Goal: Task Accomplishment & Management: Manage account settings

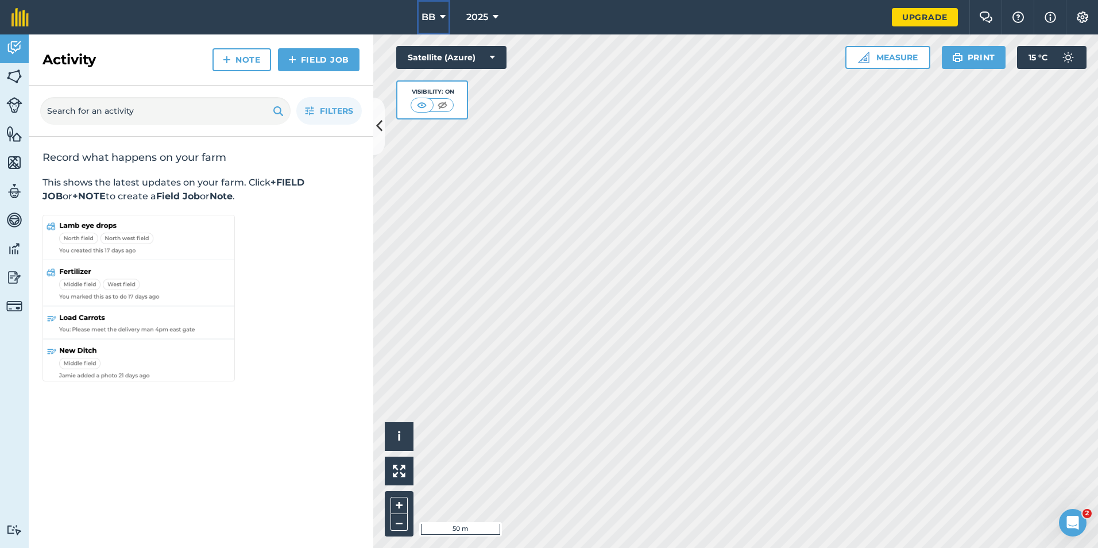
click at [442, 16] on icon at bounding box center [443, 17] width 6 height 14
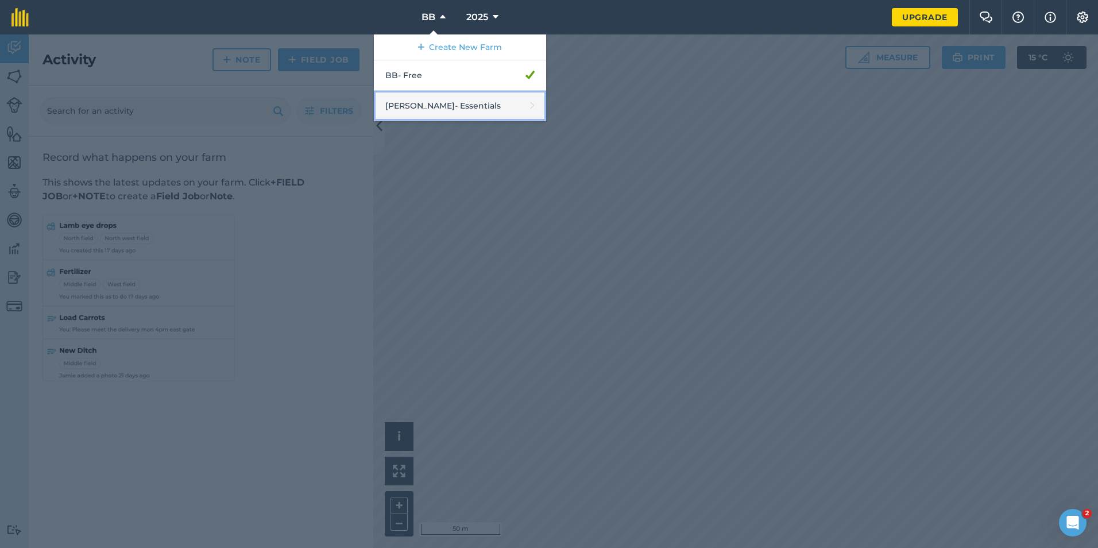
click at [429, 105] on link "[PERSON_NAME] - Essentials" at bounding box center [460, 106] width 172 height 30
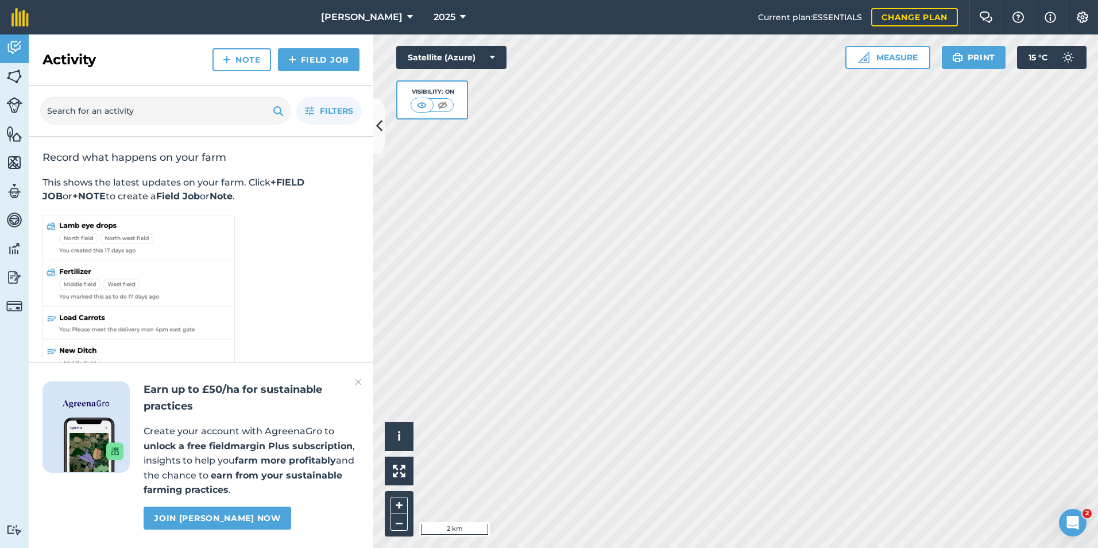
click at [365, 346] on div "Activity Fields Livestock Features Maps Team Vehicles Data Reporting Billing Tu…" at bounding box center [549, 290] width 1098 height 513
click at [494, 59] on icon at bounding box center [492, 57] width 5 height 11
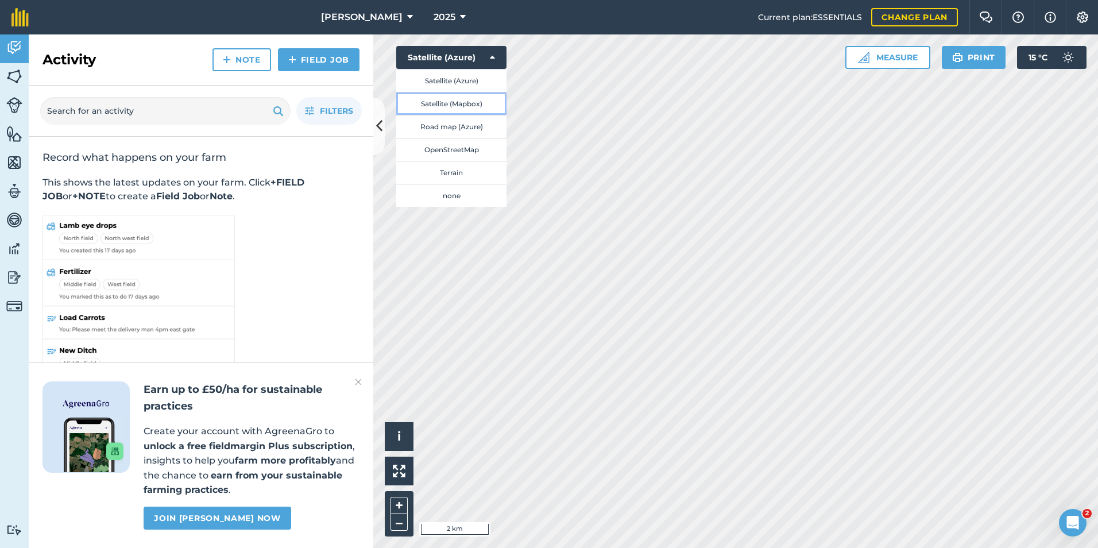
click at [452, 105] on button "Satellite (Mapbox)" at bounding box center [451, 103] width 110 height 23
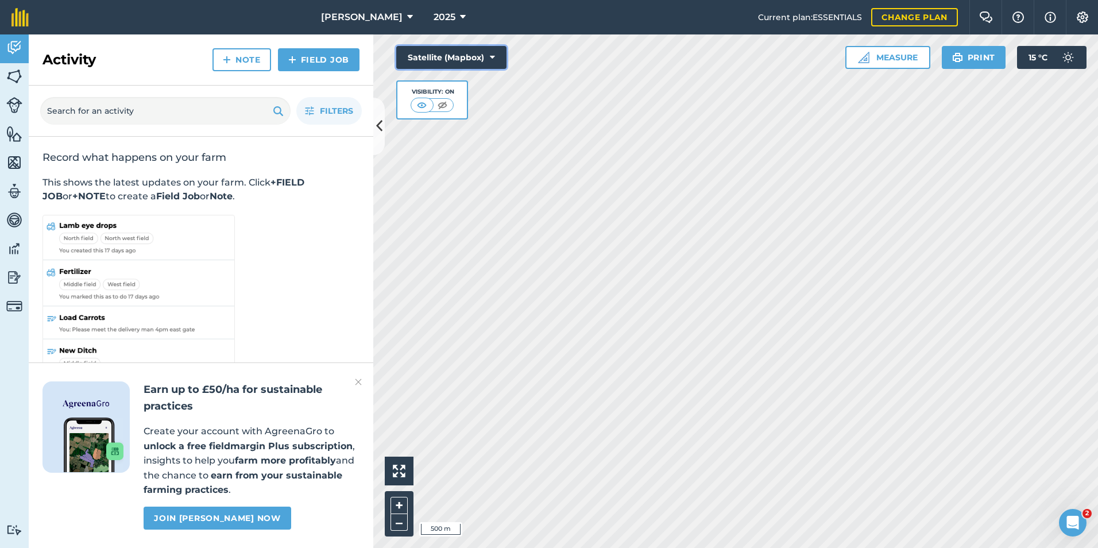
click at [493, 57] on icon at bounding box center [492, 57] width 5 height 11
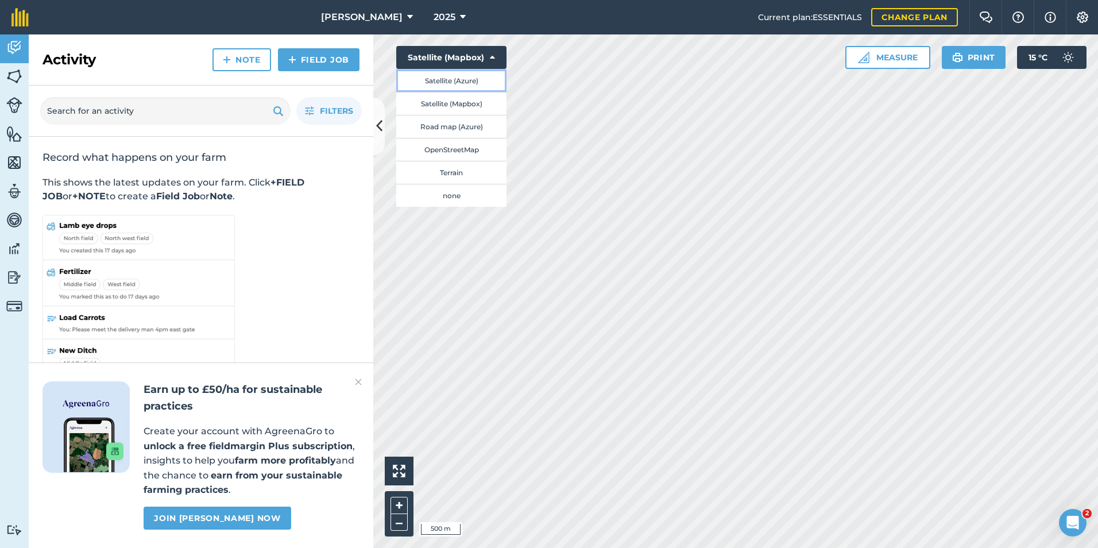
click at [458, 82] on button "Satellite (Azure)" at bounding box center [451, 80] width 110 height 23
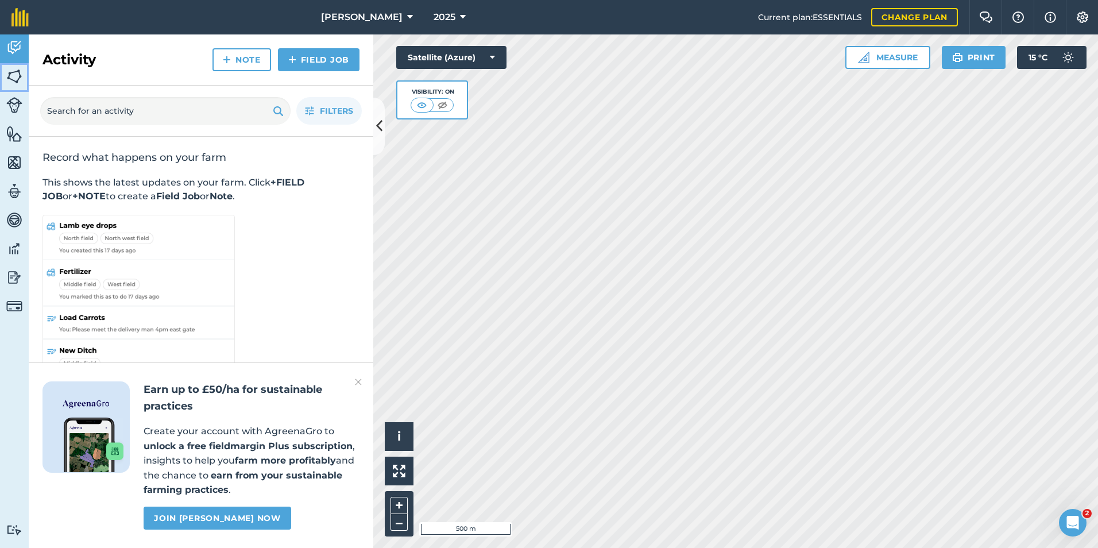
click at [9, 80] on img at bounding box center [14, 76] width 16 height 17
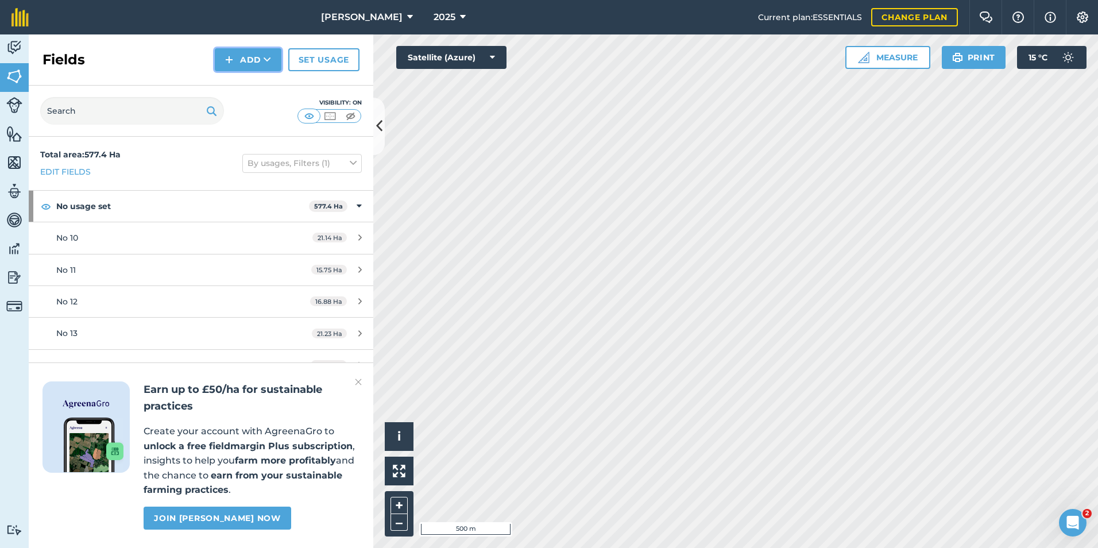
click at [261, 62] on button "Add" at bounding box center [248, 59] width 67 height 23
click at [254, 87] on link "Draw" at bounding box center [247, 85] width 63 height 25
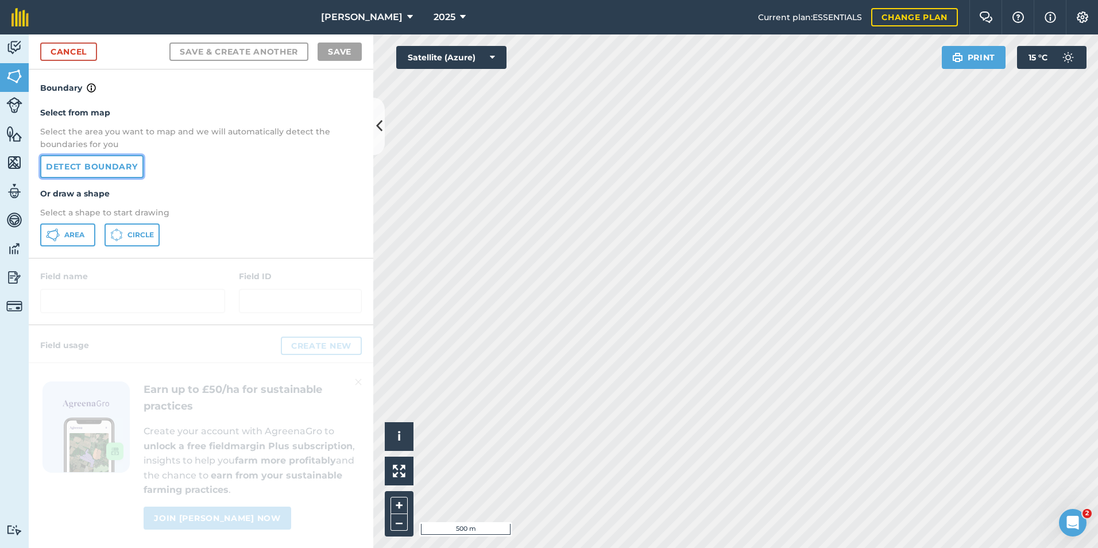
click at [118, 169] on link "Detect boundary" at bounding box center [91, 166] width 103 height 23
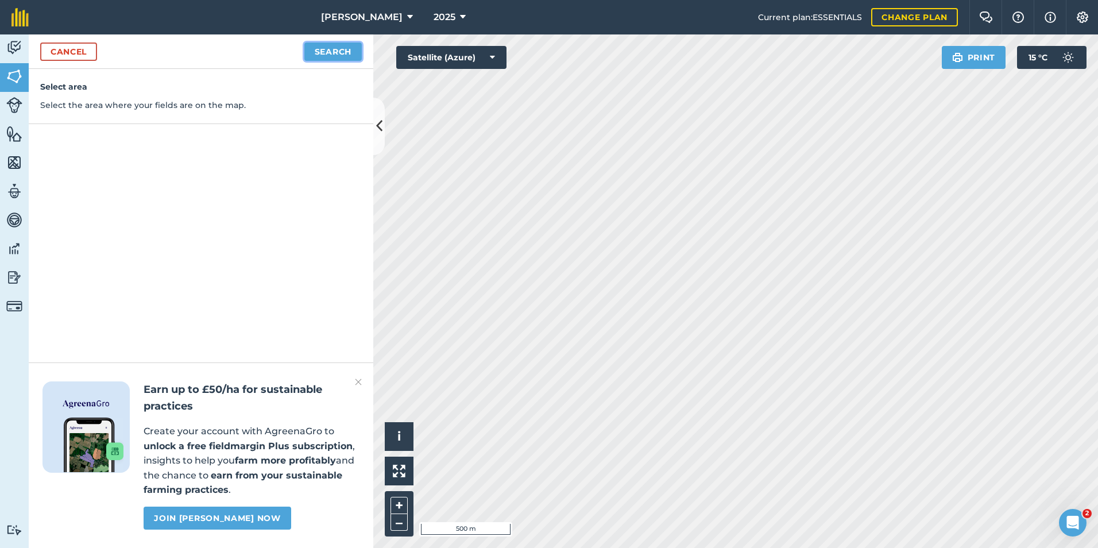
click at [333, 56] on button "Search" at bounding box center [332, 51] width 57 height 18
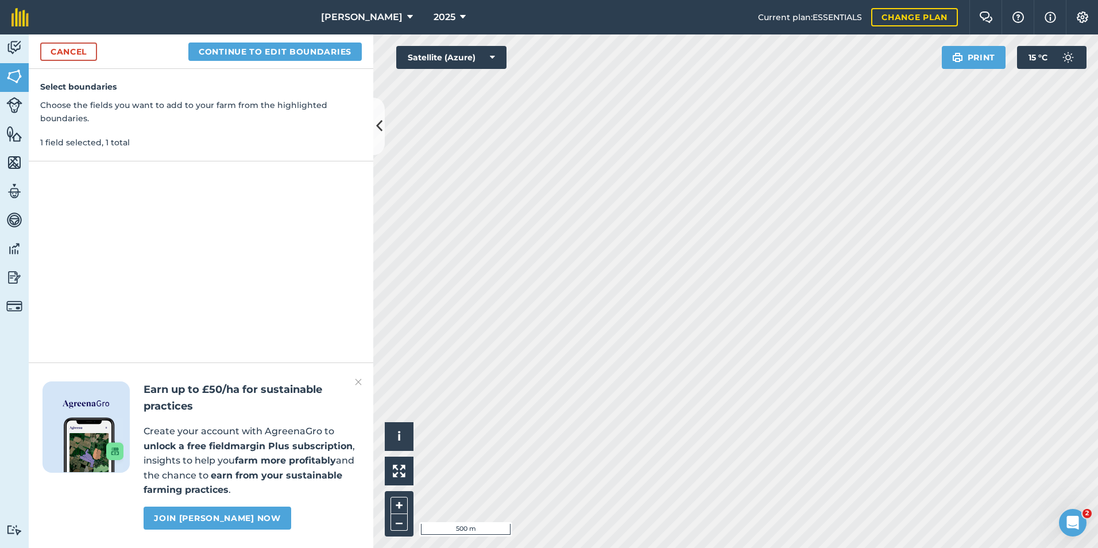
click at [359, 378] on img at bounding box center [358, 382] width 7 height 14
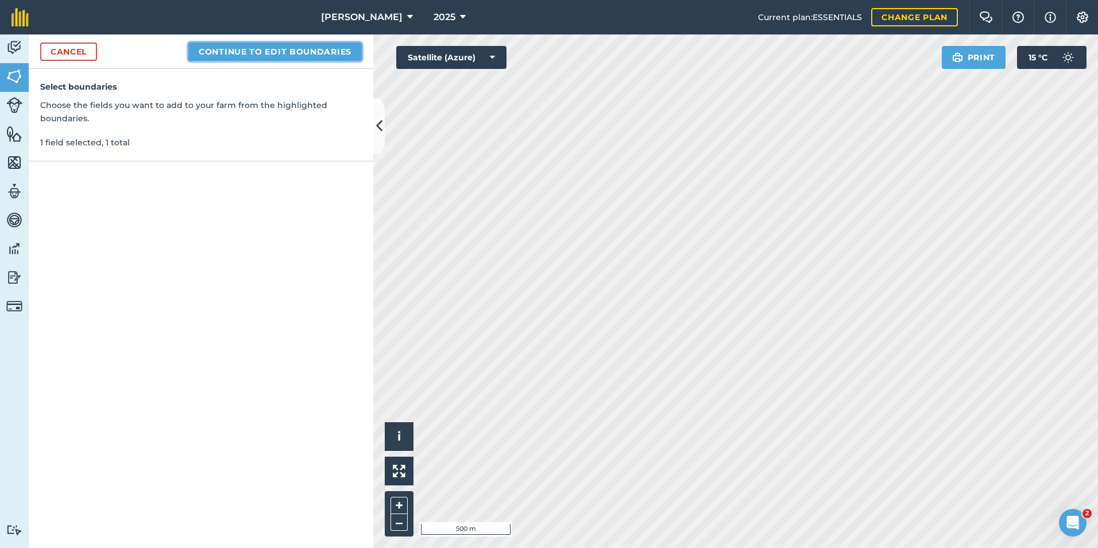
click at [312, 53] on button "Continue to edit boundaries" at bounding box center [274, 51] width 173 height 18
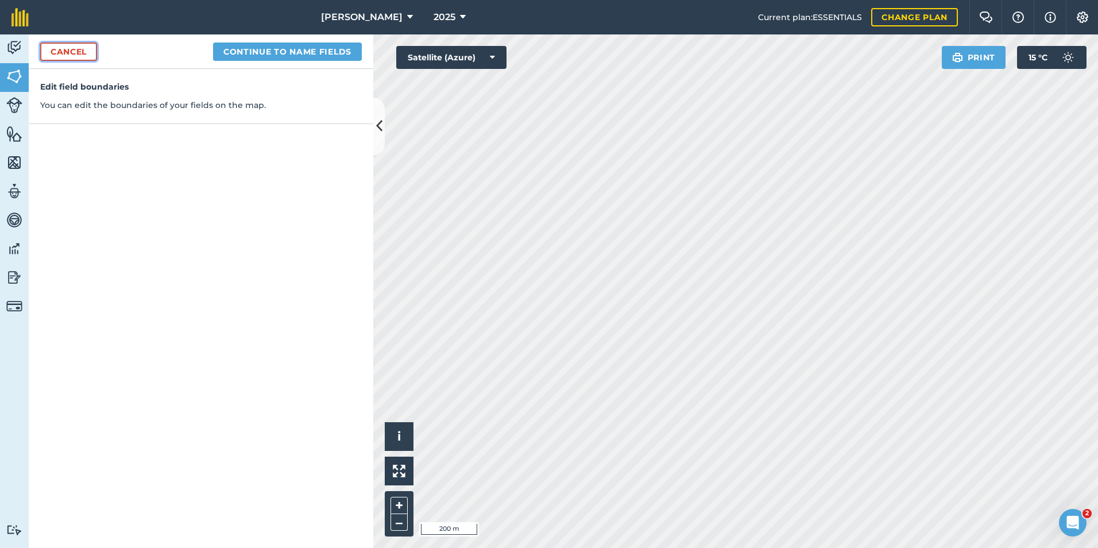
click at [70, 51] on link "Cancel" at bounding box center [68, 51] width 57 height 18
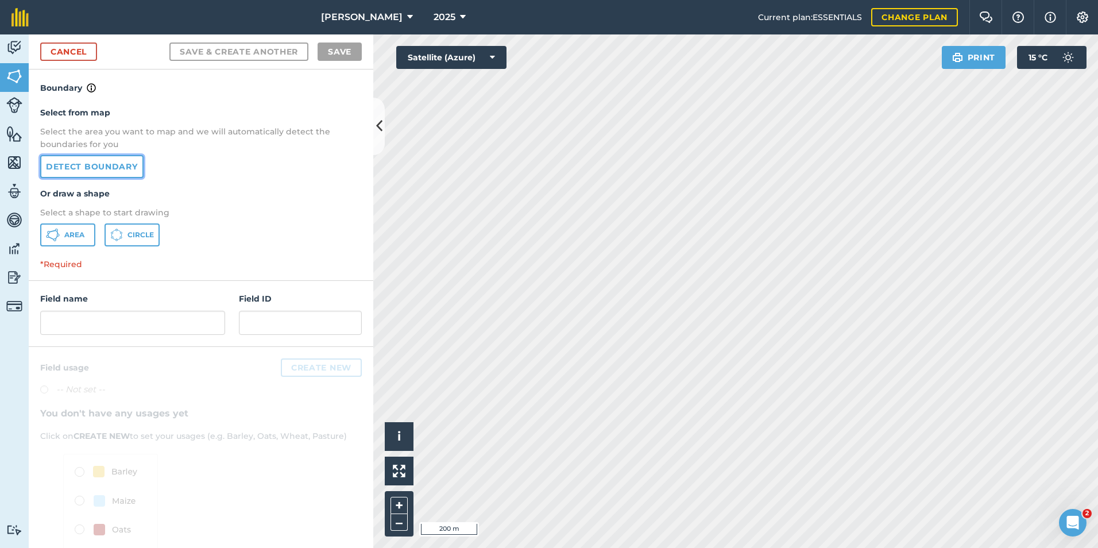
click at [94, 171] on link "Detect boundary" at bounding box center [91, 166] width 103 height 23
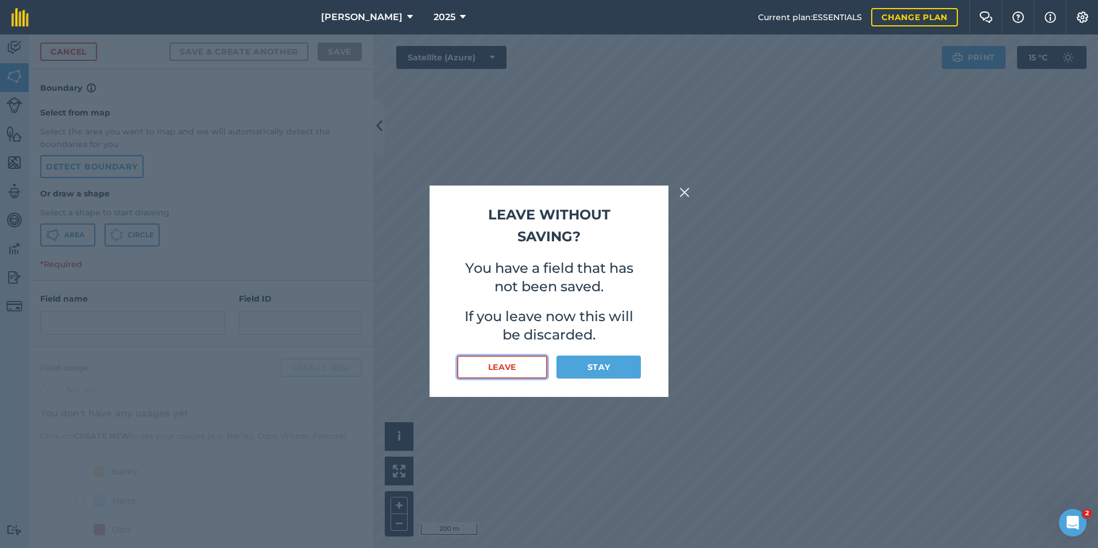
click at [511, 364] on button "Leave" at bounding box center [502, 366] width 90 height 23
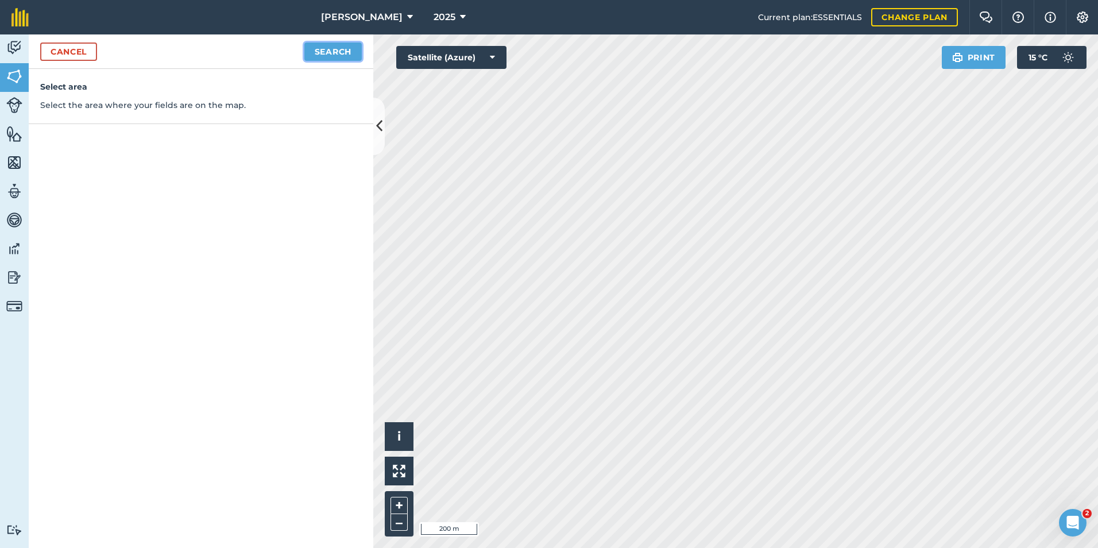
click at [338, 54] on button "Search" at bounding box center [332, 51] width 57 height 18
click at [301, 56] on button "Continue to edit boundaries" at bounding box center [274, 51] width 173 height 18
click at [72, 52] on link "Cancel" at bounding box center [68, 51] width 57 height 18
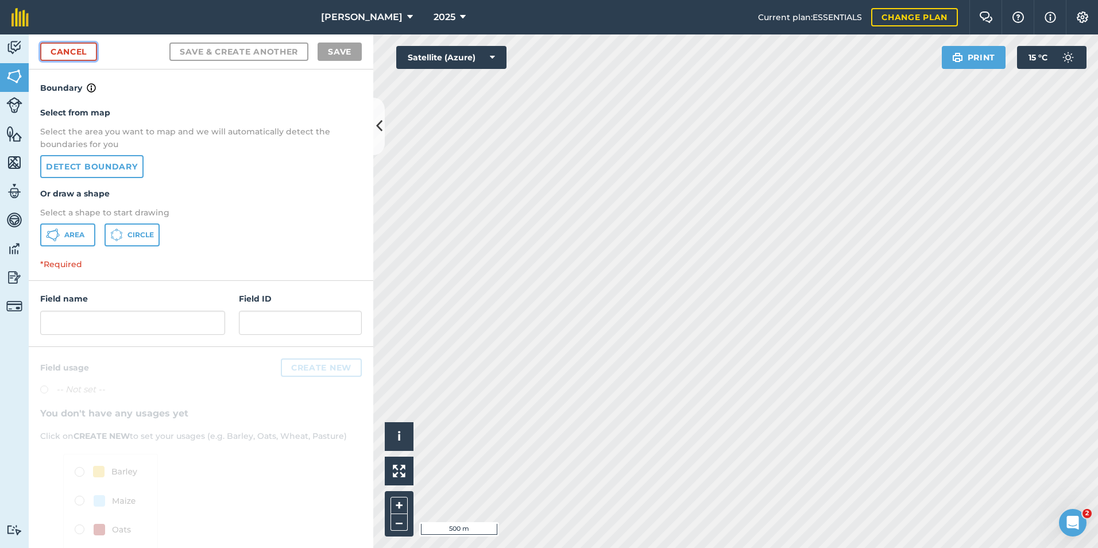
click at [86, 51] on link "Cancel" at bounding box center [68, 51] width 57 height 18
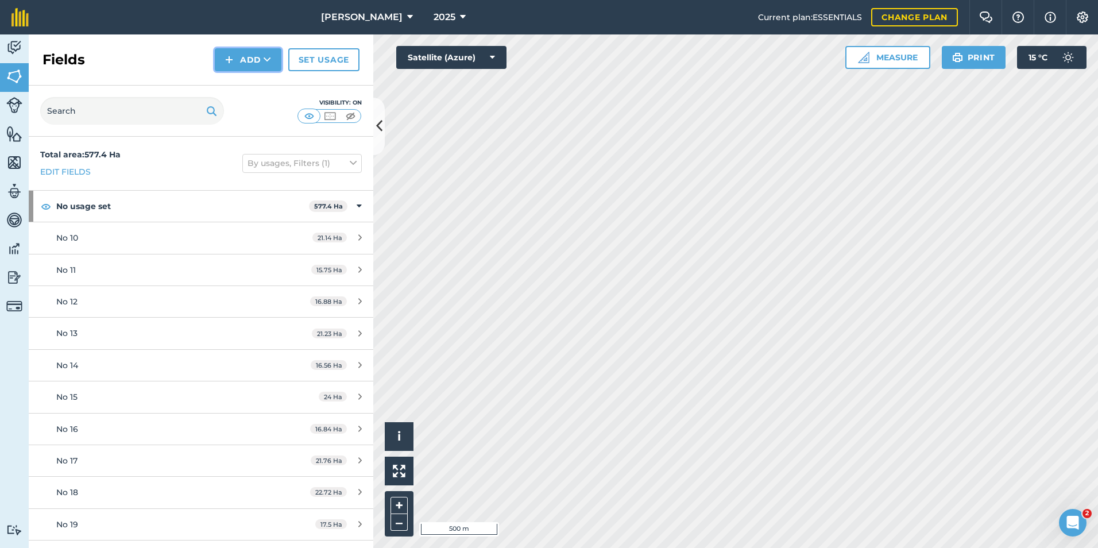
click at [251, 64] on button "Add" at bounding box center [248, 59] width 67 height 23
click at [253, 89] on link "Draw" at bounding box center [247, 85] width 63 height 25
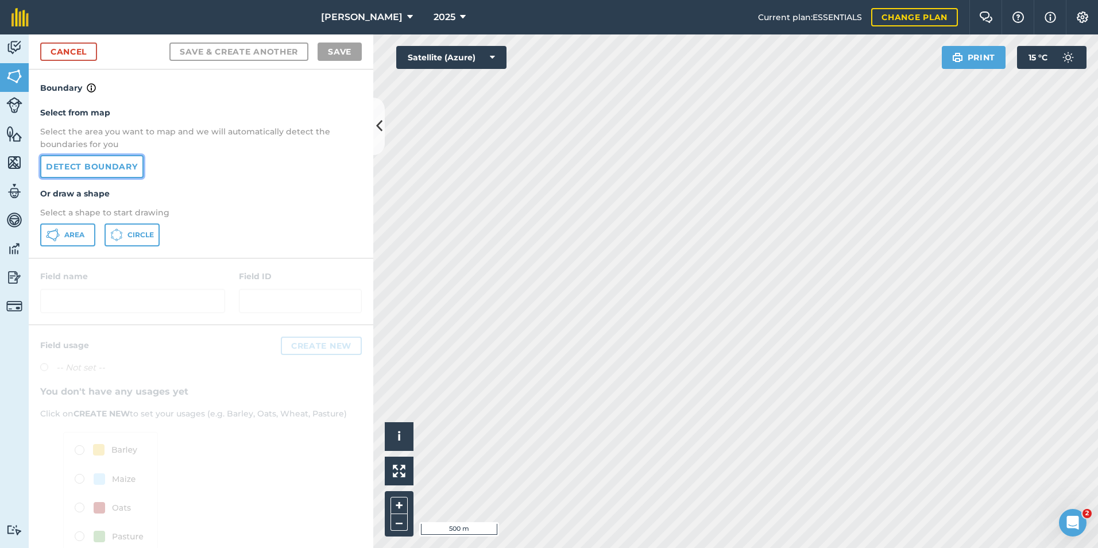
click at [117, 164] on link "Detect boundary" at bounding box center [91, 166] width 103 height 23
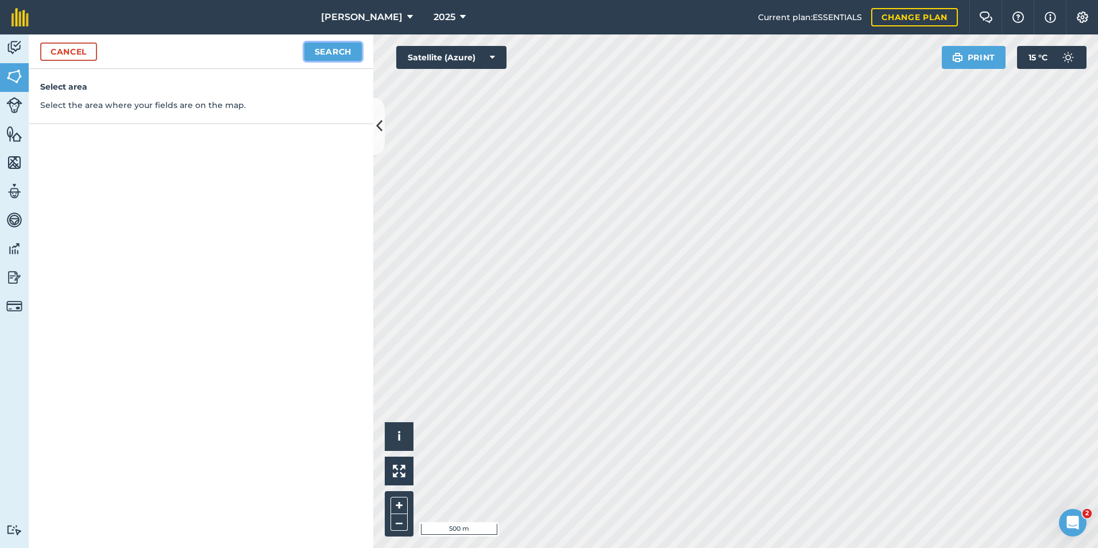
click at [335, 51] on button "Search" at bounding box center [332, 51] width 57 height 18
click at [274, 55] on button "Continue to edit boundaries" at bounding box center [274, 51] width 173 height 18
click at [86, 52] on link "Cancel" at bounding box center [68, 51] width 57 height 18
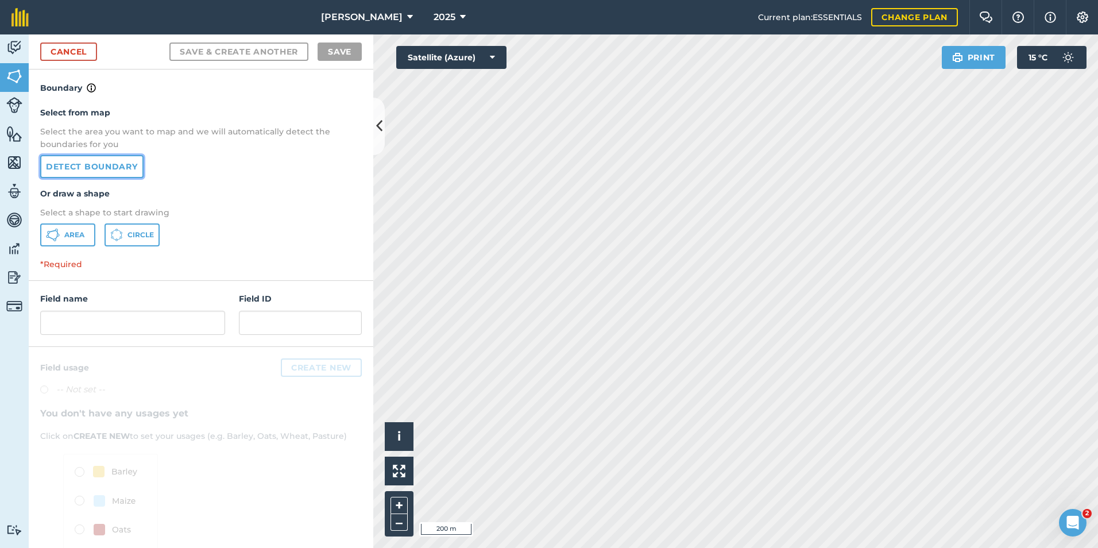
click at [114, 164] on link "Detect boundary" at bounding box center [91, 166] width 103 height 23
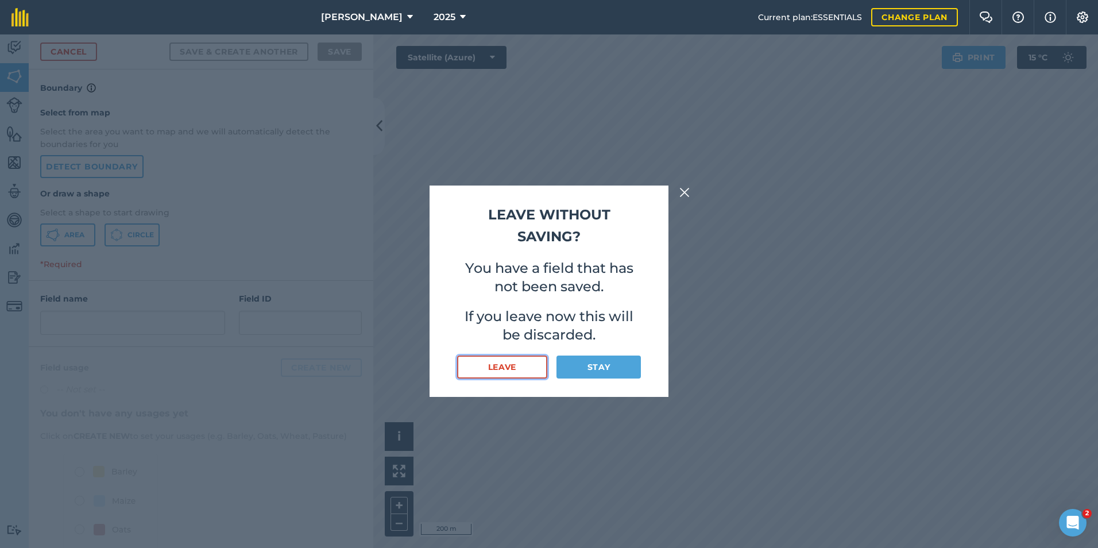
click at [536, 369] on button "Leave" at bounding box center [502, 366] width 90 height 23
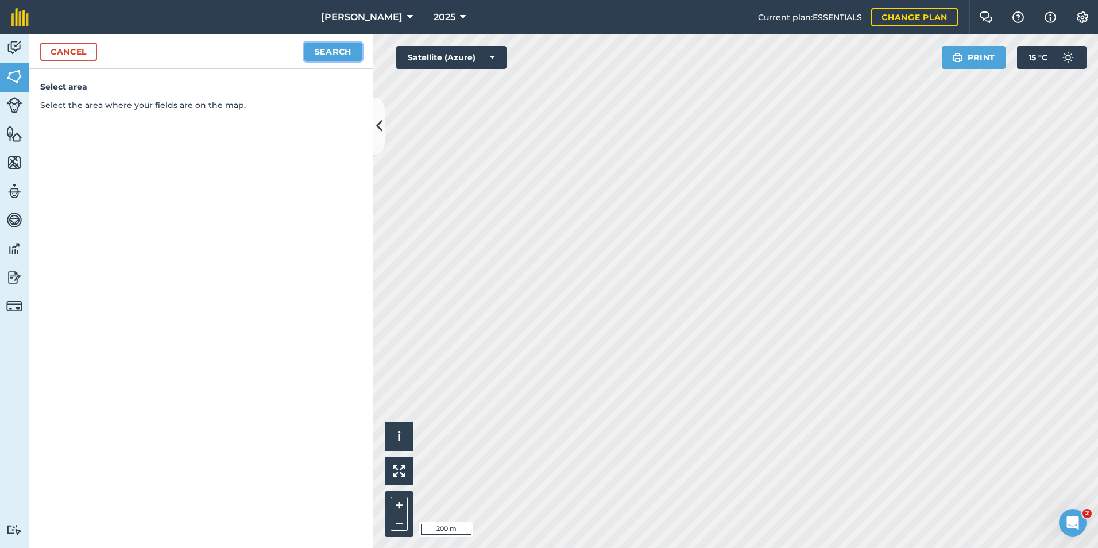
click at [344, 51] on button "Search" at bounding box center [332, 51] width 57 height 18
click at [258, 53] on button "Continue to edit boundaries" at bounding box center [274, 51] width 173 height 18
click at [76, 49] on link "Cancel" at bounding box center [68, 51] width 57 height 18
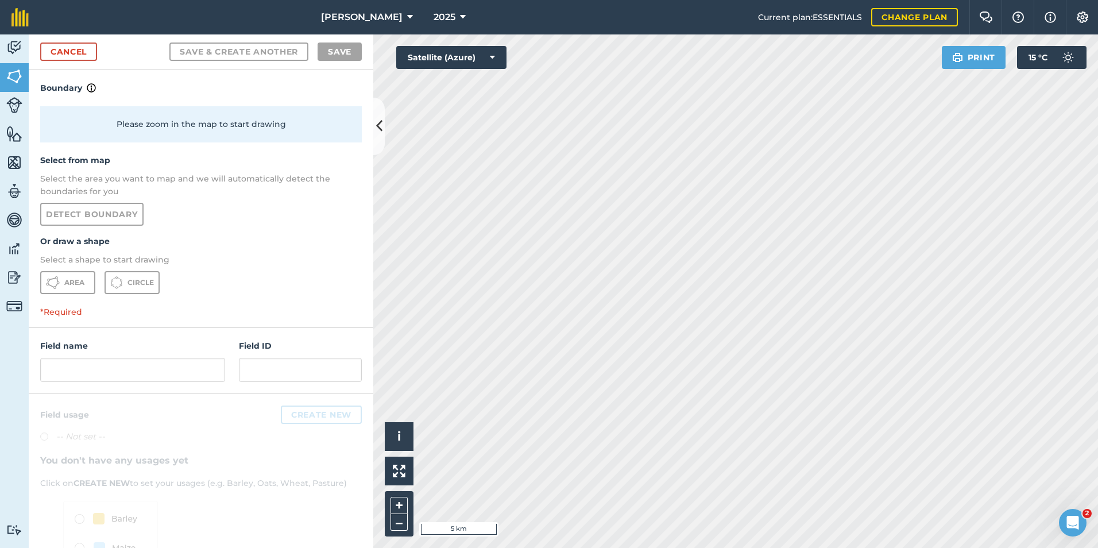
click at [769, 547] on html "[PERSON_NAME] 2025 Current plan : ESSENTIALS Change plan Farm Chat Help Info Se…" at bounding box center [549, 274] width 1098 height 548
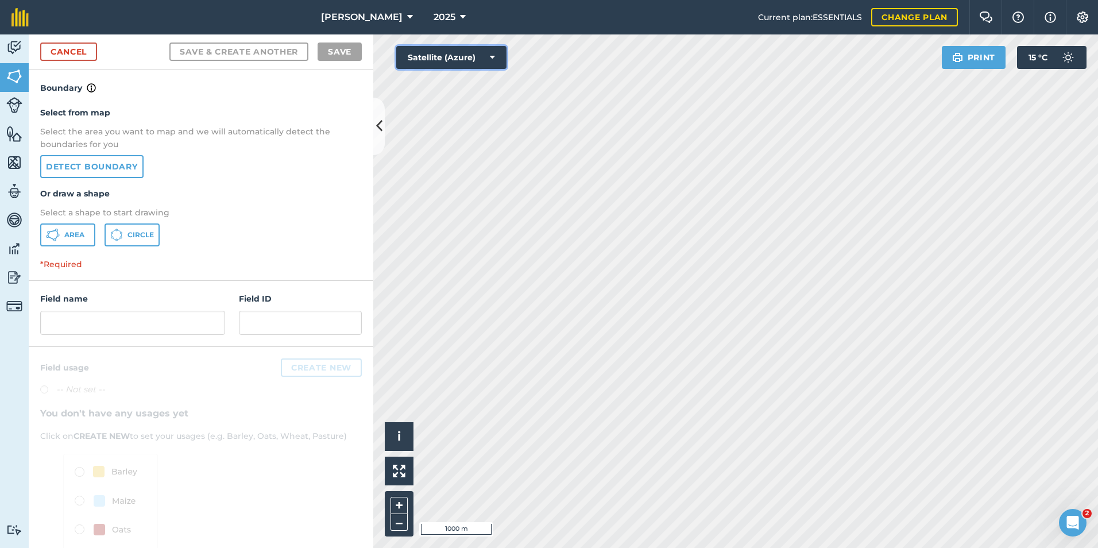
click at [494, 53] on icon at bounding box center [492, 57] width 5 height 11
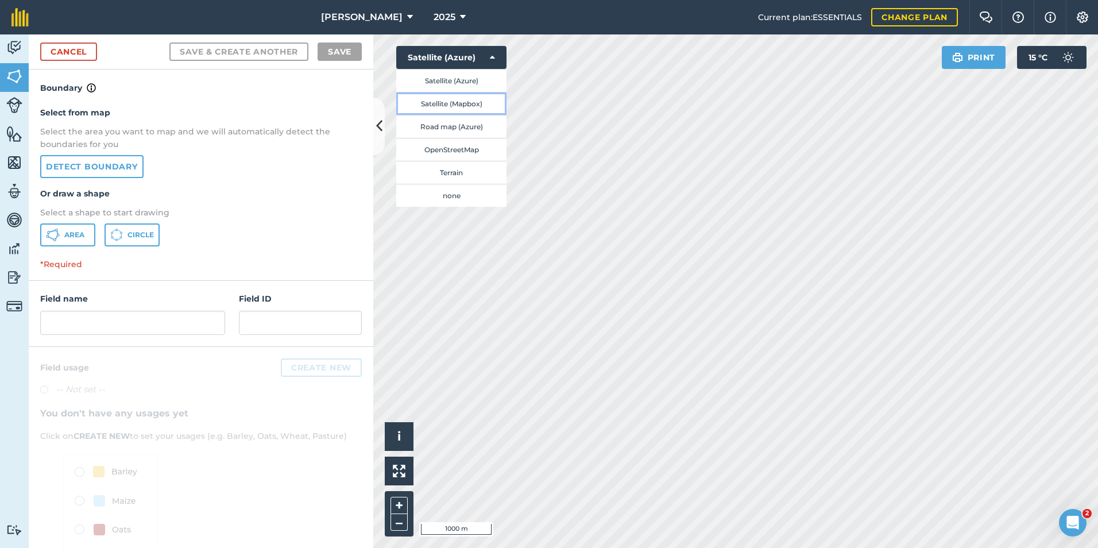
click at [476, 109] on button "Satellite (Mapbox)" at bounding box center [451, 103] width 110 height 23
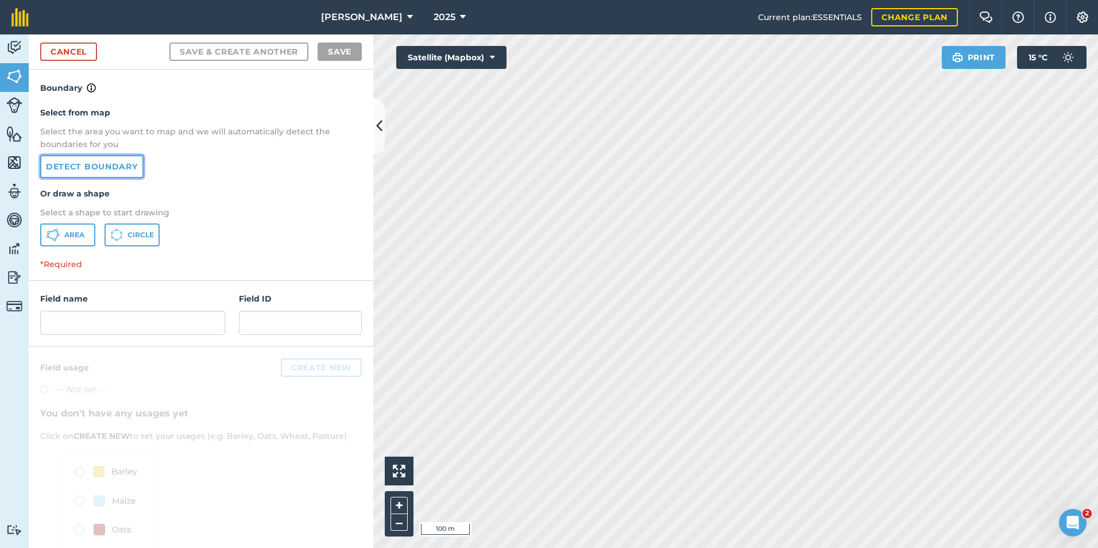
click at [87, 170] on link "Detect boundary" at bounding box center [91, 166] width 103 height 23
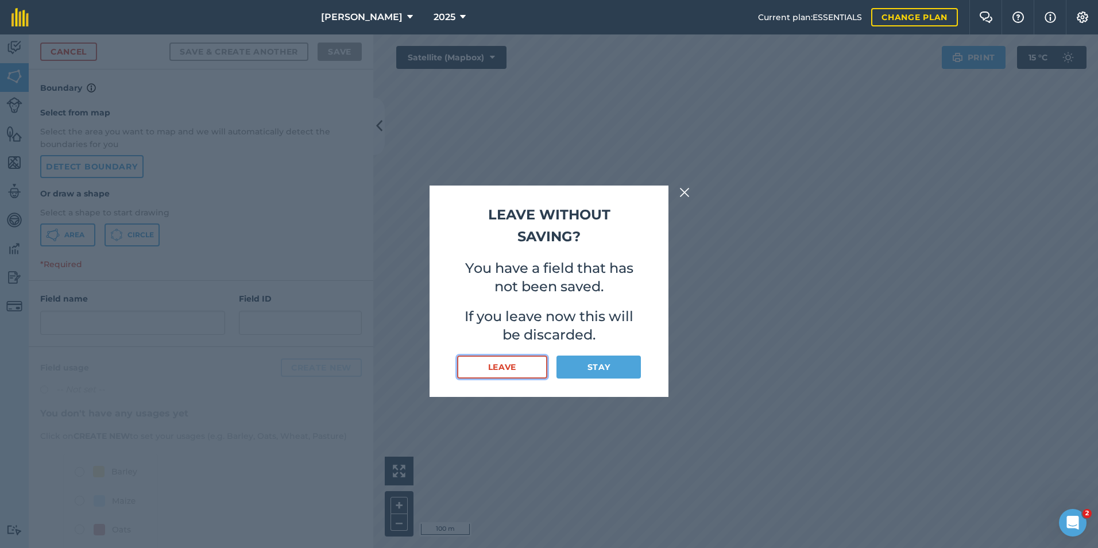
click at [512, 376] on button "Leave" at bounding box center [502, 366] width 90 height 23
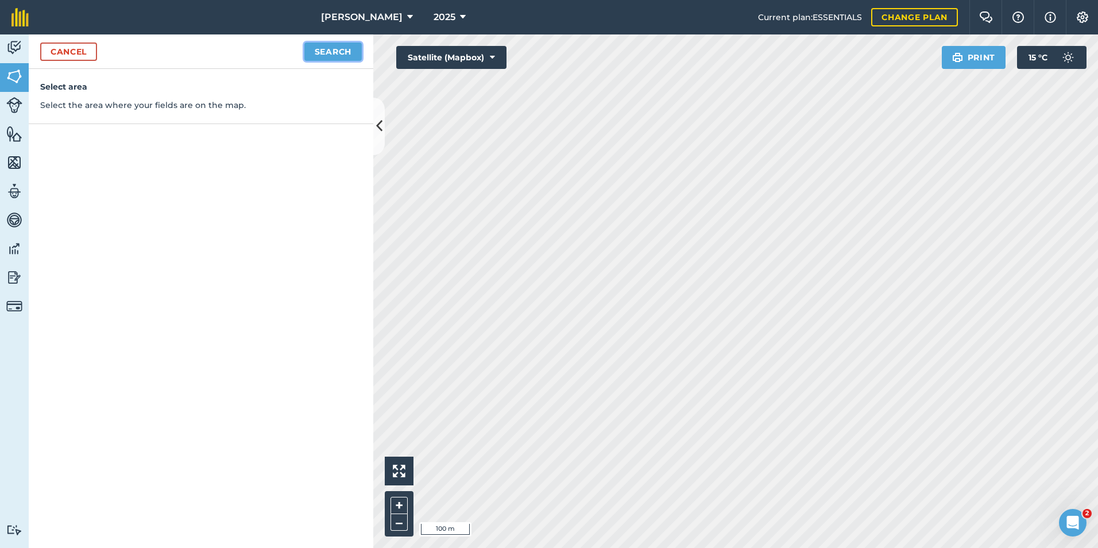
click at [320, 49] on button "Search" at bounding box center [332, 51] width 57 height 18
click at [323, 55] on button "Continue to edit boundaries" at bounding box center [274, 51] width 173 height 18
click at [70, 50] on link "Cancel" at bounding box center [68, 51] width 57 height 18
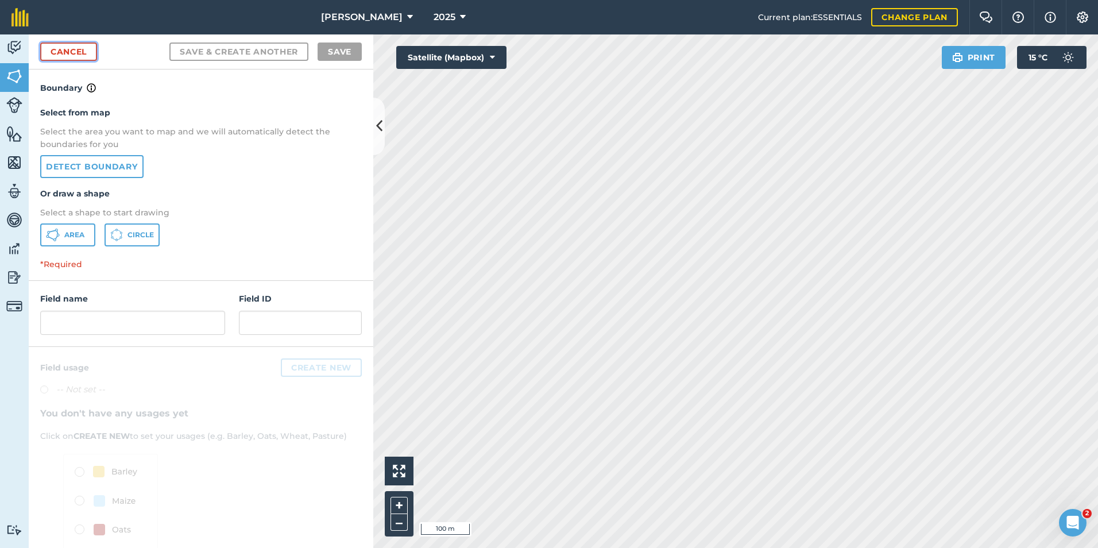
click at [71, 50] on link "Cancel" at bounding box center [68, 51] width 57 height 18
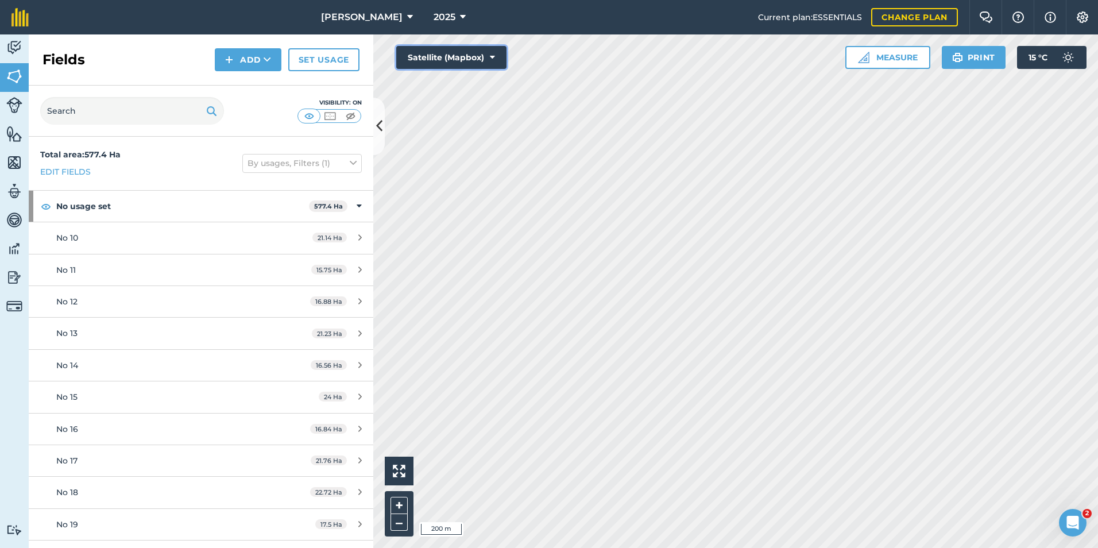
click at [492, 57] on icon at bounding box center [492, 57] width 5 height 11
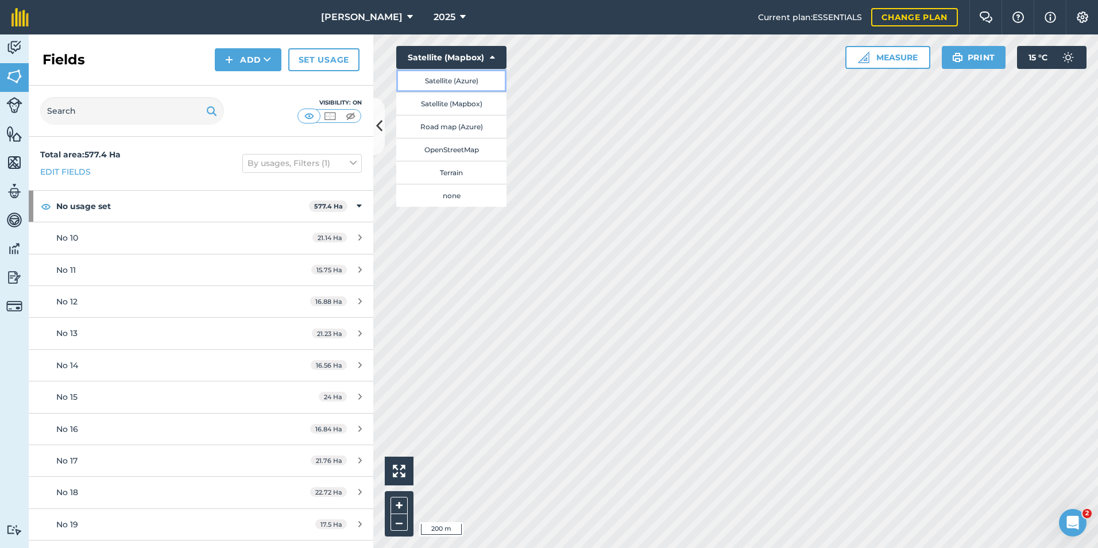
click at [469, 79] on button "Satellite (Azure)" at bounding box center [451, 80] width 110 height 23
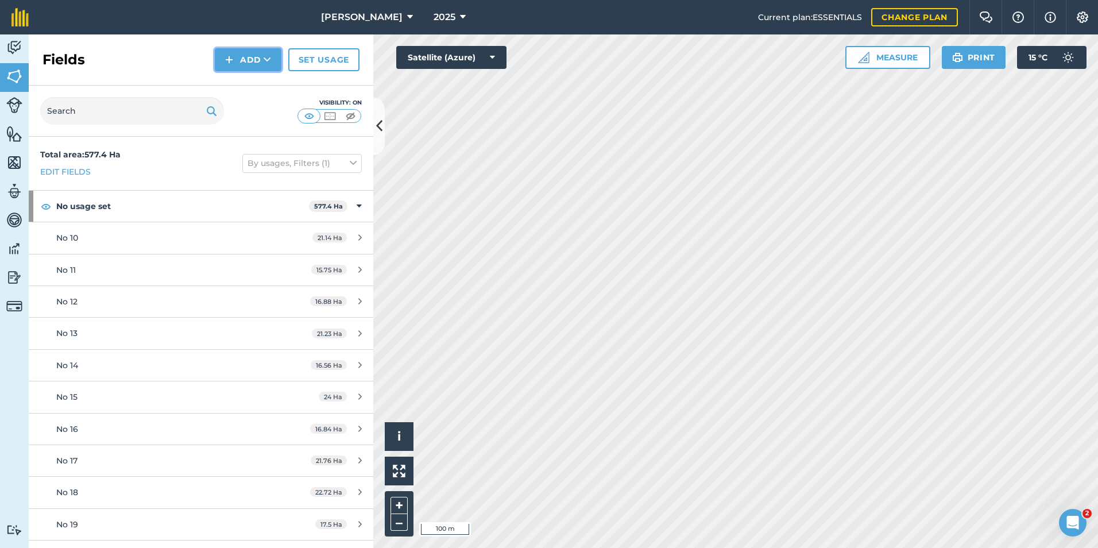
click at [256, 60] on button "Add" at bounding box center [248, 59] width 67 height 23
click at [261, 87] on link "Draw" at bounding box center [247, 85] width 63 height 25
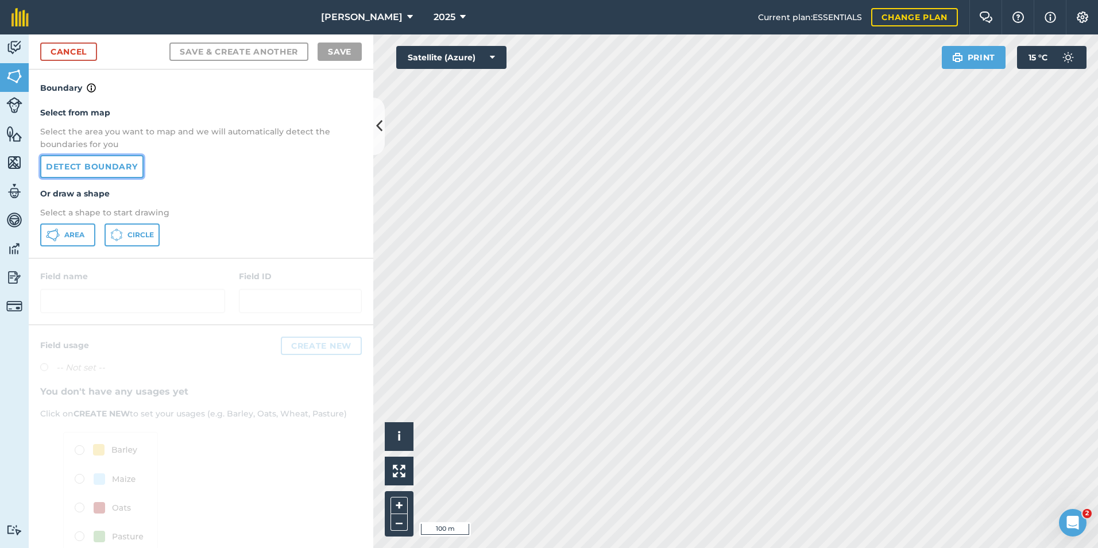
click at [126, 167] on link "Detect boundary" at bounding box center [91, 166] width 103 height 23
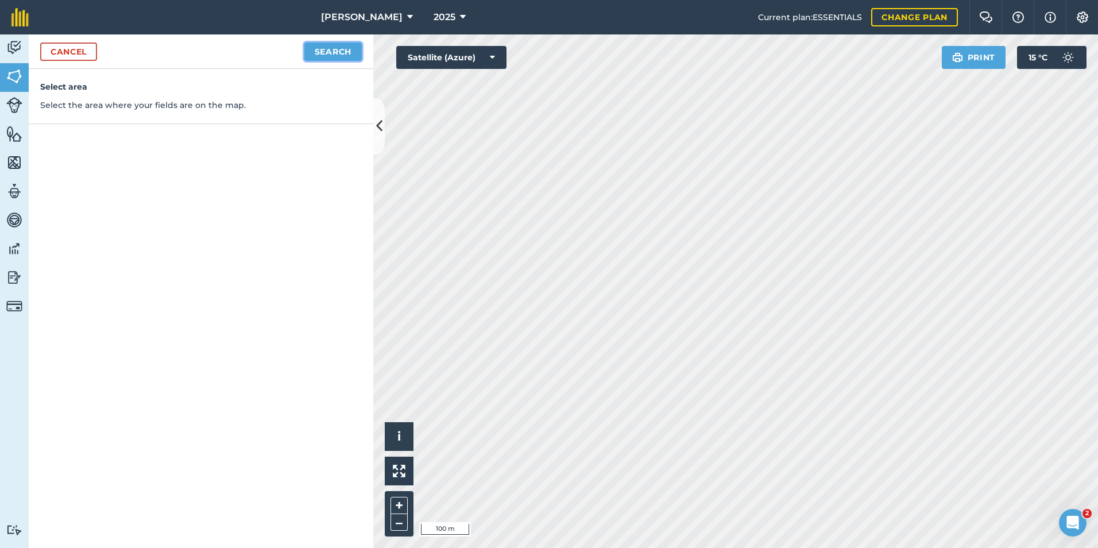
click at [358, 51] on button "Search" at bounding box center [332, 51] width 57 height 18
drag, startPoint x: 269, startPoint y: 54, endPoint x: 262, endPoint y: 51, distance: 8.2
click at [262, 51] on button "Continue to edit boundaries" at bounding box center [274, 51] width 173 height 18
click at [246, 53] on button "Continue to name fields" at bounding box center [287, 51] width 149 height 18
type input "a"
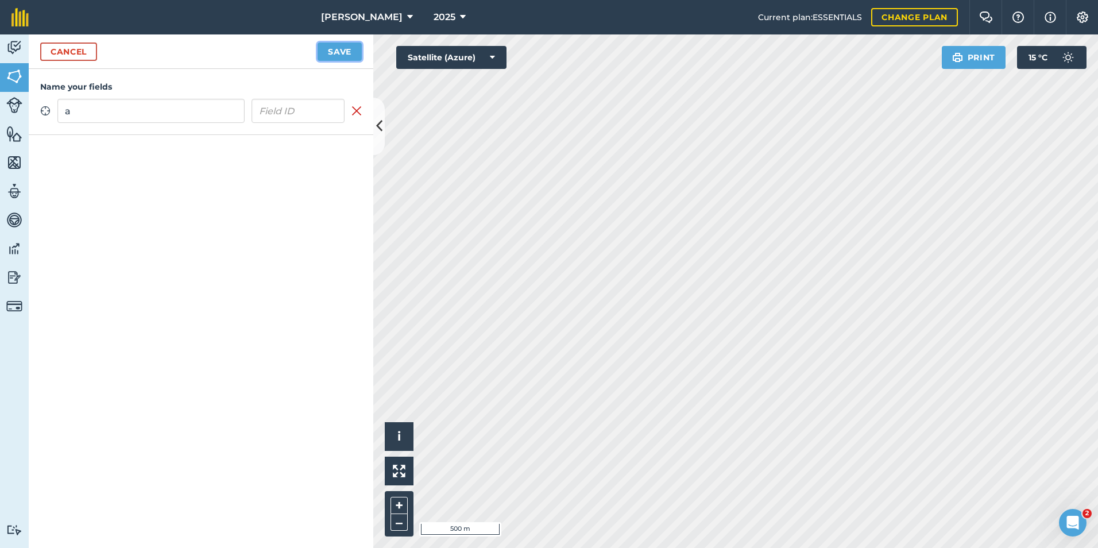
click at [343, 55] on button "Save" at bounding box center [340, 51] width 44 height 18
click at [71, 52] on link "Cancel" at bounding box center [68, 51] width 57 height 18
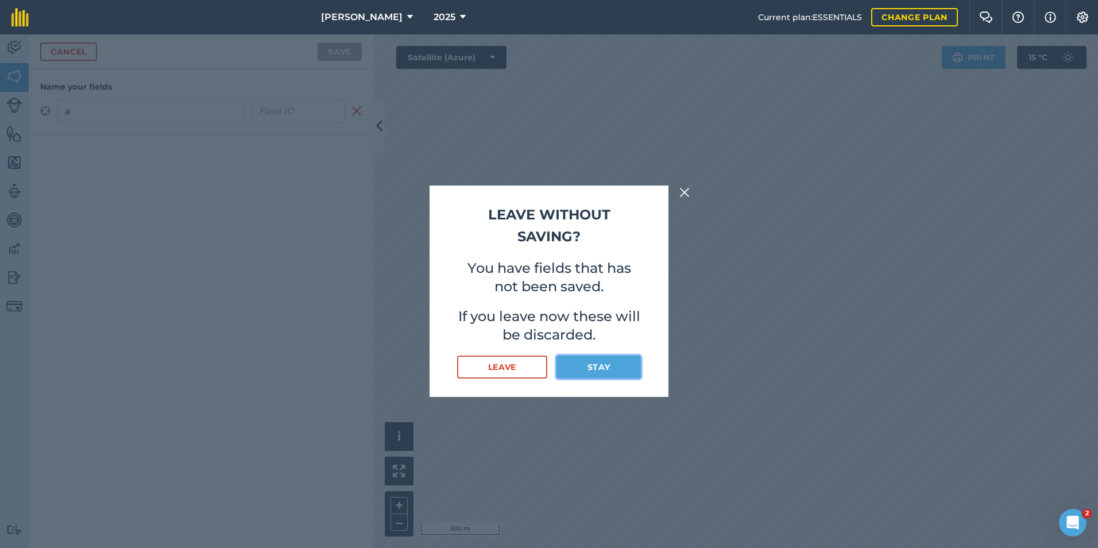
click at [593, 373] on button "Stay" at bounding box center [598, 366] width 84 height 23
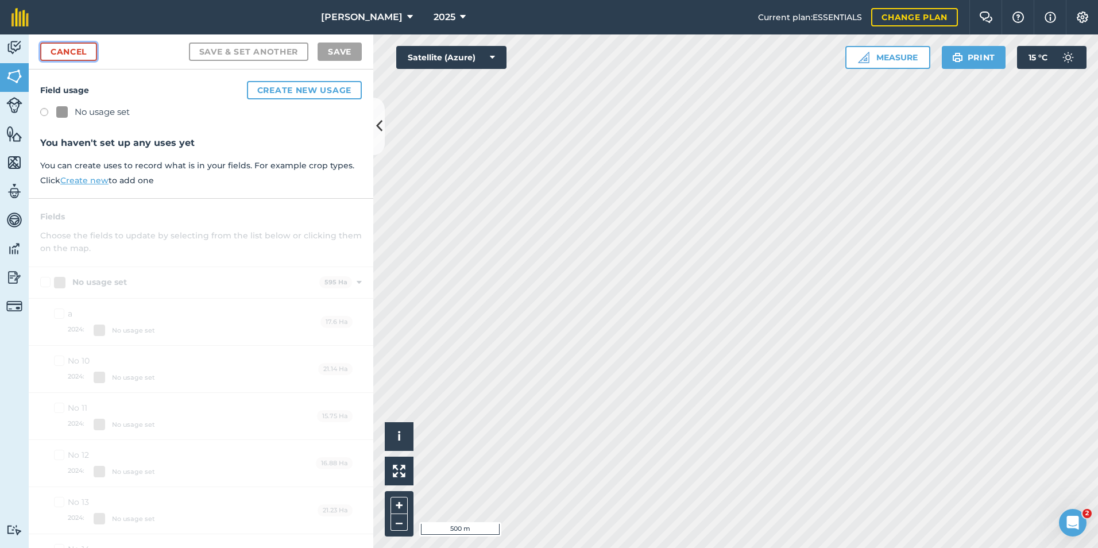
click at [79, 49] on link "Cancel" at bounding box center [68, 51] width 57 height 18
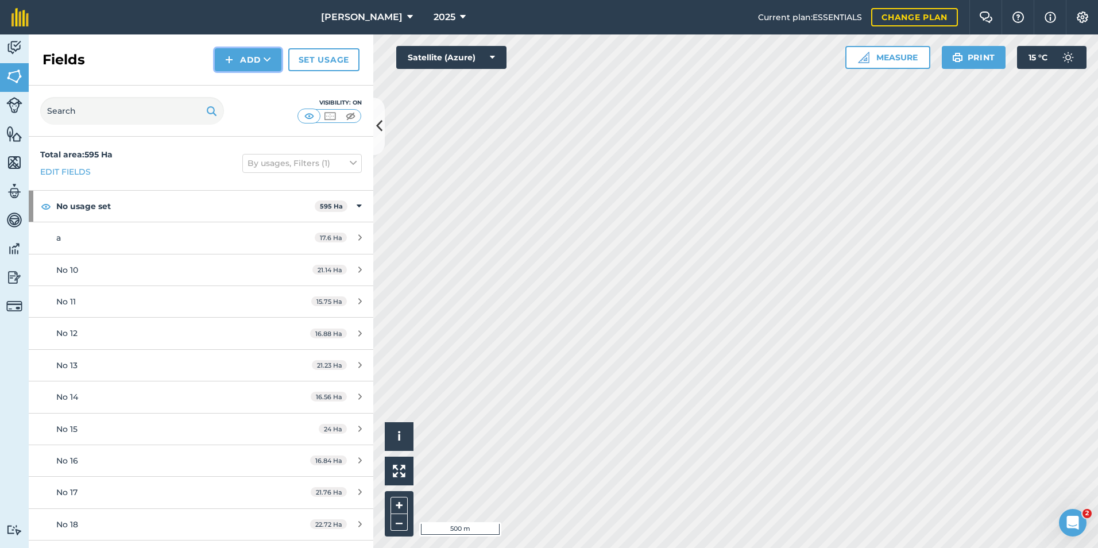
click at [250, 59] on button "Add" at bounding box center [248, 59] width 67 height 23
click at [239, 87] on link "Draw" at bounding box center [247, 85] width 63 height 25
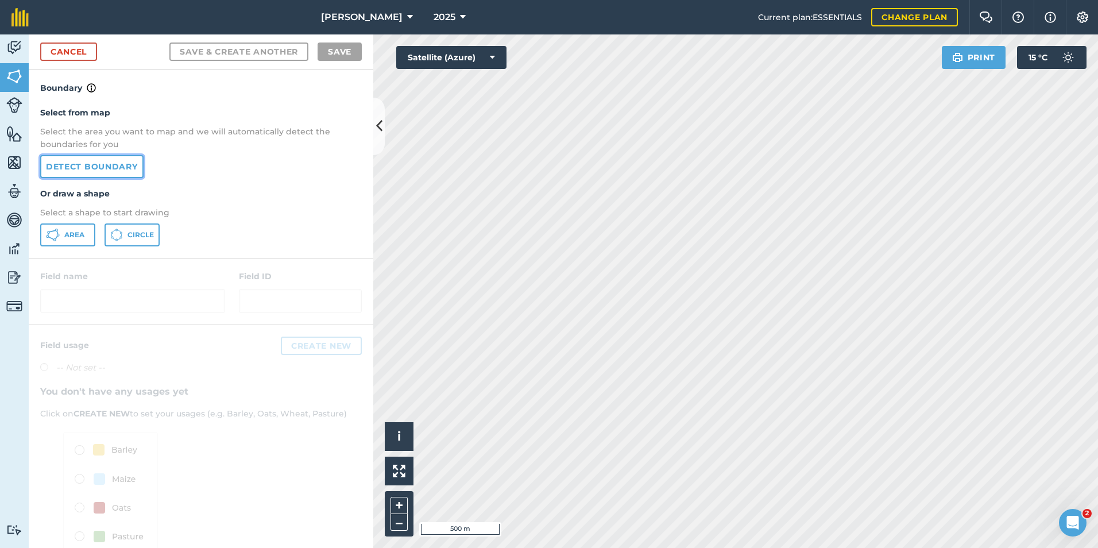
click at [117, 169] on link "Detect boundary" at bounding box center [91, 166] width 103 height 23
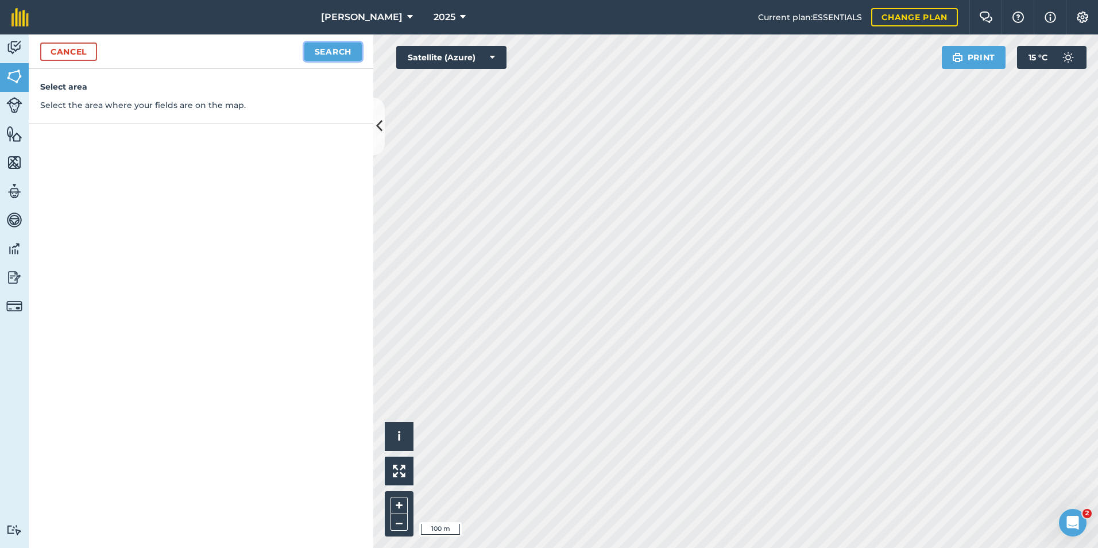
click at [324, 53] on button "Search" at bounding box center [332, 51] width 57 height 18
click at [323, 53] on button "Continue to edit boundaries" at bounding box center [274, 51] width 173 height 18
click at [287, 49] on button "Continue to name fields" at bounding box center [287, 51] width 149 height 18
type input "b"
click at [348, 52] on button "Save" at bounding box center [340, 51] width 44 height 18
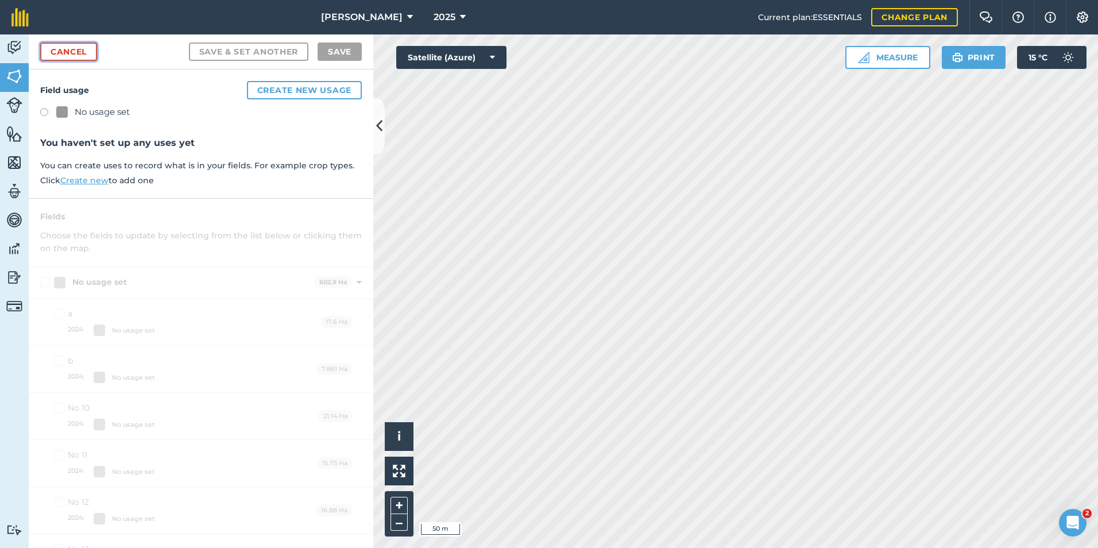
click at [64, 50] on link "Cancel" at bounding box center [68, 51] width 57 height 18
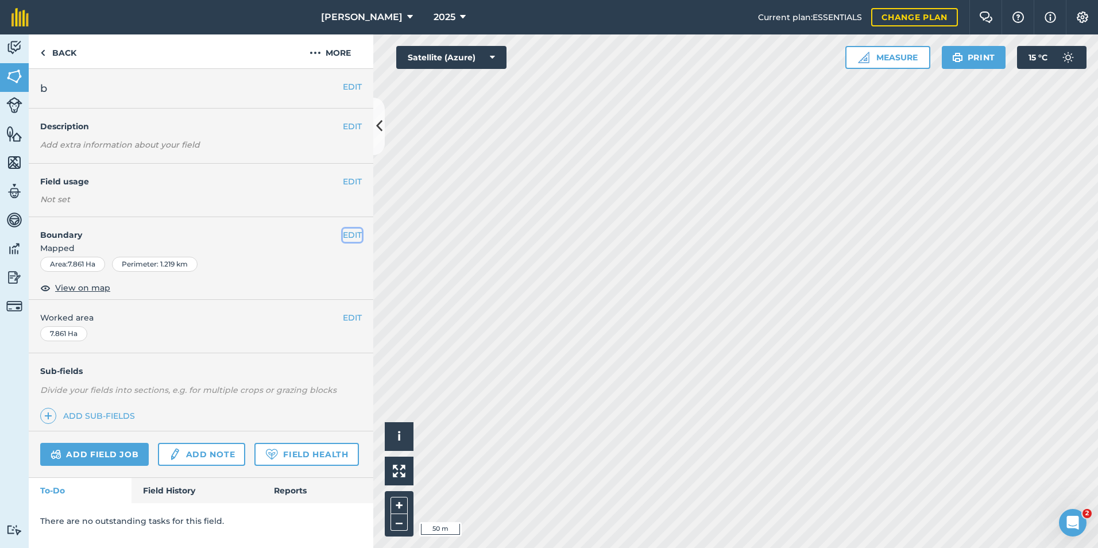
click at [347, 237] on button "EDIT" at bounding box center [352, 235] width 19 height 13
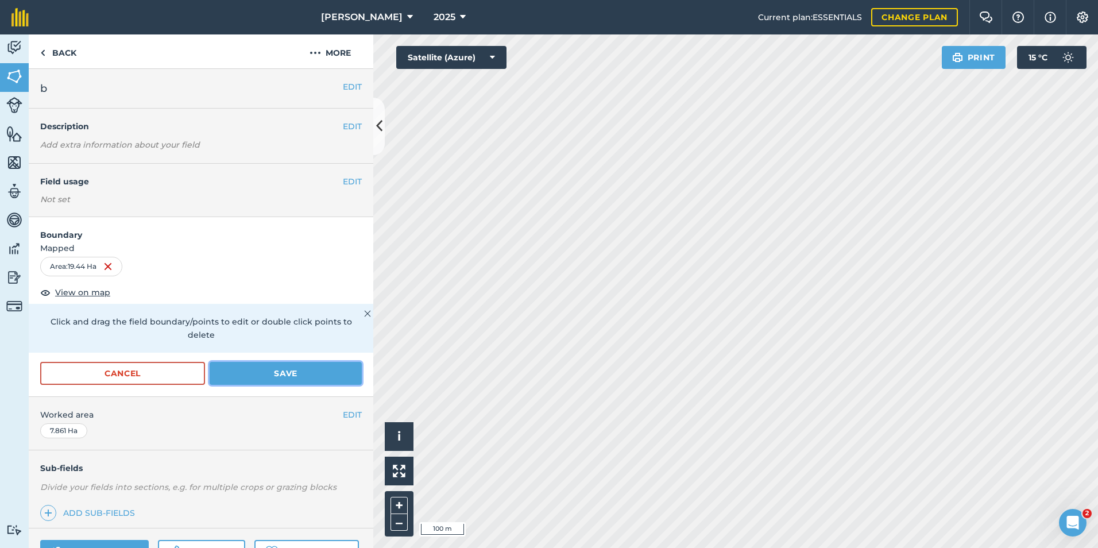
click at [279, 372] on button "Save" at bounding box center [286, 373] width 152 height 23
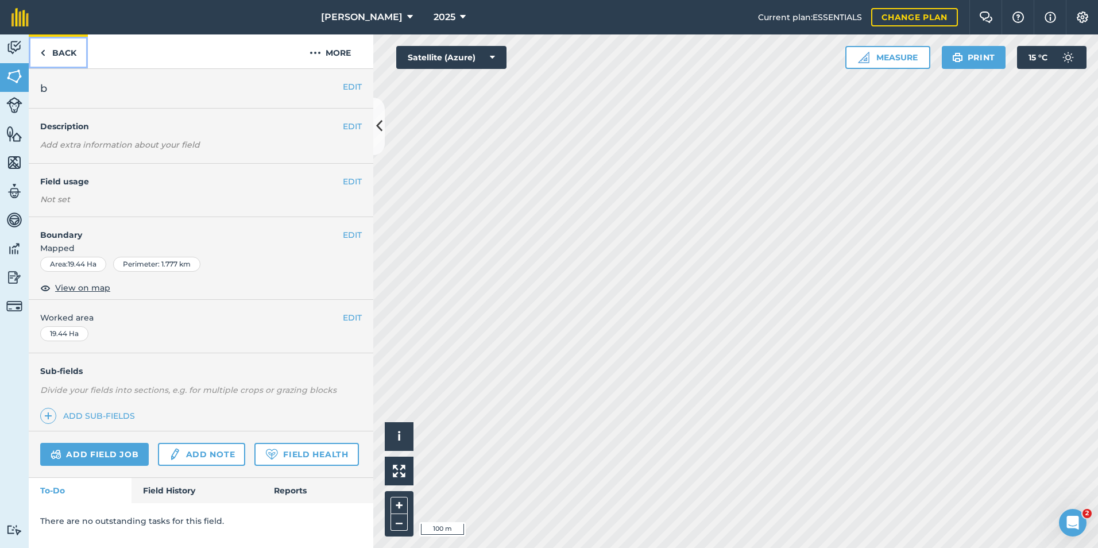
click at [64, 55] on link "Back" at bounding box center [58, 51] width 59 height 34
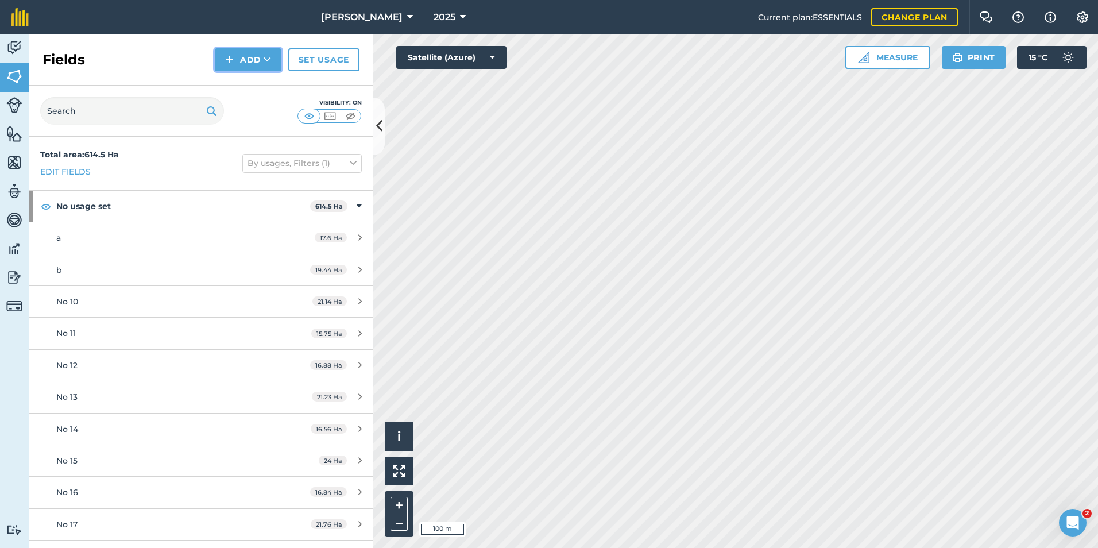
click at [250, 59] on button "Add" at bounding box center [248, 59] width 67 height 23
click at [245, 91] on link "Draw" at bounding box center [247, 85] width 63 height 25
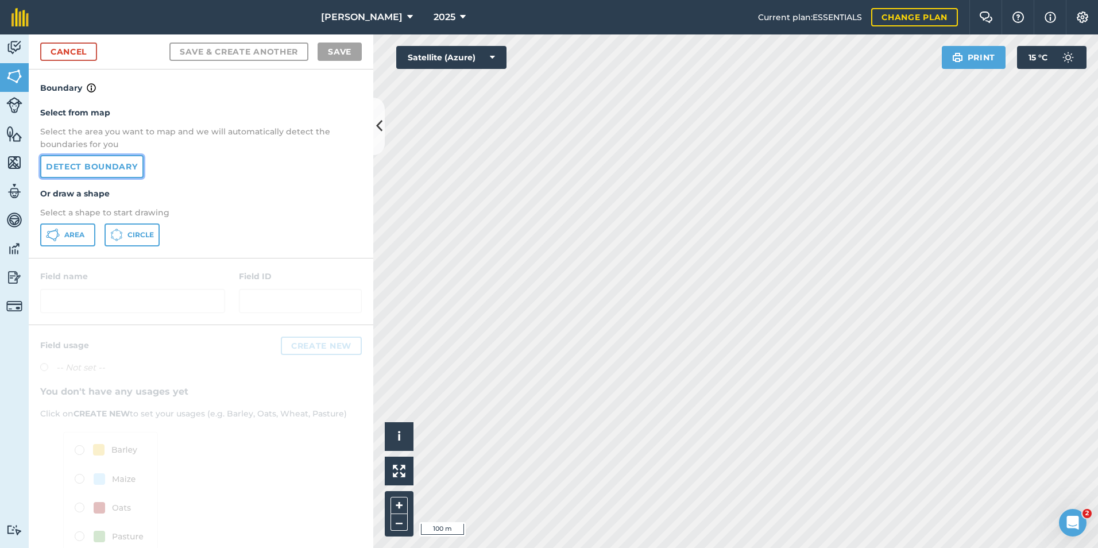
click at [125, 164] on link "Detect boundary" at bounding box center [91, 166] width 103 height 23
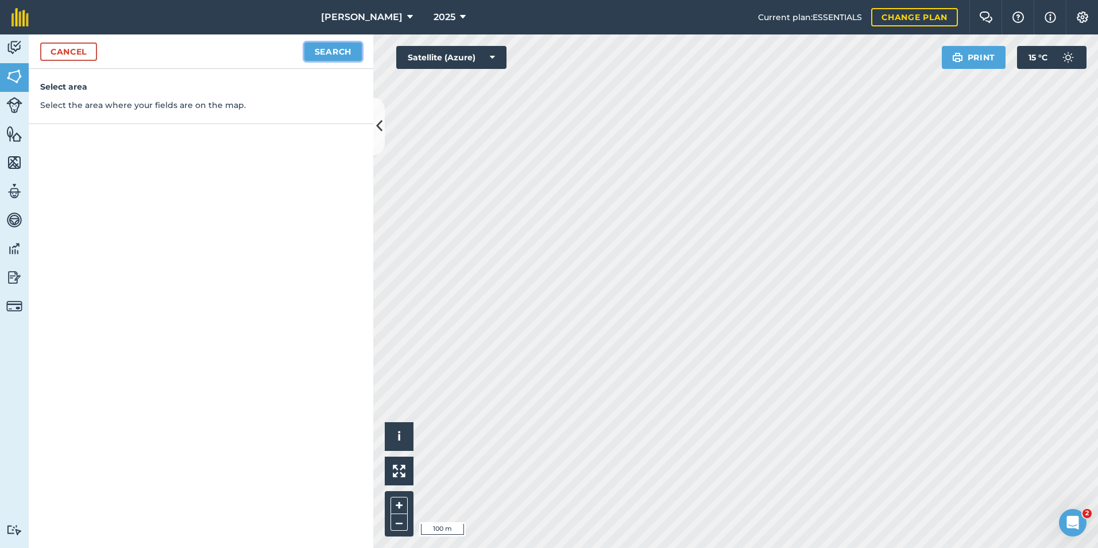
click at [338, 50] on button "Search" at bounding box center [332, 51] width 57 height 18
click at [272, 52] on button "Continue to edit boundaries" at bounding box center [274, 51] width 173 height 18
click at [272, 52] on button "Continue to name fields" at bounding box center [287, 51] width 149 height 18
type input "c"
click at [344, 49] on button "Save" at bounding box center [340, 51] width 44 height 18
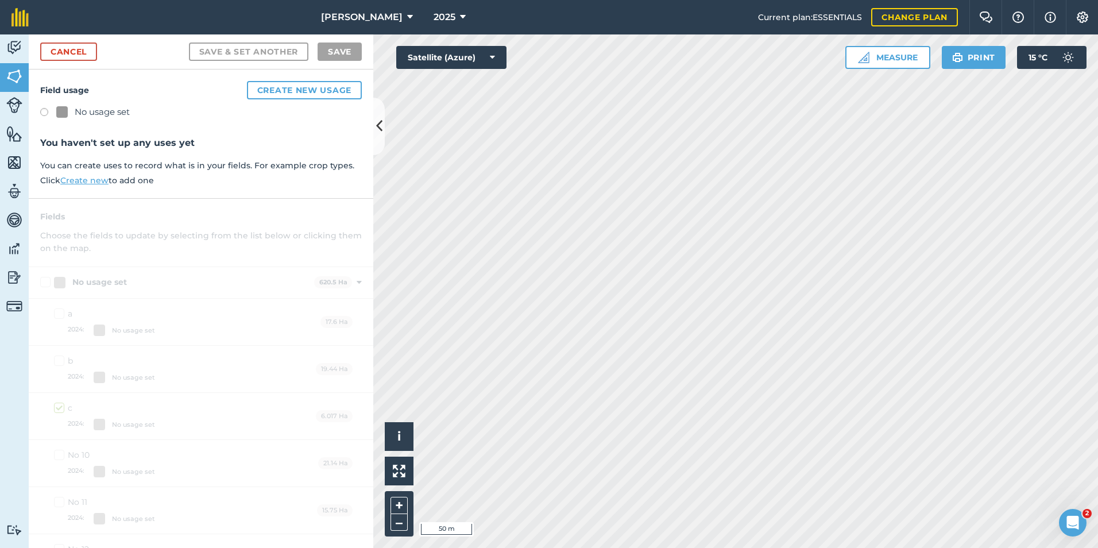
checkbox input "true"
click at [59, 49] on link "Cancel" at bounding box center [68, 51] width 57 height 18
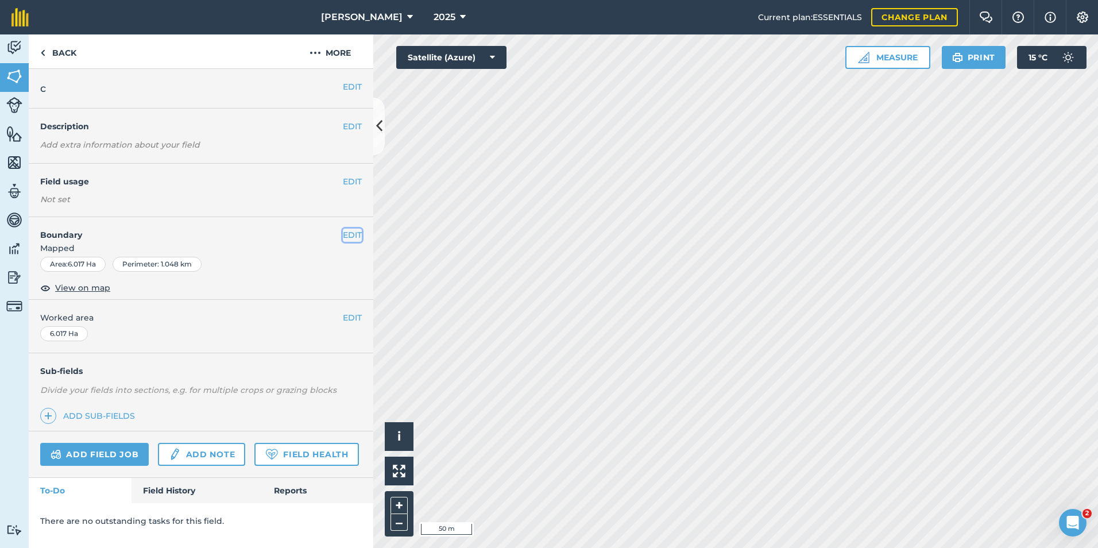
click at [352, 234] on button "EDIT" at bounding box center [352, 235] width 19 height 13
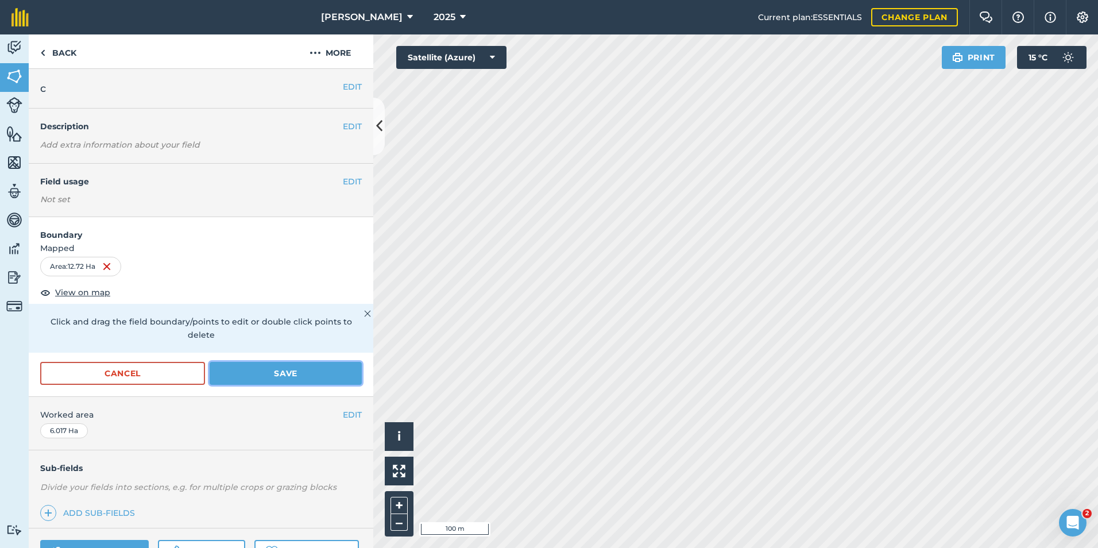
click at [270, 378] on button "Save" at bounding box center [286, 373] width 152 height 23
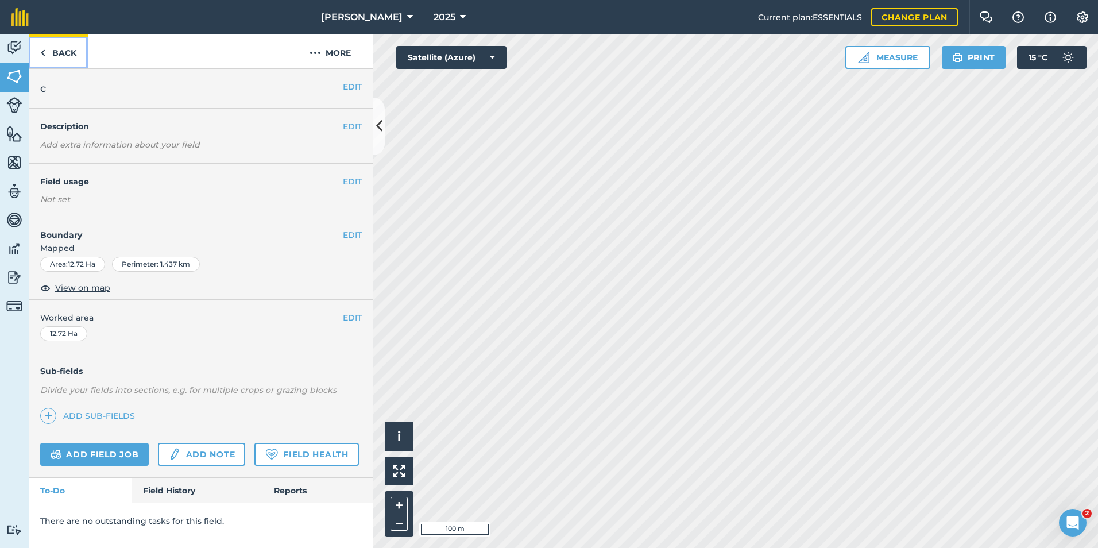
click at [67, 53] on link "Back" at bounding box center [58, 51] width 59 height 34
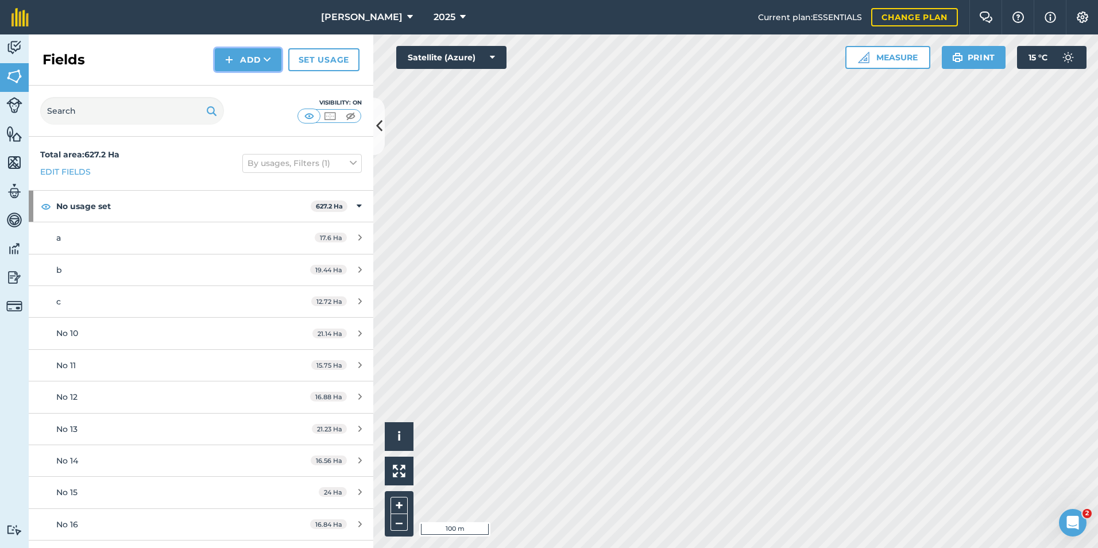
click at [260, 61] on button "Add" at bounding box center [248, 59] width 67 height 23
click at [248, 90] on link "Draw" at bounding box center [247, 85] width 63 height 25
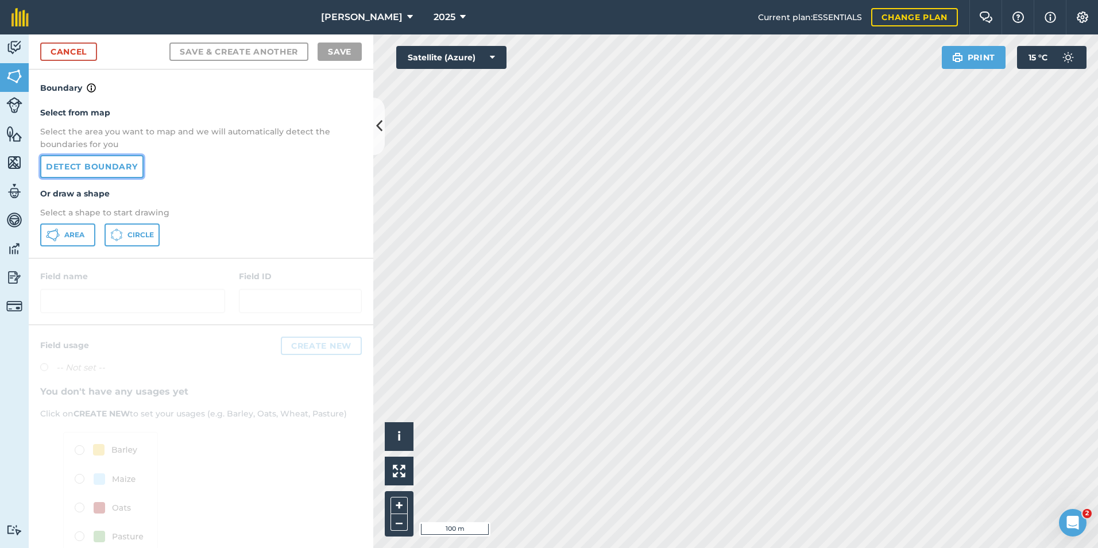
click at [118, 168] on link "Detect boundary" at bounding box center [91, 166] width 103 height 23
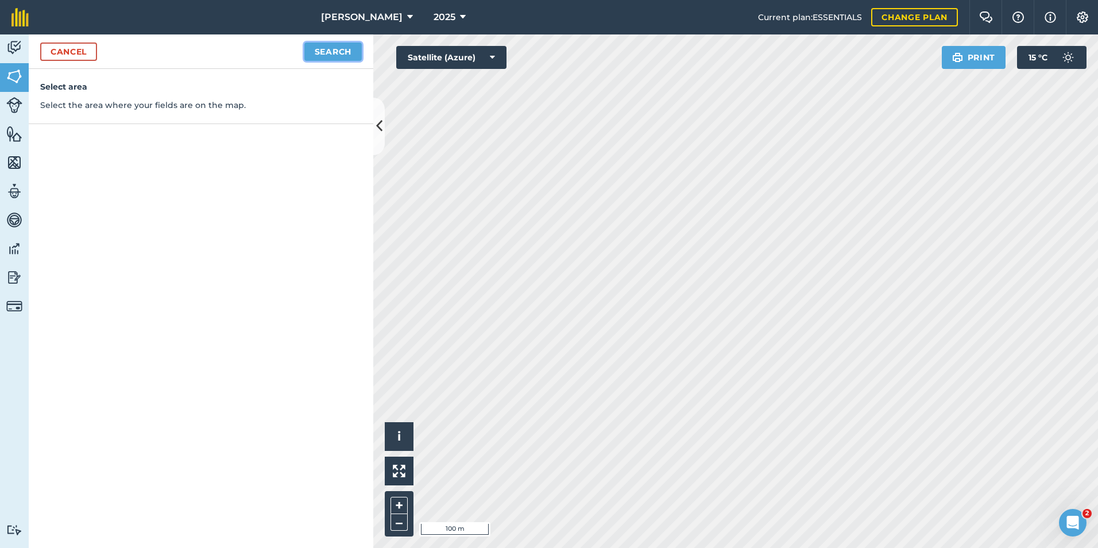
click at [329, 48] on button "Search" at bounding box center [332, 51] width 57 height 18
click at [255, 52] on button "Continue to edit boundaries" at bounding box center [274, 51] width 173 height 18
click at [255, 52] on button "Continue to name fields" at bounding box center [287, 51] width 149 height 18
type input "d"
click at [344, 56] on button "Save" at bounding box center [340, 51] width 44 height 18
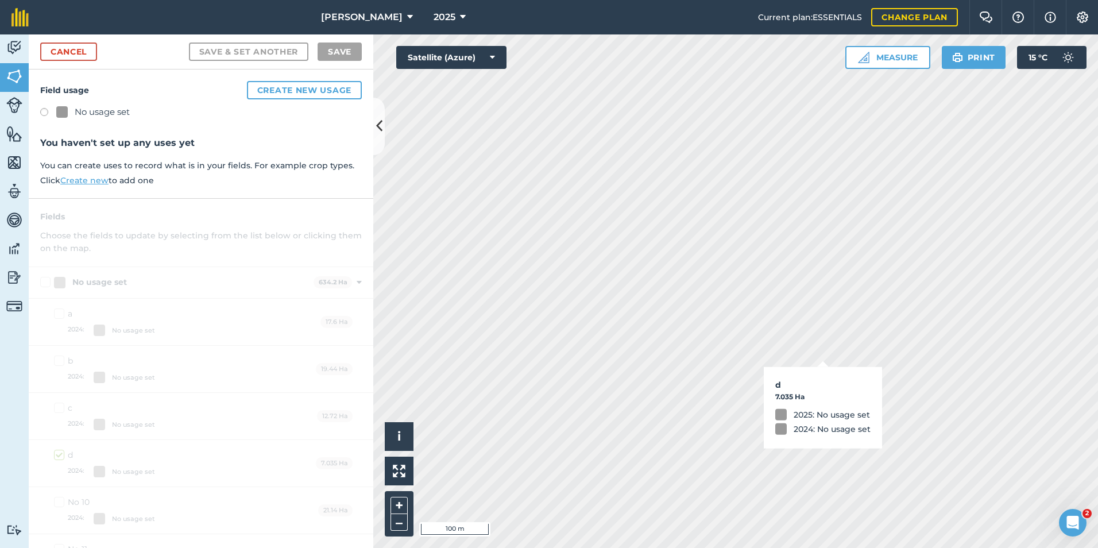
checkbox input "true"
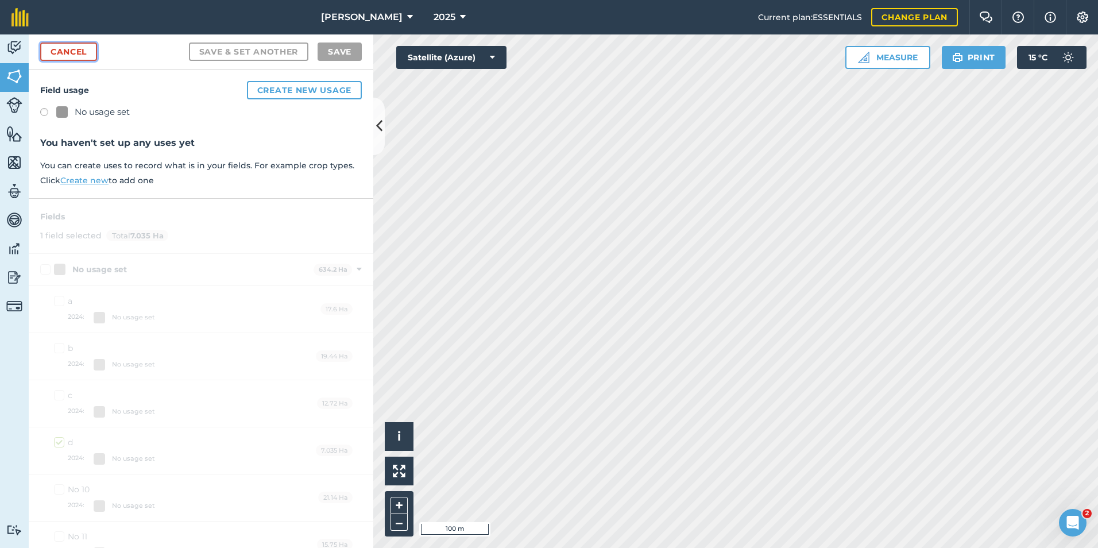
click at [79, 53] on link "Cancel" at bounding box center [68, 51] width 57 height 18
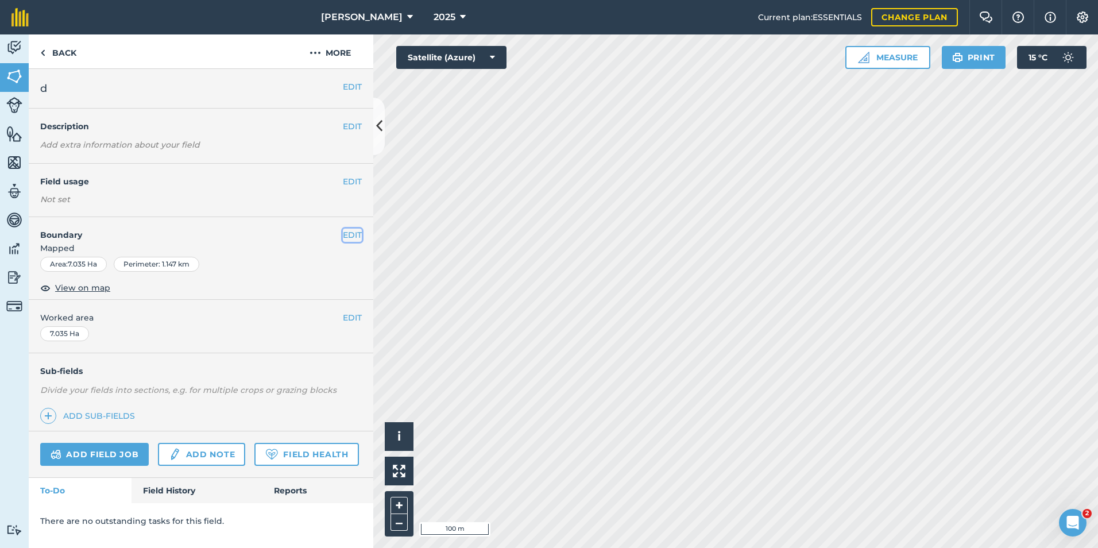
click at [352, 234] on button "EDIT" at bounding box center [352, 235] width 19 height 13
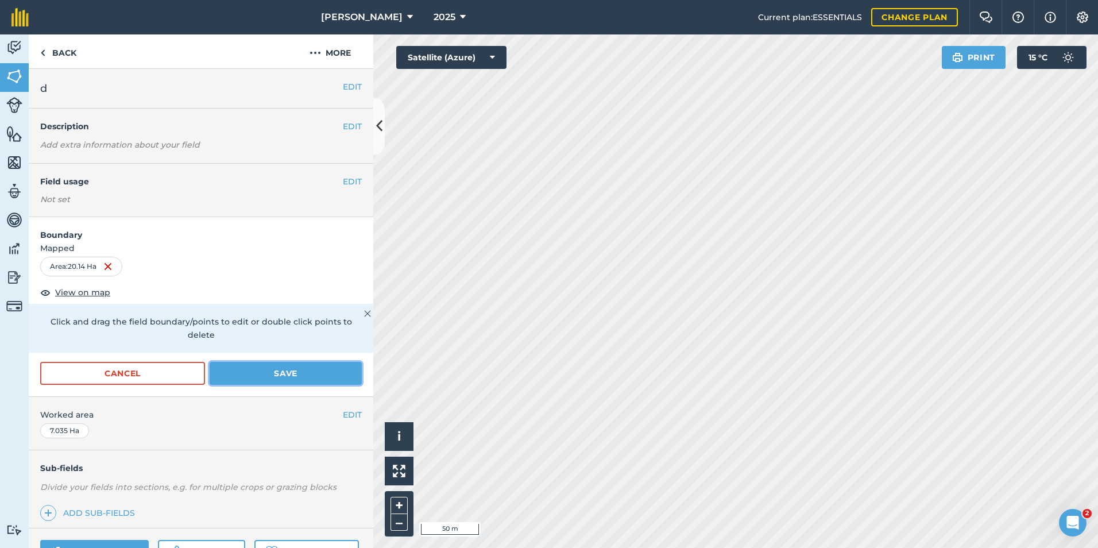
click at [273, 372] on button "Save" at bounding box center [286, 373] width 152 height 23
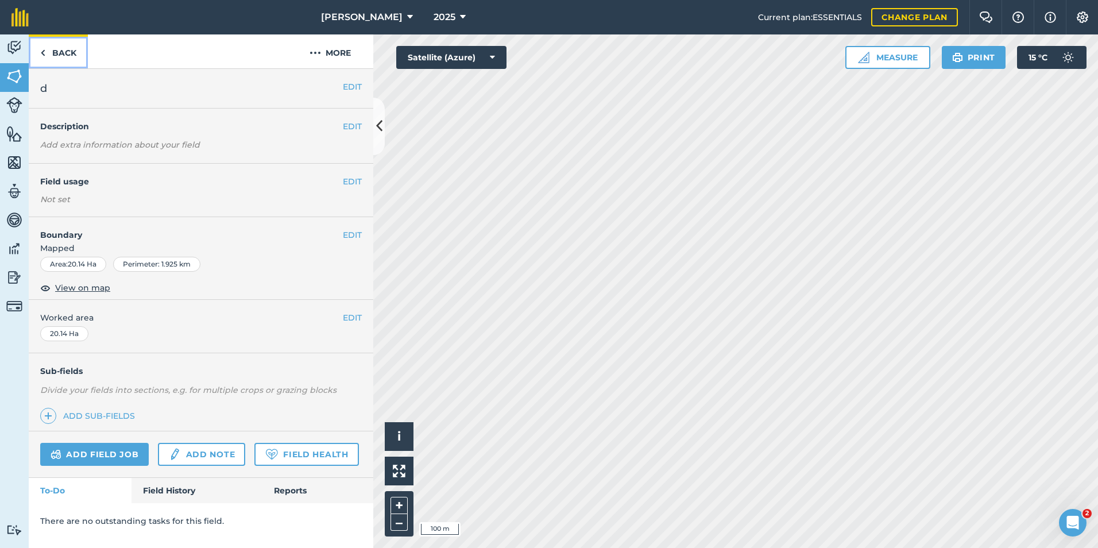
click at [65, 49] on link "Back" at bounding box center [58, 51] width 59 height 34
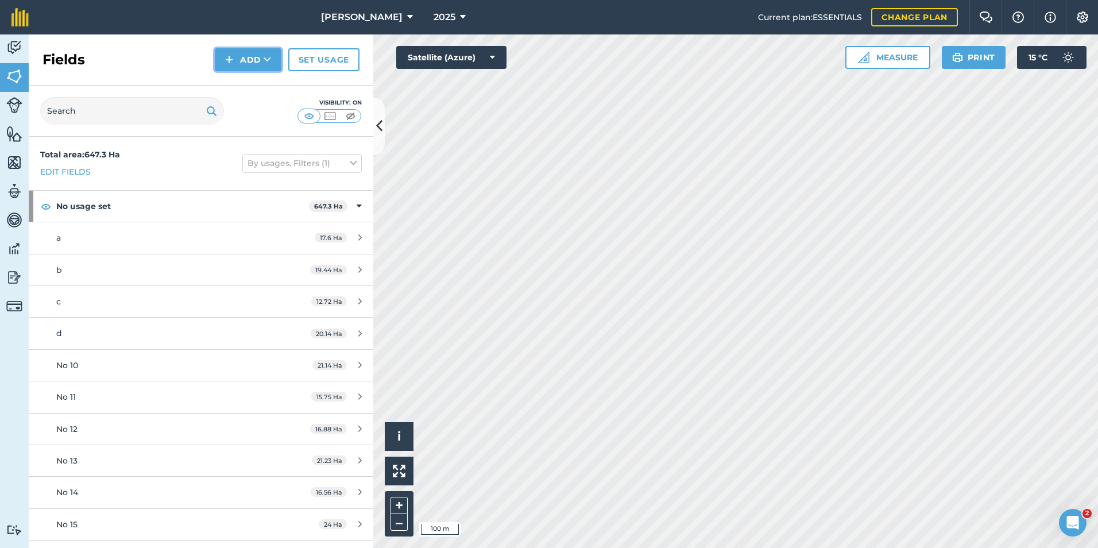
click at [253, 59] on button "Add" at bounding box center [248, 59] width 67 height 23
click at [245, 87] on link "Draw" at bounding box center [247, 85] width 63 height 25
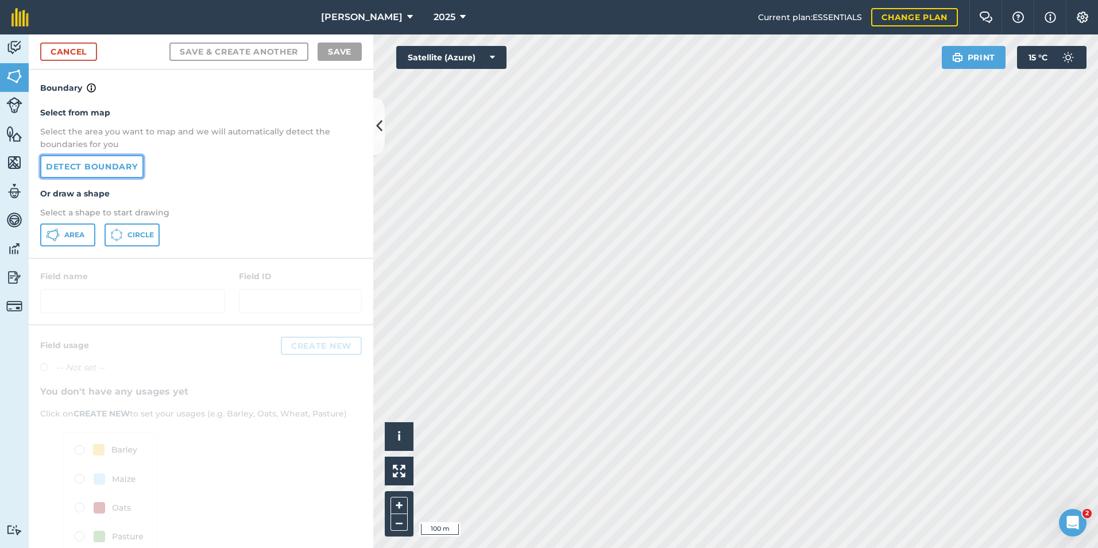
click at [121, 169] on link "Detect boundary" at bounding box center [91, 166] width 103 height 23
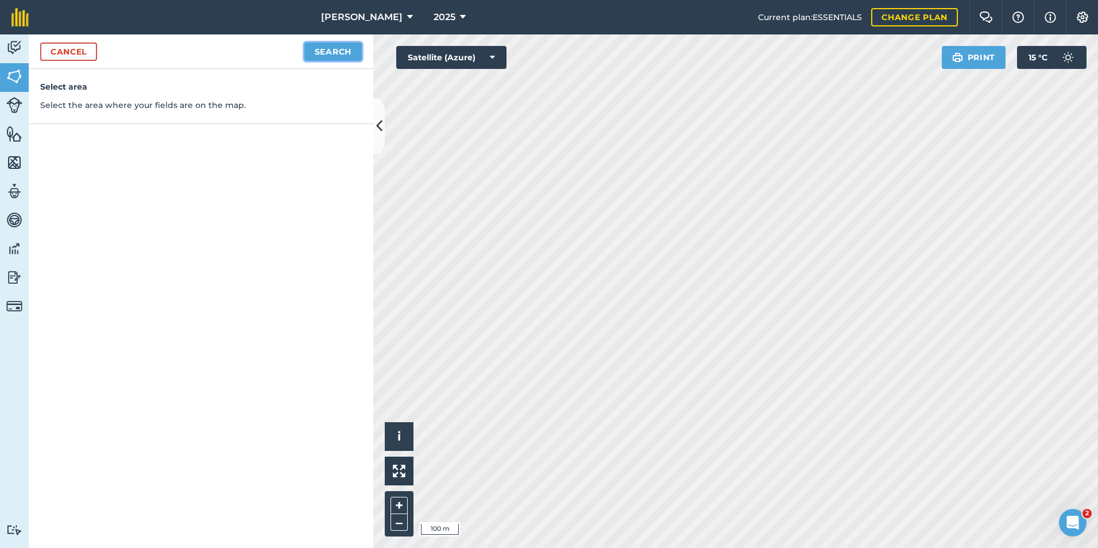
click at [327, 54] on button "Search" at bounding box center [332, 51] width 57 height 18
click at [289, 53] on button "Continue to edit boundaries" at bounding box center [274, 51] width 173 height 18
click at [275, 52] on button "Continue to name fields" at bounding box center [287, 51] width 149 height 18
type input "e"
click at [349, 53] on button "Save" at bounding box center [340, 51] width 44 height 18
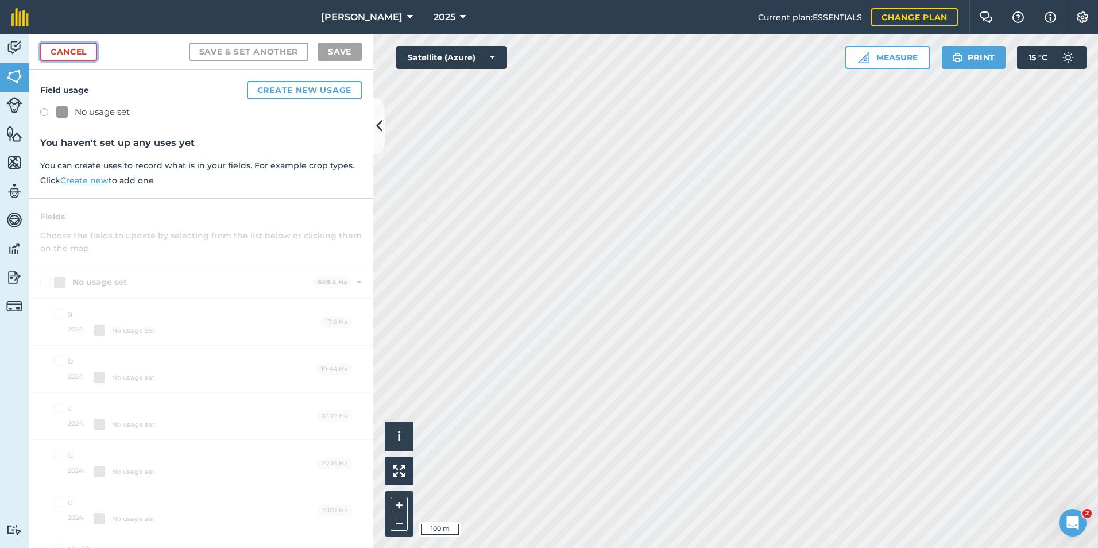
click at [72, 56] on link "Cancel" at bounding box center [68, 51] width 57 height 18
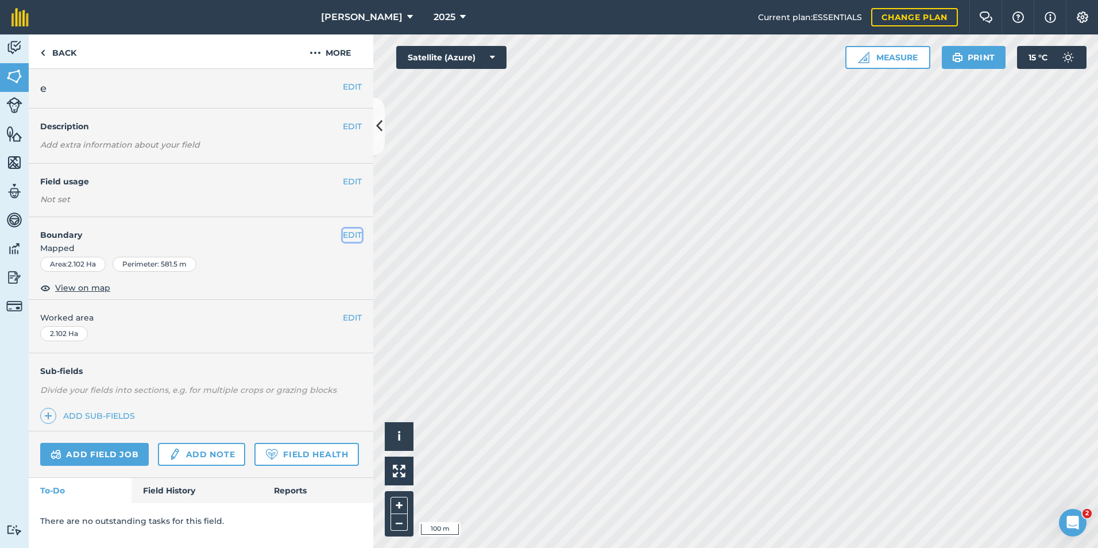
click at [347, 236] on button "EDIT" at bounding box center [352, 235] width 19 height 13
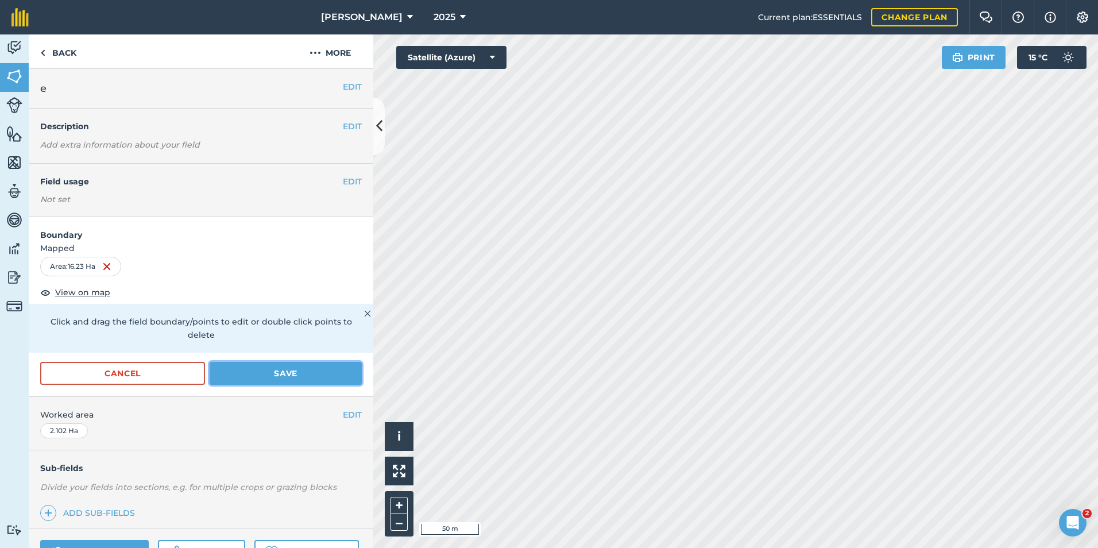
click at [293, 372] on button "Save" at bounding box center [286, 373] width 152 height 23
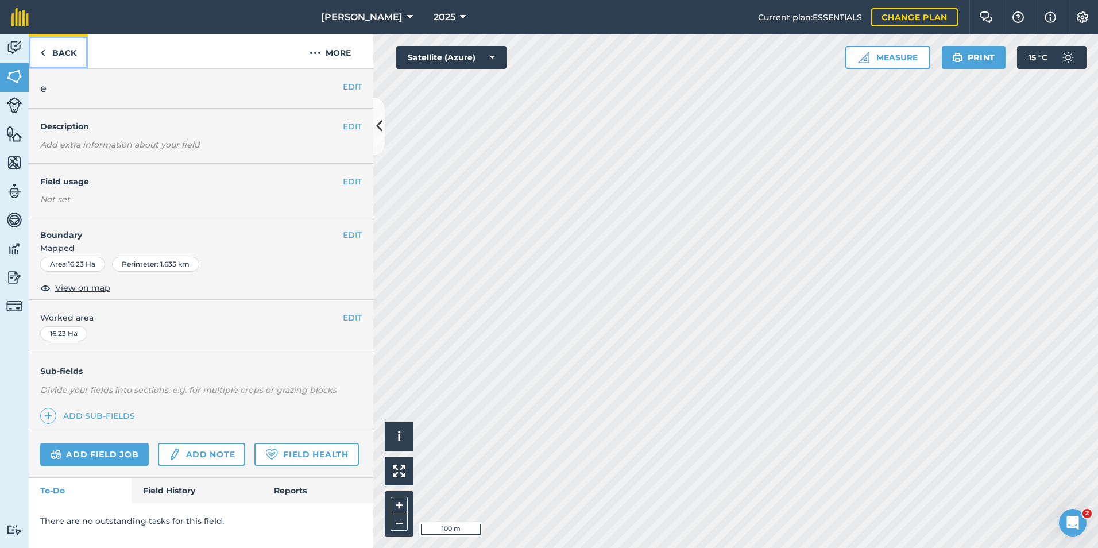
click at [64, 55] on link "Back" at bounding box center [58, 51] width 59 height 34
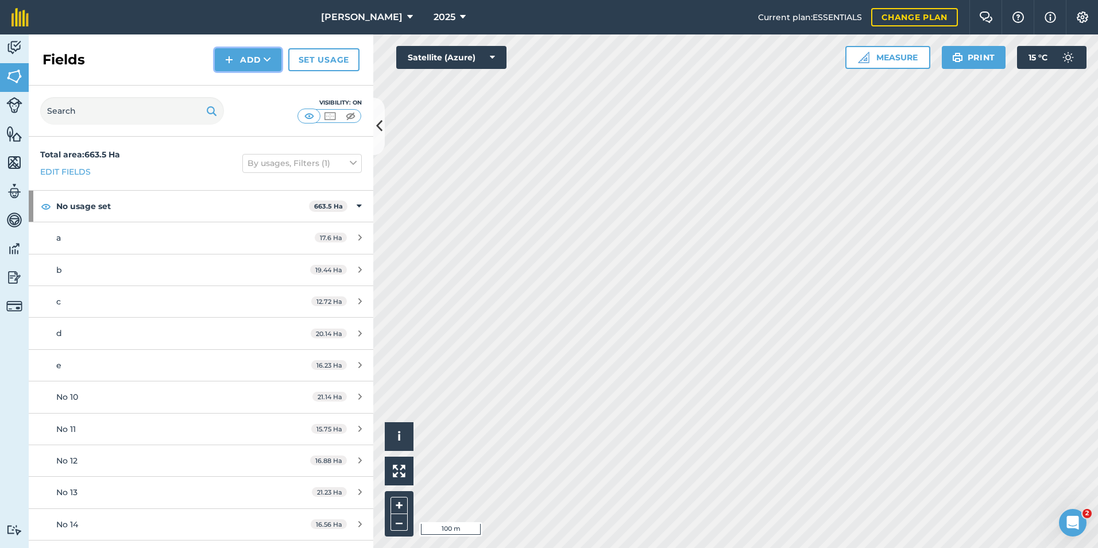
click at [248, 62] on button "Add" at bounding box center [248, 59] width 67 height 23
click at [248, 84] on link "Draw" at bounding box center [247, 85] width 63 height 25
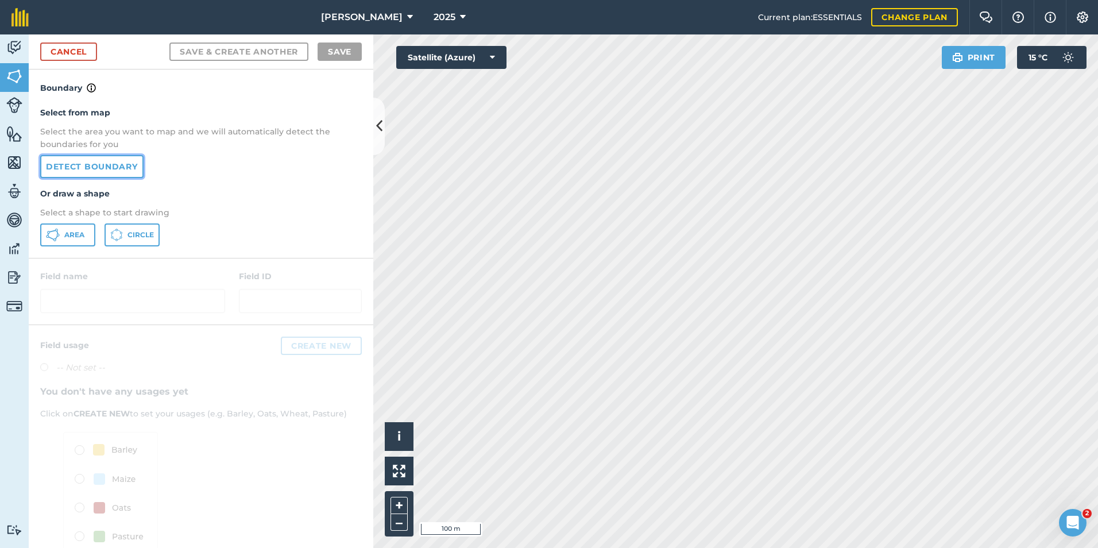
click at [122, 163] on link "Detect boundary" at bounding box center [91, 166] width 103 height 23
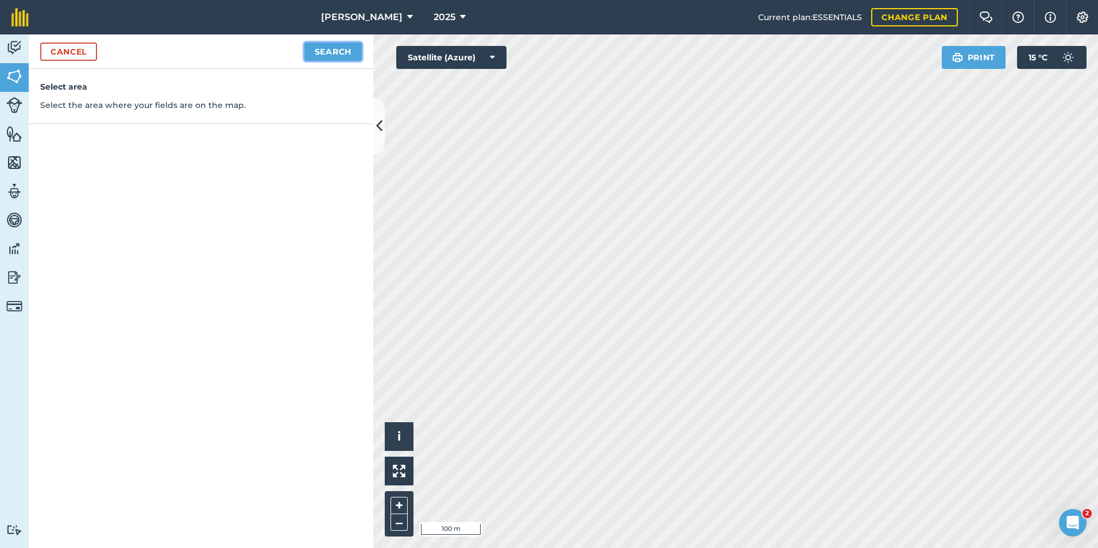
click at [329, 47] on button "Search" at bounding box center [332, 51] width 57 height 18
click at [287, 55] on button "Continue to edit boundaries" at bounding box center [274, 51] width 173 height 18
click at [289, 51] on button "Continue to name fields" at bounding box center [287, 51] width 149 height 18
type input "f"
click at [332, 51] on button "Save" at bounding box center [340, 51] width 44 height 18
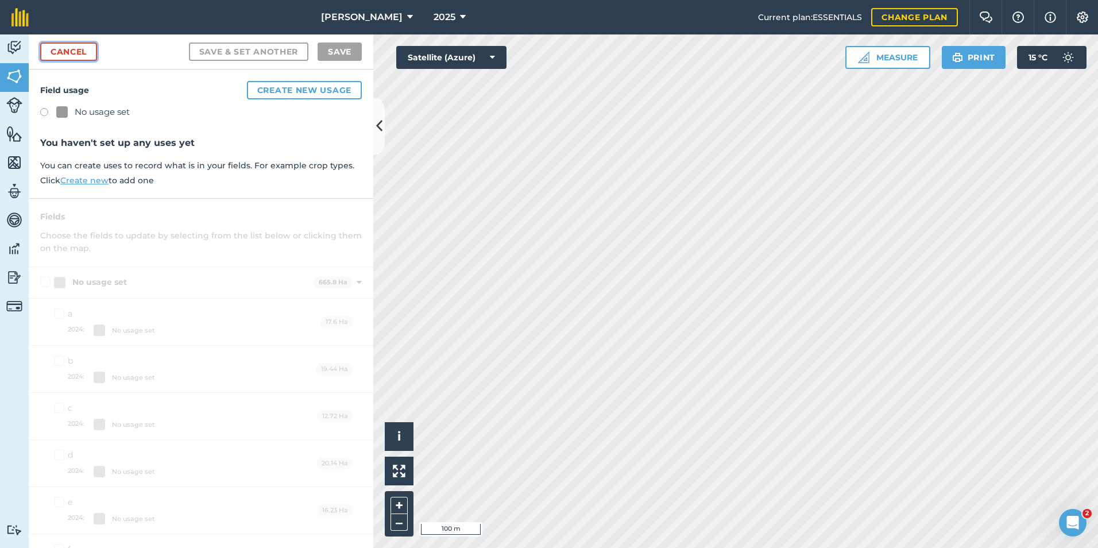
click at [76, 53] on link "Cancel" at bounding box center [68, 51] width 57 height 18
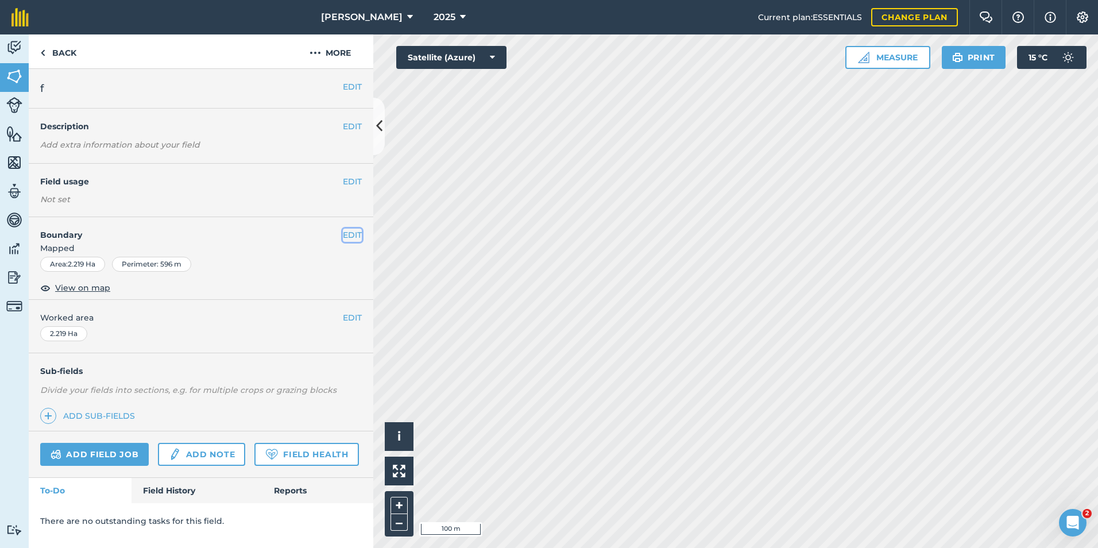
click at [351, 234] on button "EDIT" at bounding box center [352, 235] width 19 height 13
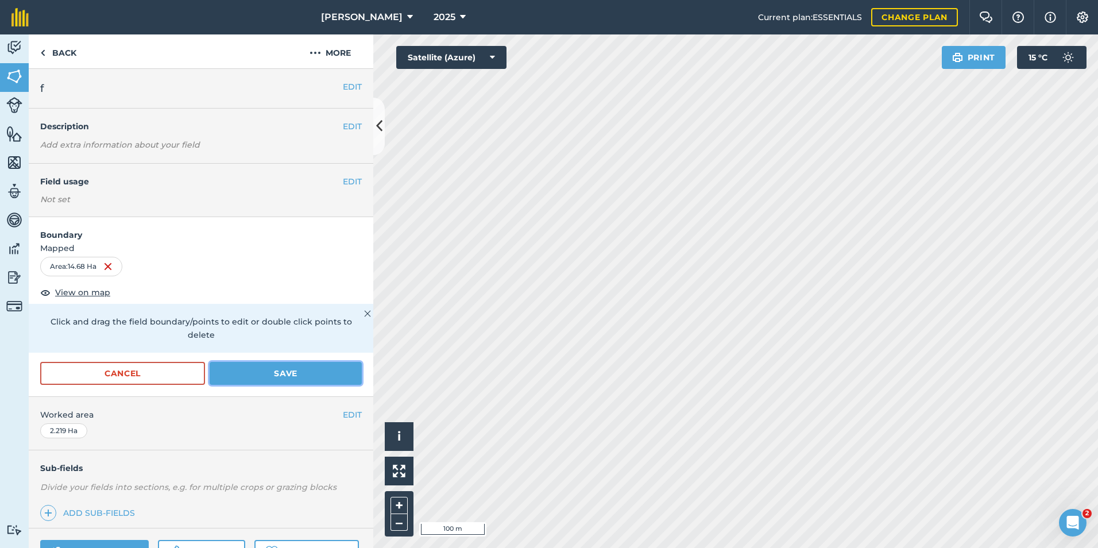
click at [265, 379] on button "Save" at bounding box center [286, 373] width 152 height 23
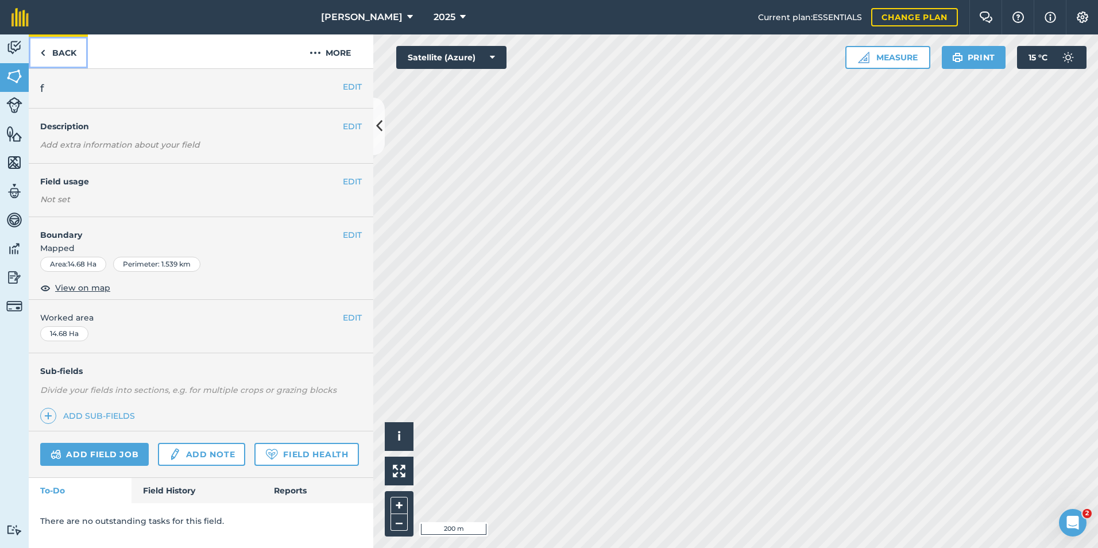
click at [63, 51] on link "Back" at bounding box center [58, 51] width 59 height 34
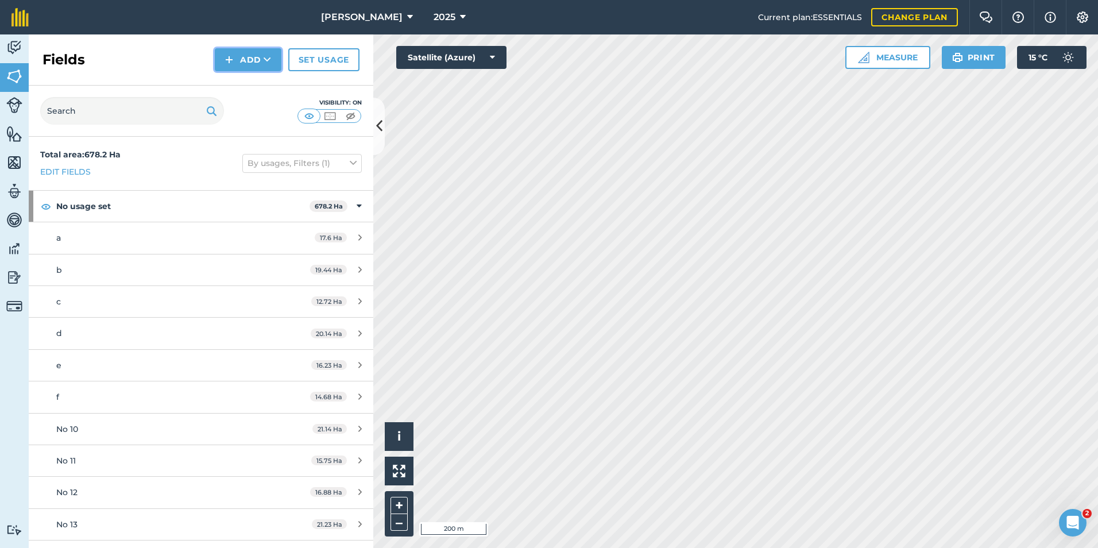
click at [264, 63] on icon at bounding box center [267, 59] width 7 height 11
click at [247, 86] on link "Draw" at bounding box center [247, 85] width 63 height 25
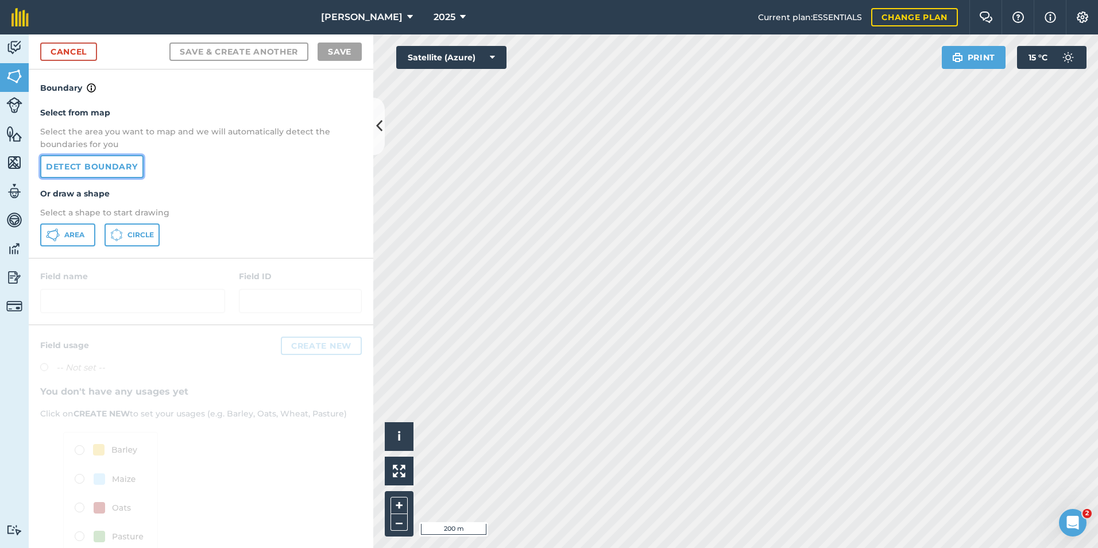
click at [115, 170] on link "Detect boundary" at bounding box center [91, 166] width 103 height 23
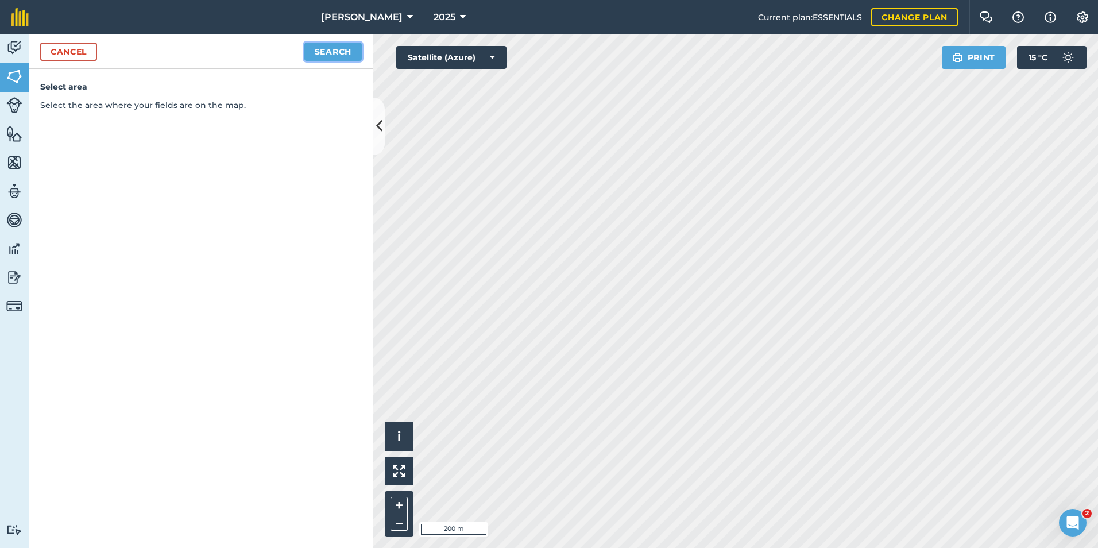
click at [332, 50] on button "Search" at bounding box center [332, 51] width 57 height 18
click at [262, 54] on button "Continue to edit boundaries" at bounding box center [274, 51] width 173 height 18
click at [278, 52] on button "Continue to name fields" at bounding box center [287, 51] width 149 height 18
type input "h"
click at [341, 57] on button "Save" at bounding box center [340, 51] width 44 height 18
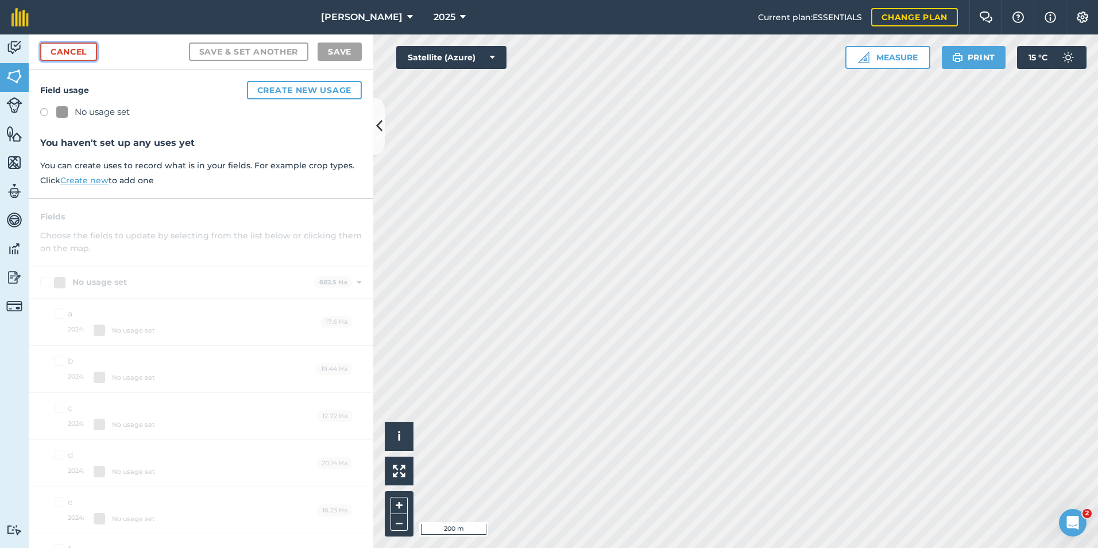
click at [57, 52] on link "Cancel" at bounding box center [68, 51] width 57 height 18
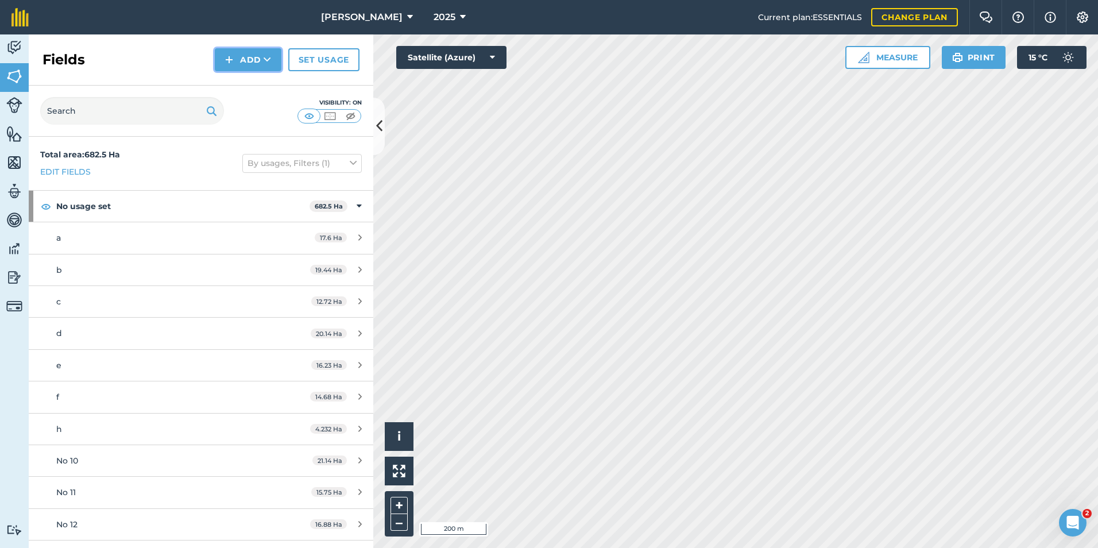
click at [242, 65] on button "Add" at bounding box center [248, 59] width 67 height 23
click at [241, 89] on link "Draw" at bounding box center [247, 85] width 63 height 25
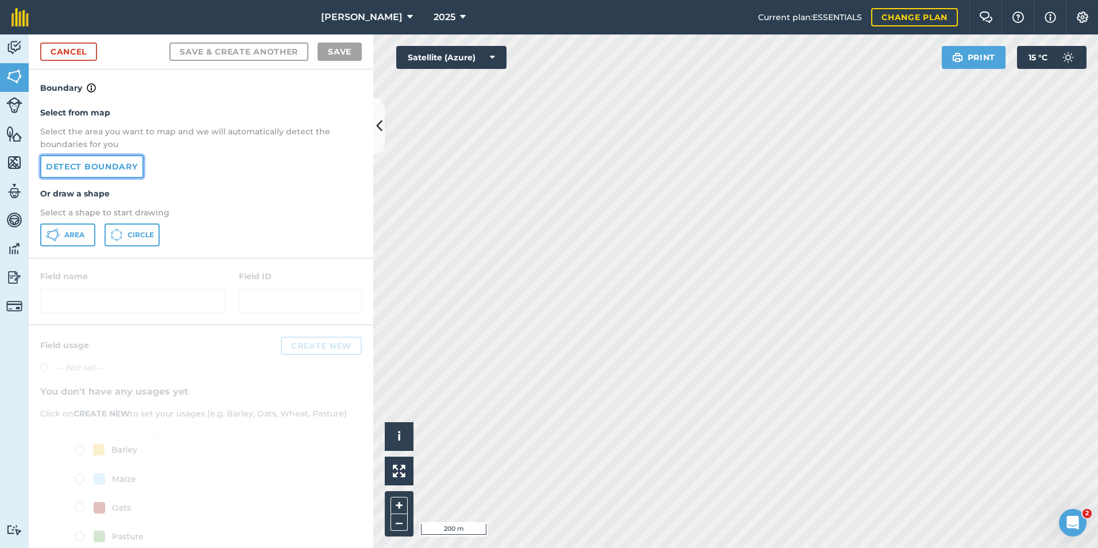
click at [128, 165] on link "Detect boundary" at bounding box center [91, 166] width 103 height 23
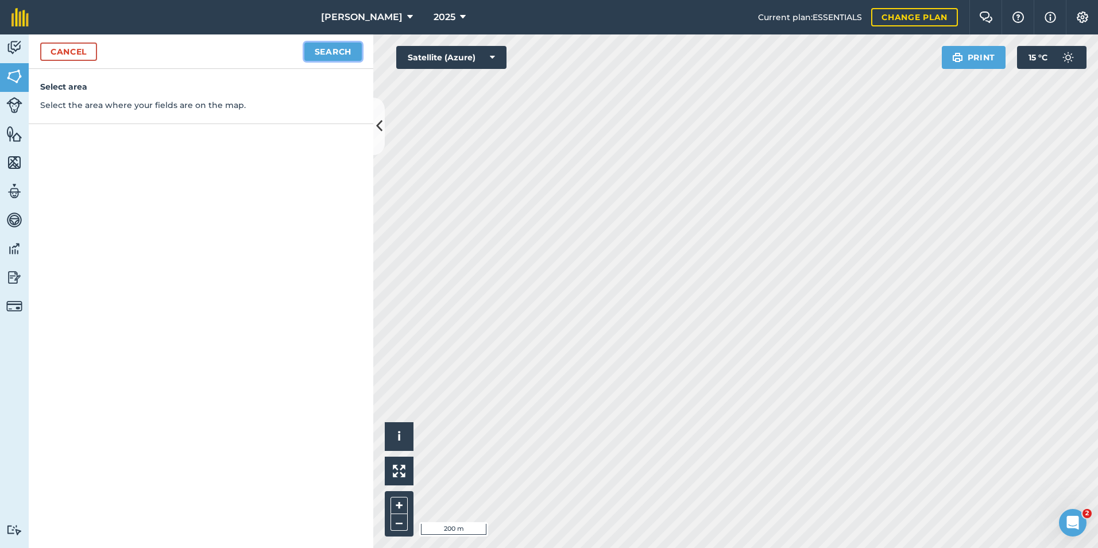
click at [341, 51] on button "Search" at bounding box center [332, 51] width 57 height 18
click at [289, 56] on button "Continue to edit boundaries" at bounding box center [274, 51] width 173 height 18
click at [289, 56] on button "Continue to name fields" at bounding box center [287, 51] width 149 height 18
type input "g"
click at [351, 55] on button "Save" at bounding box center [340, 51] width 44 height 18
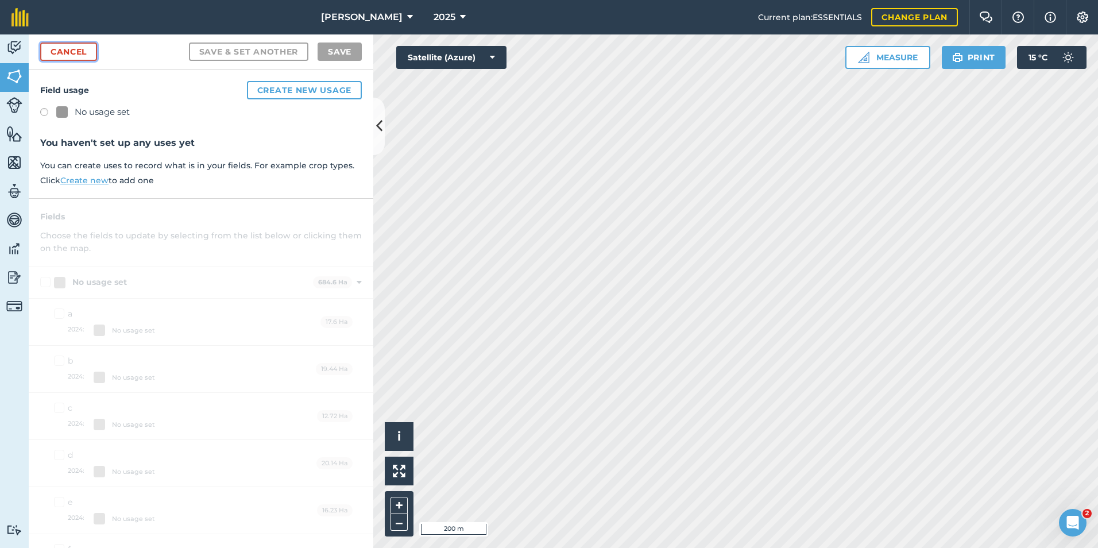
click at [77, 48] on link "Cancel" at bounding box center [68, 51] width 57 height 18
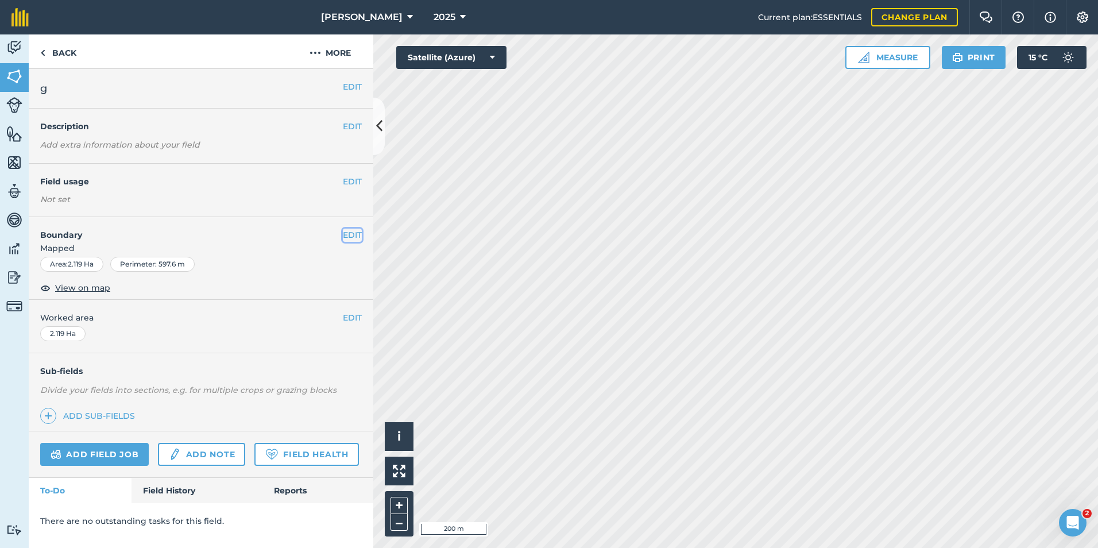
click at [354, 235] on button "EDIT" at bounding box center [352, 235] width 19 height 13
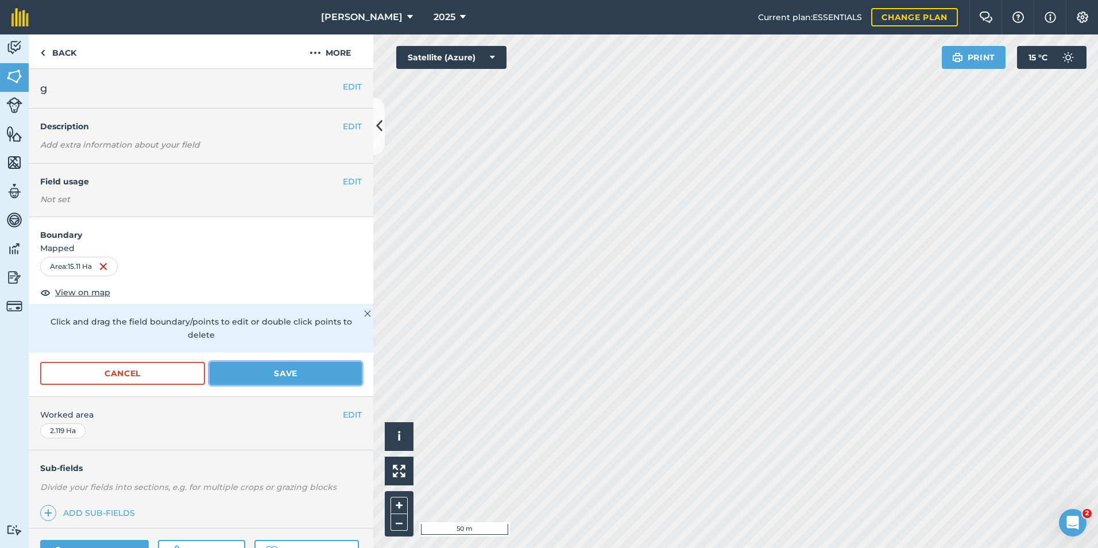
click at [268, 378] on button "Save" at bounding box center [286, 373] width 152 height 23
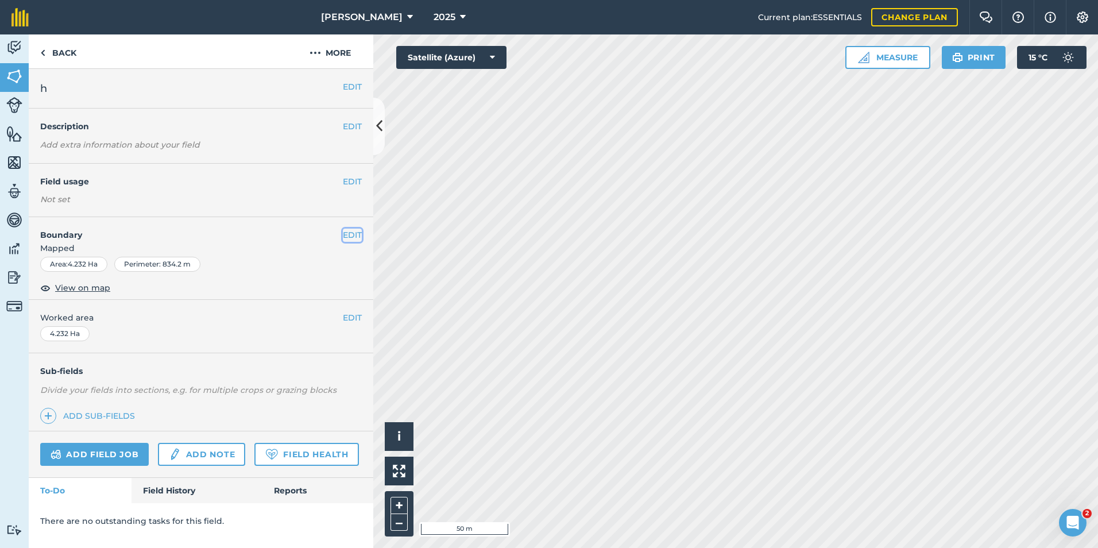
click at [349, 233] on button "EDIT" at bounding box center [352, 235] width 19 height 13
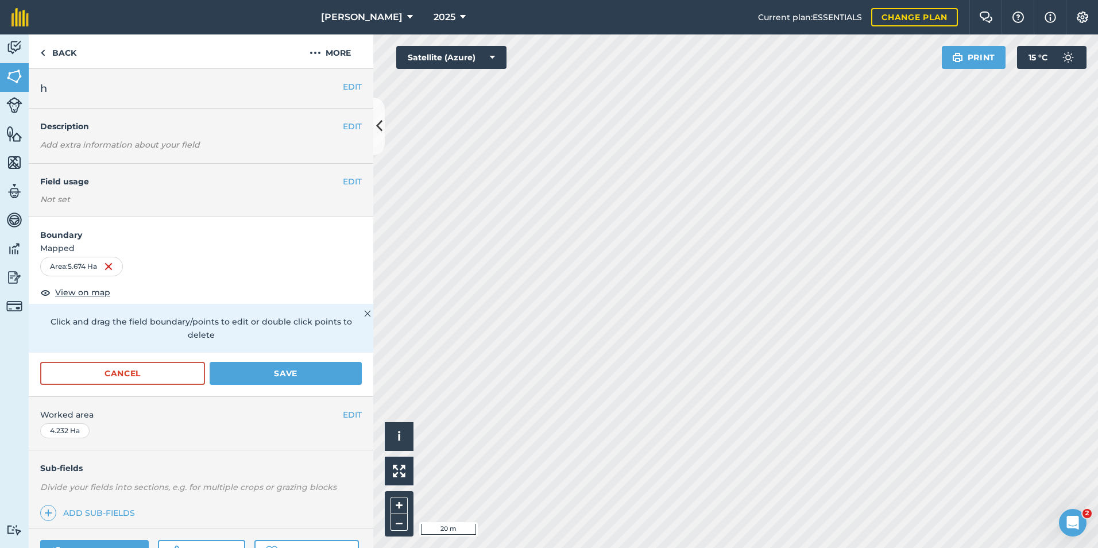
click at [474, 547] on html "[PERSON_NAME] 2025 Current plan : ESSENTIALS Change plan Farm Chat Help Info Se…" at bounding box center [549, 274] width 1098 height 548
click at [589, 547] on html "[PERSON_NAME] 2025 Current plan : ESSENTIALS Change plan Farm Chat Help Info Se…" at bounding box center [549, 274] width 1098 height 548
click at [285, 376] on button "Save" at bounding box center [286, 373] width 152 height 23
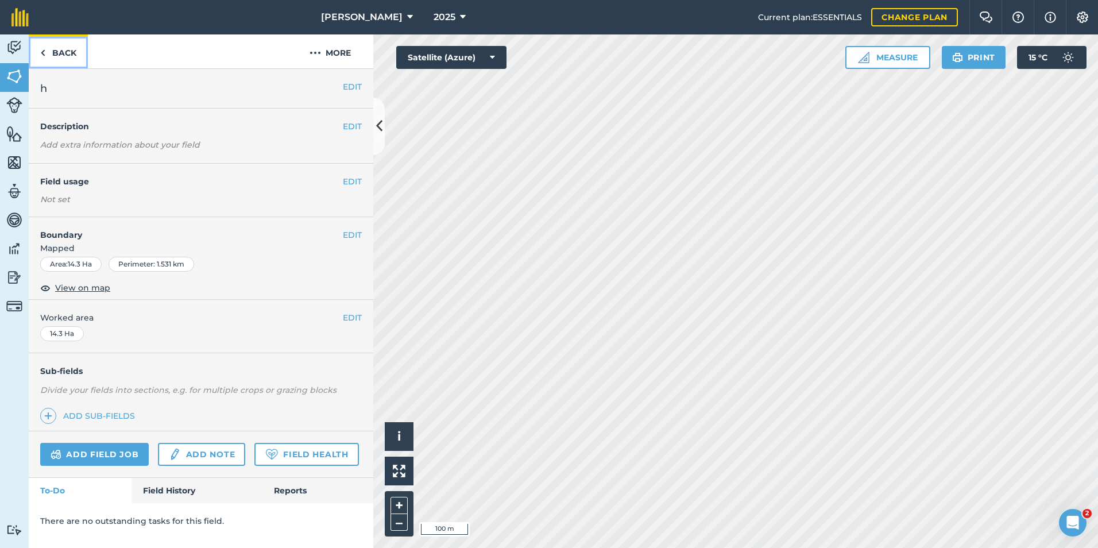
click at [65, 56] on link "Back" at bounding box center [58, 51] width 59 height 34
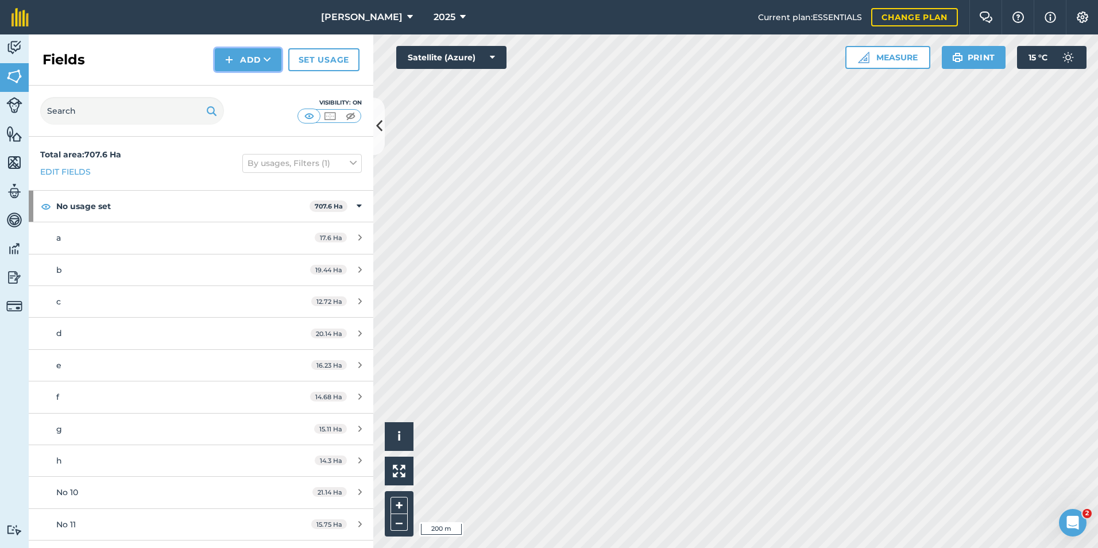
click at [254, 60] on button "Add" at bounding box center [248, 59] width 67 height 23
click at [248, 87] on link "Draw" at bounding box center [247, 85] width 63 height 25
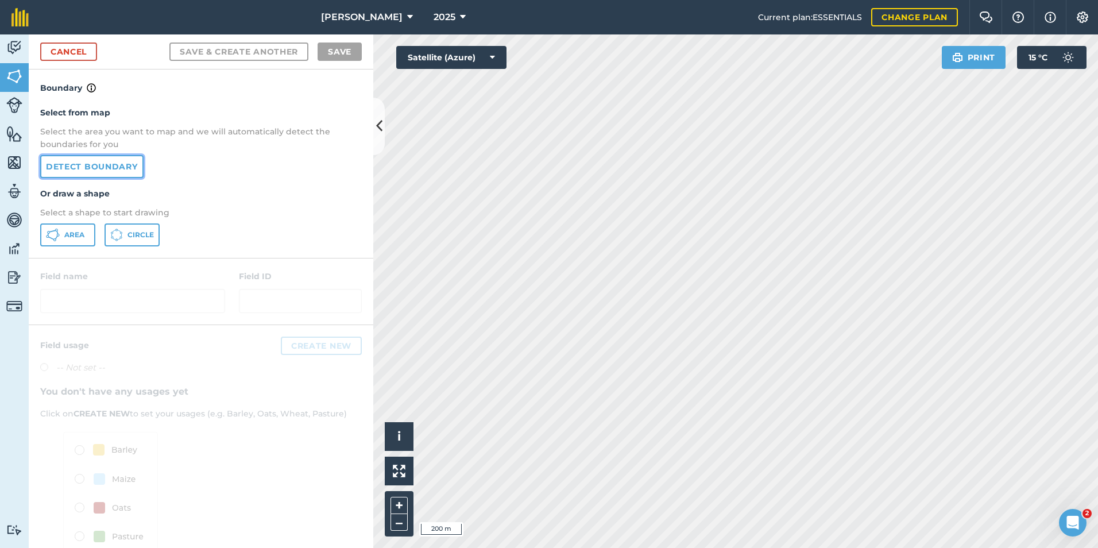
click at [102, 168] on link "Detect boundary" at bounding box center [91, 166] width 103 height 23
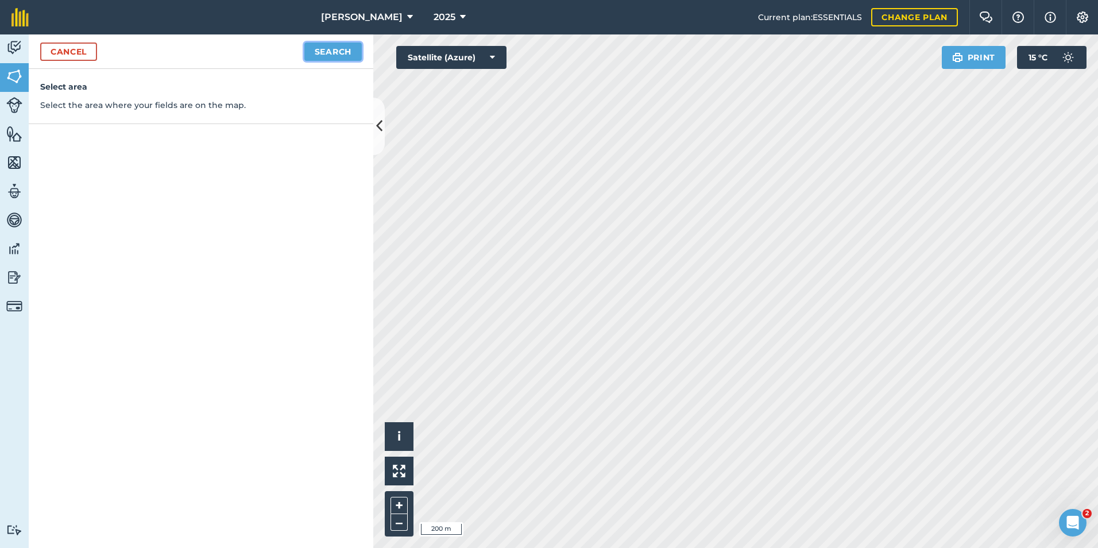
click at [332, 53] on button "Search" at bounding box center [332, 51] width 57 height 18
click at [318, 52] on button "Continue to edit boundaries" at bounding box center [274, 51] width 173 height 18
click at [284, 52] on button "Continue to name fields" at bounding box center [287, 51] width 149 height 18
type input "i"
click at [353, 52] on button "Save" at bounding box center [340, 51] width 44 height 18
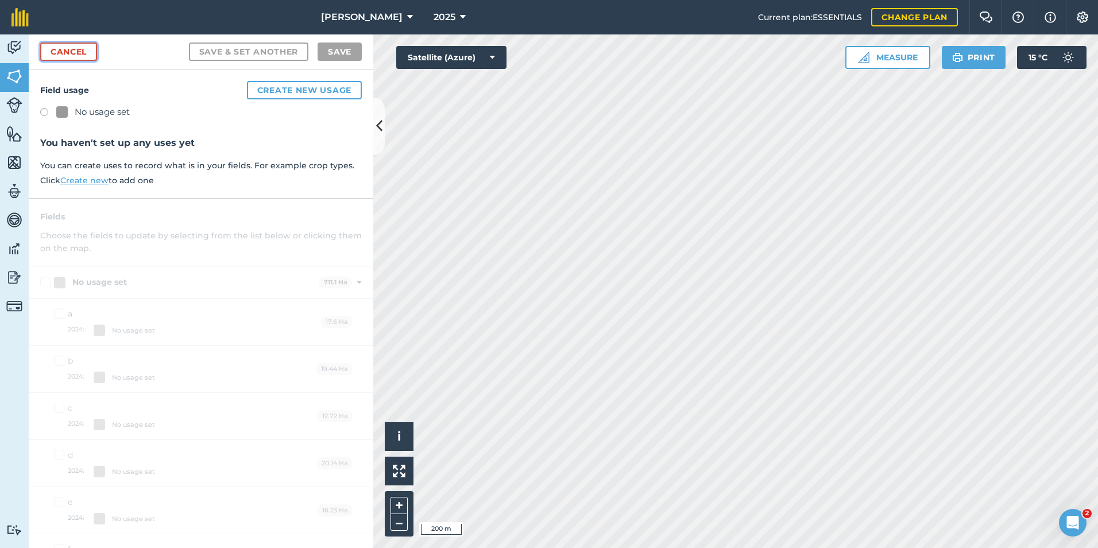
click at [79, 53] on link "Cancel" at bounding box center [68, 51] width 57 height 18
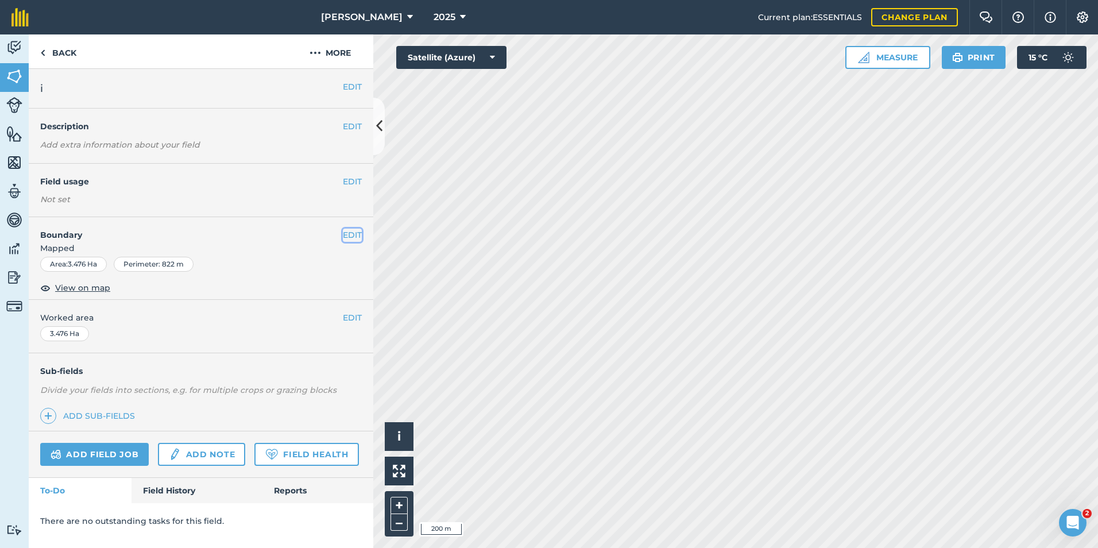
click at [348, 237] on button "EDIT" at bounding box center [352, 235] width 19 height 13
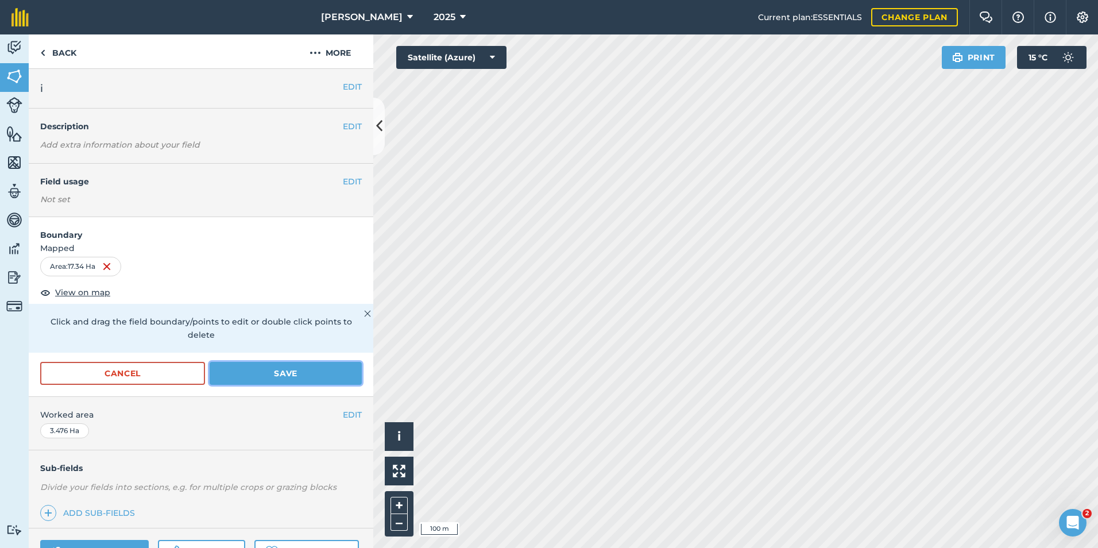
click at [256, 380] on button "Save" at bounding box center [286, 373] width 152 height 23
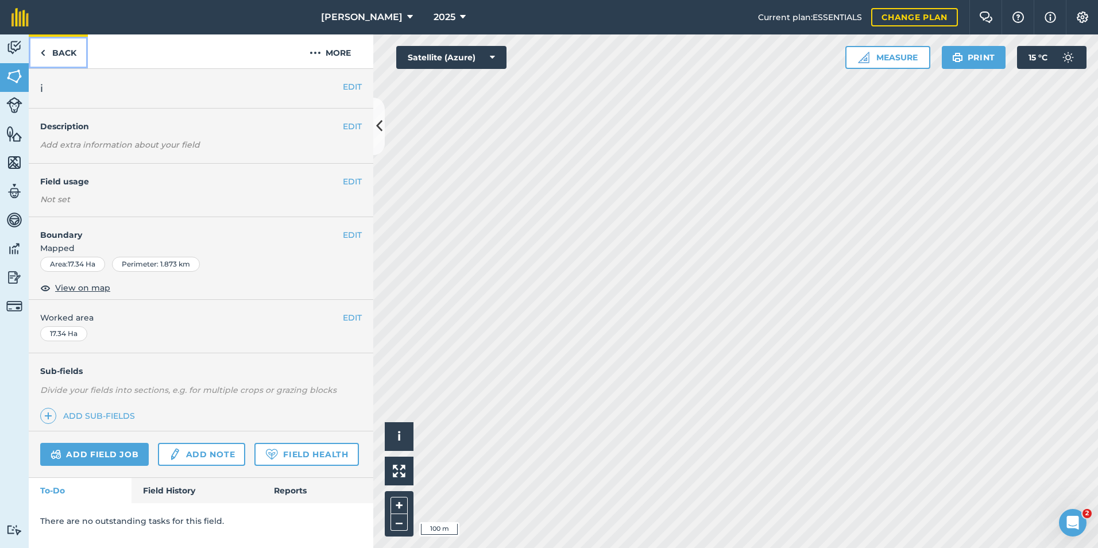
click at [65, 55] on link "Back" at bounding box center [58, 51] width 59 height 34
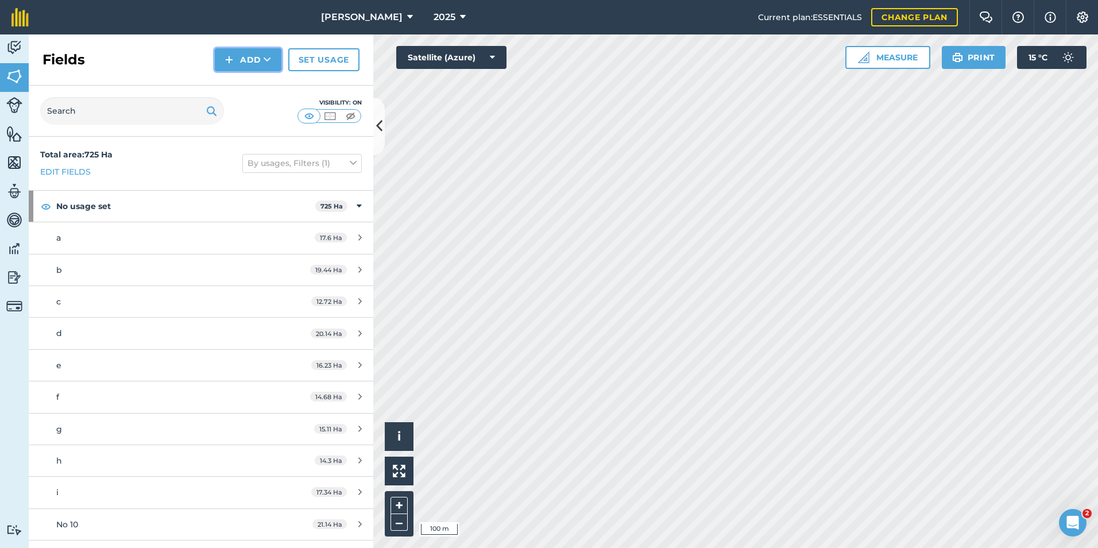
click at [249, 63] on button "Add" at bounding box center [248, 59] width 67 height 23
click at [254, 87] on link "Draw" at bounding box center [247, 85] width 63 height 25
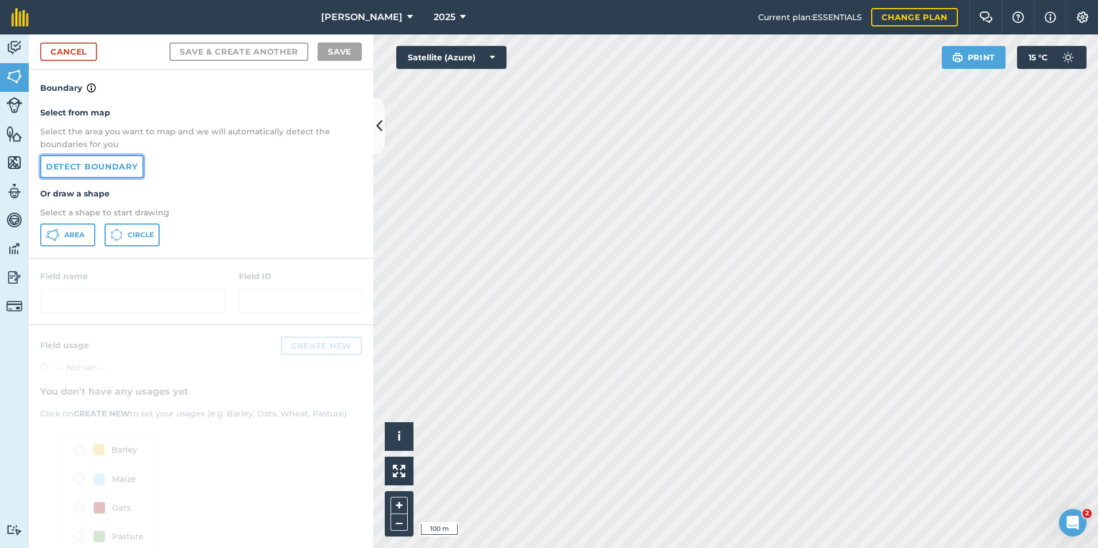
click at [119, 166] on link "Detect boundary" at bounding box center [91, 166] width 103 height 23
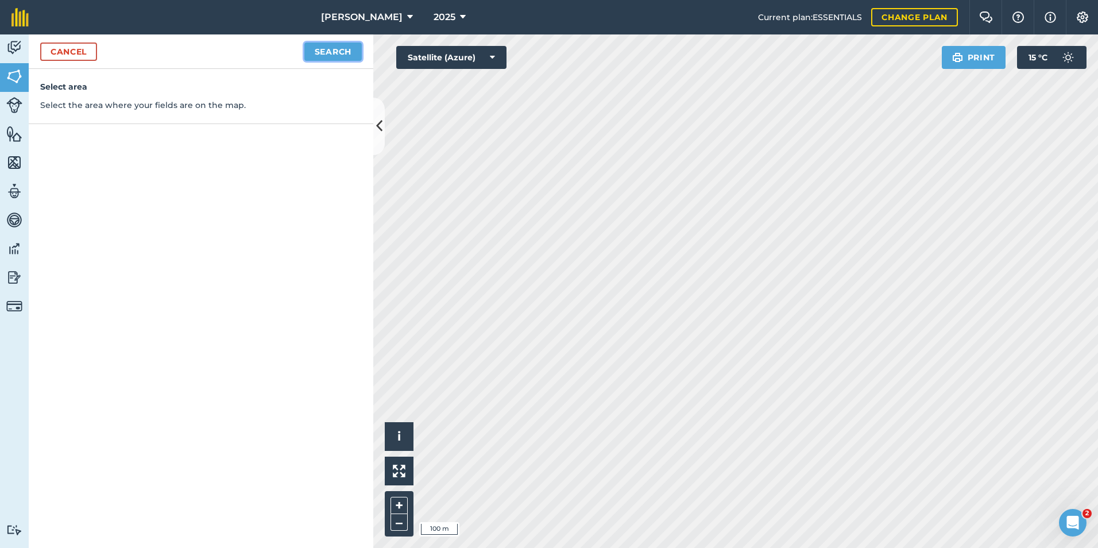
click at [338, 49] on button "Search" at bounding box center [332, 51] width 57 height 18
click at [319, 49] on button "Continue to edit boundaries" at bounding box center [274, 51] width 173 height 18
click at [296, 58] on button "Continue to name fields" at bounding box center [287, 51] width 149 height 18
type input "j"
click at [347, 52] on button "Save" at bounding box center [340, 51] width 44 height 18
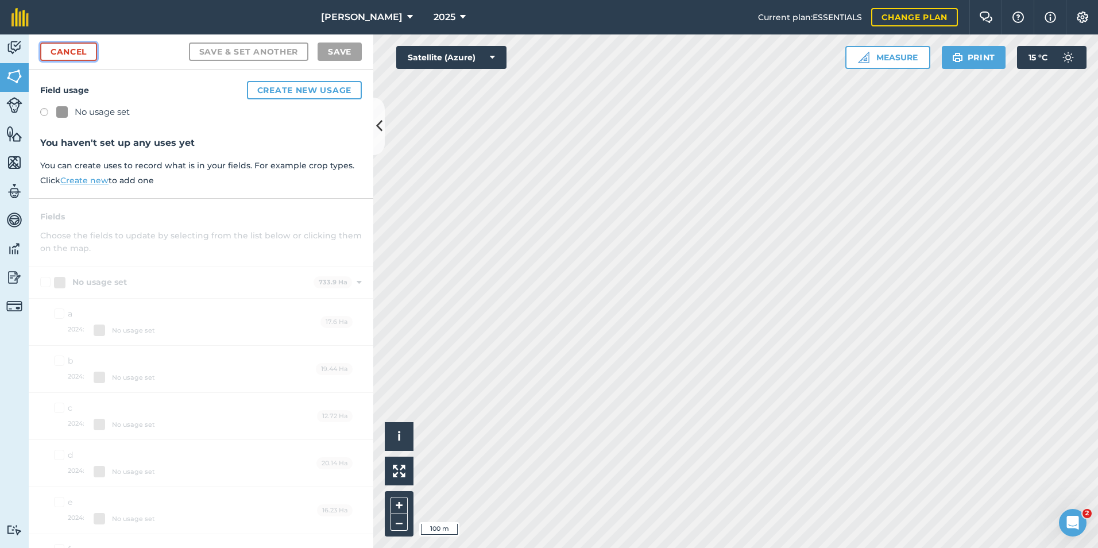
click at [63, 49] on link "Cancel" at bounding box center [68, 51] width 57 height 18
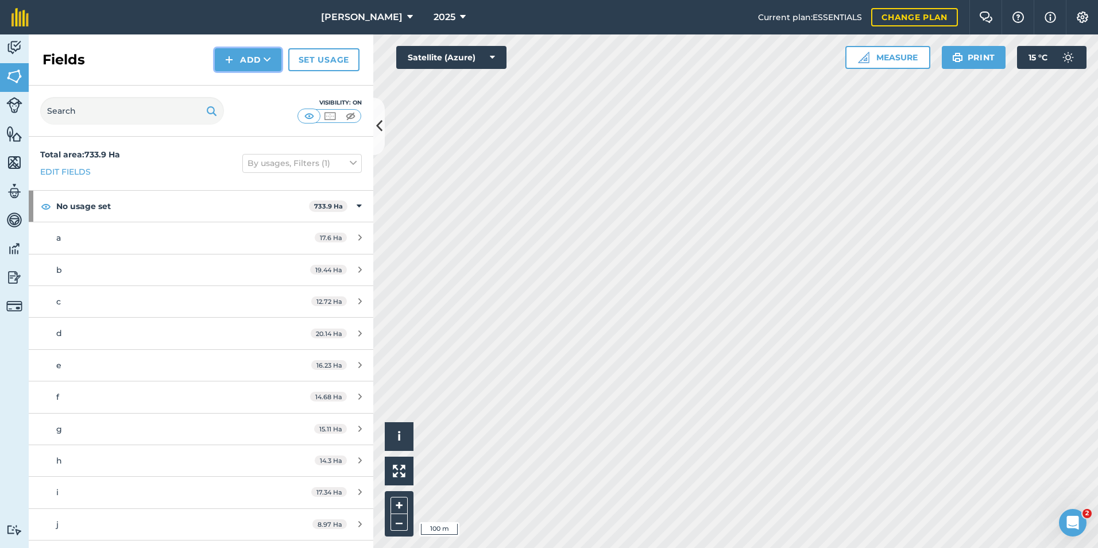
click at [253, 63] on button "Add" at bounding box center [248, 59] width 67 height 23
click at [237, 79] on link "Draw" at bounding box center [247, 85] width 63 height 25
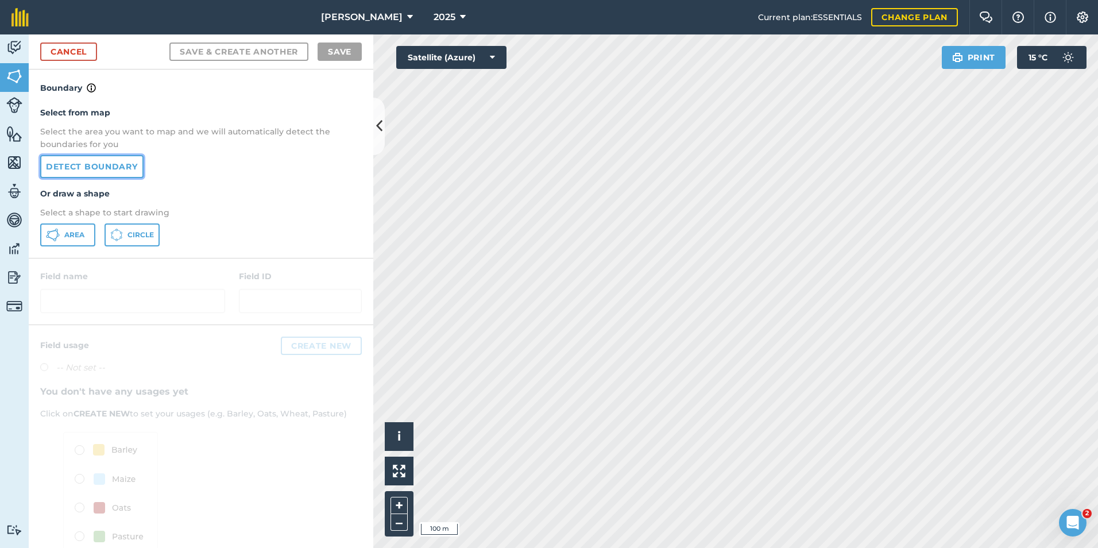
click at [118, 171] on link "Detect boundary" at bounding box center [91, 166] width 103 height 23
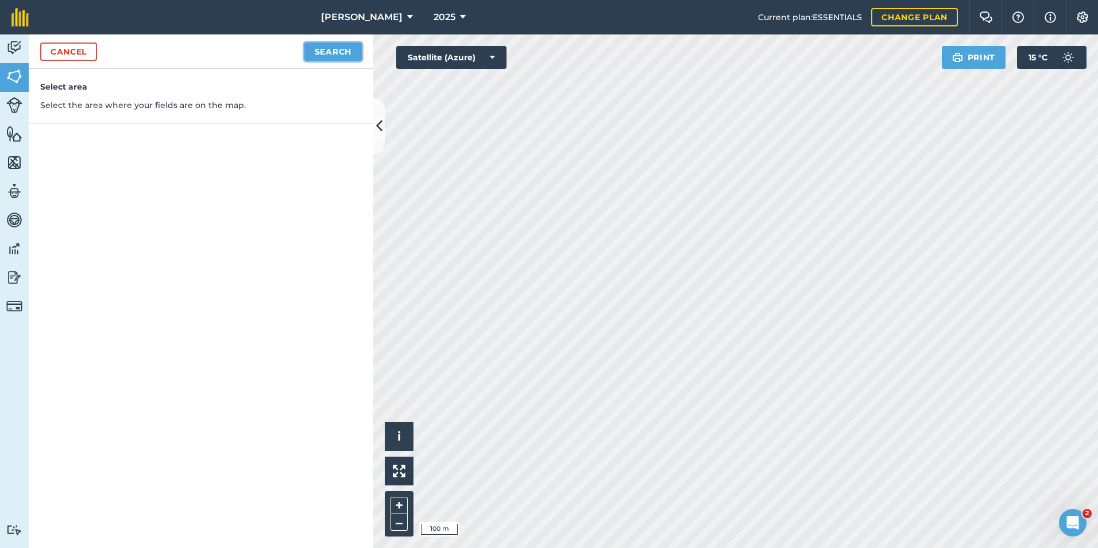
click at [314, 49] on button "Search" at bounding box center [332, 51] width 57 height 18
click at [291, 55] on button "Continue to edit boundaries" at bounding box center [274, 51] width 173 height 18
click at [291, 55] on button "Continue to name fields" at bounding box center [287, 51] width 149 height 18
type input "k"
click at [336, 51] on button "Save" at bounding box center [340, 51] width 44 height 18
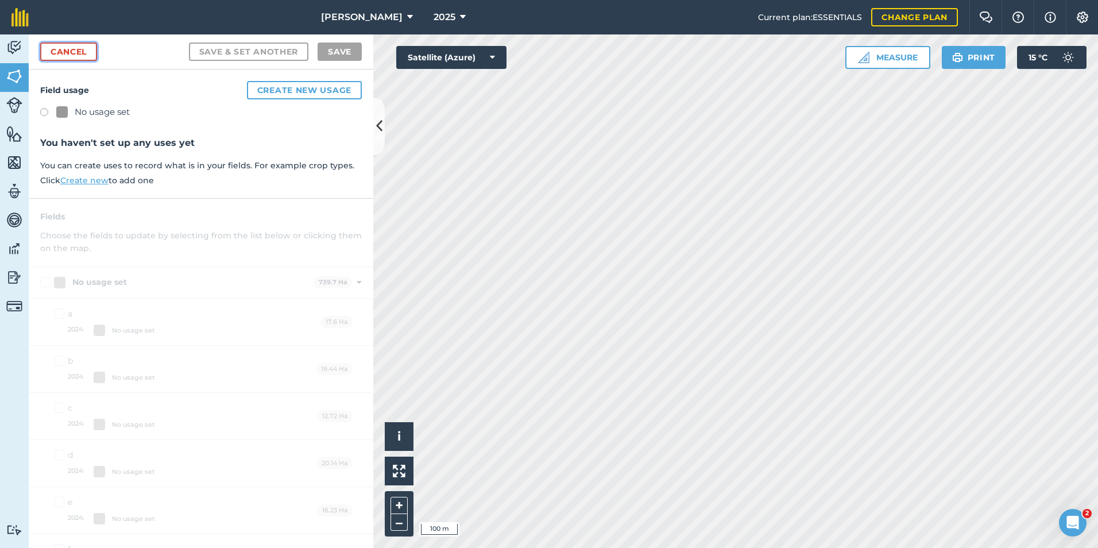
click at [82, 51] on link "Cancel" at bounding box center [68, 51] width 57 height 18
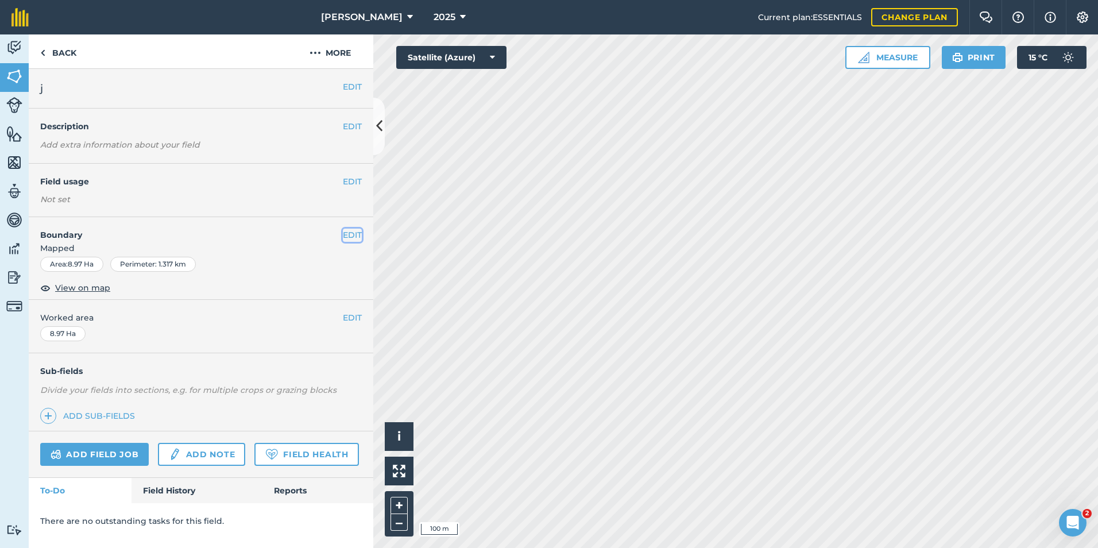
click at [357, 235] on button "EDIT" at bounding box center [352, 235] width 19 height 13
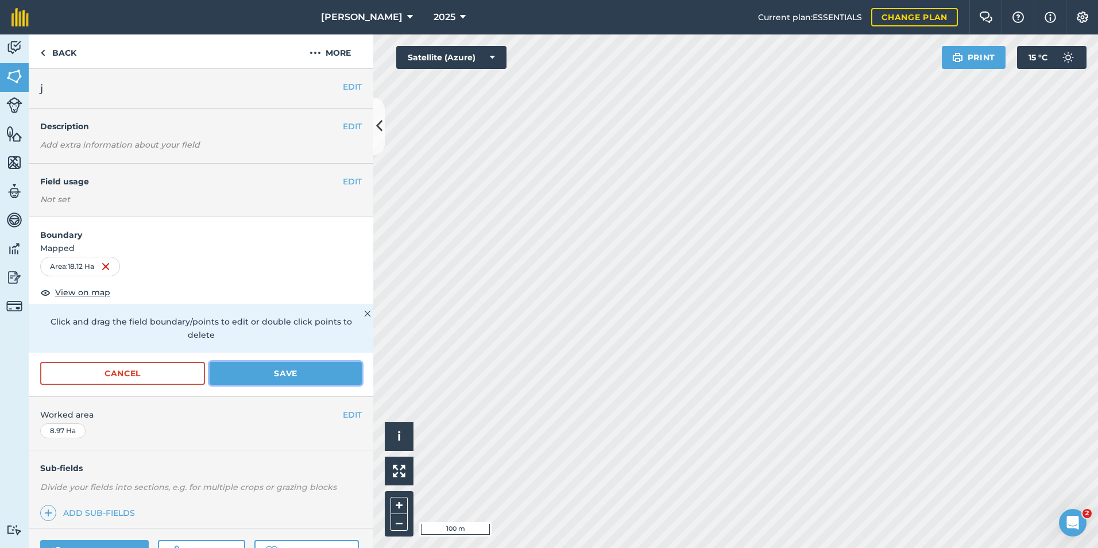
click at [259, 372] on button "Save" at bounding box center [286, 373] width 152 height 23
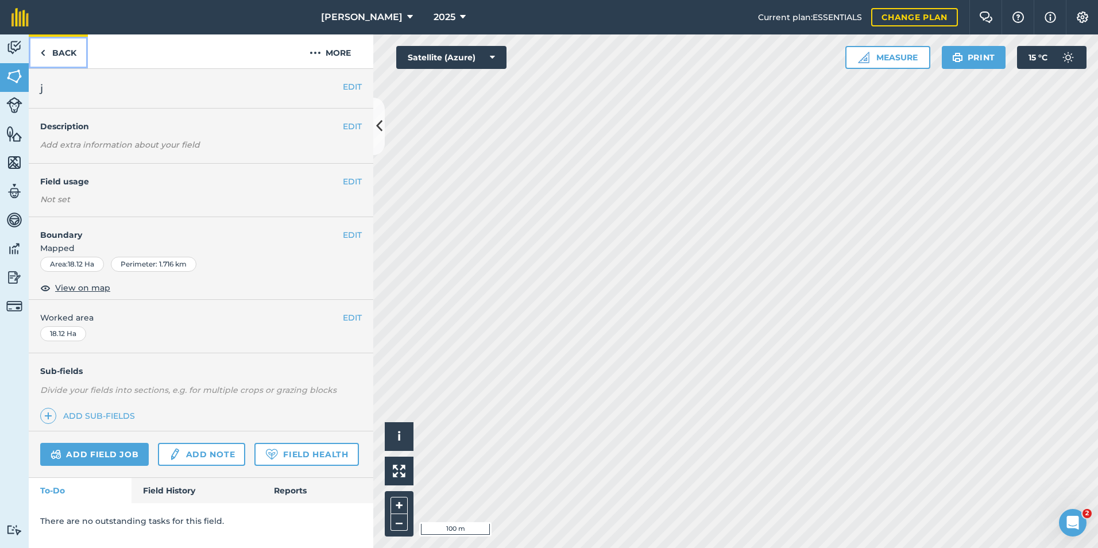
click at [50, 48] on link "Back" at bounding box center [58, 51] width 59 height 34
click at [352, 238] on button "EDIT" at bounding box center [352, 235] width 19 height 13
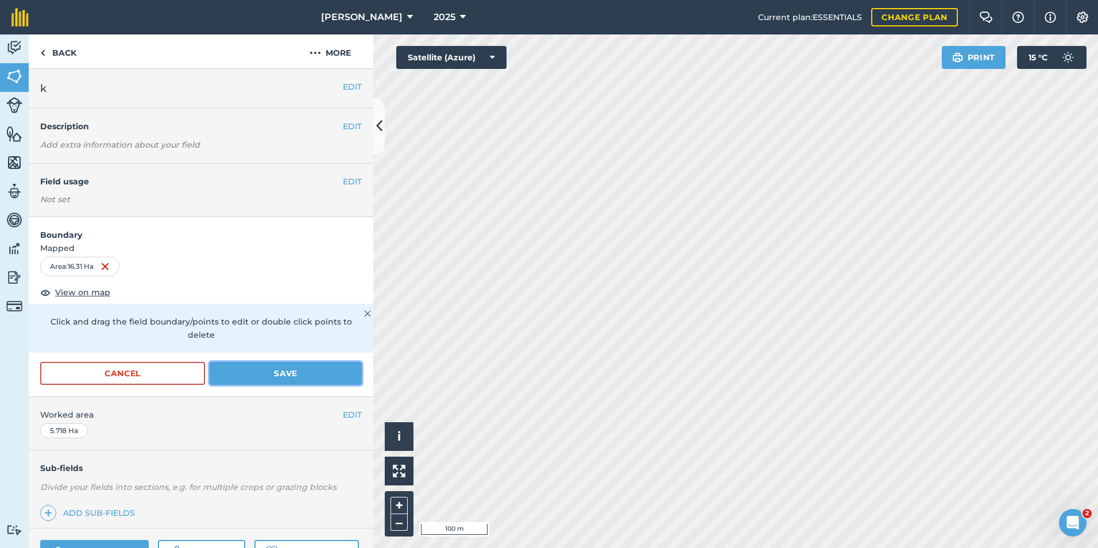
click at [274, 377] on button "Save" at bounding box center [286, 373] width 152 height 23
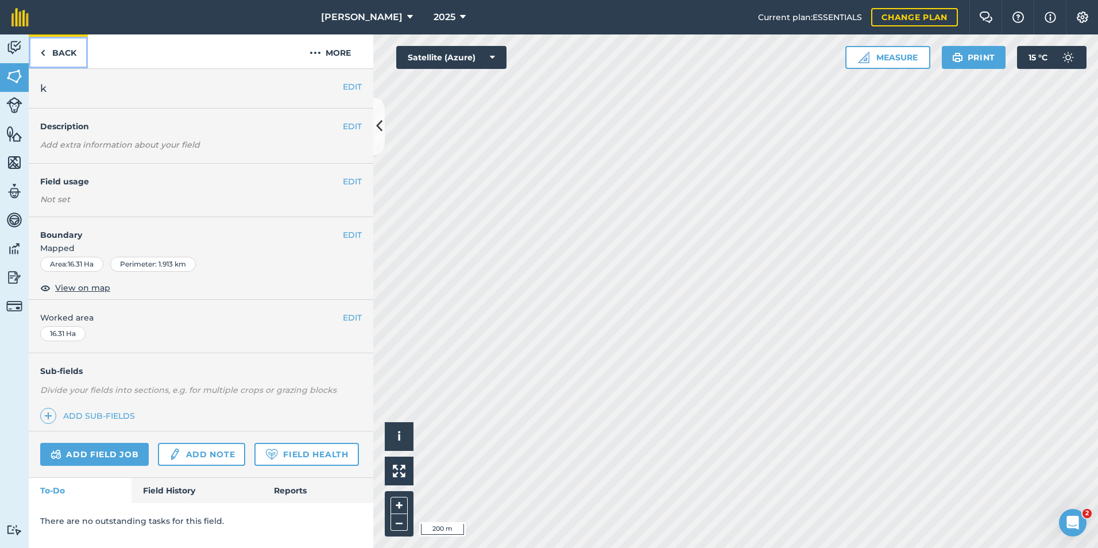
click at [56, 49] on link "Back" at bounding box center [58, 51] width 59 height 34
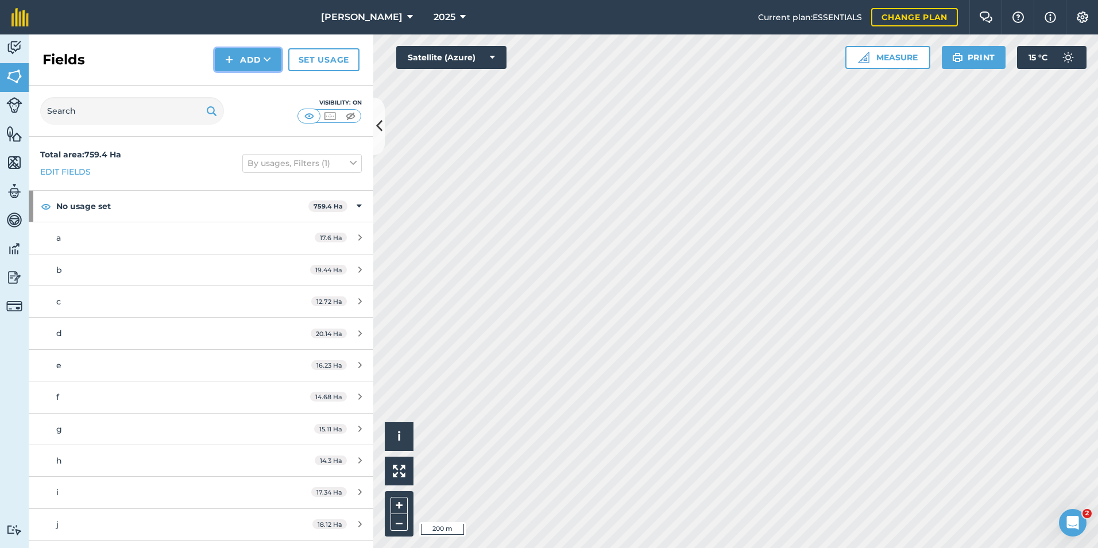
click at [260, 58] on button "Add" at bounding box center [248, 59] width 67 height 23
click at [254, 88] on link "Draw" at bounding box center [247, 85] width 63 height 25
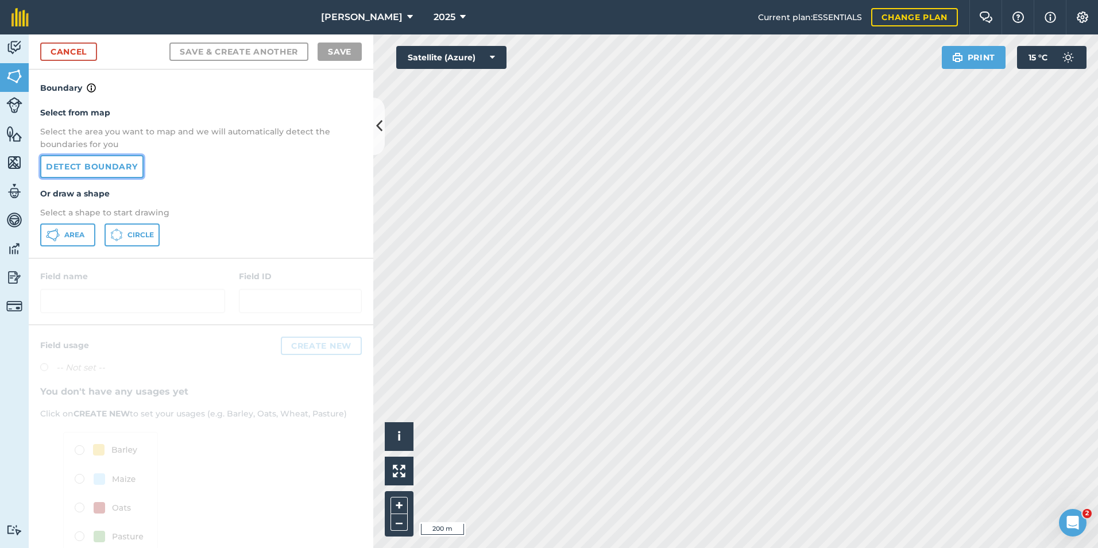
click at [68, 169] on link "Detect boundary" at bounding box center [91, 166] width 103 height 23
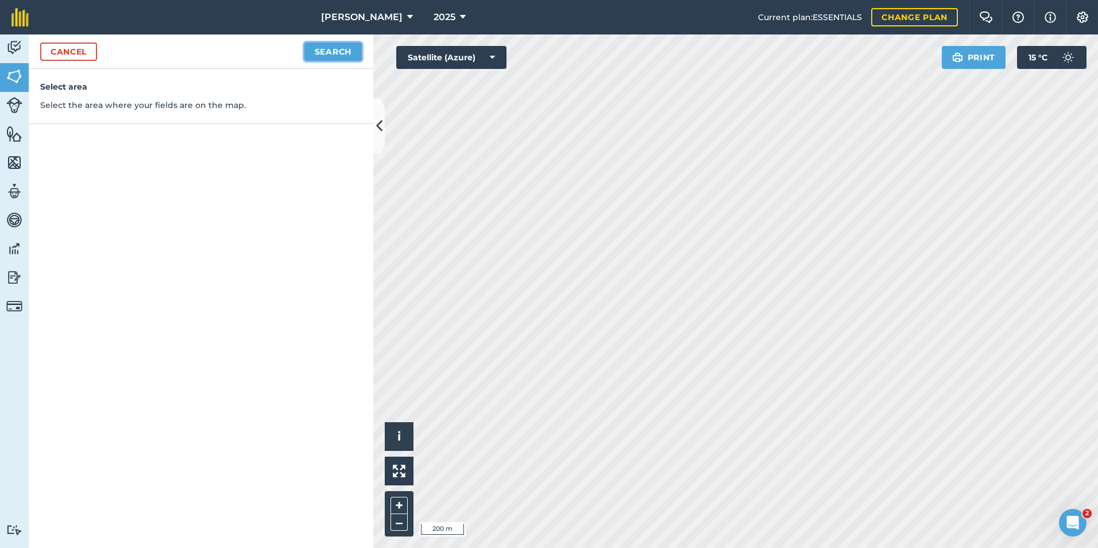
click at [342, 56] on button "Search" at bounding box center [332, 51] width 57 height 18
click at [297, 52] on button "Continue to edit boundaries" at bounding box center [274, 51] width 173 height 18
click at [297, 52] on button "Continue to name fields" at bounding box center [287, 51] width 149 height 18
type input "l"
click at [350, 51] on button "Save" at bounding box center [340, 51] width 44 height 18
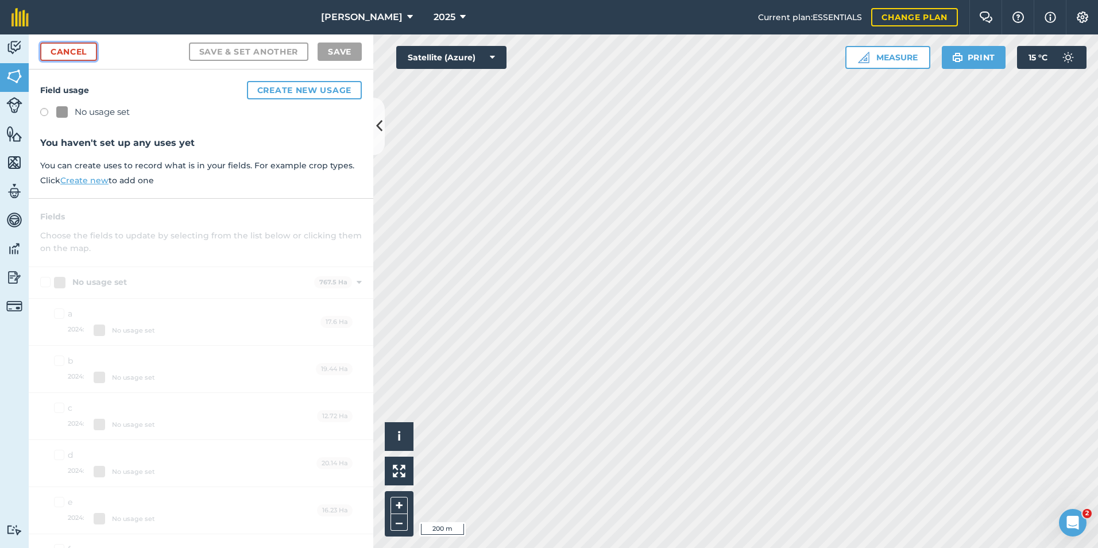
click at [76, 56] on link "Cancel" at bounding box center [68, 51] width 57 height 18
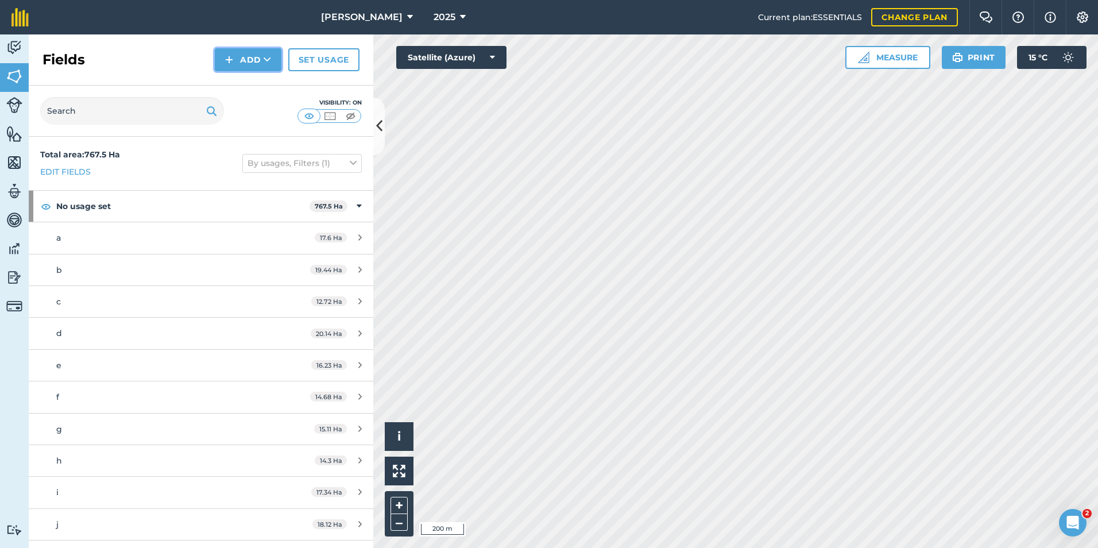
click at [251, 63] on button "Add" at bounding box center [248, 59] width 67 height 23
click at [244, 84] on link "Draw" at bounding box center [247, 85] width 63 height 25
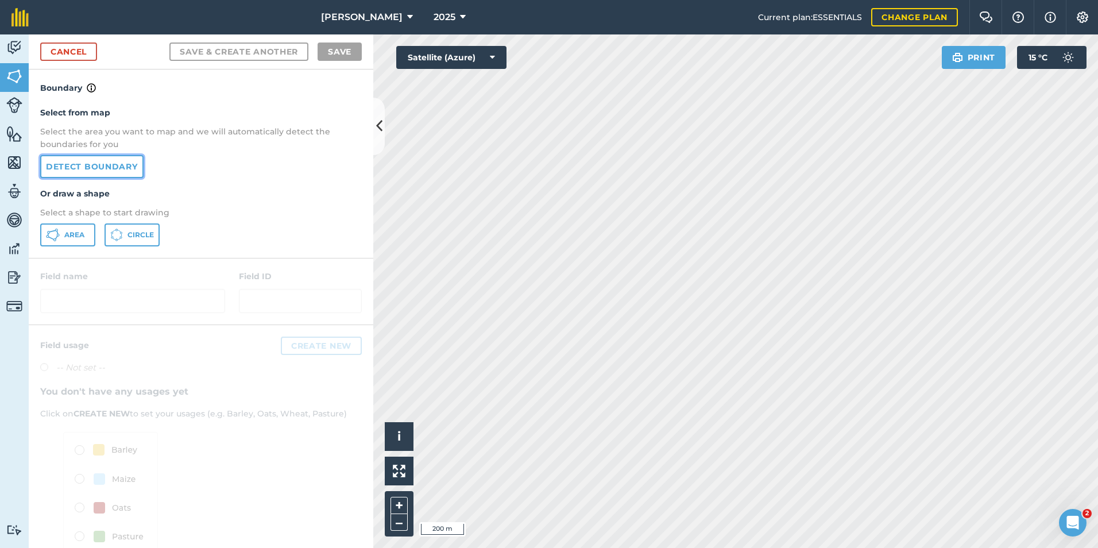
click at [119, 168] on link "Detect boundary" at bounding box center [91, 166] width 103 height 23
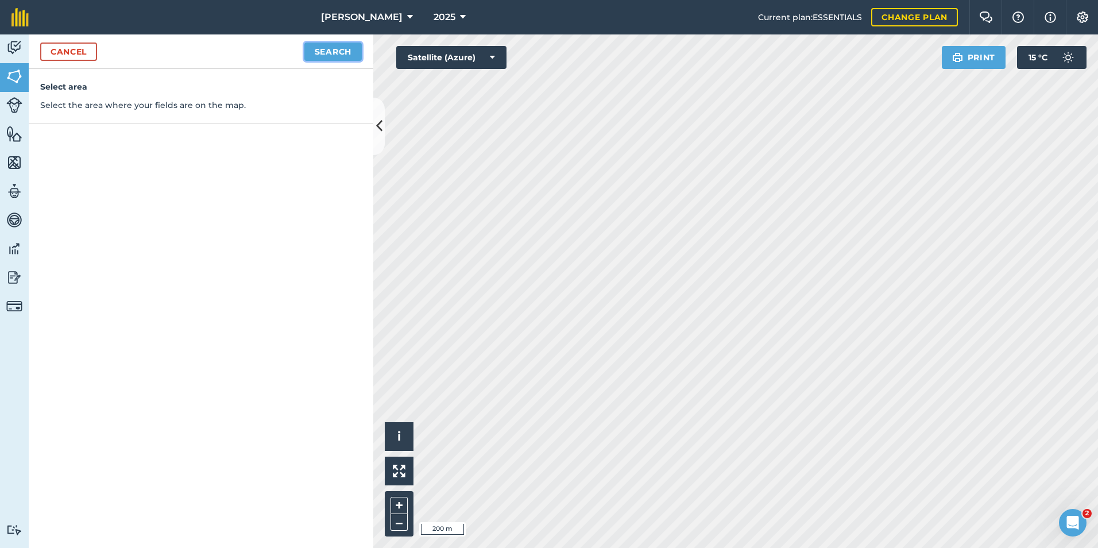
click at [328, 49] on button "Search" at bounding box center [332, 51] width 57 height 18
click at [316, 52] on button "Continue to edit boundaries" at bounding box center [274, 51] width 173 height 18
click at [310, 53] on button "Continue to name fields" at bounding box center [287, 51] width 149 height 18
type input "m"
click at [344, 52] on button "Save" at bounding box center [340, 51] width 44 height 18
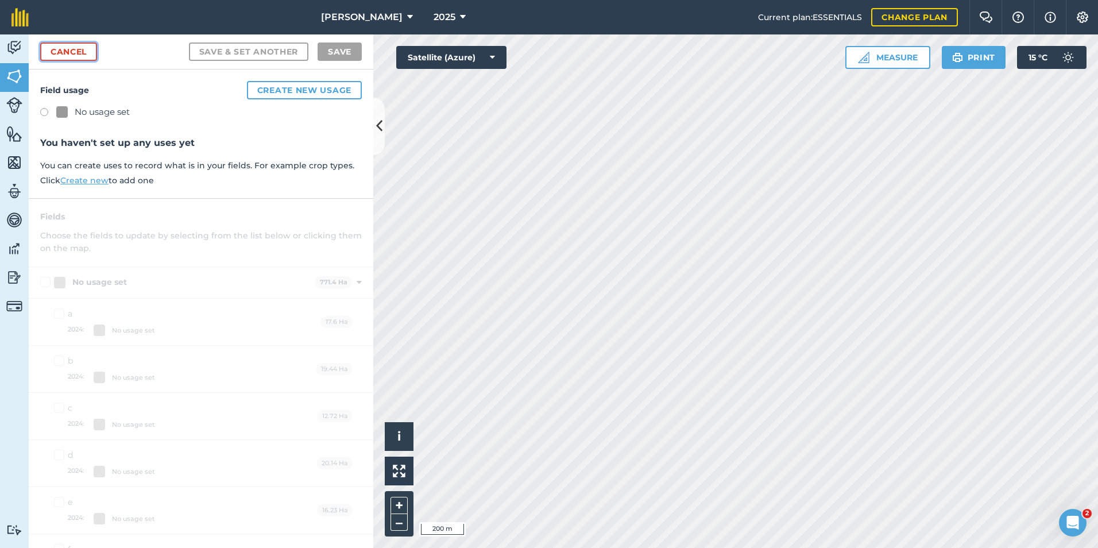
click at [85, 53] on link "Cancel" at bounding box center [68, 51] width 57 height 18
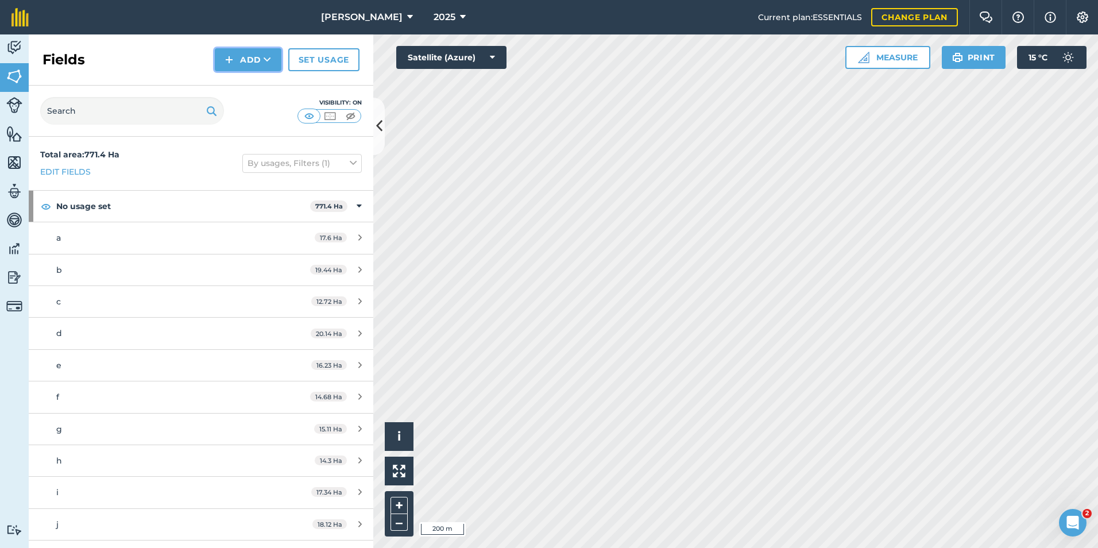
click at [263, 60] on button "Add" at bounding box center [248, 59] width 67 height 23
click at [248, 88] on link "Draw" at bounding box center [247, 85] width 63 height 25
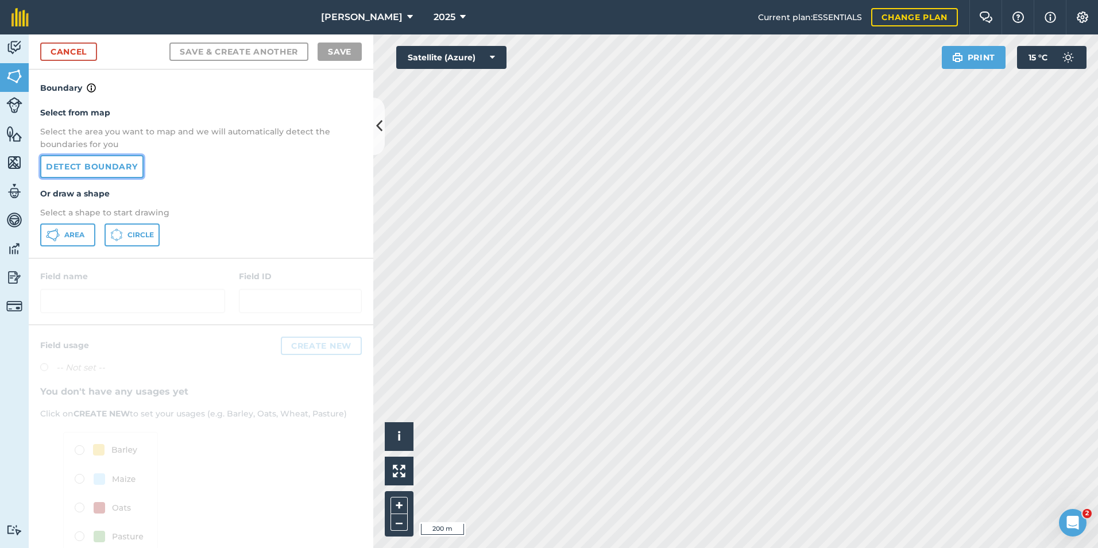
click at [109, 167] on link "Detect boundary" at bounding box center [91, 166] width 103 height 23
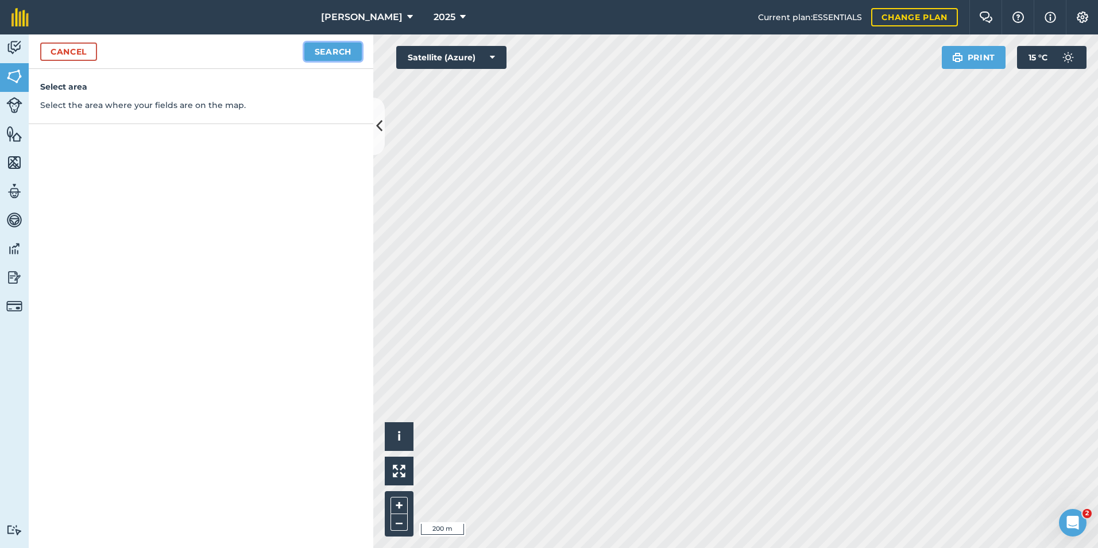
click at [339, 52] on button "Search" at bounding box center [332, 51] width 57 height 18
click at [289, 50] on button "Continue to edit boundaries" at bounding box center [274, 51] width 173 height 18
click at [289, 51] on button "Continue to name fields" at bounding box center [287, 51] width 149 height 18
type input "n"
click at [347, 55] on button "Save" at bounding box center [340, 51] width 44 height 18
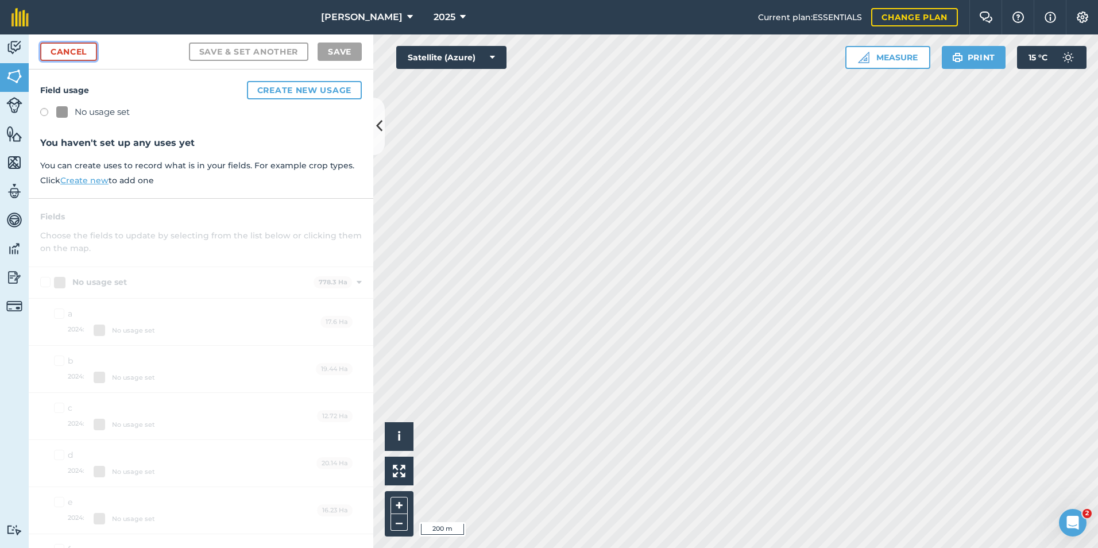
click at [78, 52] on link "Cancel" at bounding box center [68, 51] width 57 height 18
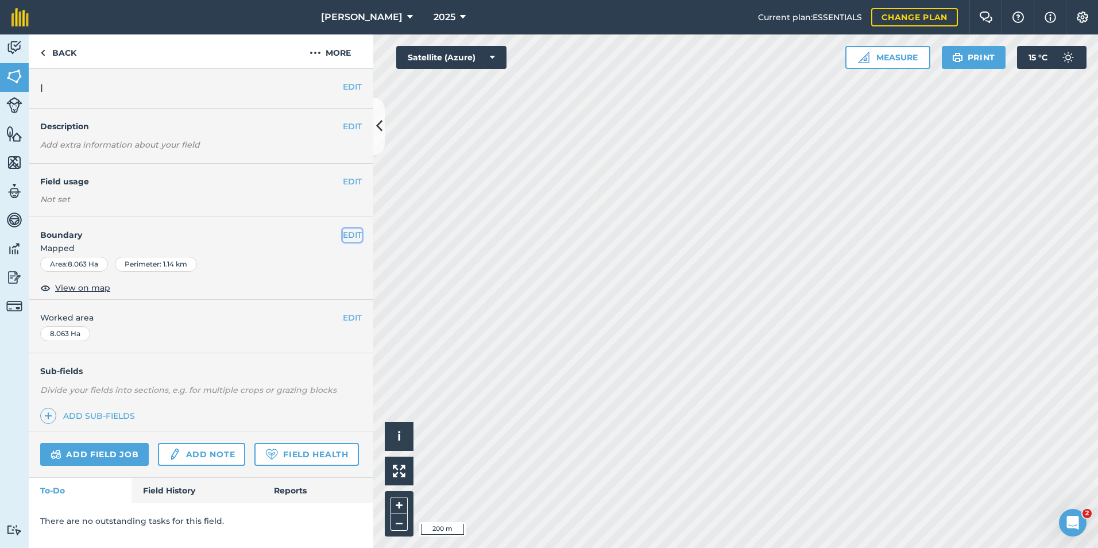
click at [354, 236] on button "EDIT" at bounding box center [352, 235] width 19 height 13
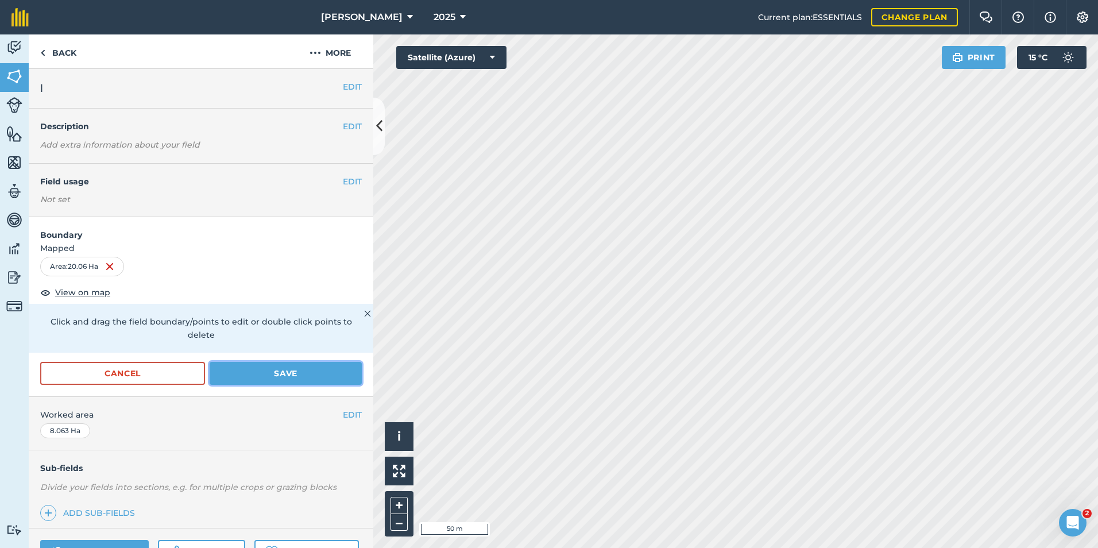
click at [337, 374] on button "Save" at bounding box center [286, 373] width 152 height 23
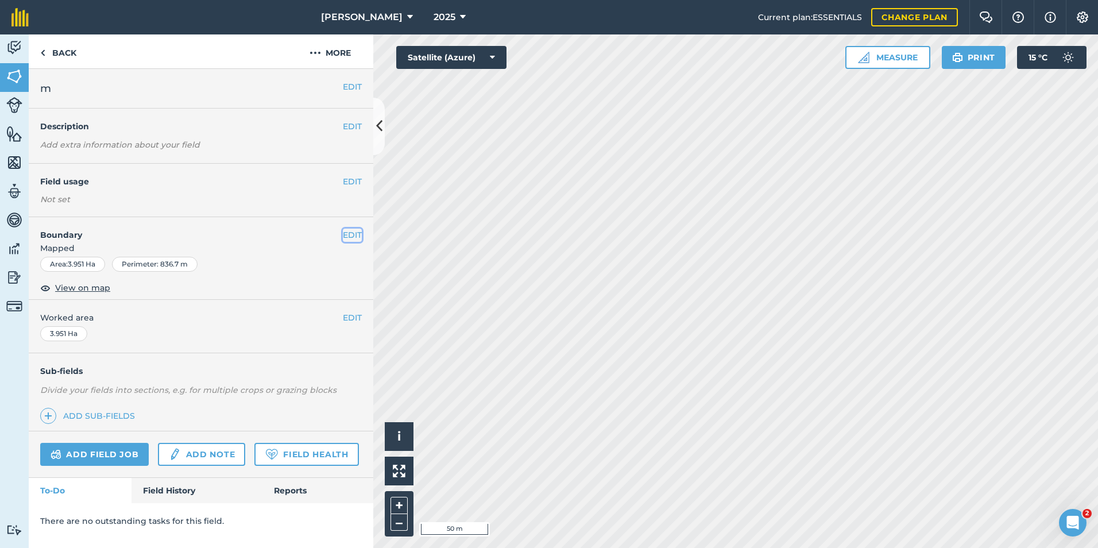
click at [347, 232] on button "EDIT" at bounding box center [352, 235] width 19 height 13
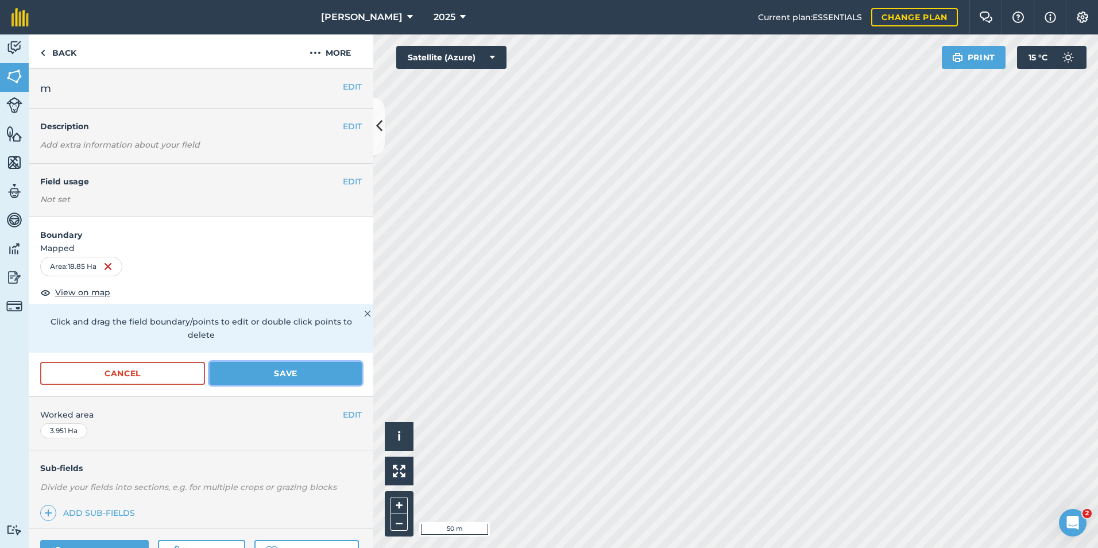
click at [292, 373] on button "Save" at bounding box center [286, 373] width 152 height 23
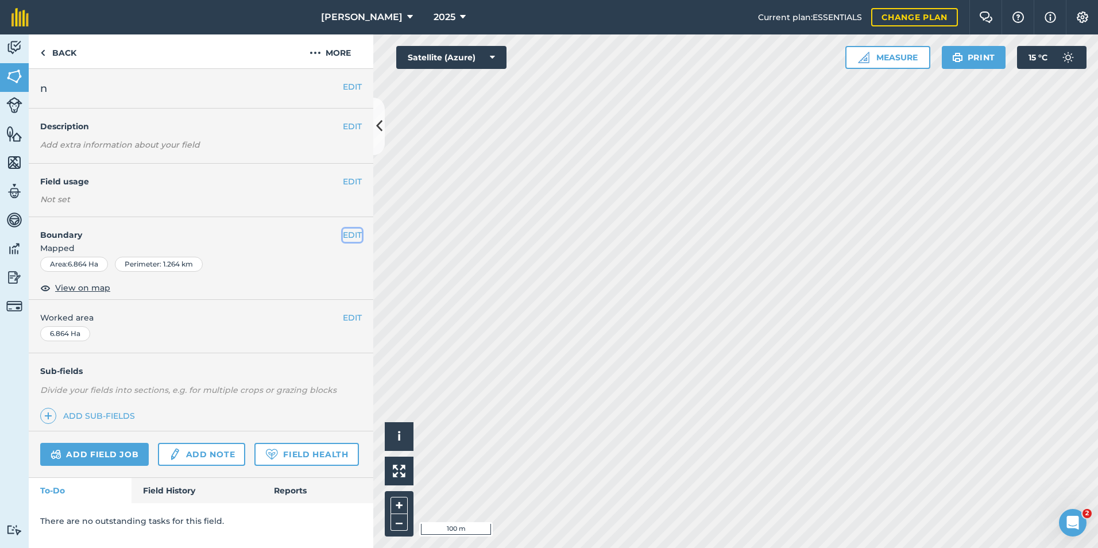
click at [346, 237] on button "EDIT" at bounding box center [352, 235] width 19 height 13
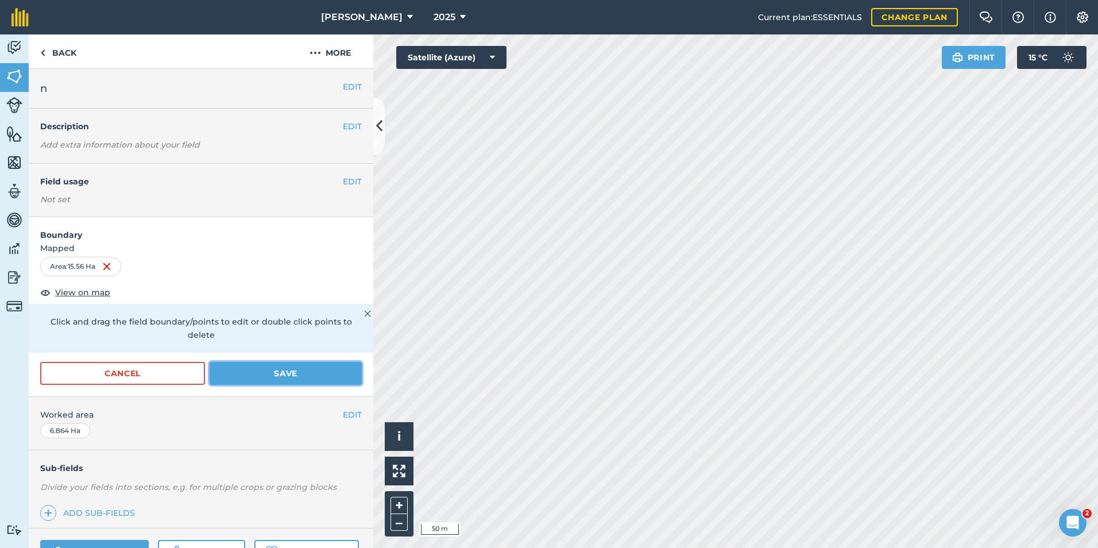
click at [287, 374] on button "Save" at bounding box center [286, 373] width 152 height 23
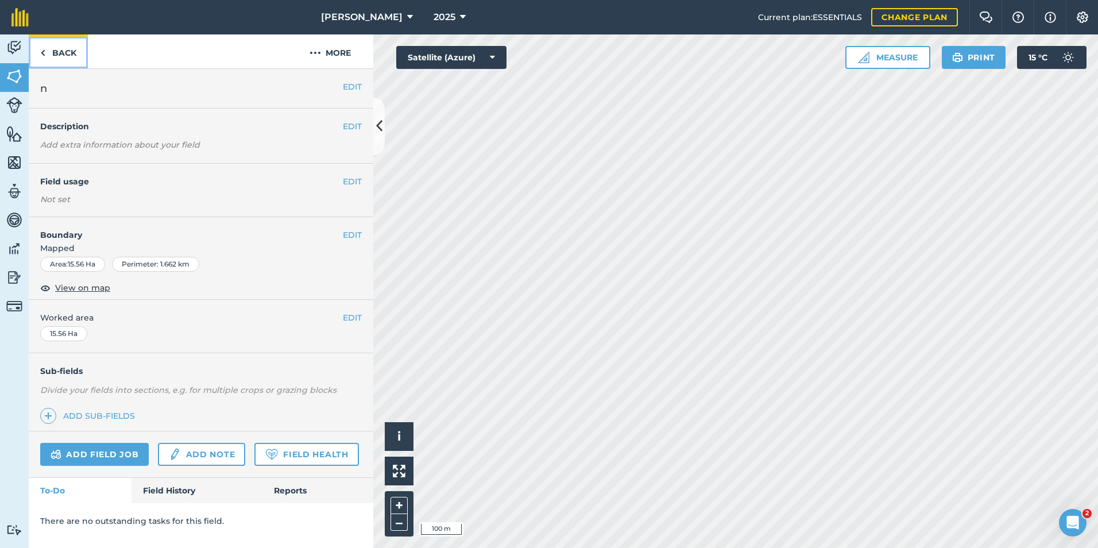
click at [61, 54] on link "Back" at bounding box center [58, 51] width 59 height 34
click at [61, 53] on link "Back" at bounding box center [58, 51] width 59 height 34
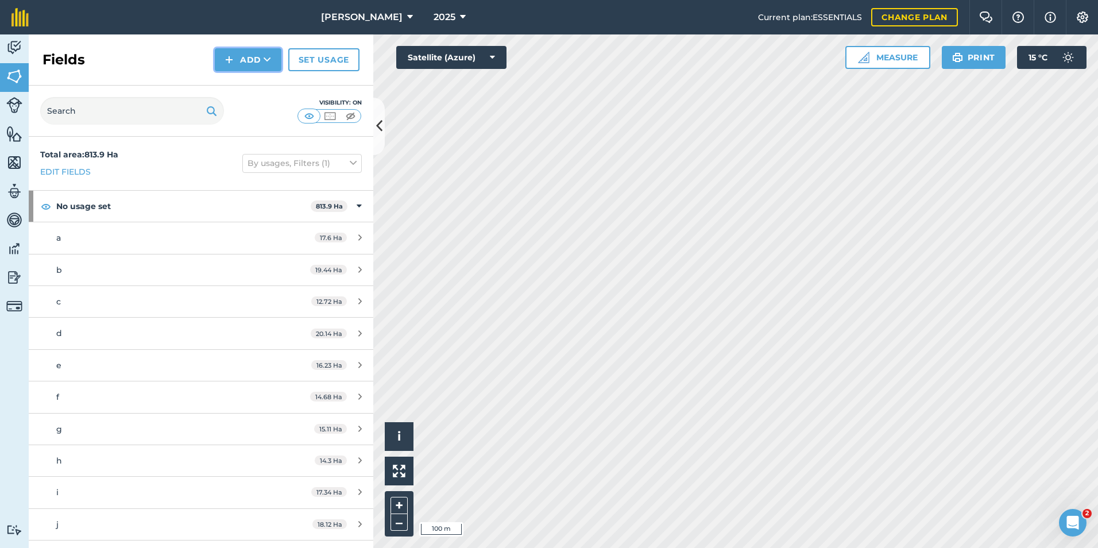
click at [260, 61] on button "Add" at bounding box center [248, 59] width 67 height 23
click at [237, 84] on link "Draw" at bounding box center [247, 85] width 63 height 25
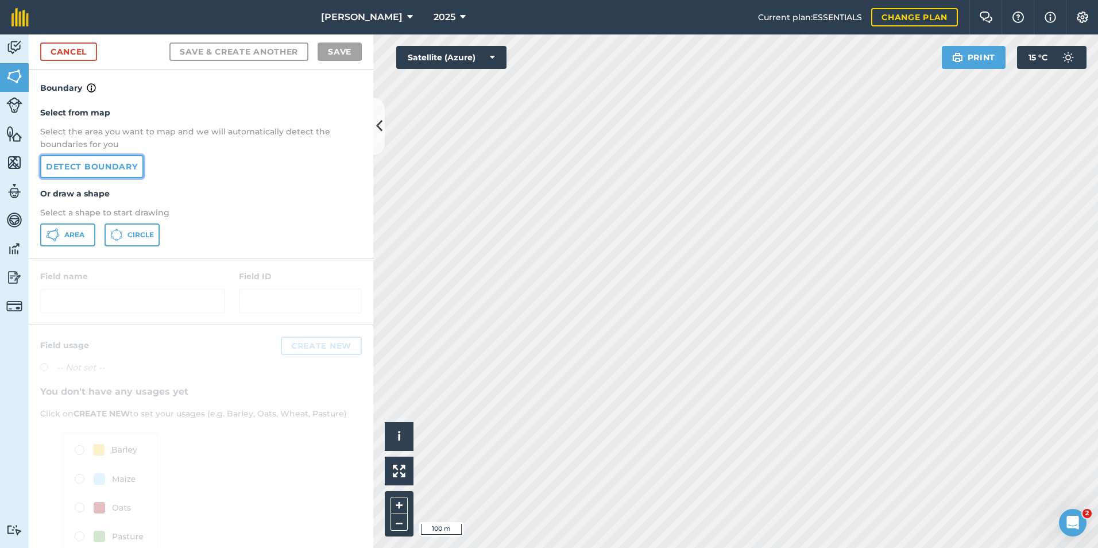
click at [110, 173] on link "Detect boundary" at bounding box center [91, 166] width 103 height 23
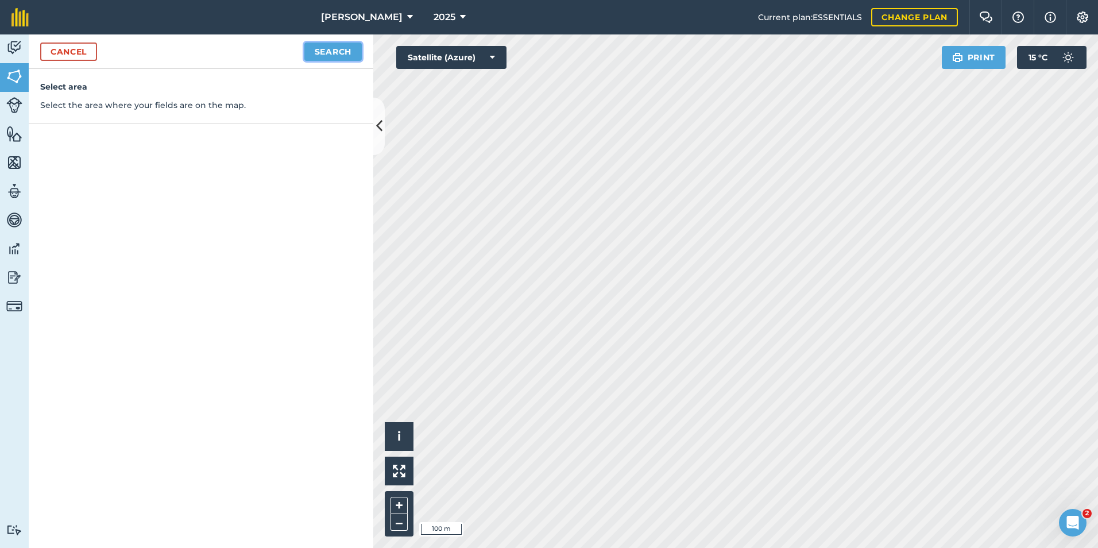
click at [348, 51] on button "Search" at bounding box center [332, 51] width 57 height 18
click at [327, 48] on button "Continue to edit boundaries" at bounding box center [274, 51] width 173 height 18
click at [82, 47] on link "Cancel" at bounding box center [68, 51] width 57 height 18
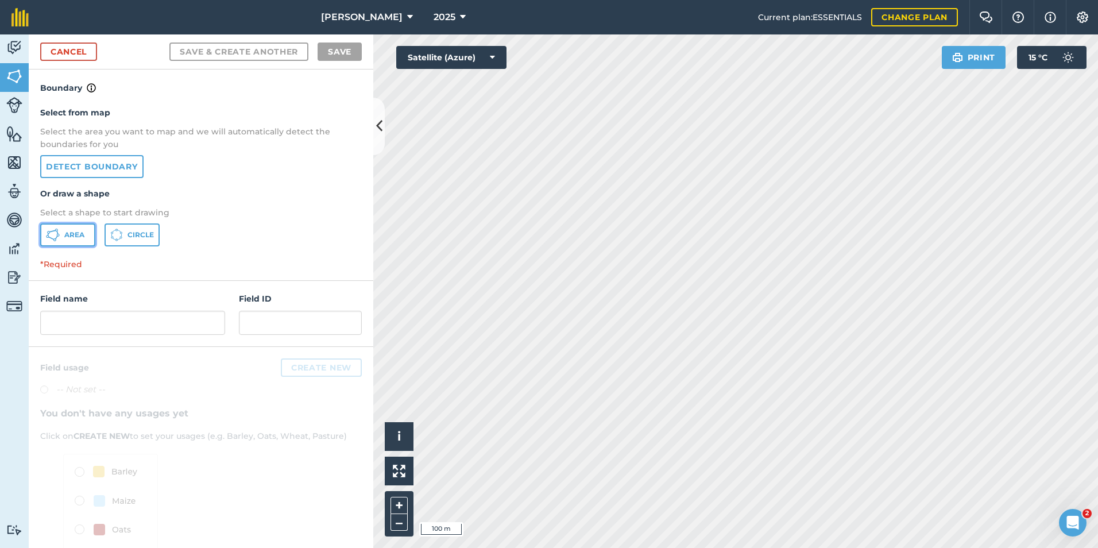
click at [86, 231] on button "Area" at bounding box center [67, 234] width 55 height 23
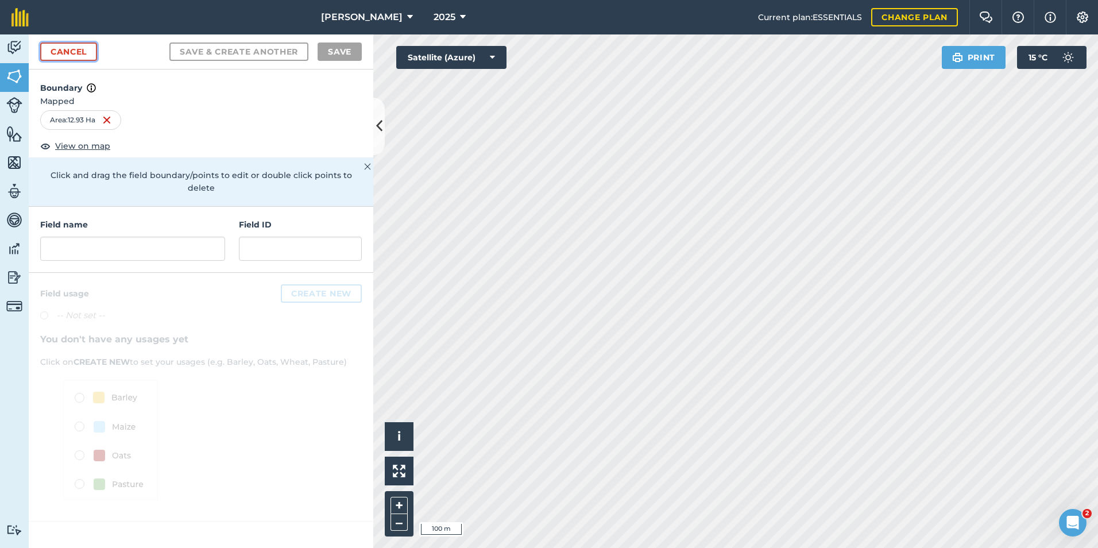
click at [83, 57] on link "Cancel" at bounding box center [68, 51] width 57 height 18
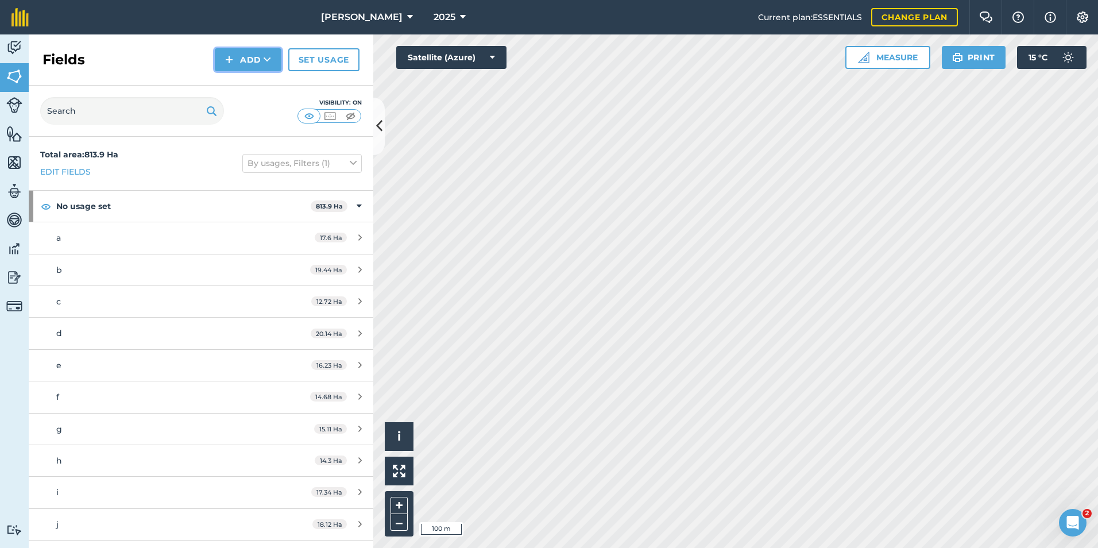
click at [258, 58] on button "Add" at bounding box center [248, 59] width 67 height 23
click at [257, 94] on link "Draw" at bounding box center [247, 85] width 63 height 25
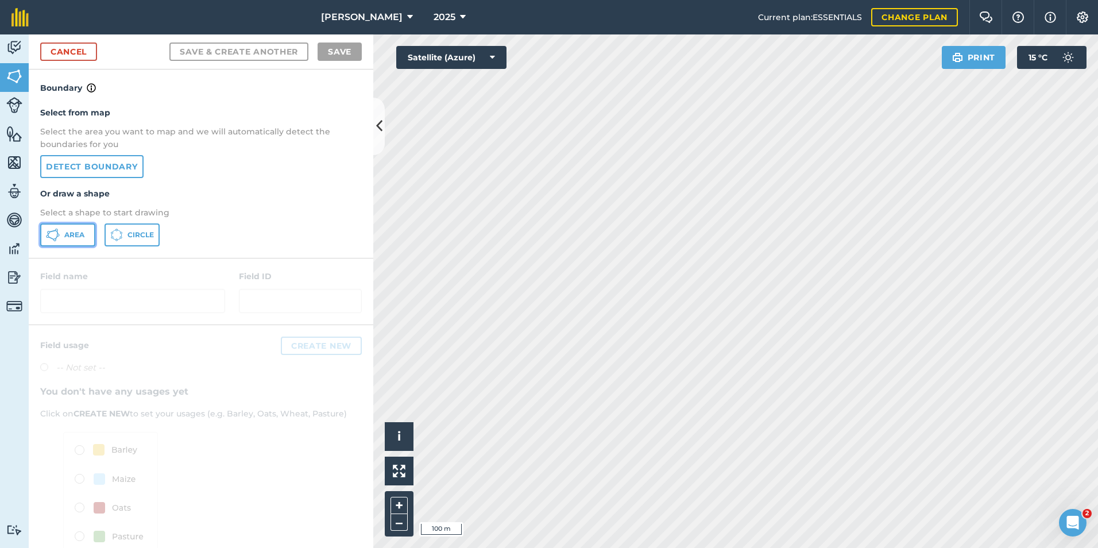
click at [84, 231] on span "Area" at bounding box center [74, 234] width 20 height 9
click at [61, 48] on link "Cancel" at bounding box center [68, 51] width 57 height 18
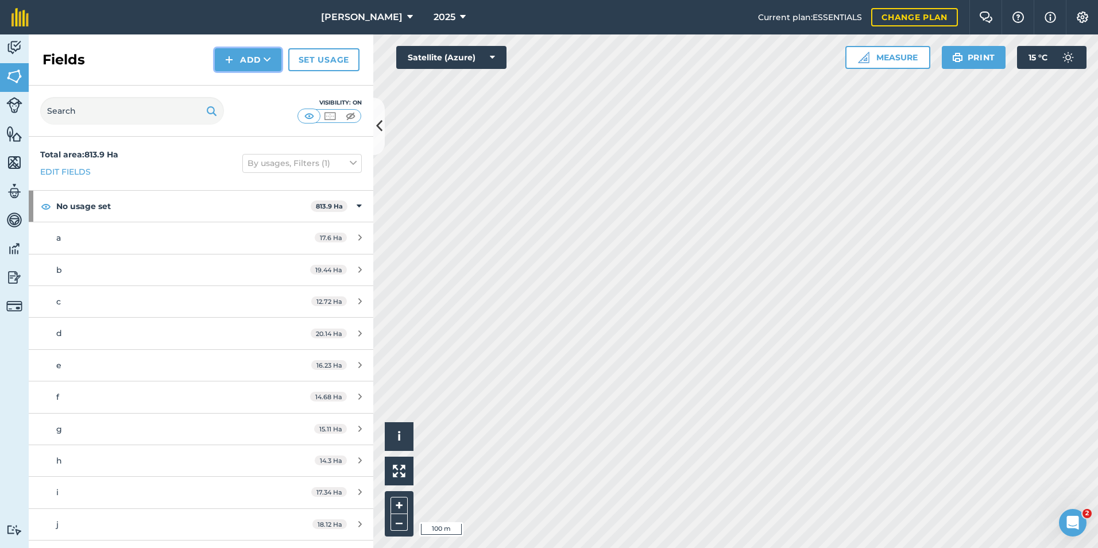
click at [245, 63] on button "Add" at bounding box center [248, 59] width 67 height 23
click at [242, 85] on link "Draw" at bounding box center [247, 85] width 63 height 25
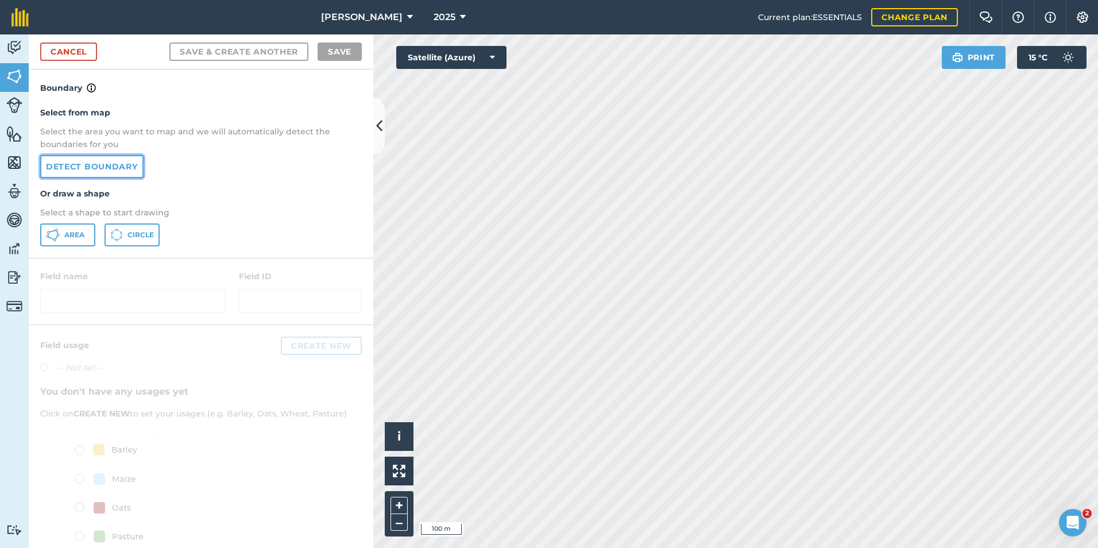
click at [119, 167] on link "Detect boundary" at bounding box center [91, 166] width 103 height 23
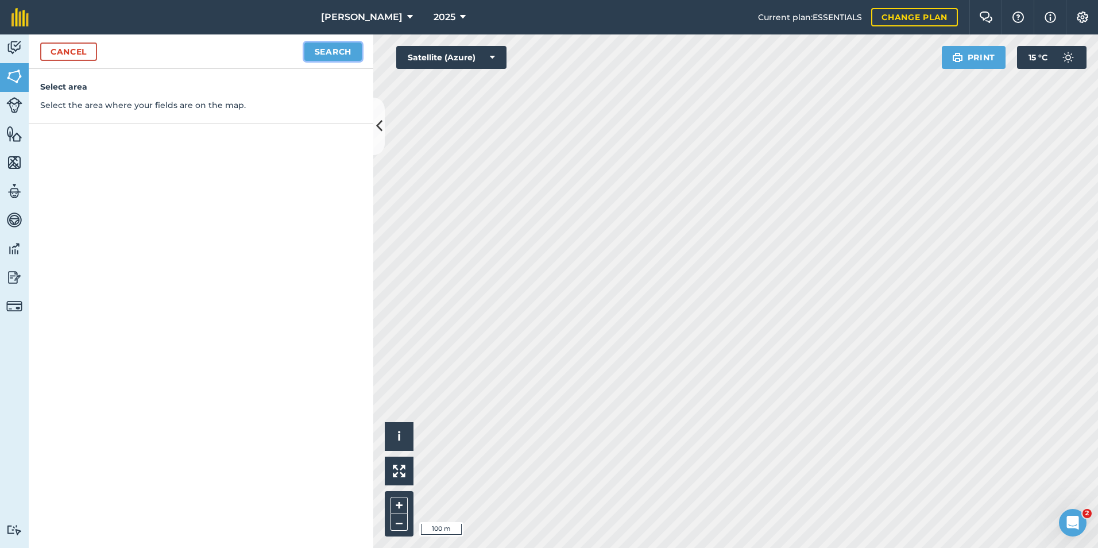
click at [333, 50] on button "Search" at bounding box center [332, 51] width 57 height 18
click at [278, 49] on button "Continue to edit boundaries" at bounding box center [274, 51] width 173 height 18
click at [285, 53] on button "Continue to name fields" at bounding box center [287, 51] width 149 height 18
type input "o"
click at [348, 48] on button "Save" at bounding box center [340, 51] width 44 height 18
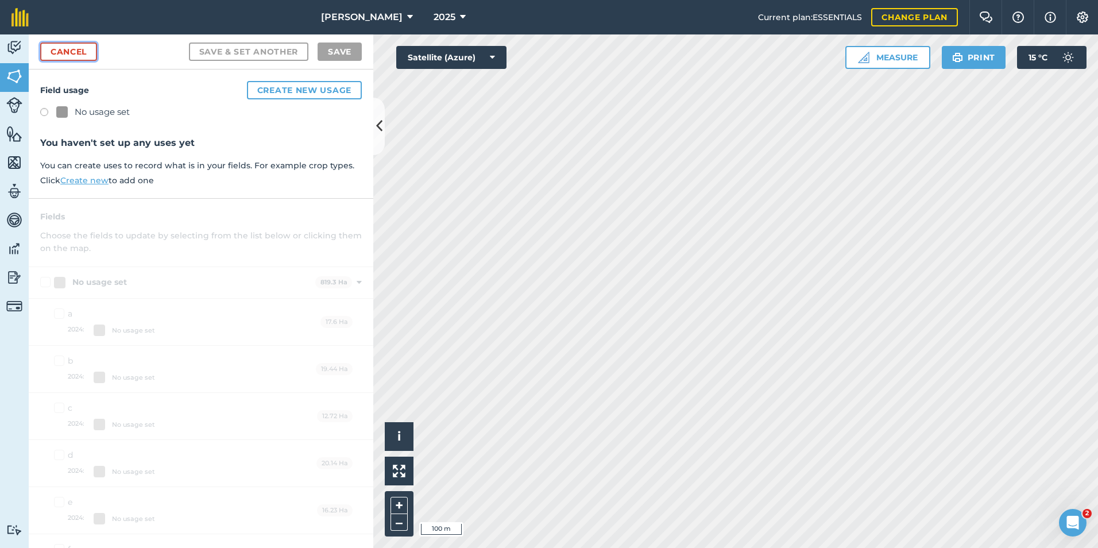
click at [83, 51] on link "Cancel" at bounding box center [68, 51] width 57 height 18
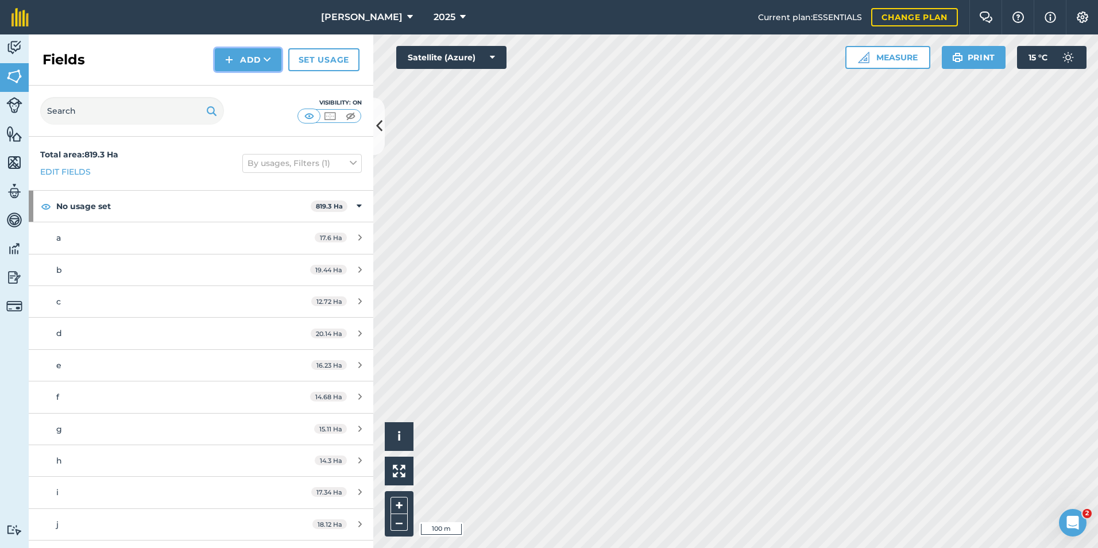
click at [258, 62] on button "Add" at bounding box center [248, 59] width 67 height 23
click at [239, 90] on link "Draw" at bounding box center [247, 85] width 63 height 25
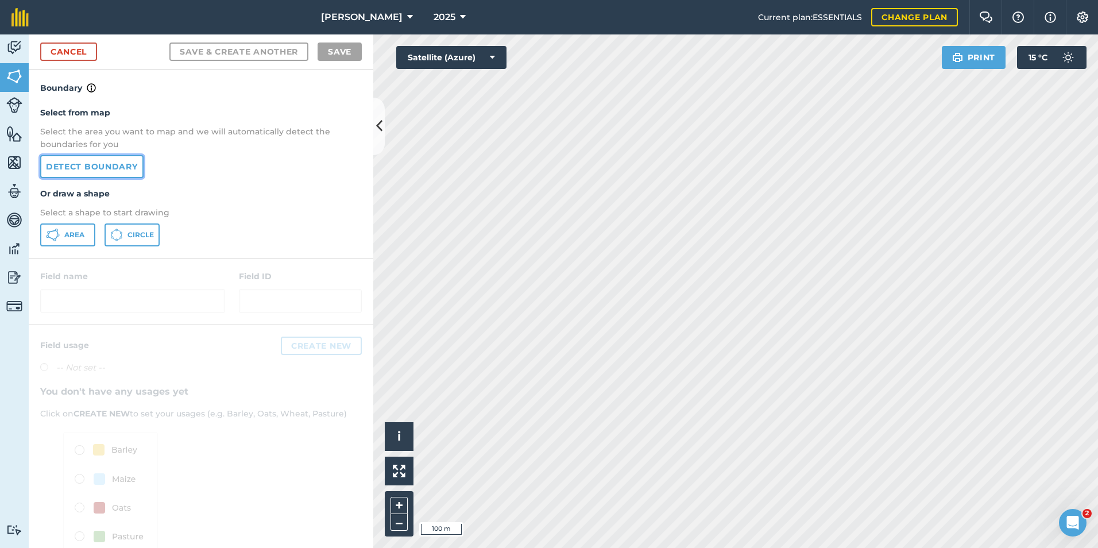
click at [109, 168] on link "Detect boundary" at bounding box center [91, 166] width 103 height 23
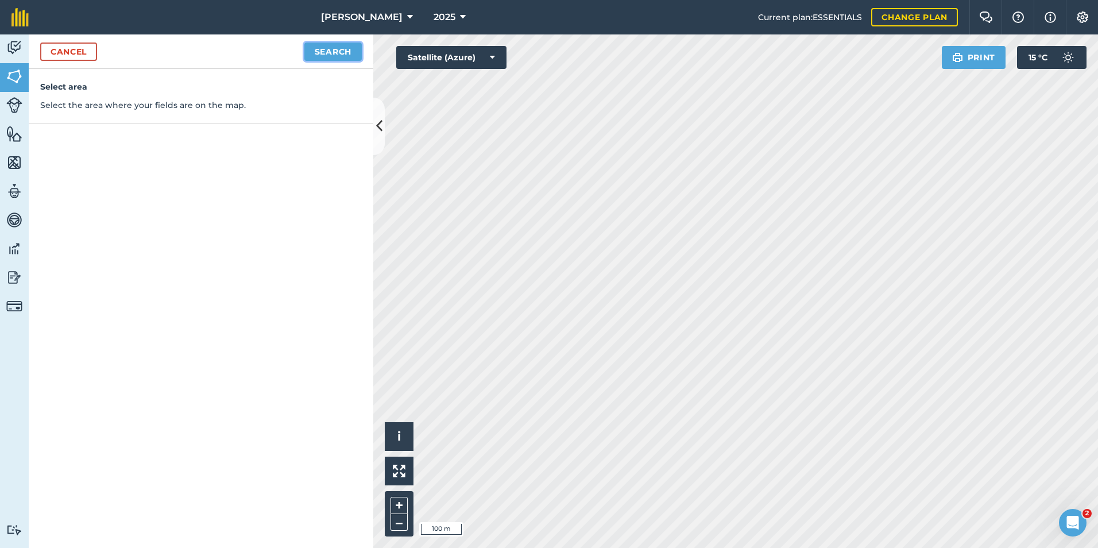
click at [335, 53] on button "Search" at bounding box center [332, 51] width 57 height 18
click at [306, 54] on button "Continue to edit boundaries" at bounding box center [274, 51] width 173 height 18
click at [306, 54] on button "Continue to name fields" at bounding box center [287, 51] width 149 height 18
type input "p"
click at [330, 56] on button "Save" at bounding box center [340, 51] width 44 height 18
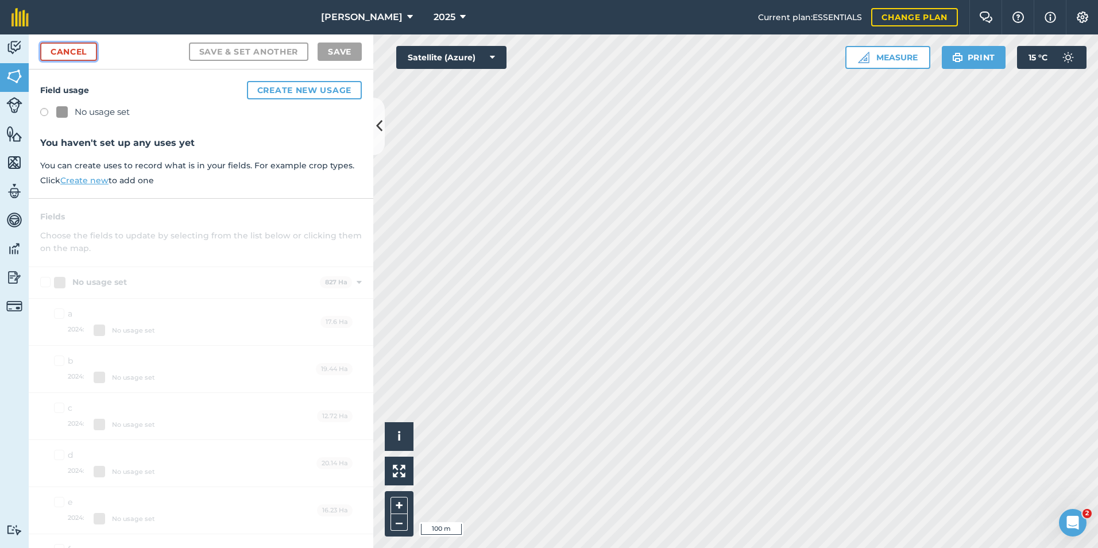
click at [87, 53] on link "Cancel" at bounding box center [68, 51] width 57 height 18
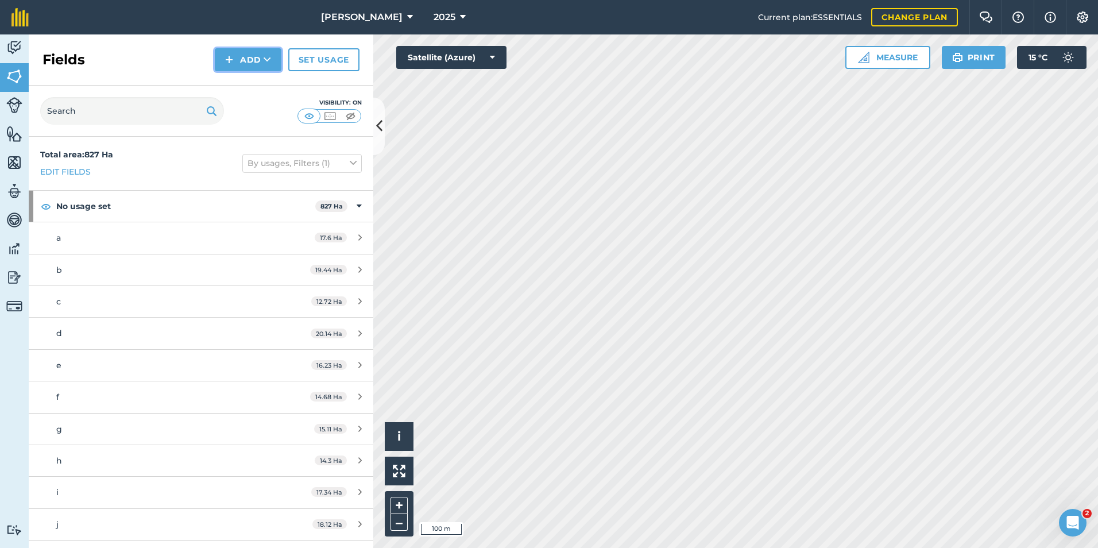
click at [253, 67] on button "Add" at bounding box center [248, 59] width 67 height 23
click at [252, 86] on link "Draw" at bounding box center [247, 85] width 63 height 25
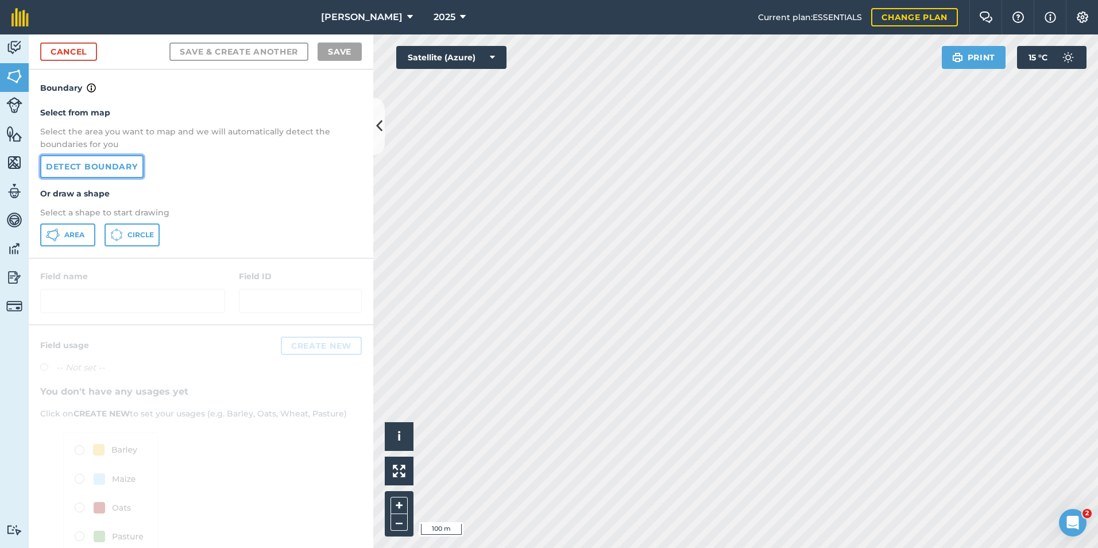
click at [103, 167] on link "Detect boundary" at bounding box center [91, 166] width 103 height 23
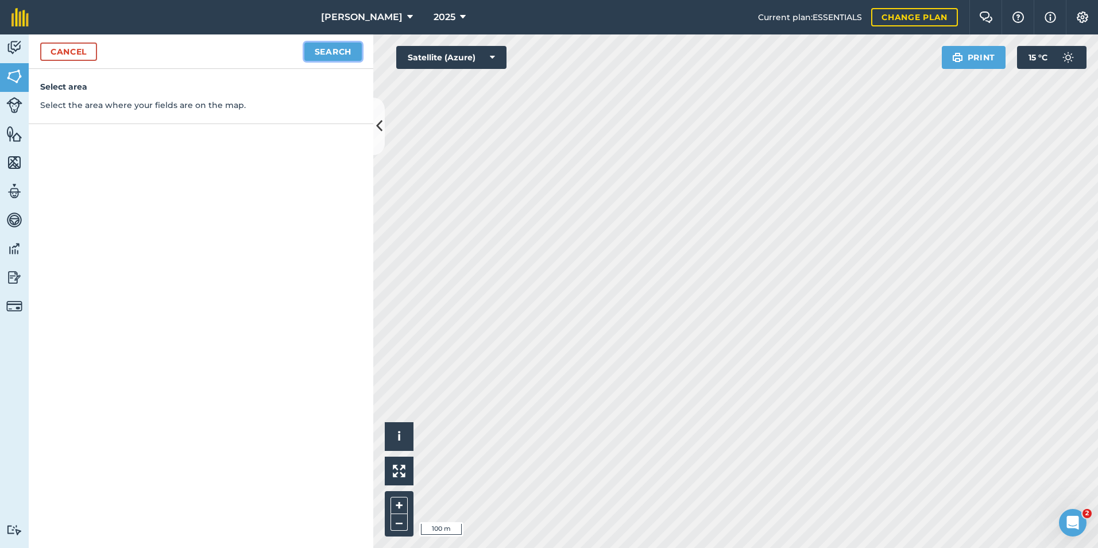
click at [330, 51] on button "Search" at bounding box center [332, 51] width 57 height 18
click at [302, 51] on button "Continue to edit boundaries" at bounding box center [274, 51] width 173 height 18
click at [307, 55] on button "Continue to name fields" at bounding box center [287, 51] width 149 height 18
click at [211, 113] on input "text" at bounding box center [150, 111] width 187 height 24
type input "q"
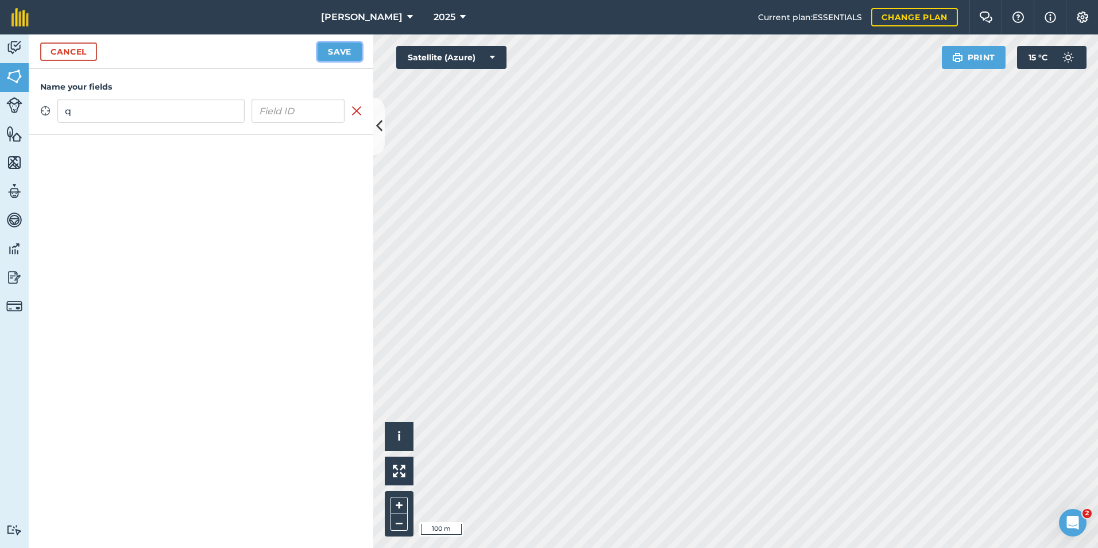
click at [345, 55] on button "Save" at bounding box center [340, 51] width 44 height 18
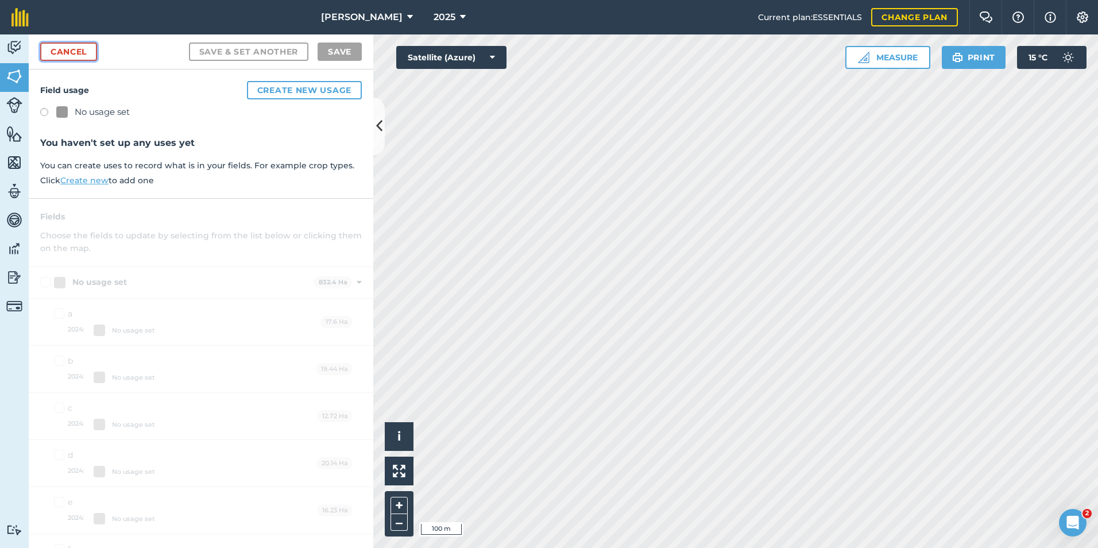
click at [74, 49] on link "Cancel" at bounding box center [68, 51] width 57 height 18
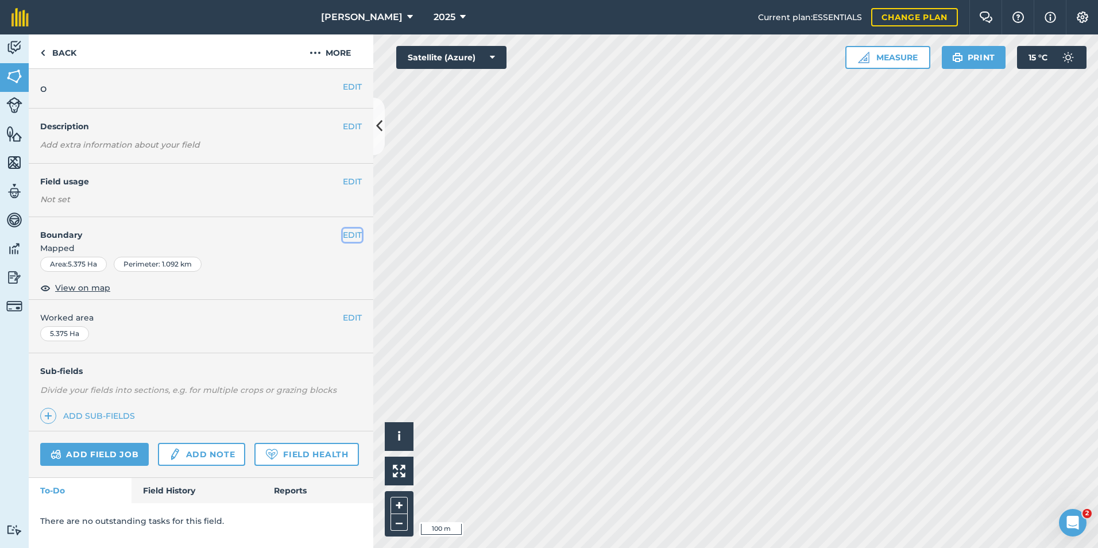
click at [351, 231] on button "EDIT" at bounding box center [352, 235] width 19 height 13
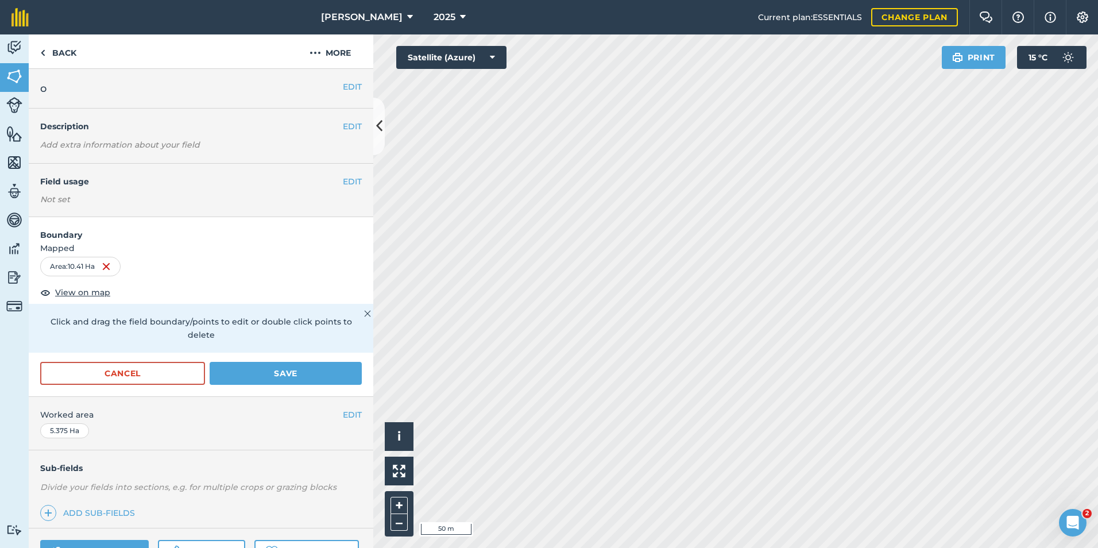
click at [670, 33] on div "[PERSON_NAME] 2025 Current plan : ESSENTIALS Change plan Farm Chat Help Info Se…" at bounding box center [549, 274] width 1098 height 548
click at [276, 370] on button "Save" at bounding box center [286, 373] width 152 height 23
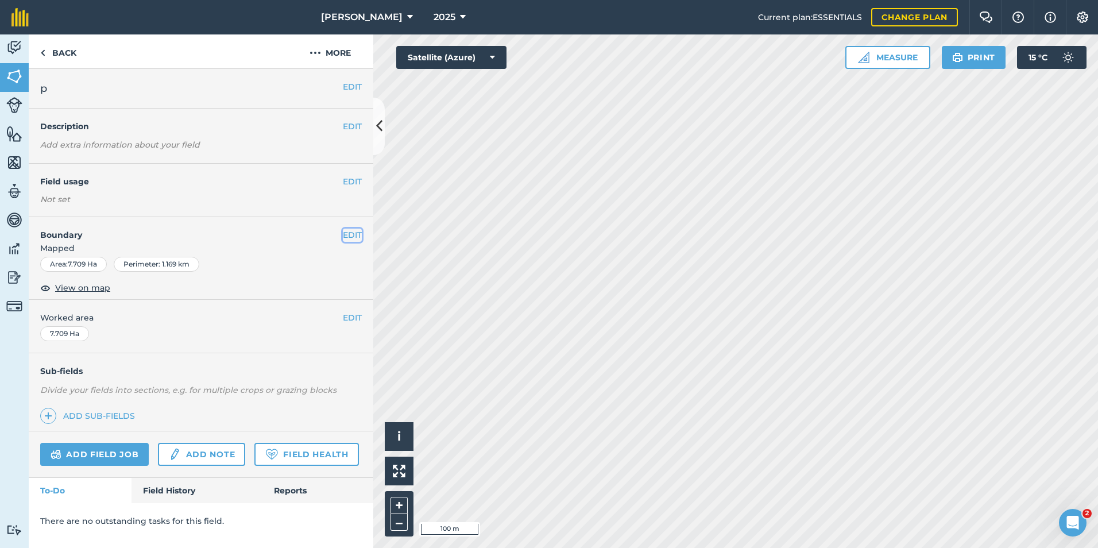
click at [354, 233] on button "EDIT" at bounding box center [352, 235] width 19 height 13
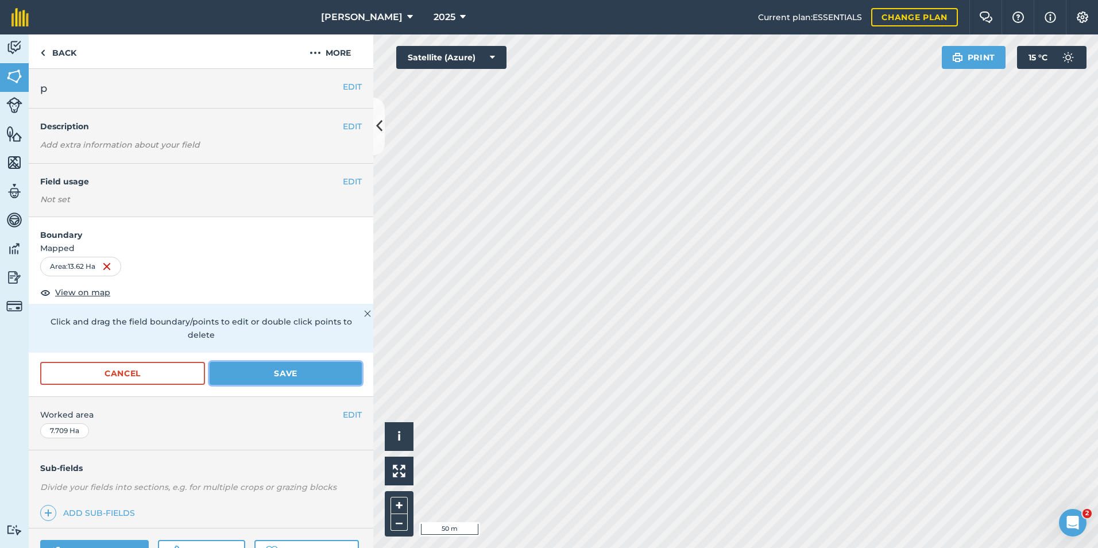
click at [275, 374] on button "Save" at bounding box center [286, 373] width 152 height 23
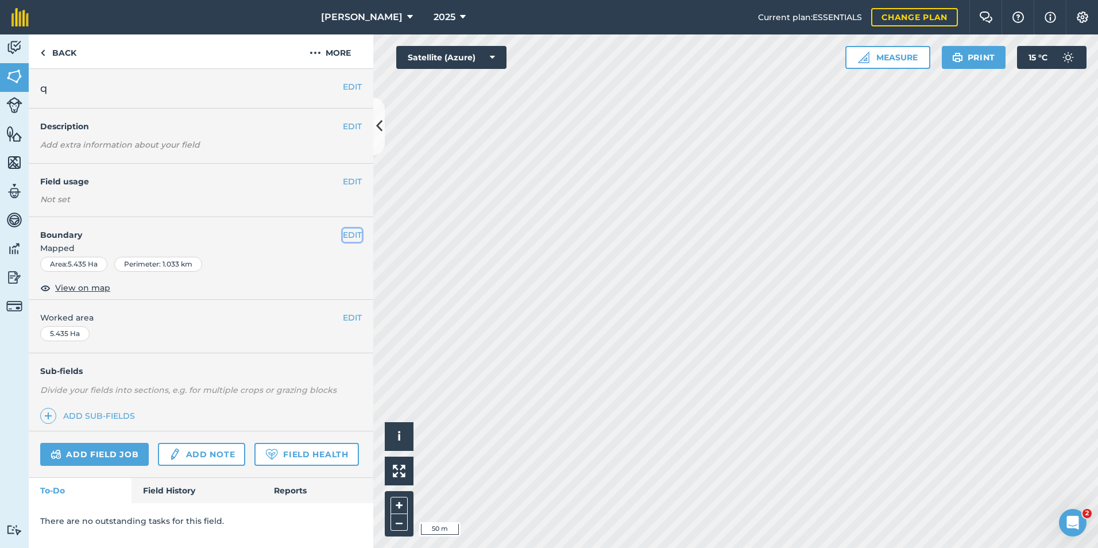
click at [353, 236] on button "EDIT" at bounding box center [352, 235] width 19 height 13
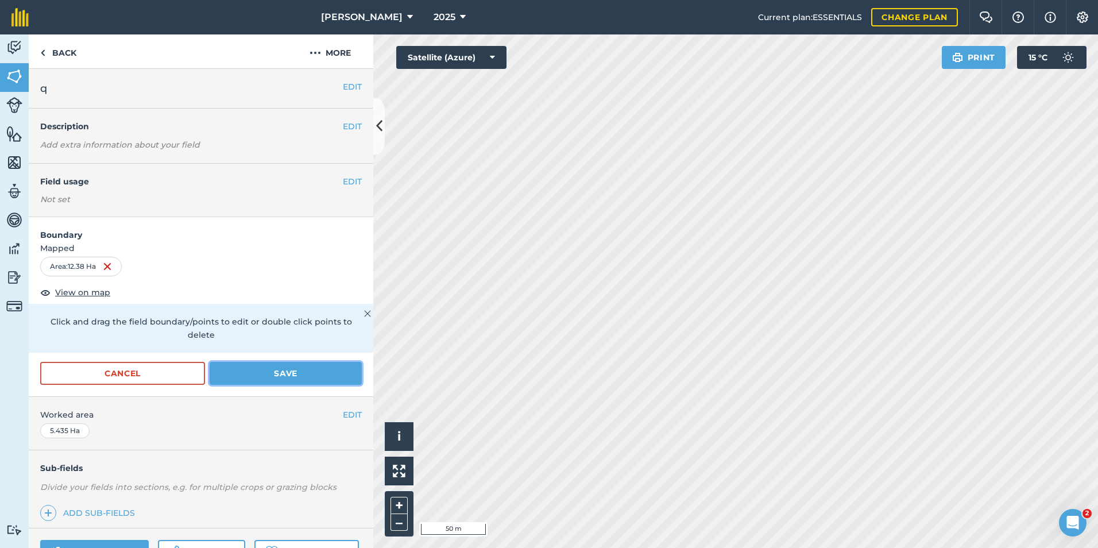
click at [286, 379] on button "Save" at bounding box center [286, 373] width 152 height 23
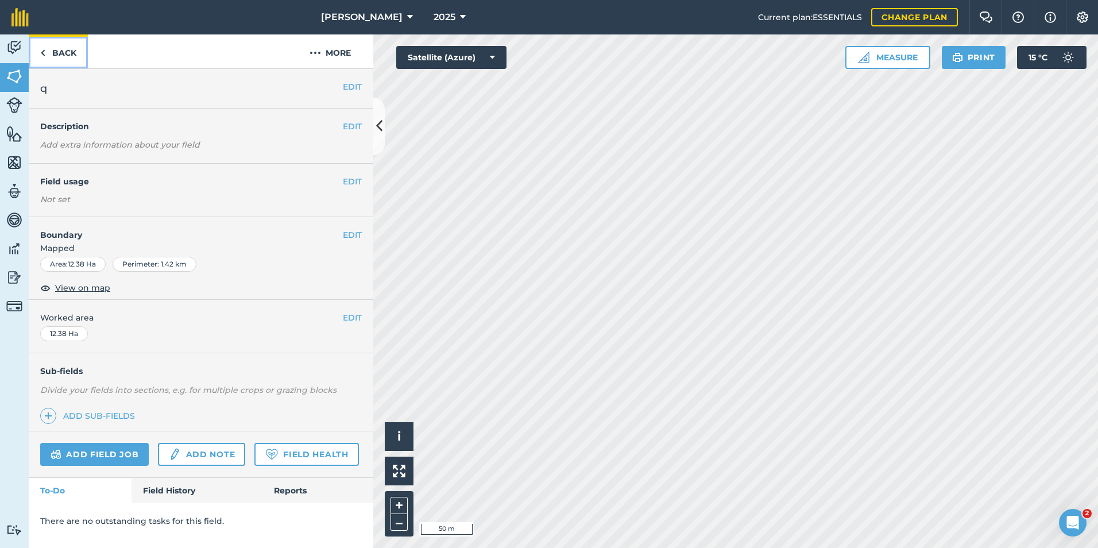
click at [63, 49] on link "Back" at bounding box center [58, 51] width 59 height 34
click at [68, 58] on link "Back" at bounding box center [58, 51] width 59 height 34
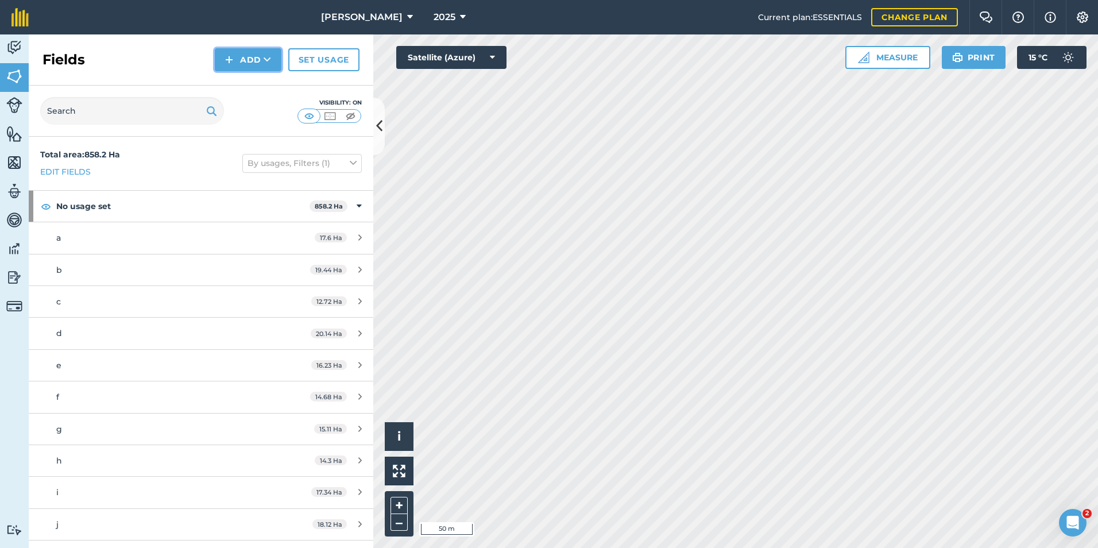
click at [253, 62] on button "Add" at bounding box center [248, 59] width 67 height 23
click at [270, 86] on link "Draw" at bounding box center [247, 85] width 63 height 25
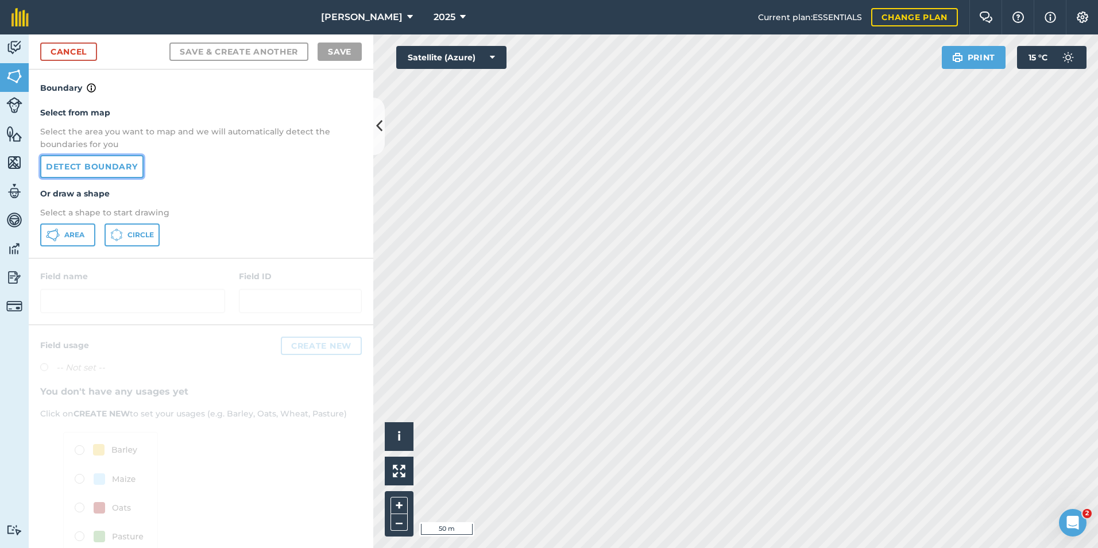
click at [117, 168] on link "Detect boundary" at bounding box center [91, 166] width 103 height 23
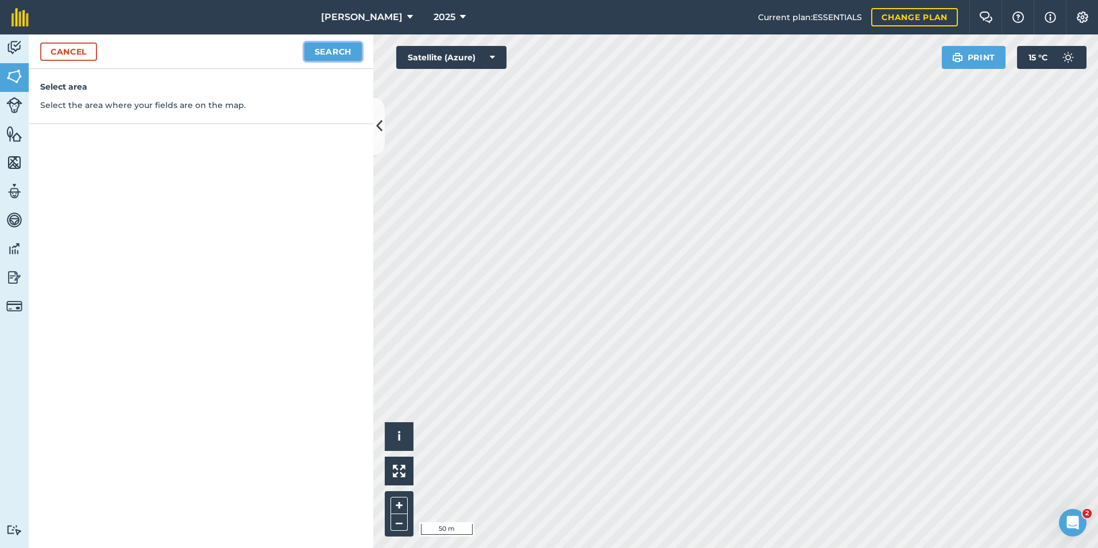
click at [342, 53] on button "Search" at bounding box center [332, 51] width 57 height 18
click at [260, 52] on button "Continue to edit boundaries" at bounding box center [274, 51] width 173 height 18
click at [303, 53] on button "Continue to name fields" at bounding box center [287, 51] width 149 height 18
type input "r"
click at [342, 54] on button "Save" at bounding box center [340, 51] width 44 height 18
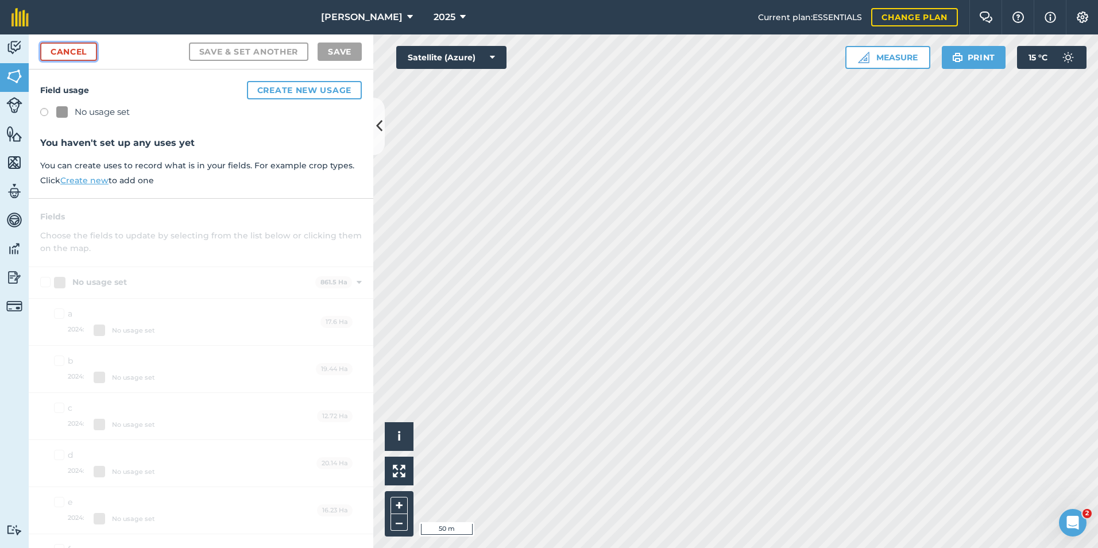
click at [79, 51] on link "Cancel" at bounding box center [68, 51] width 57 height 18
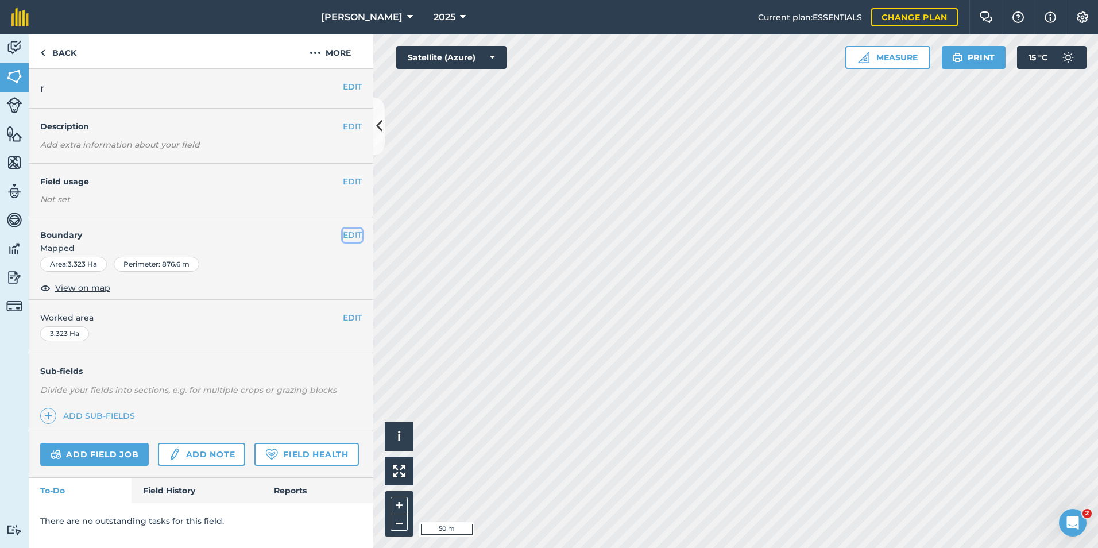
click at [347, 237] on button "EDIT" at bounding box center [352, 235] width 19 height 13
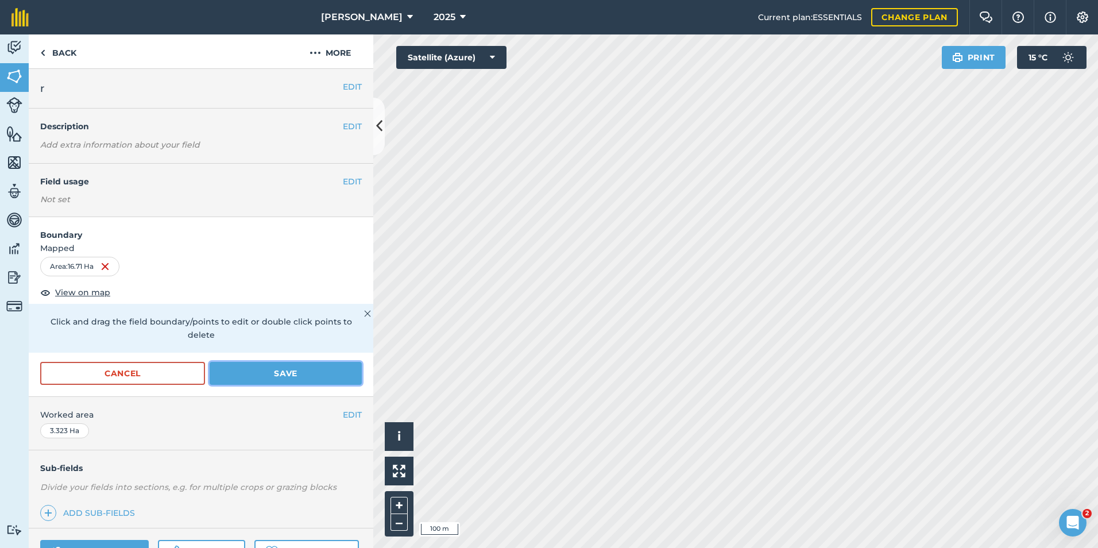
click at [289, 368] on button "Save" at bounding box center [286, 373] width 152 height 23
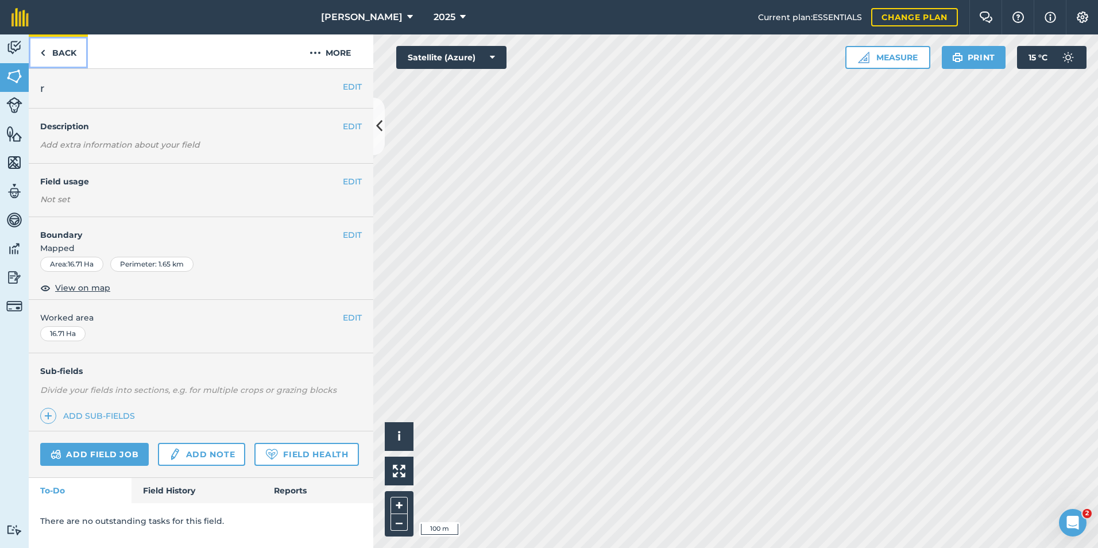
click at [69, 56] on link "Back" at bounding box center [58, 51] width 59 height 34
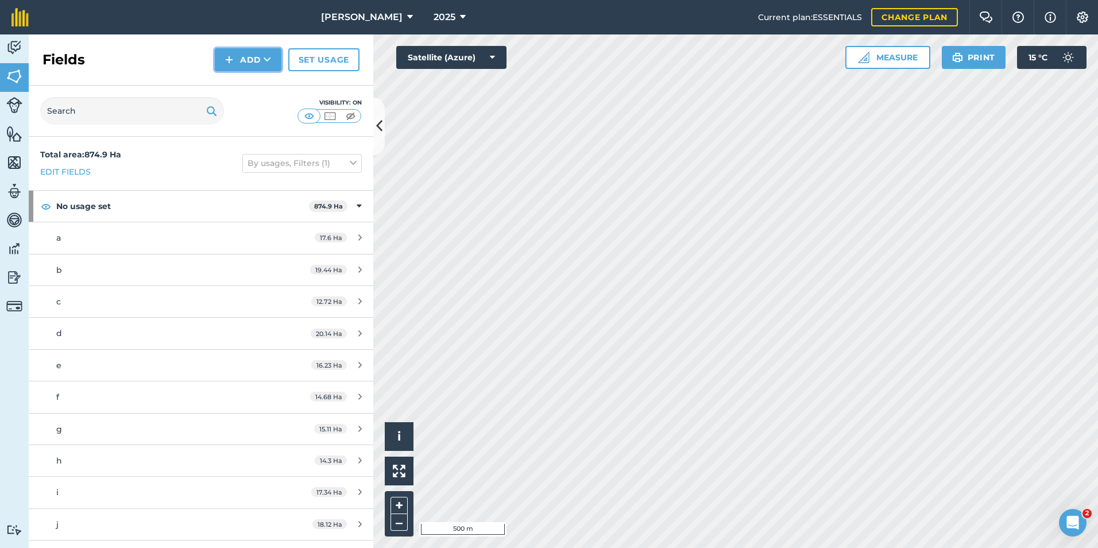
click at [252, 61] on button "Add" at bounding box center [248, 59] width 67 height 23
click at [239, 87] on link "Draw" at bounding box center [247, 85] width 63 height 25
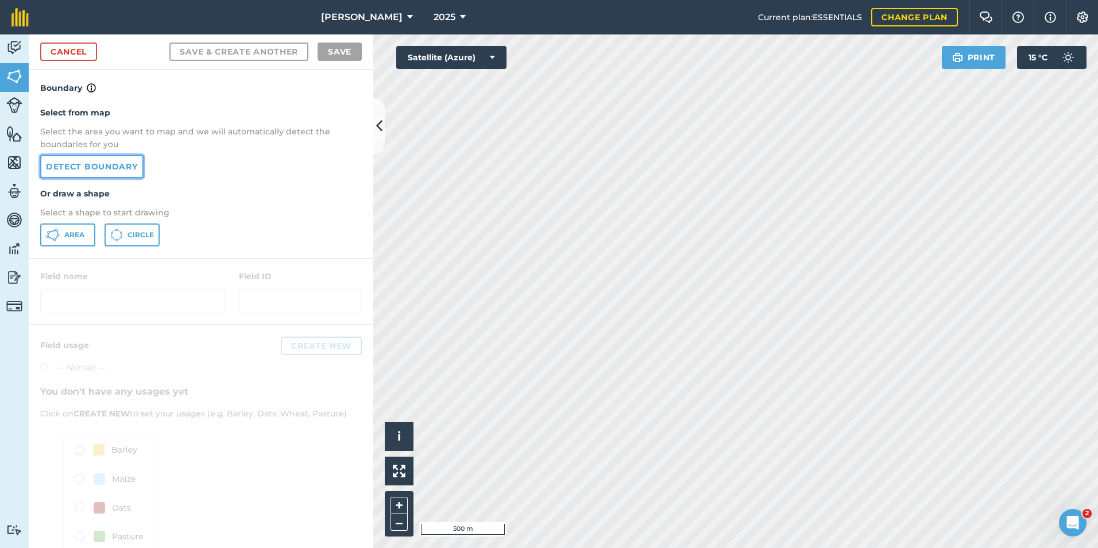
click at [102, 165] on link "Detect boundary" at bounding box center [91, 166] width 103 height 23
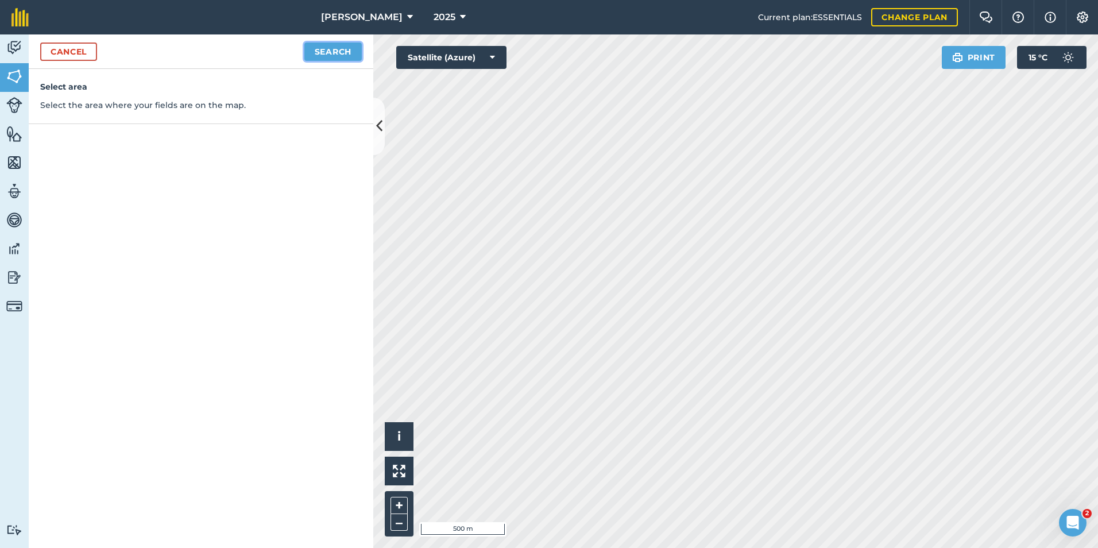
click at [354, 55] on button "Search" at bounding box center [332, 51] width 57 height 18
click at [297, 55] on button "Continue to edit boundaries" at bounding box center [274, 51] width 173 height 18
click at [297, 55] on button "Continue to name fields" at bounding box center [287, 51] width 149 height 18
type input "s"
click at [335, 51] on button "Save" at bounding box center [340, 51] width 44 height 18
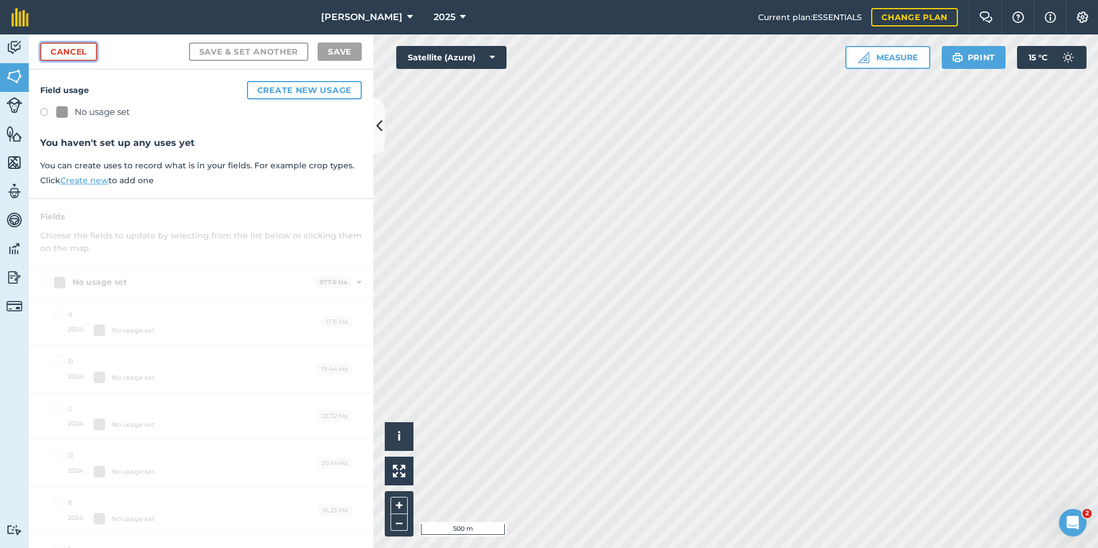
click at [90, 53] on link "Cancel" at bounding box center [68, 51] width 57 height 18
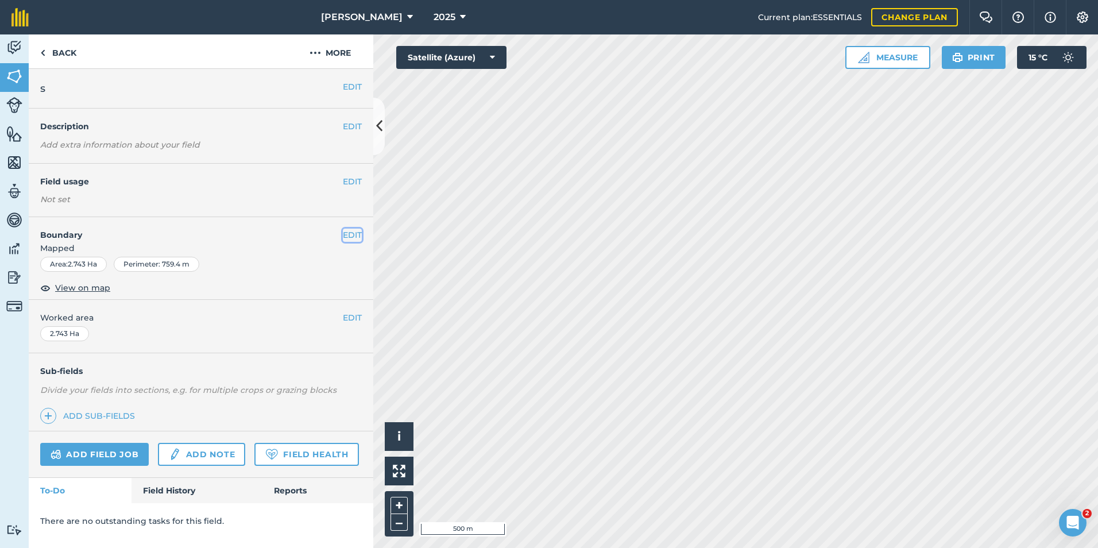
click at [349, 235] on button "EDIT" at bounding box center [352, 235] width 19 height 13
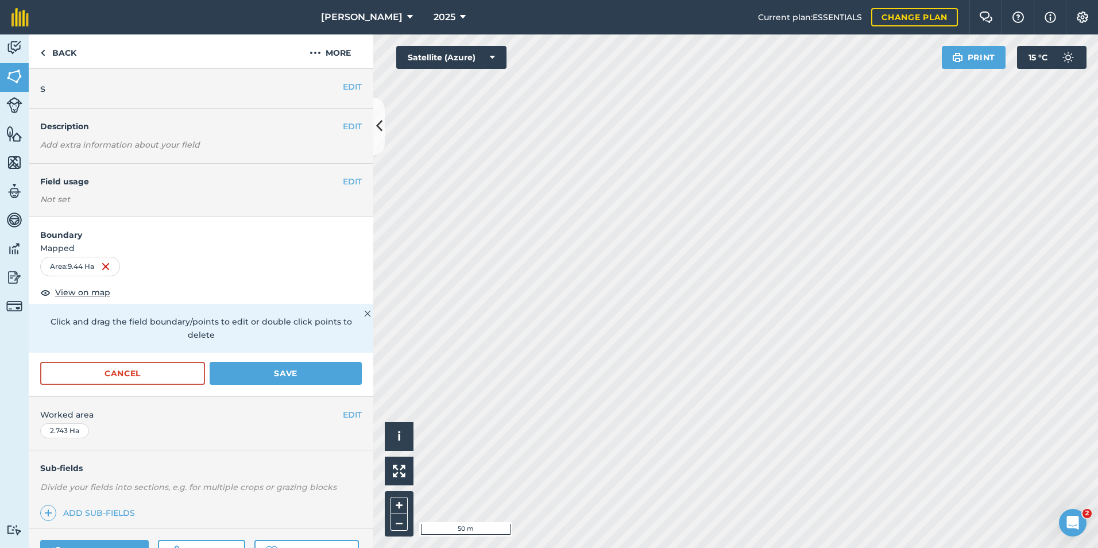
click at [739, 322] on div "Click to start drawing i © 2025 TomTom, Microsoft 50 m + – Satellite (Azure) Pr…" at bounding box center [735, 290] width 725 height 513
click at [917, 161] on div "Click to start drawing i © 2025 TomTom, Microsoft 50 m + – Satellite (Azure) Pr…" at bounding box center [735, 290] width 725 height 513
click at [273, 376] on button "Save" at bounding box center [286, 373] width 152 height 23
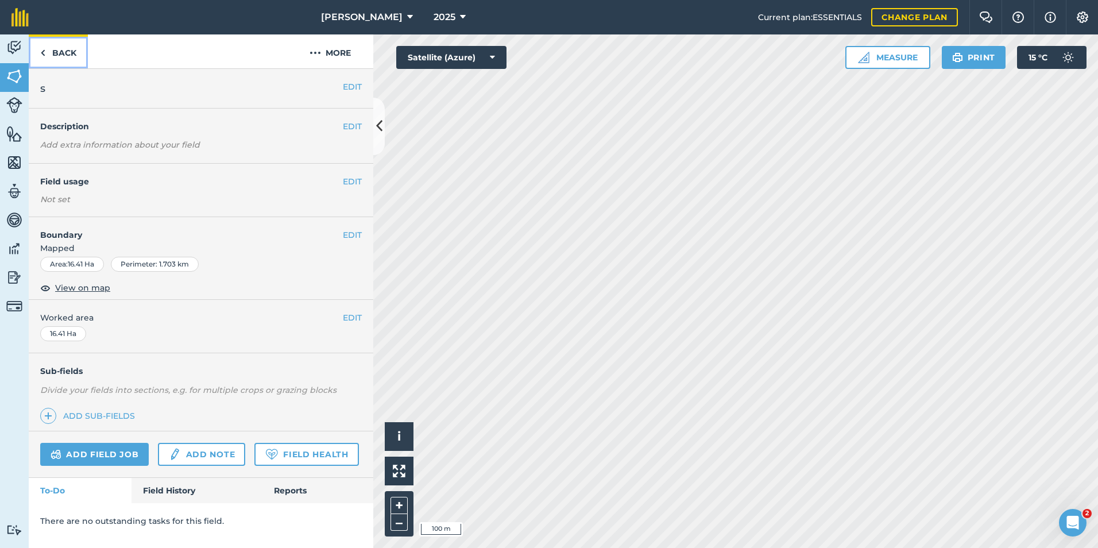
click at [74, 58] on link "Back" at bounding box center [58, 51] width 59 height 34
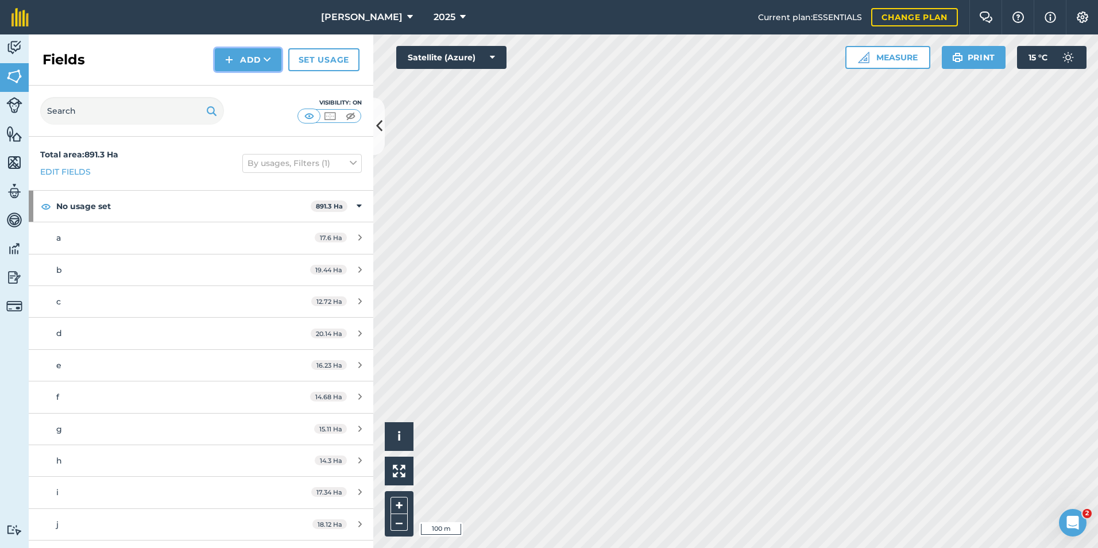
click at [246, 59] on button "Add" at bounding box center [248, 59] width 67 height 23
click at [245, 88] on link "Draw" at bounding box center [247, 85] width 63 height 25
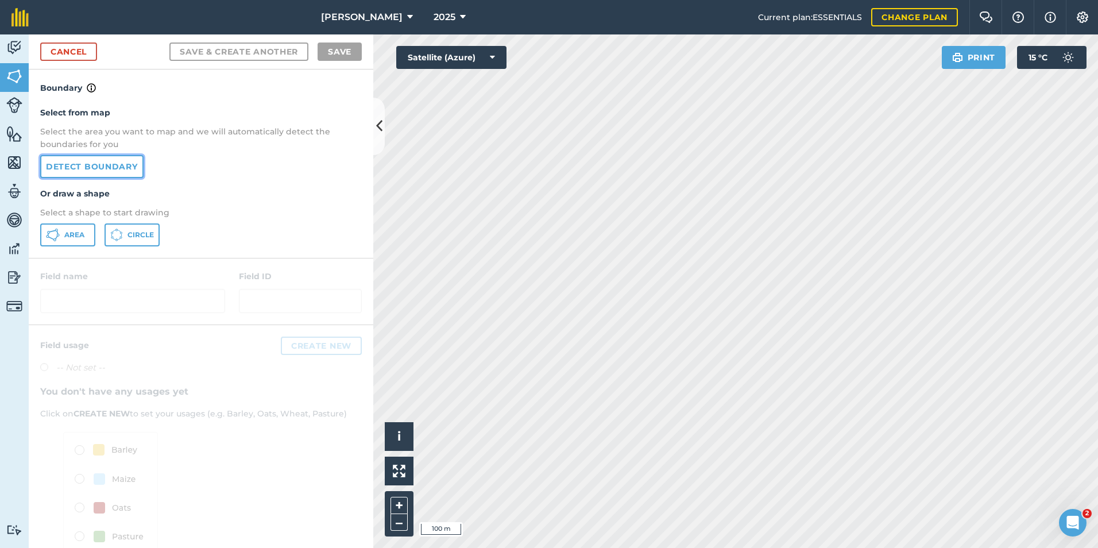
click at [103, 171] on link "Detect boundary" at bounding box center [91, 166] width 103 height 23
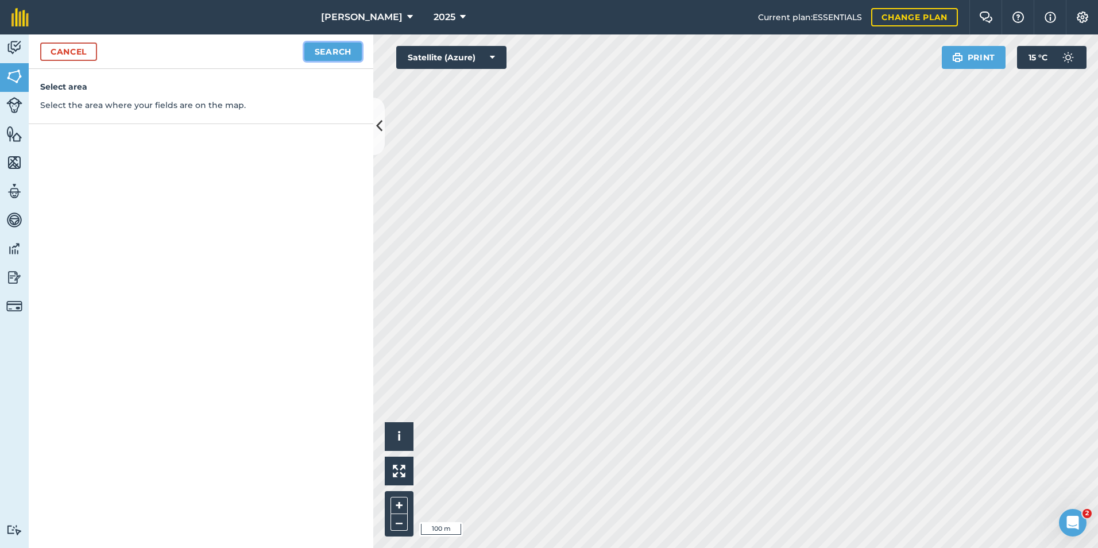
click at [335, 55] on button "Search" at bounding box center [332, 51] width 57 height 18
click at [295, 56] on button "Continue to edit boundaries" at bounding box center [274, 51] width 173 height 18
click at [295, 56] on button "Continue to name fields" at bounding box center [287, 51] width 149 height 18
type input "t"
click at [350, 56] on button "Save" at bounding box center [340, 51] width 44 height 18
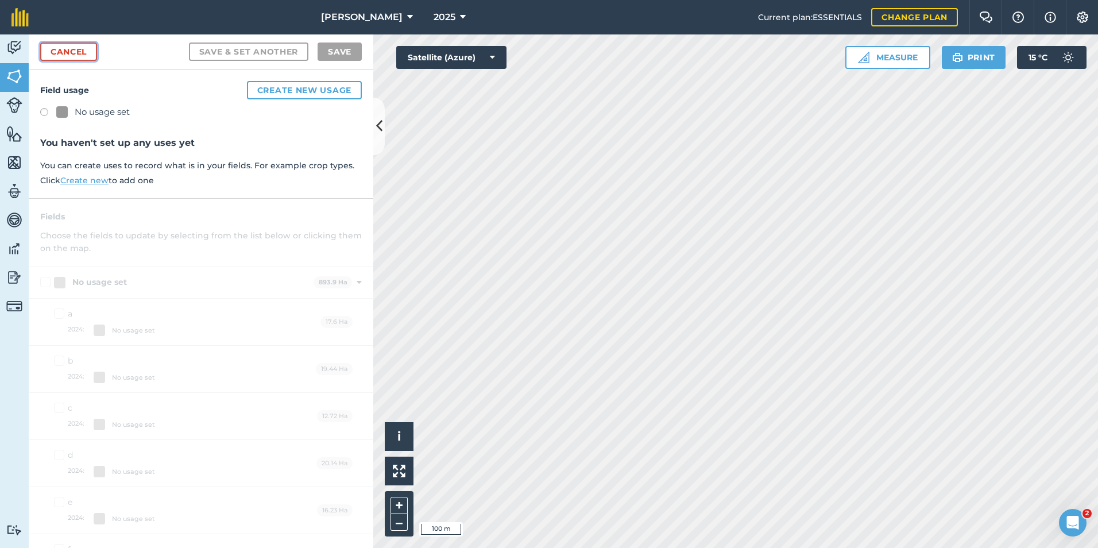
click at [87, 51] on link "Cancel" at bounding box center [68, 51] width 57 height 18
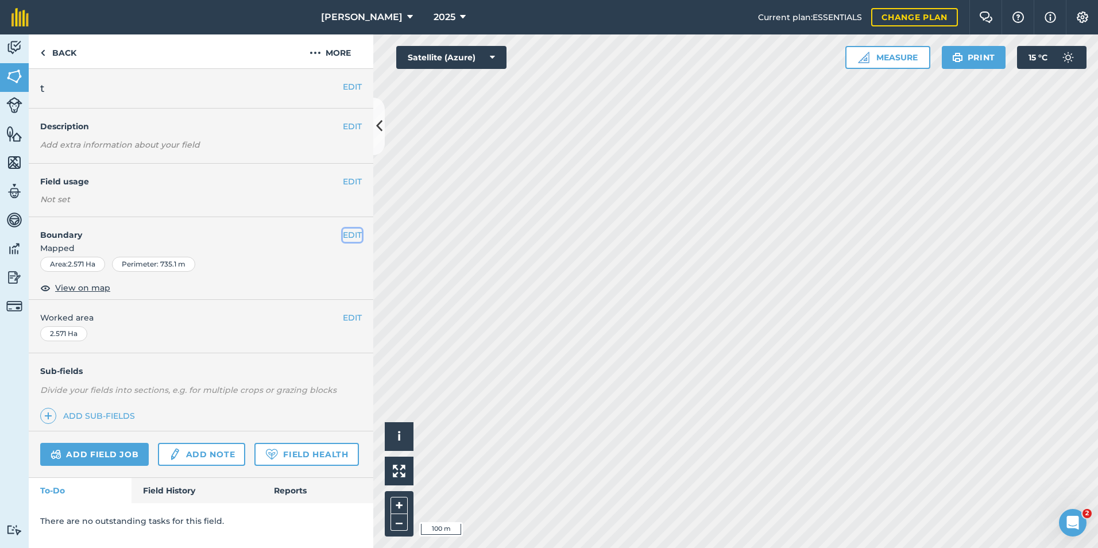
click at [355, 235] on button "EDIT" at bounding box center [352, 235] width 19 height 13
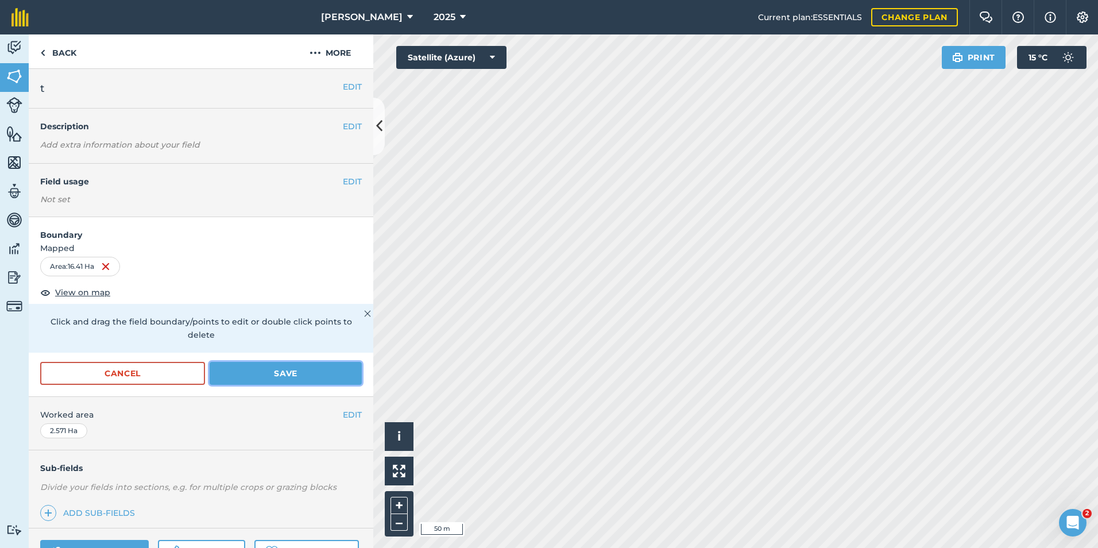
click at [297, 378] on button "Save" at bounding box center [286, 373] width 152 height 23
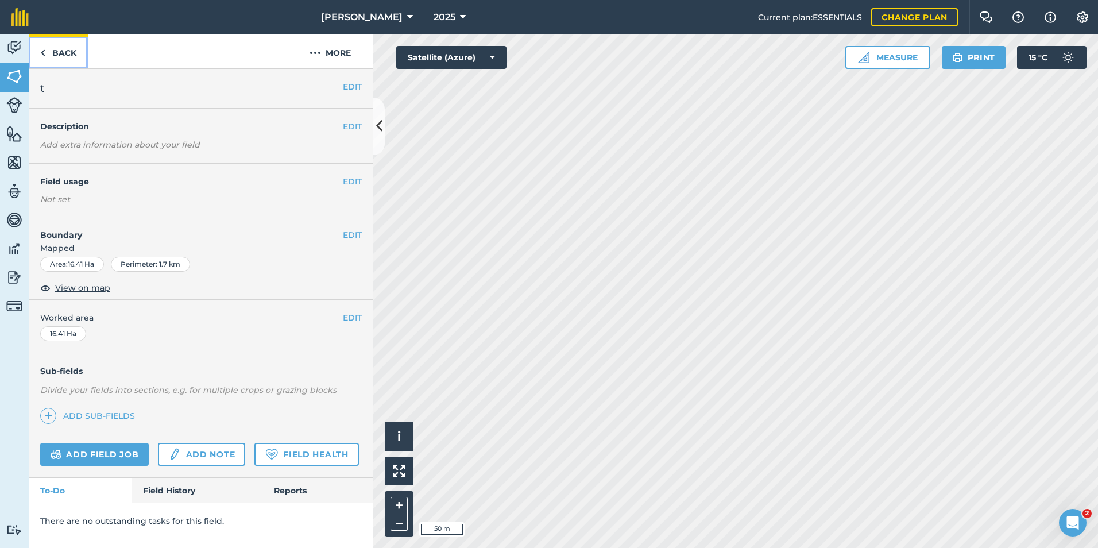
click at [52, 53] on link "Back" at bounding box center [58, 51] width 59 height 34
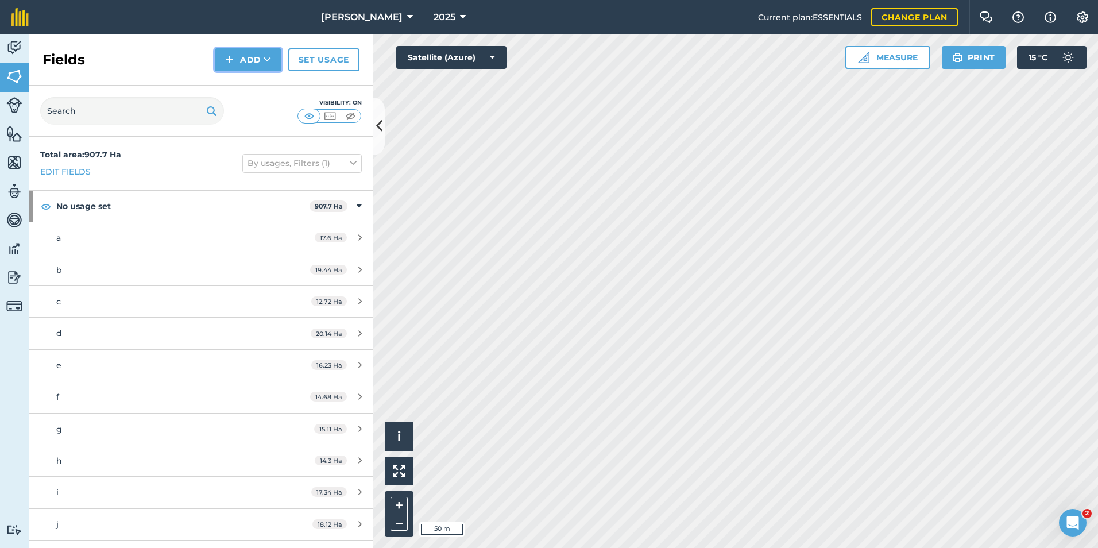
click at [260, 61] on button "Add" at bounding box center [248, 59] width 67 height 23
click at [250, 87] on link "Draw" at bounding box center [247, 85] width 63 height 25
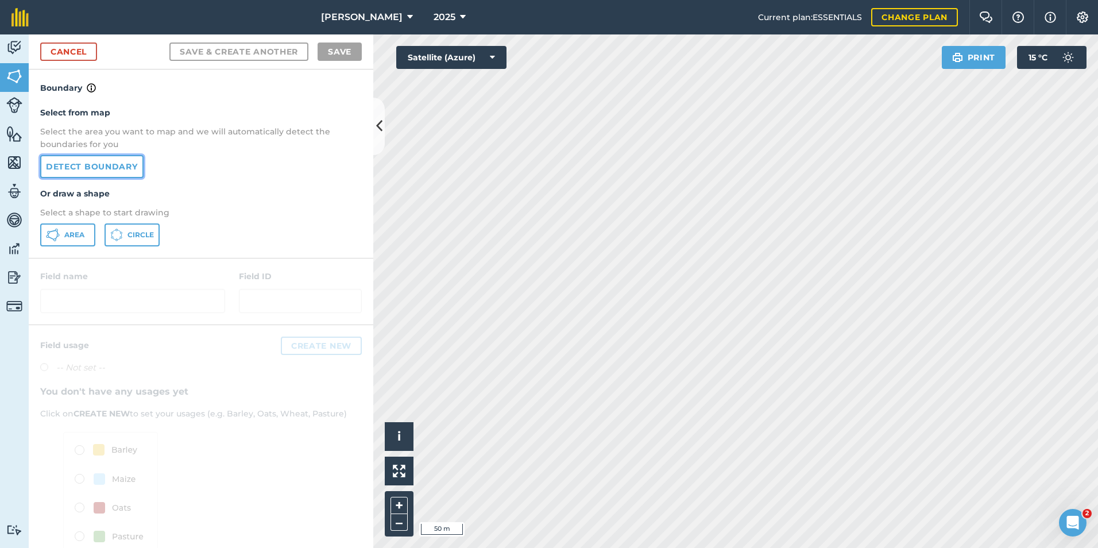
click at [123, 163] on link "Detect boundary" at bounding box center [91, 166] width 103 height 23
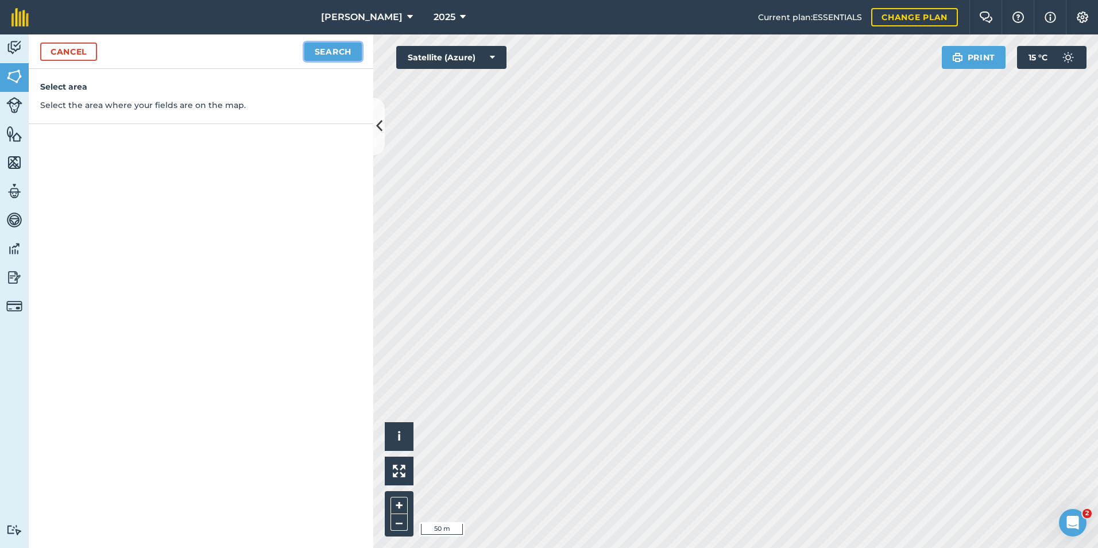
click at [330, 49] on button "Search" at bounding box center [332, 51] width 57 height 18
click at [295, 55] on button "Continue to edit boundaries" at bounding box center [274, 51] width 173 height 18
click at [295, 55] on button "Continue to name fields" at bounding box center [287, 51] width 149 height 18
type input "u"
click at [347, 49] on button "Save" at bounding box center [340, 51] width 44 height 18
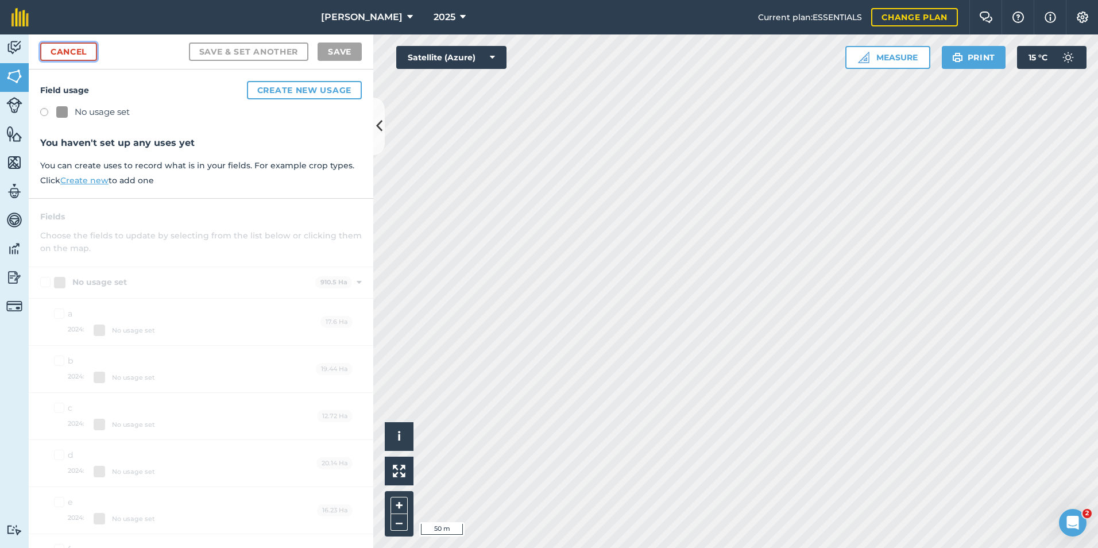
click at [73, 51] on link "Cancel" at bounding box center [68, 51] width 57 height 18
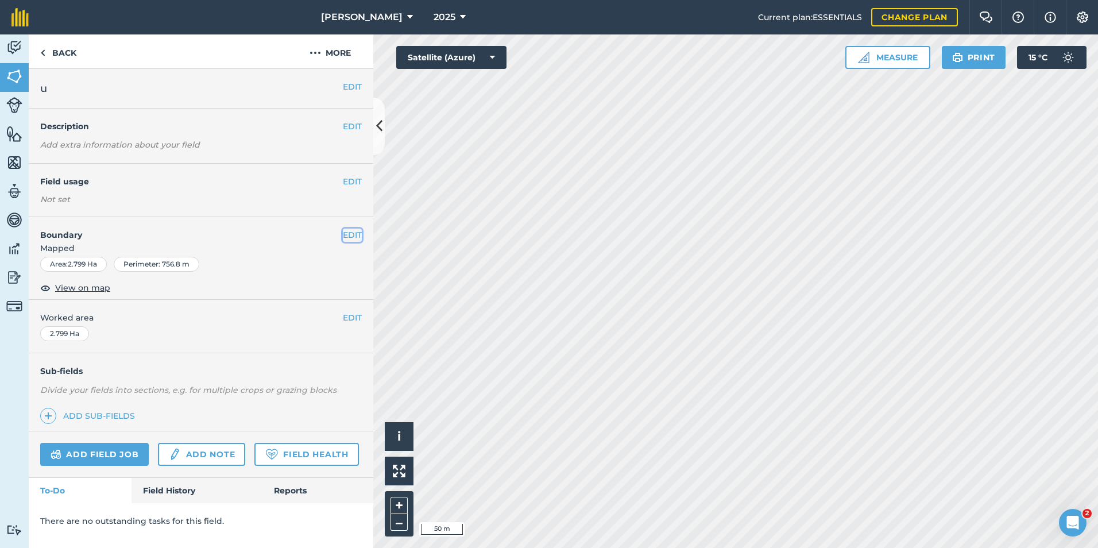
click at [355, 237] on button "EDIT" at bounding box center [352, 235] width 19 height 13
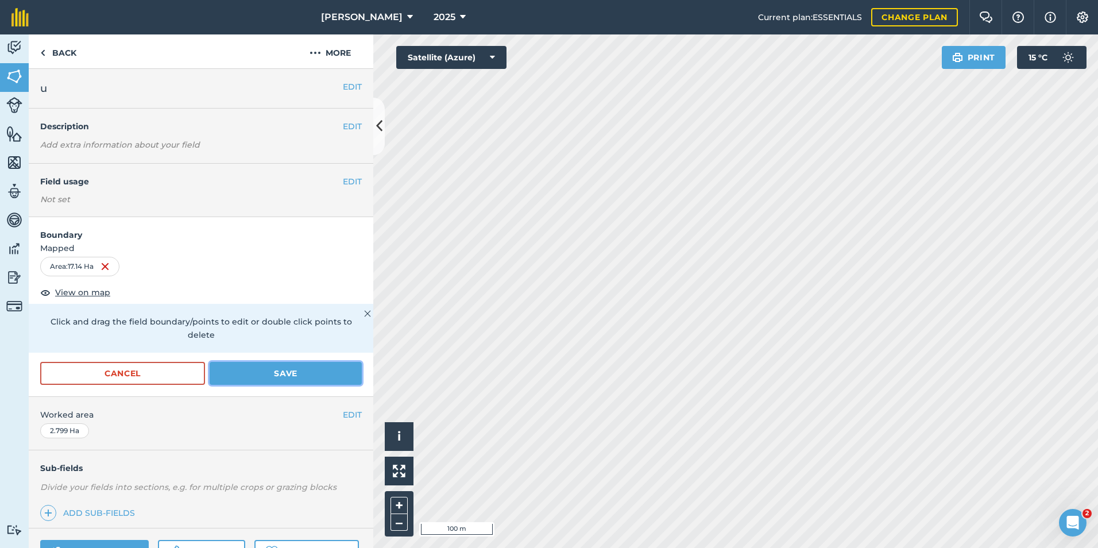
click at [296, 374] on button "Save" at bounding box center [286, 373] width 152 height 23
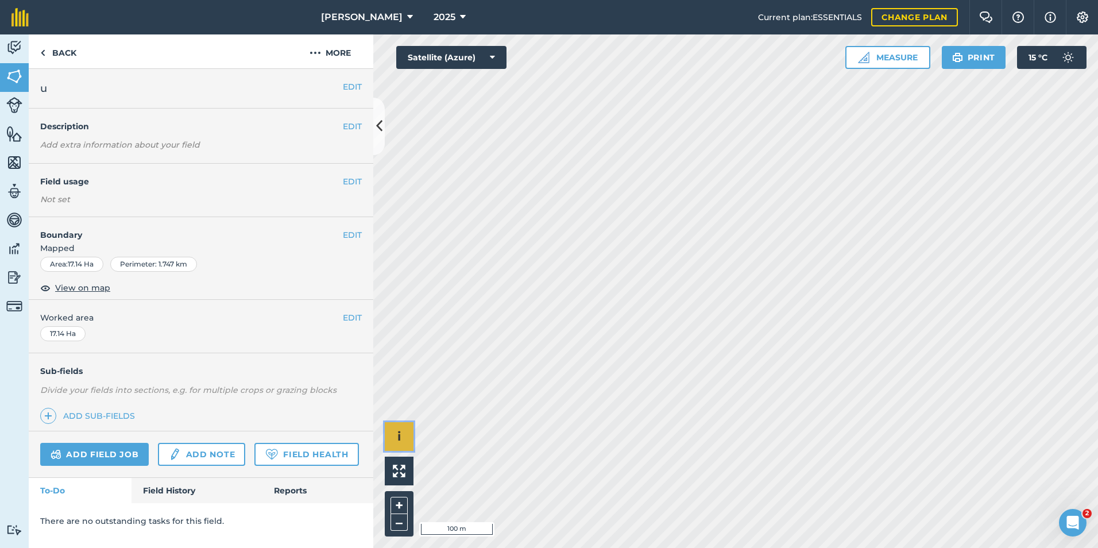
click at [516, 299] on div "Click to start drawing i © 2025 TomTom, Microsoft 100 m + –" at bounding box center [735, 290] width 725 height 513
click at [75, 55] on link "Back" at bounding box center [58, 51] width 59 height 34
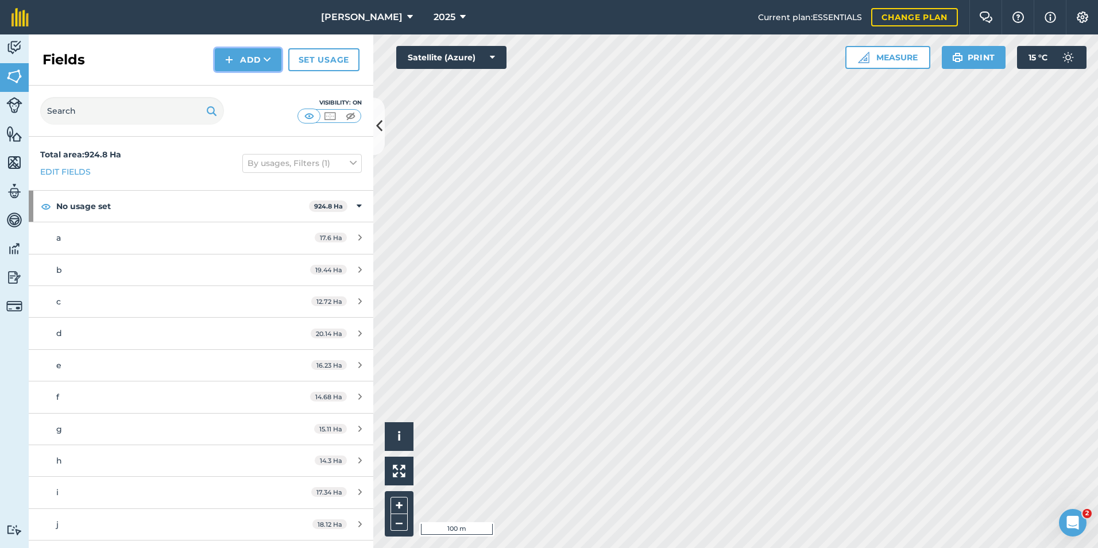
click at [251, 64] on button "Add" at bounding box center [248, 59] width 67 height 23
click at [246, 85] on link "Draw" at bounding box center [247, 85] width 63 height 25
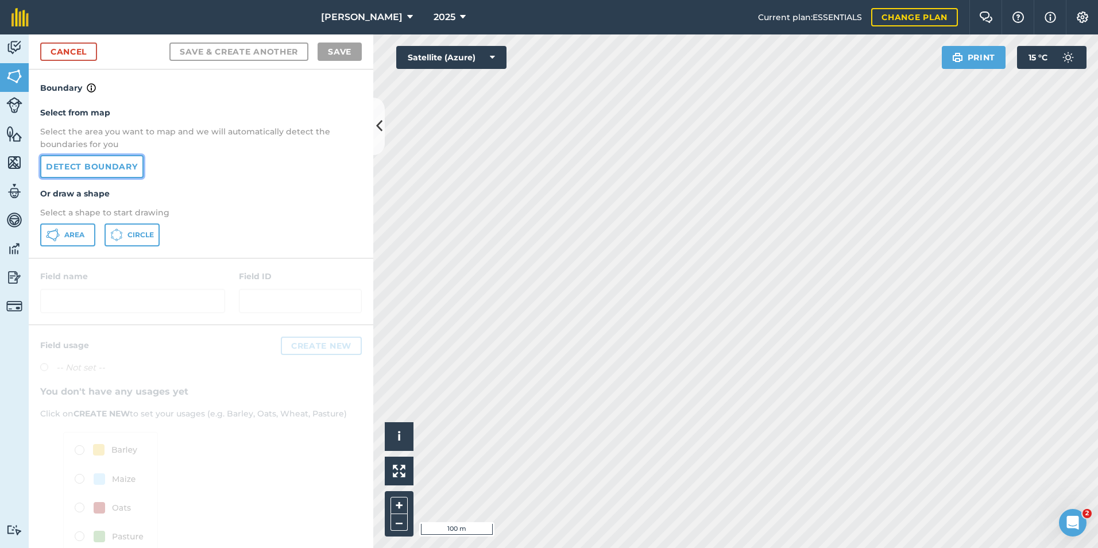
click at [108, 171] on link "Detect boundary" at bounding box center [91, 166] width 103 height 23
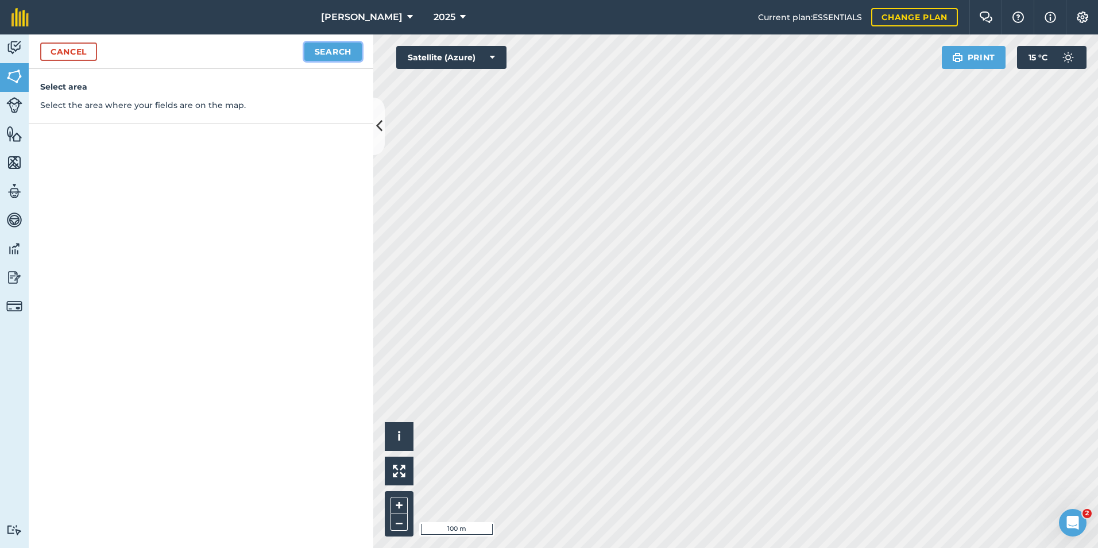
click at [343, 57] on button "Search" at bounding box center [332, 51] width 57 height 18
click at [277, 53] on button "Continue to edit boundaries" at bounding box center [274, 51] width 173 height 18
click at [284, 51] on button "Continue to name fields" at bounding box center [287, 51] width 149 height 18
click at [191, 114] on input "text" at bounding box center [150, 111] width 187 height 24
type input "v"
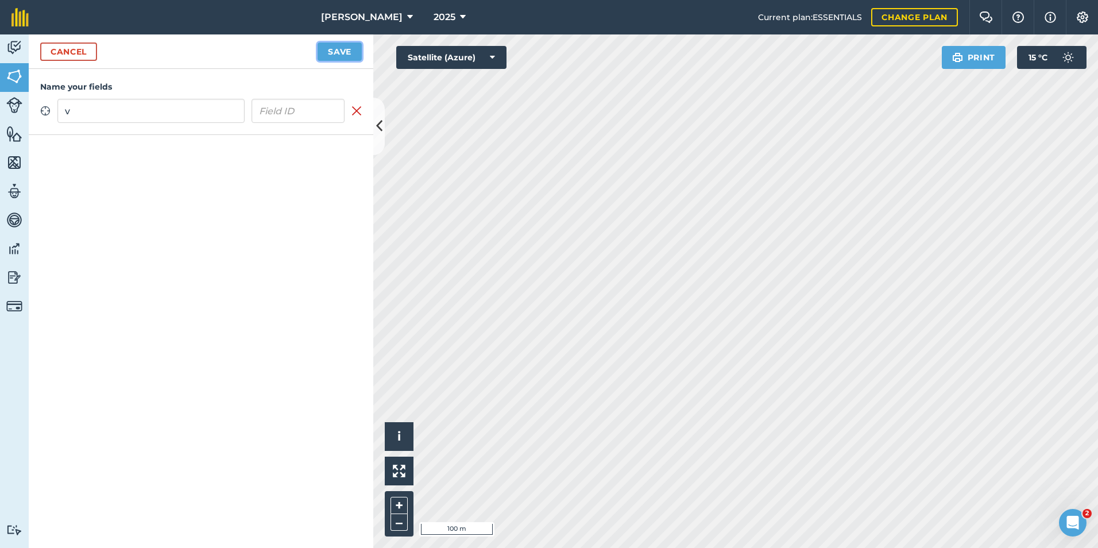
click at [342, 51] on button "Save" at bounding box center [340, 51] width 44 height 18
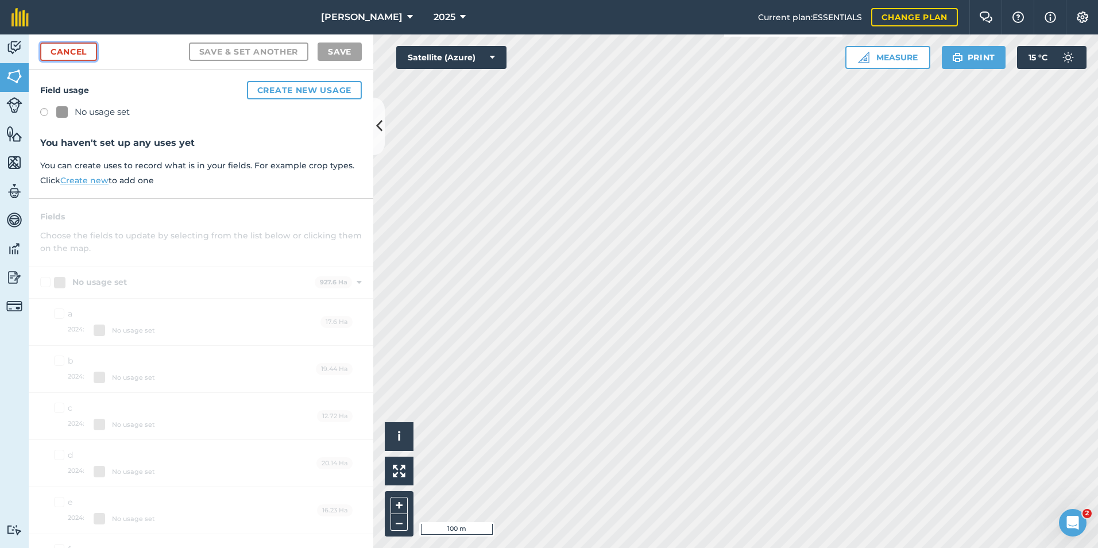
click at [79, 49] on link "Cancel" at bounding box center [68, 51] width 57 height 18
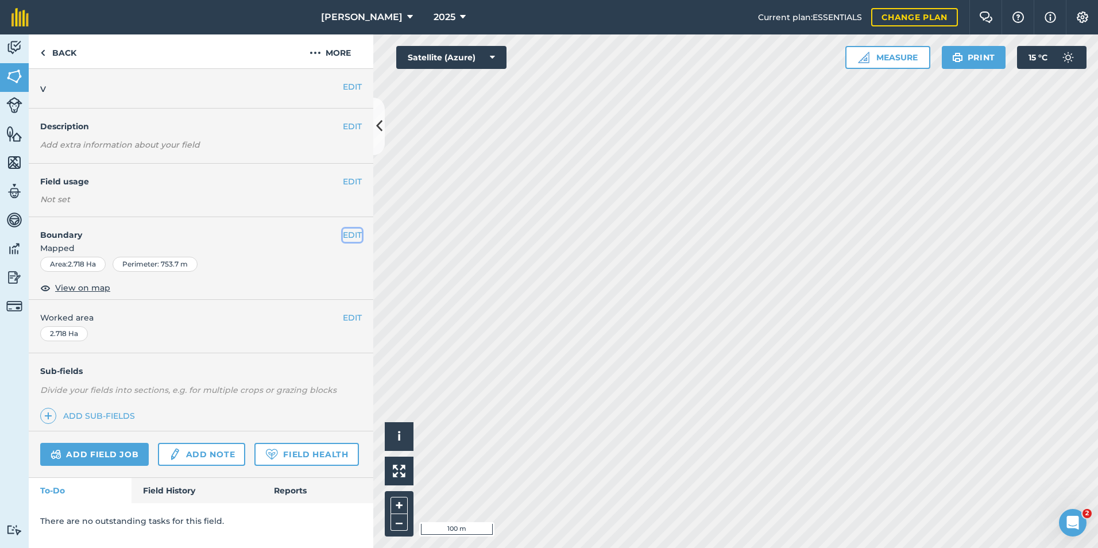
click at [354, 237] on button "EDIT" at bounding box center [352, 235] width 19 height 13
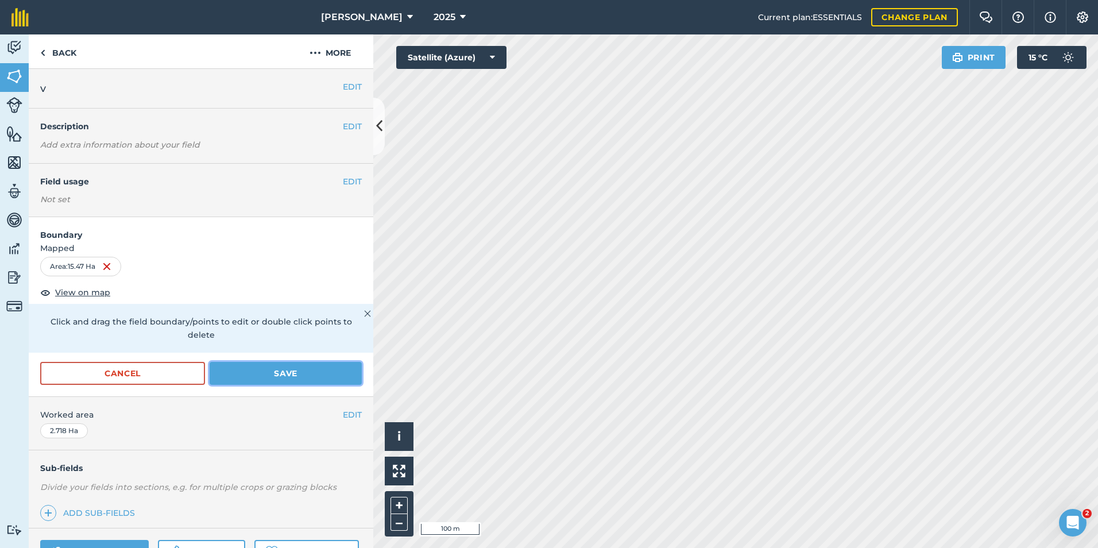
click at [274, 377] on button "Save" at bounding box center [286, 373] width 152 height 23
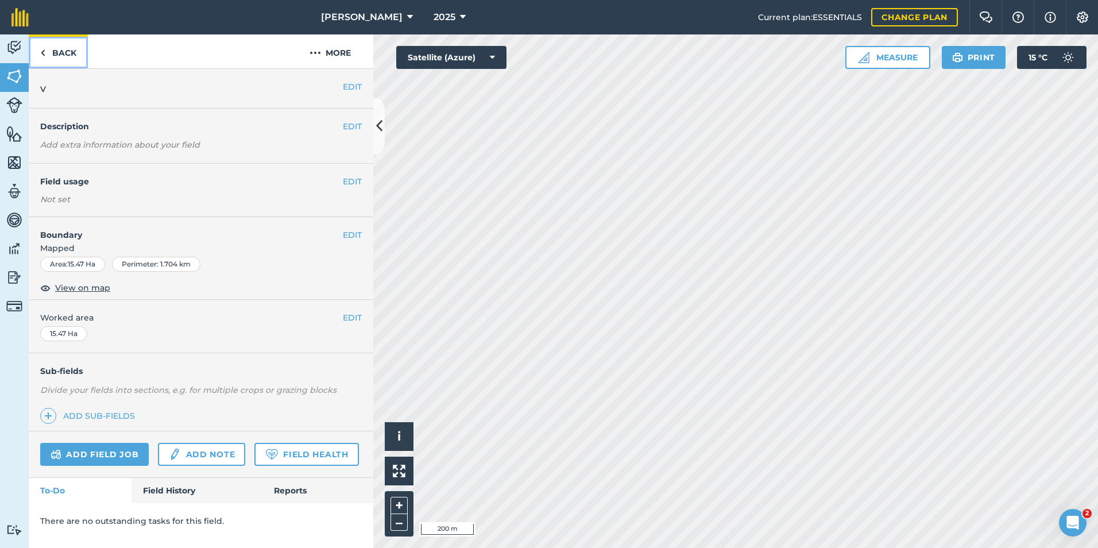
click at [67, 57] on link "Back" at bounding box center [58, 51] width 59 height 34
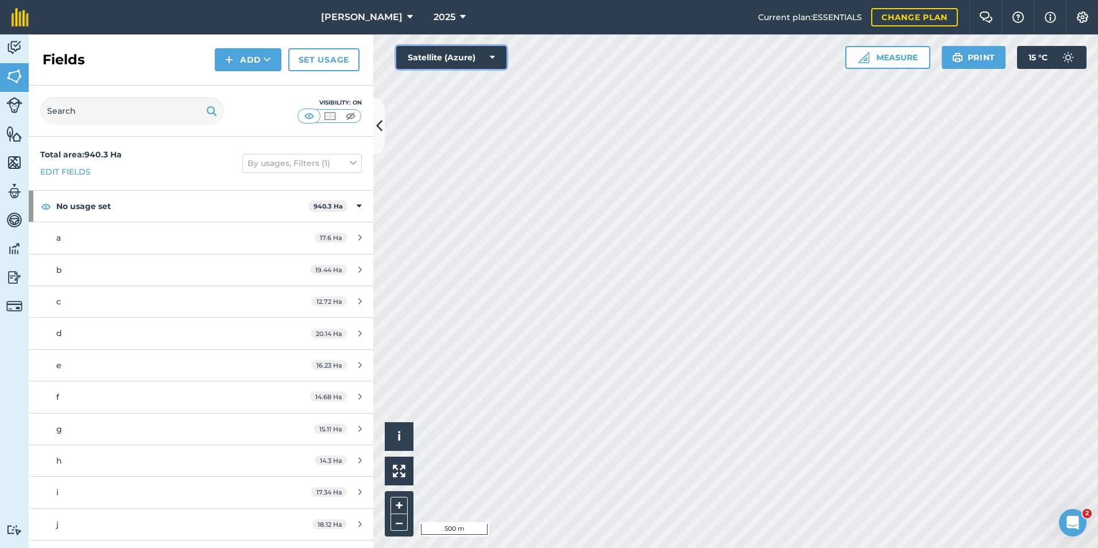
click at [494, 59] on icon at bounding box center [492, 57] width 5 height 11
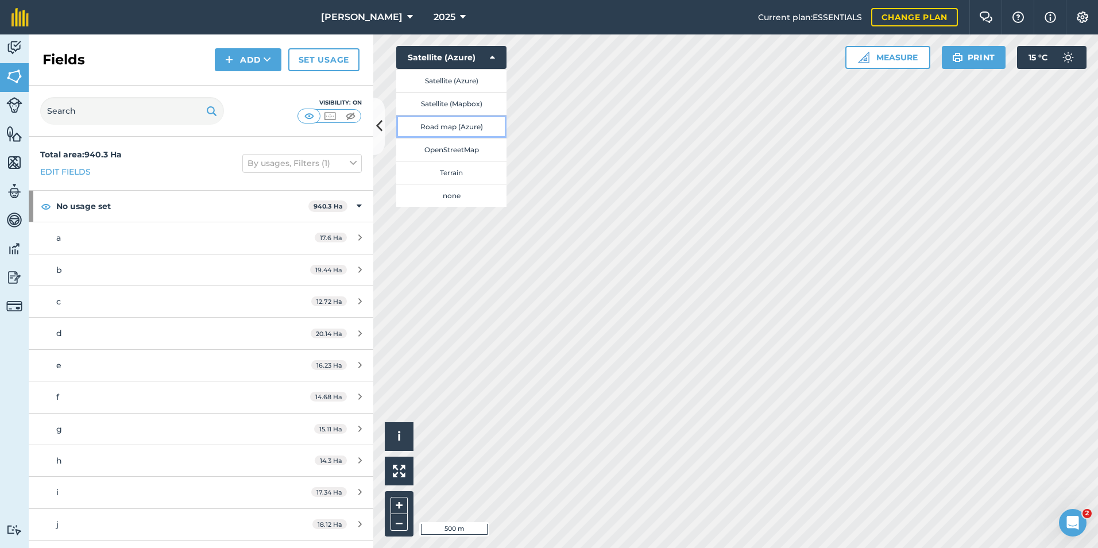
click at [465, 132] on button "Road map (Azure)" at bounding box center [451, 126] width 110 height 23
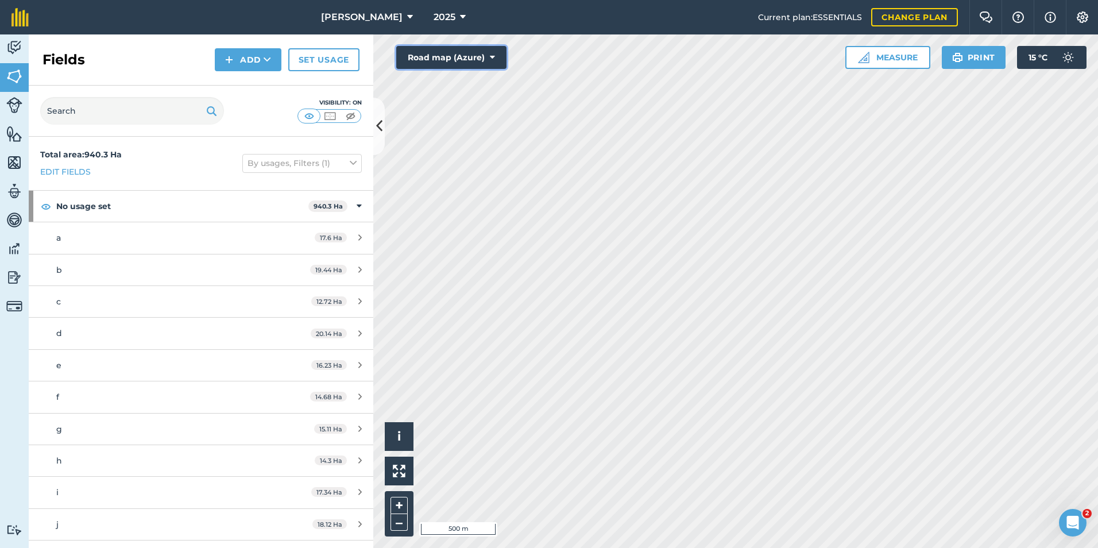
click at [490, 61] on icon at bounding box center [492, 57] width 5 height 11
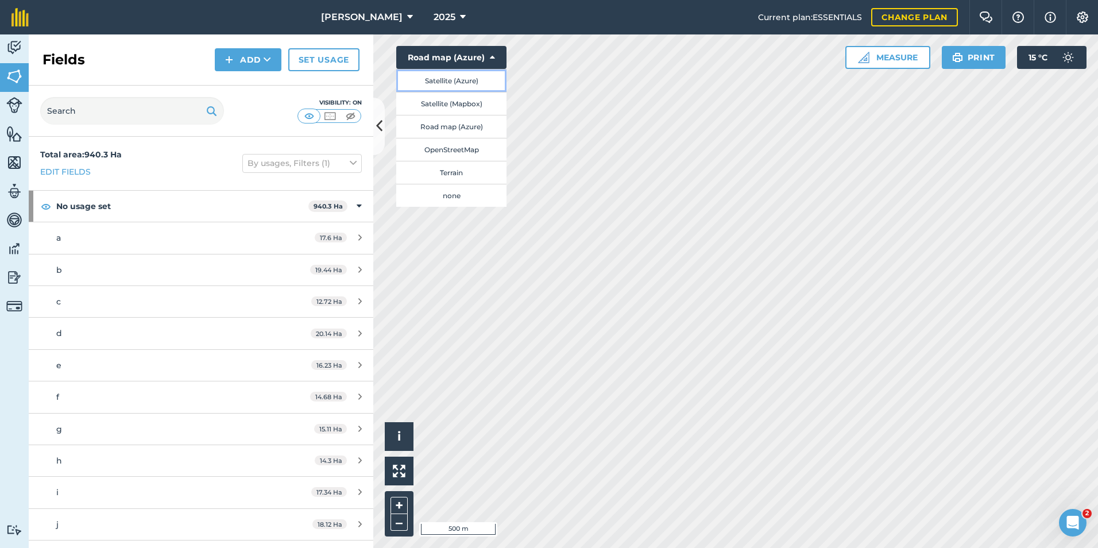
click at [453, 82] on button "Satellite (Azure)" at bounding box center [451, 80] width 110 height 23
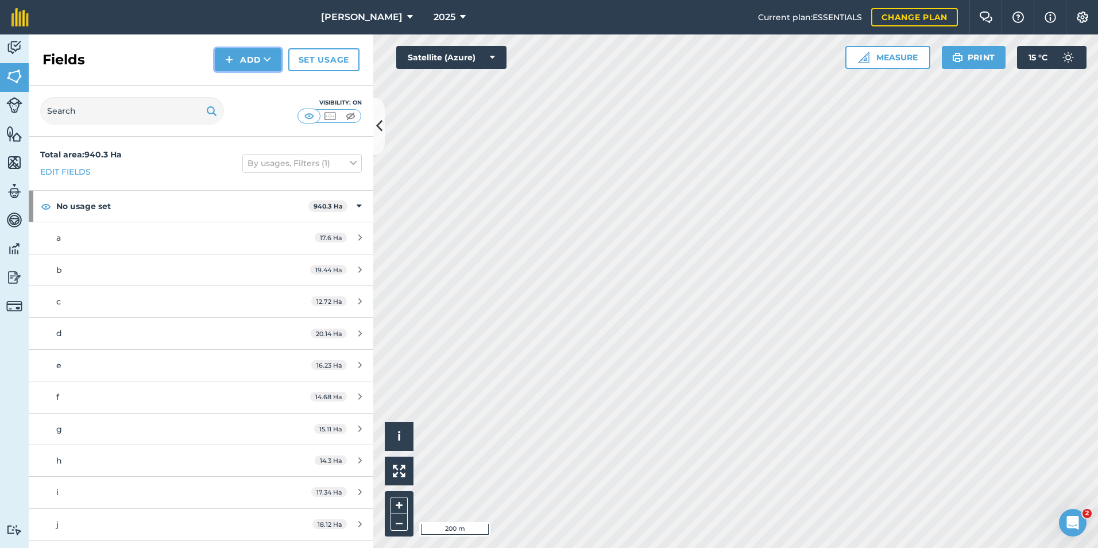
click at [235, 52] on button "Add" at bounding box center [248, 59] width 67 height 23
click at [234, 86] on link "Draw" at bounding box center [247, 85] width 63 height 25
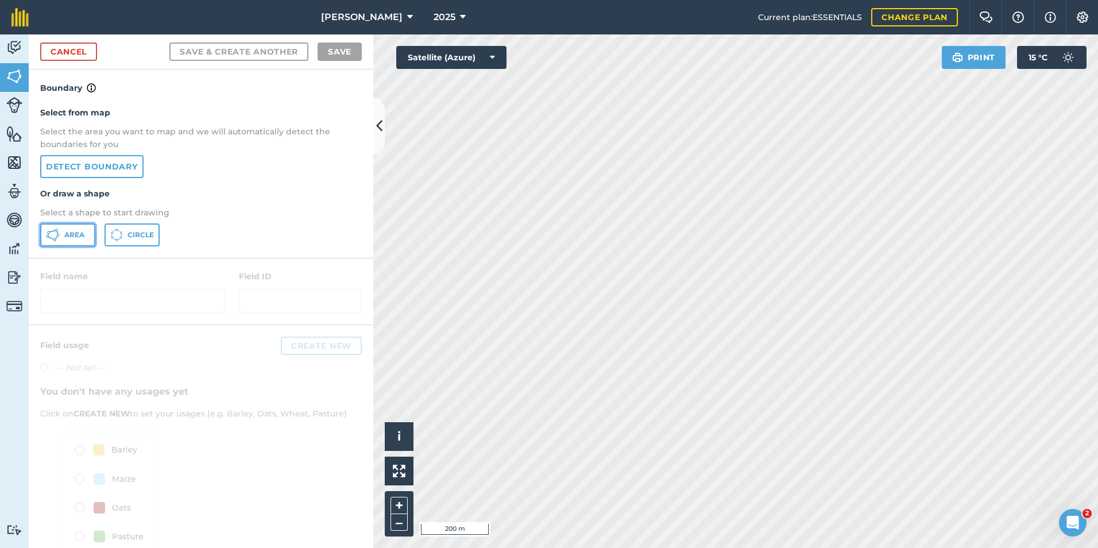
click at [74, 242] on button "Area" at bounding box center [67, 234] width 55 height 23
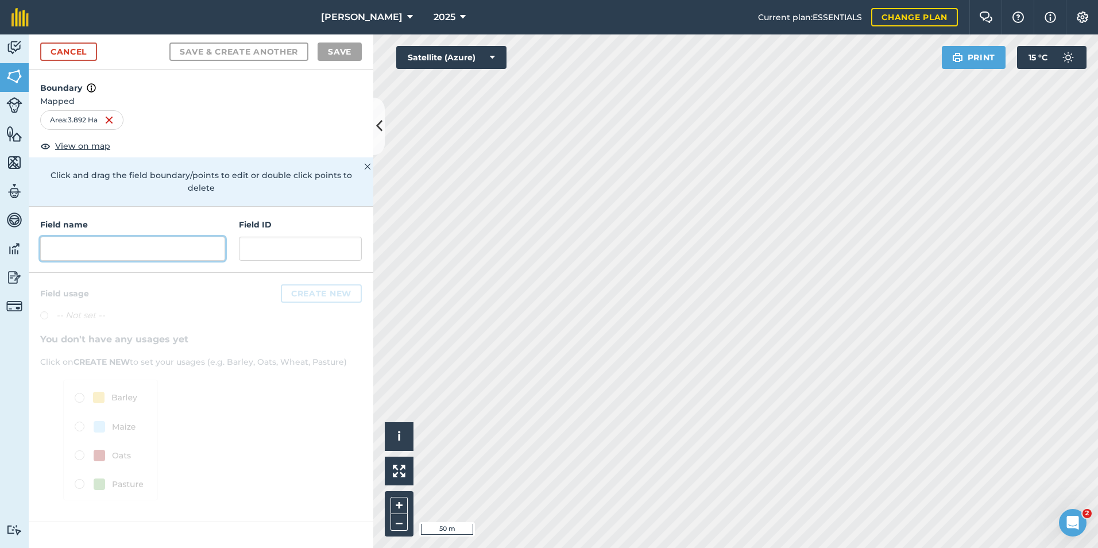
click at [127, 238] on input "text" at bounding box center [132, 249] width 185 height 24
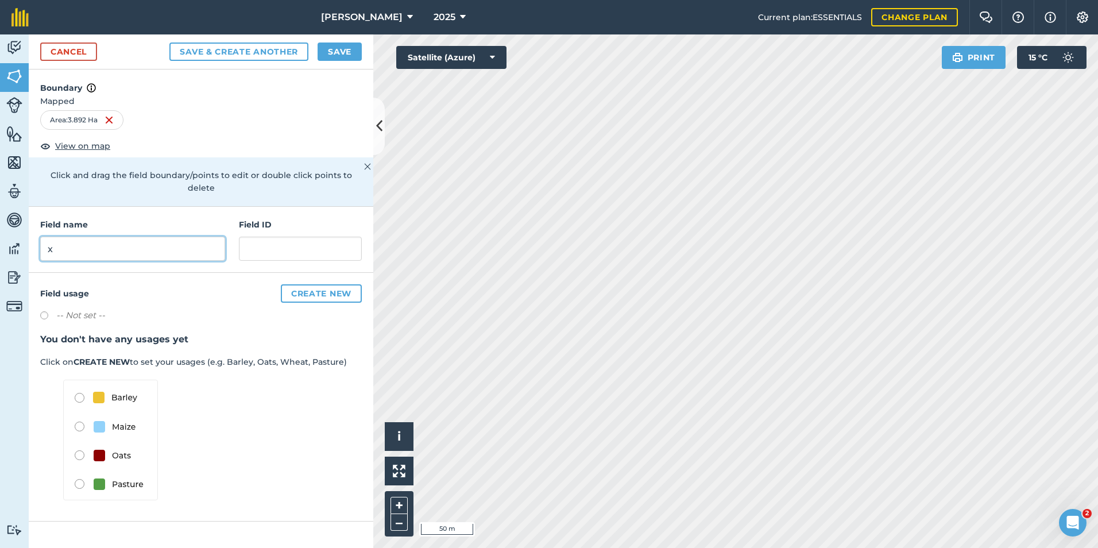
type input "x"
click at [288, 51] on button "Save & Create Another" at bounding box center [238, 51] width 139 height 18
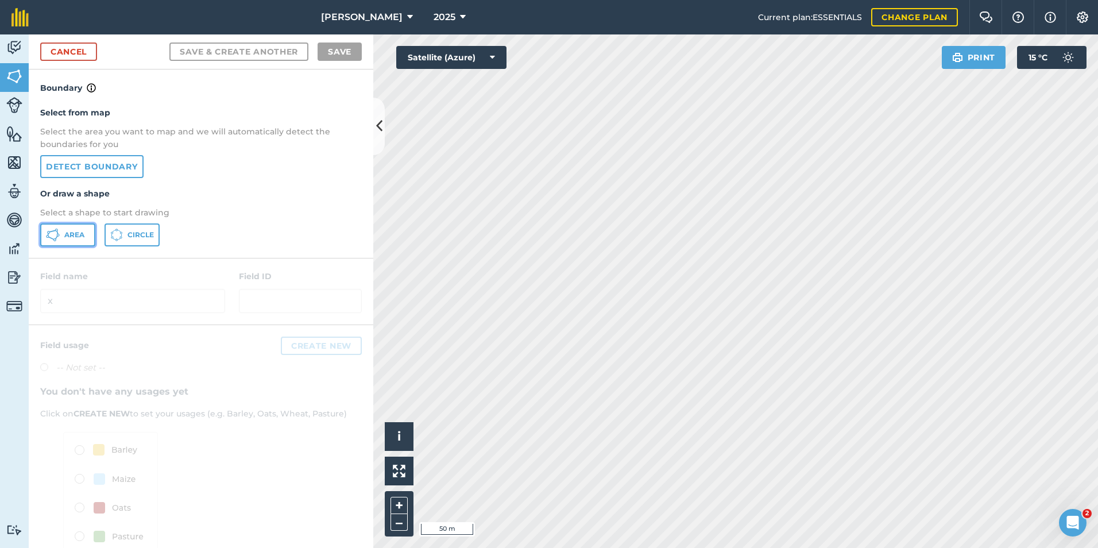
click at [65, 238] on span "Area" at bounding box center [74, 234] width 20 height 9
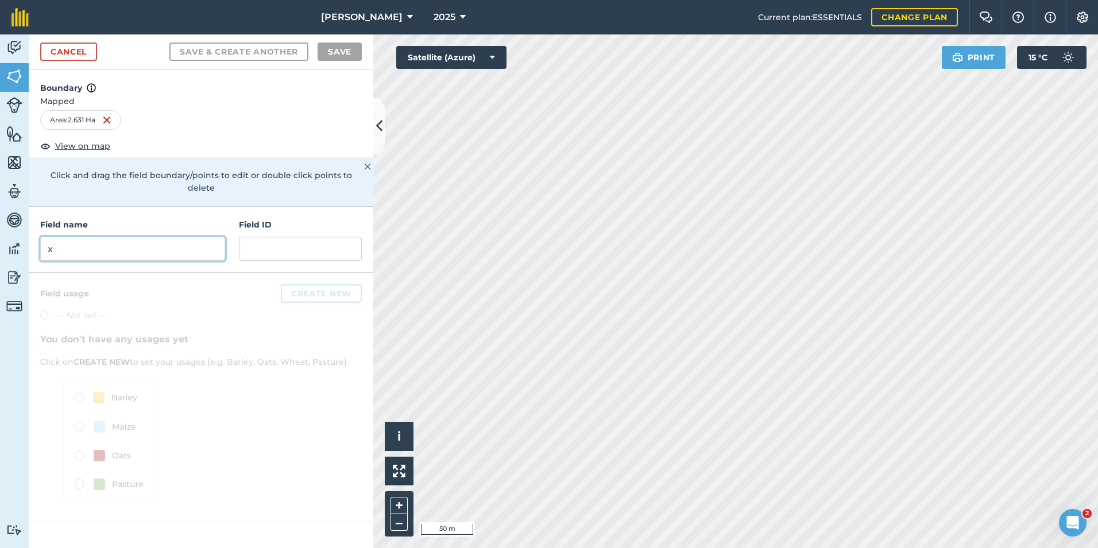
click at [150, 237] on input "x" at bounding box center [132, 249] width 185 height 24
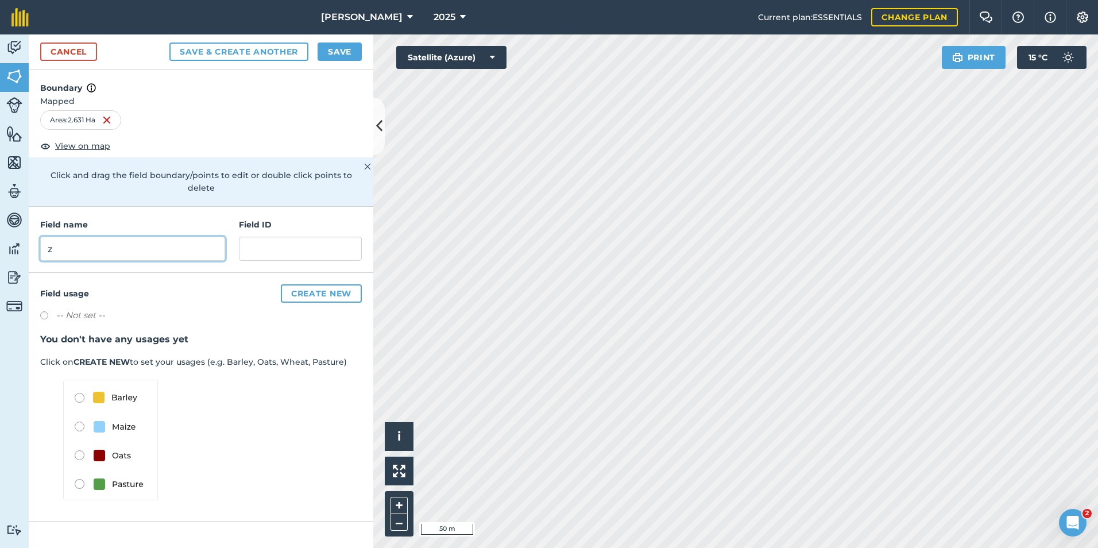
type input "z"
click at [334, 51] on button "Save" at bounding box center [340, 51] width 44 height 18
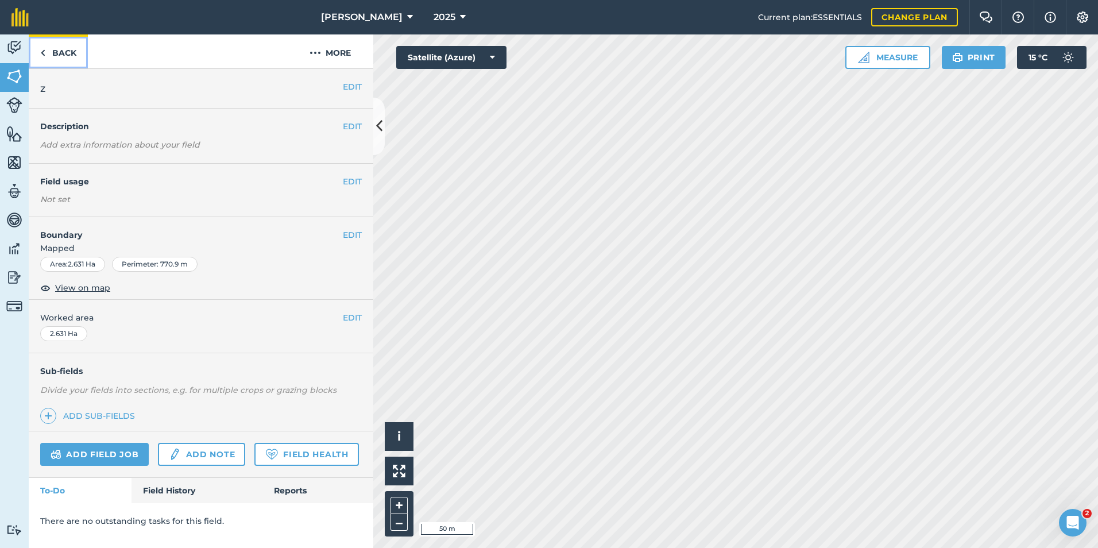
click at [65, 49] on link "Back" at bounding box center [58, 51] width 59 height 34
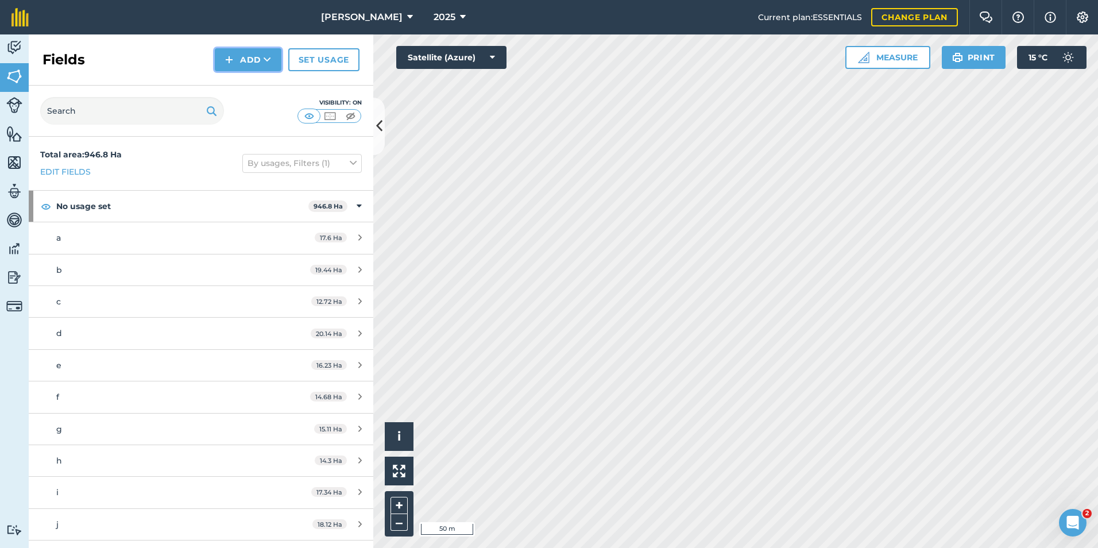
click at [248, 60] on button "Add" at bounding box center [248, 59] width 67 height 23
click at [253, 86] on link "Draw" at bounding box center [247, 85] width 63 height 25
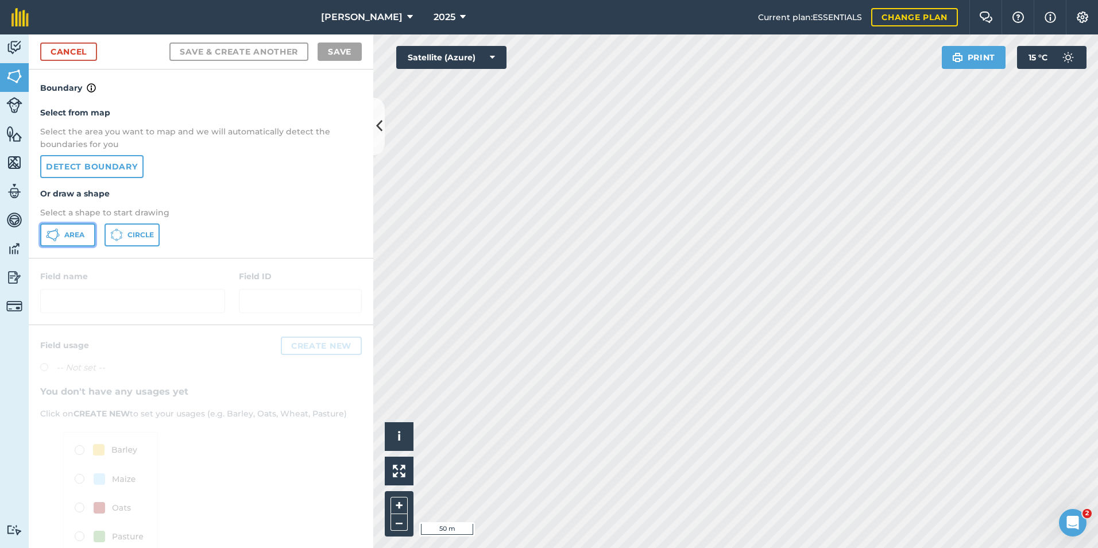
click at [78, 235] on span "Area" at bounding box center [74, 234] width 20 height 9
click at [84, 53] on link "Cancel" at bounding box center [68, 51] width 57 height 18
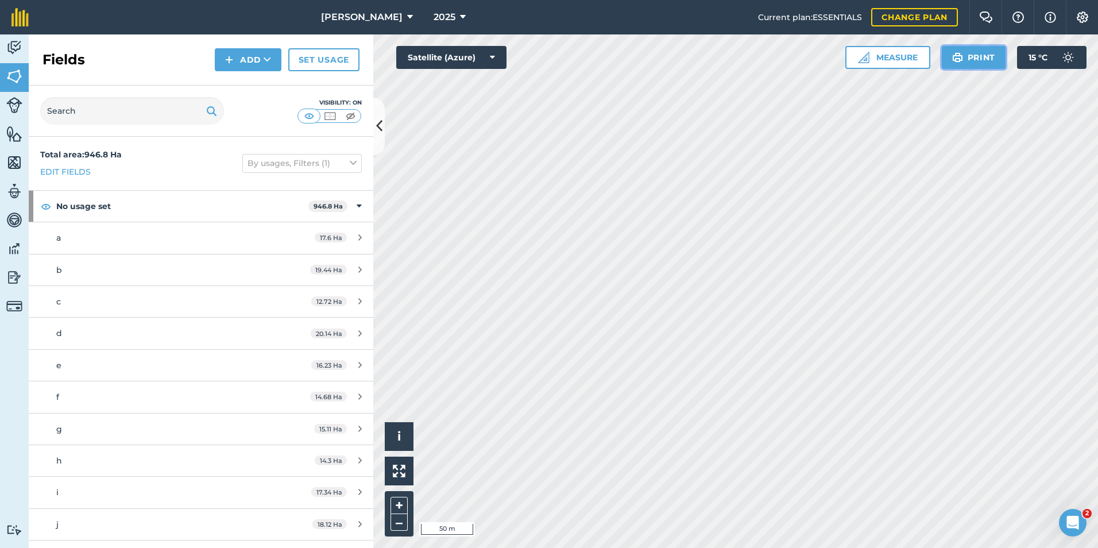
click at [971, 58] on button "Print" at bounding box center [974, 57] width 64 height 23
click at [491, 56] on icon at bounding box center [492, 57] width 5 height 11
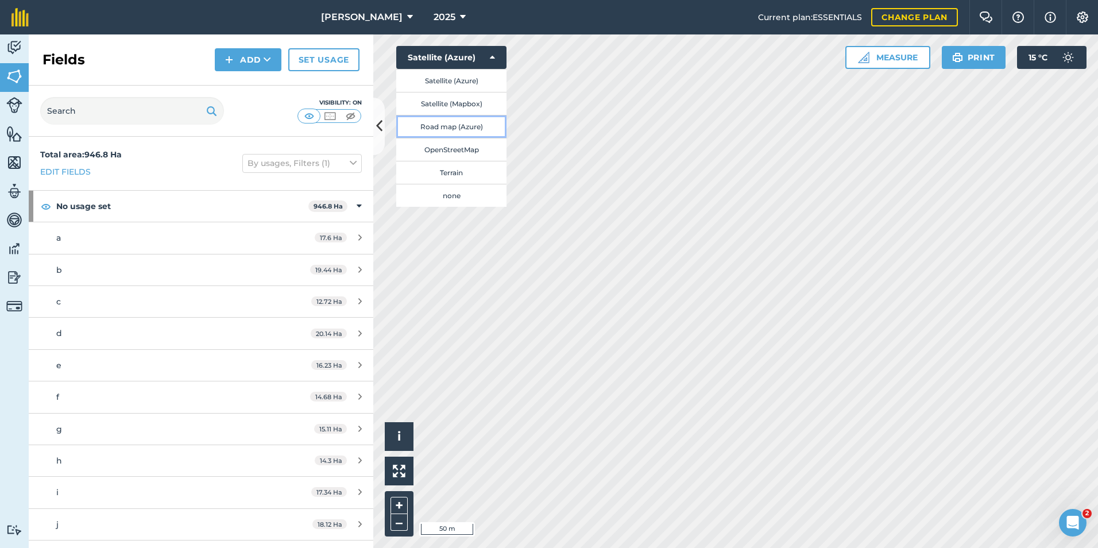
click at [463, 127] on button "Road map (Azure)" at bounding box center [451, 126] width 110 height 23
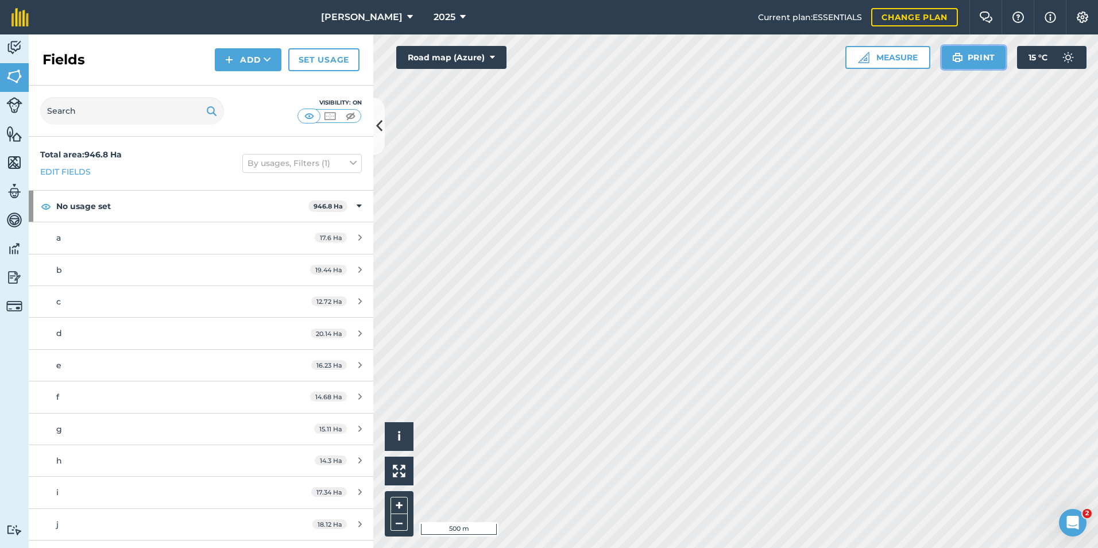
click at [968, 60] on button "Print" at bounding box center [974, 57] width 64 height 23
click at [493, 55] on icon at bounding box center [492, 57] width 5 height 11
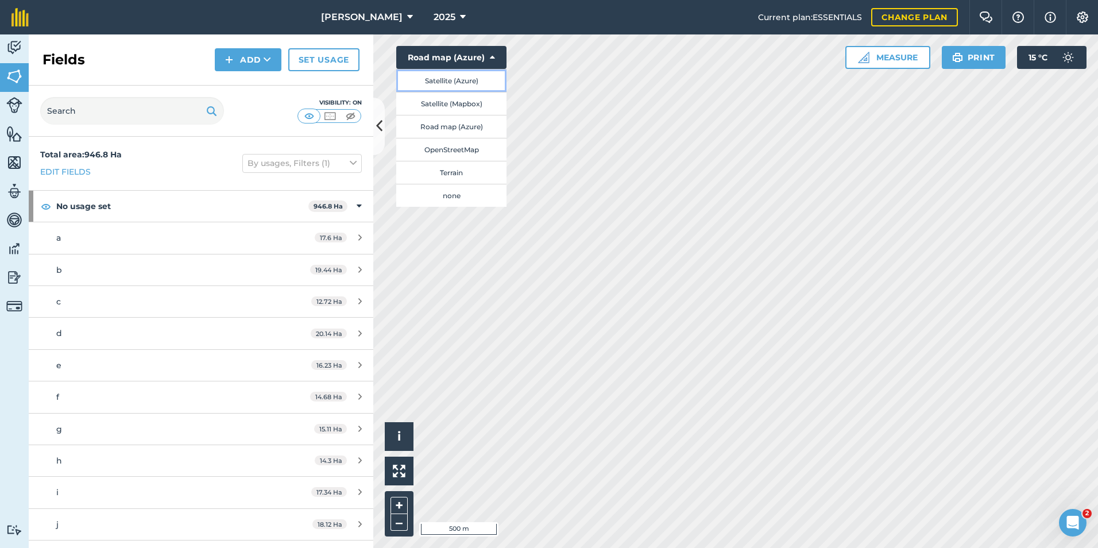
click at [475, 80] on button "Satellite (Azure)" at bounding box center [451, 80] width 110 height 23
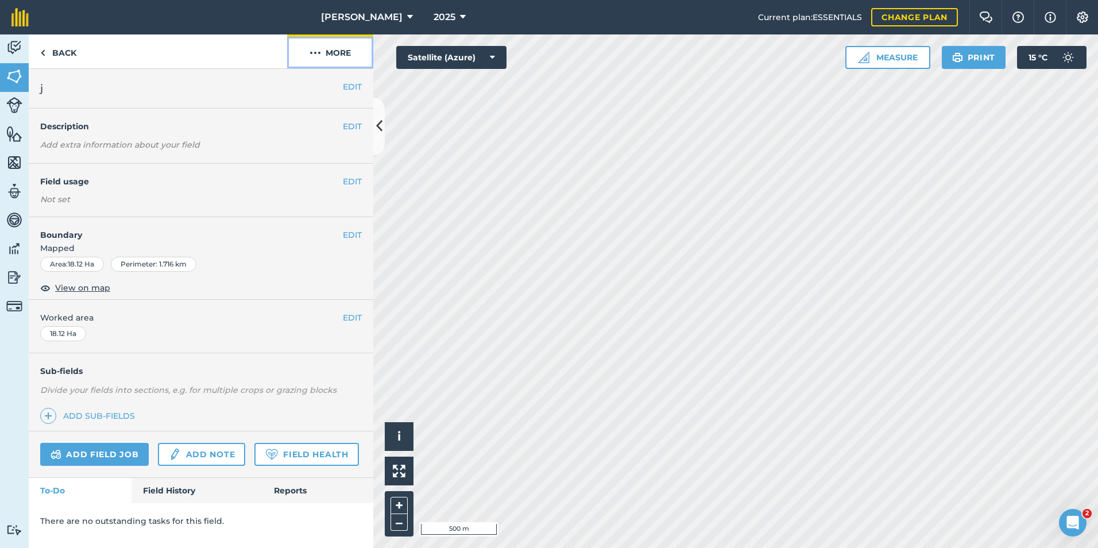
click at [350, 55] on button "More" at bounding box center [330, 51] width 86 height 34
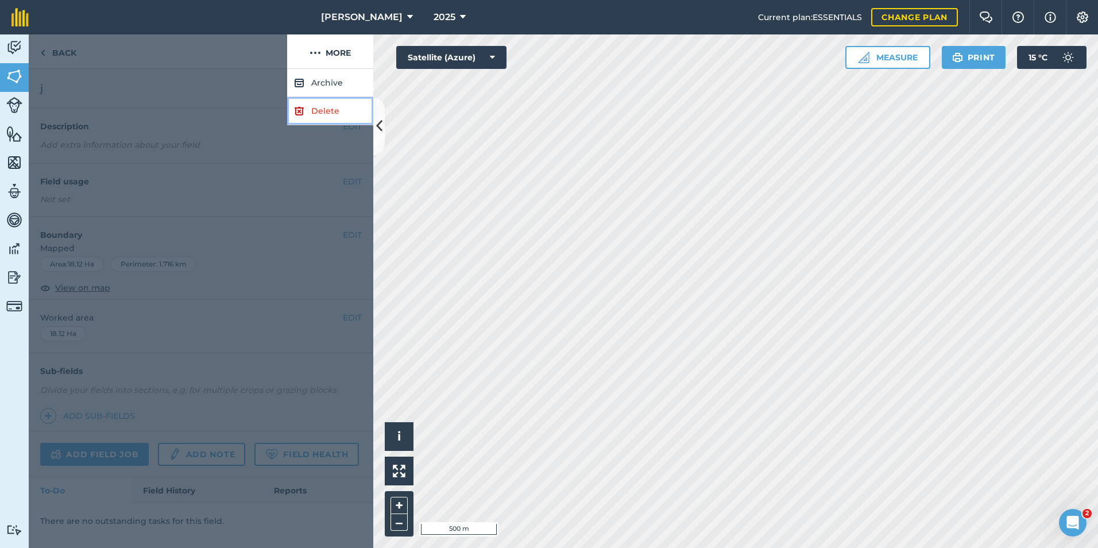
click at [342, 114] on link "Delete" at bounding box center [330, 111] width 86 height 28
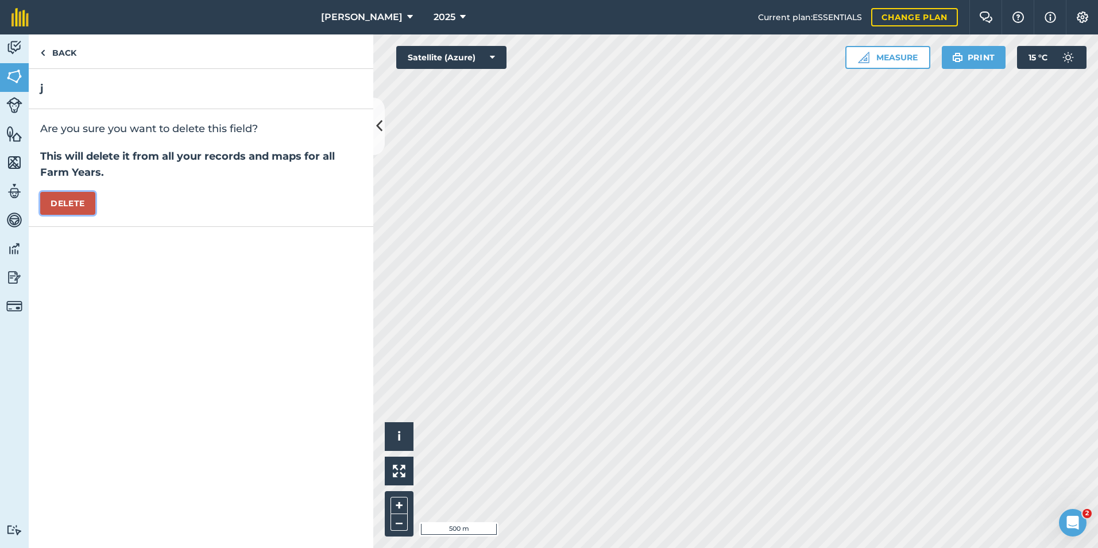
click at [51, 204] on button "Delete" at bounding box center [67, 203] width 55 height 23
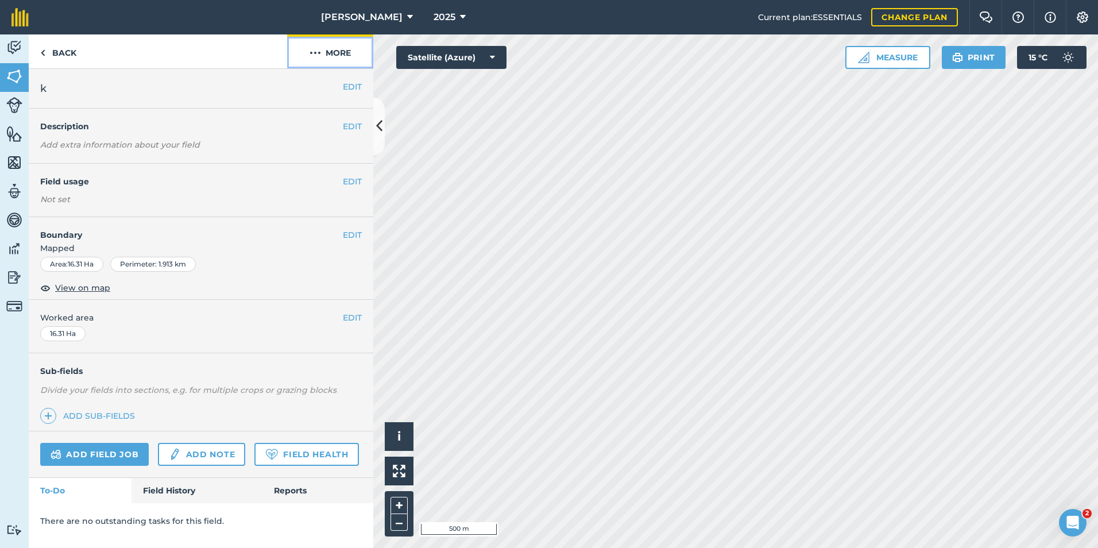
click at [345, 52] on button "More" at bounding box center [330, 51] width 86 height 34
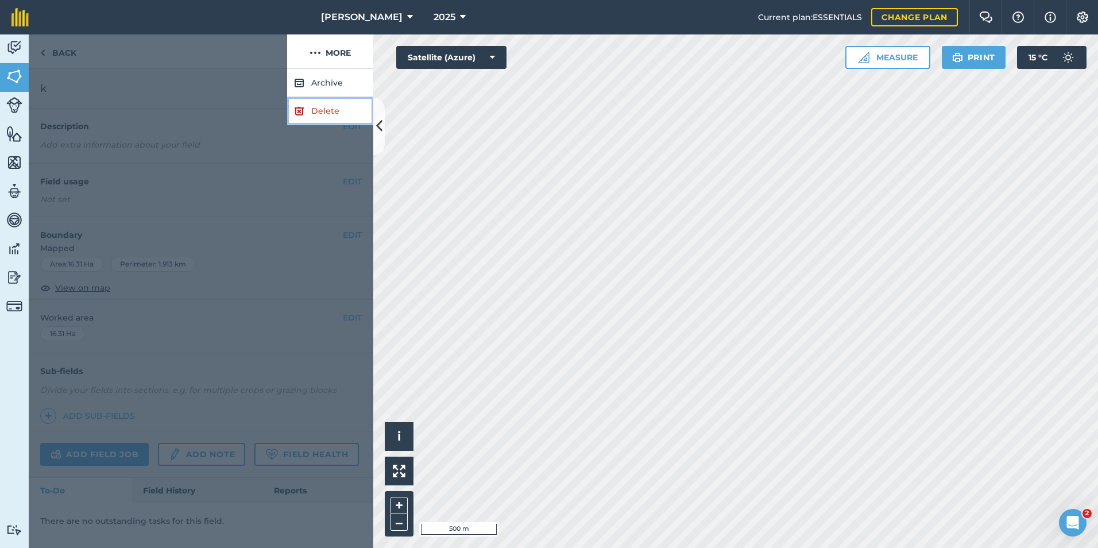
click at [330, 109] on link "Delete" at bounding box center [330, 111] width 86 height 28
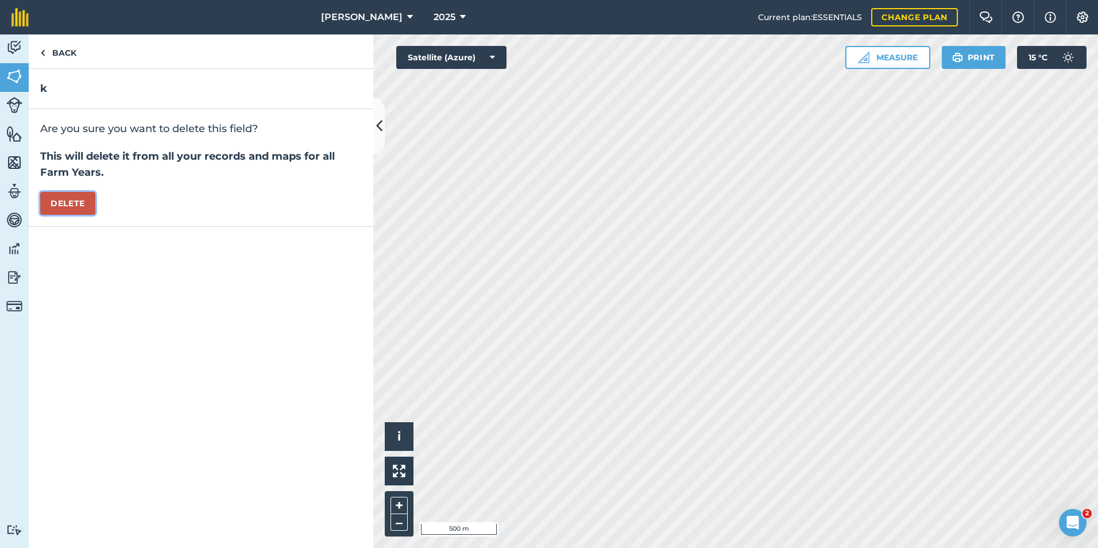
click at [64, 209] on button "Delete" at bounding box center [67, 203] width 55 height 23
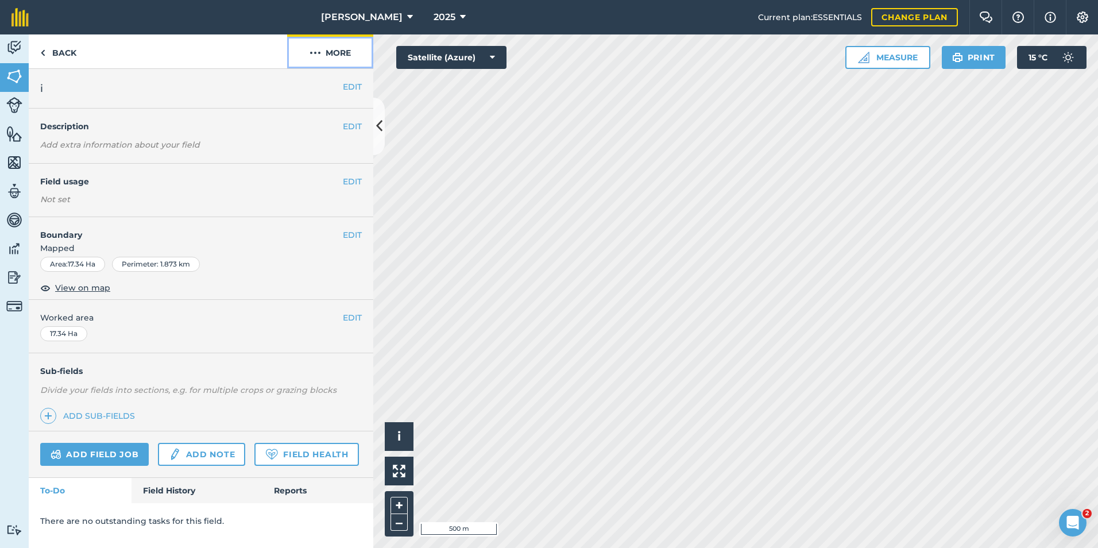
click at [336, 58] on button "More" at bounding box center [330, 51] width 86 height 34
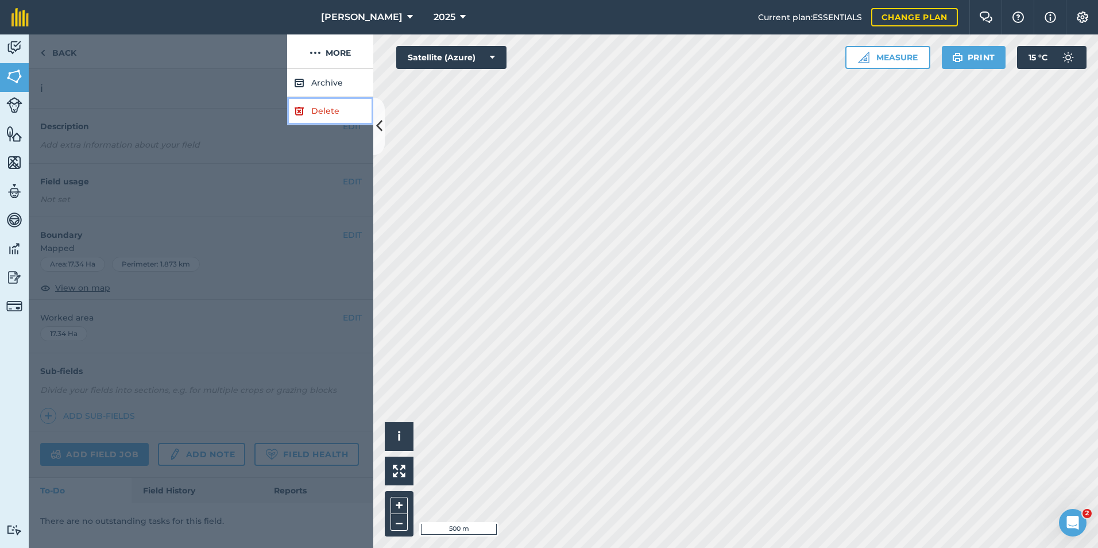
click at [322, 115] on link "Delete" at bounding box center [330, 111] width 86 height 28
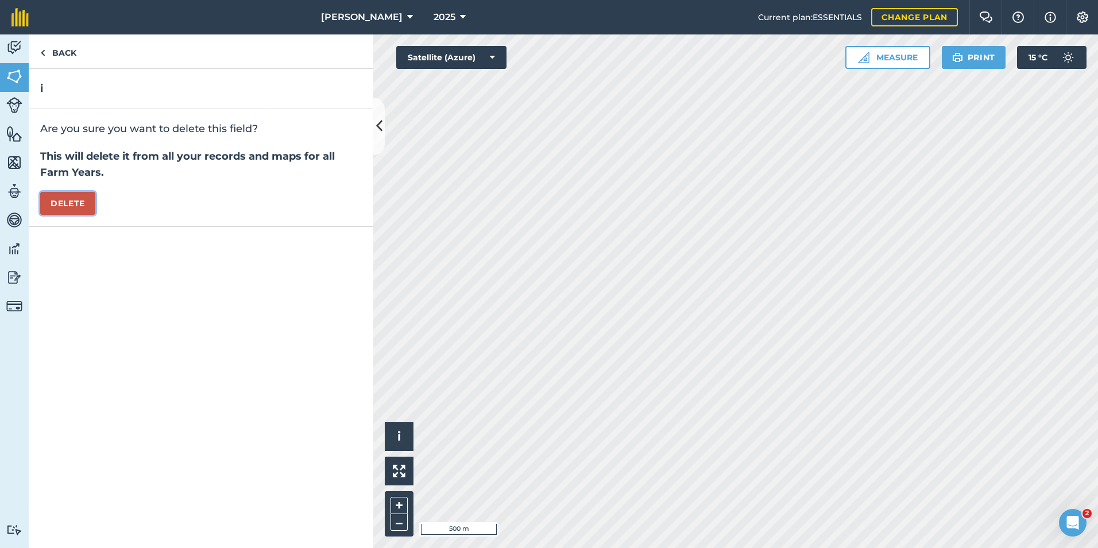
click at [75, 204] on button "Delete" at bounding box center [67, 203] width 55 height 23
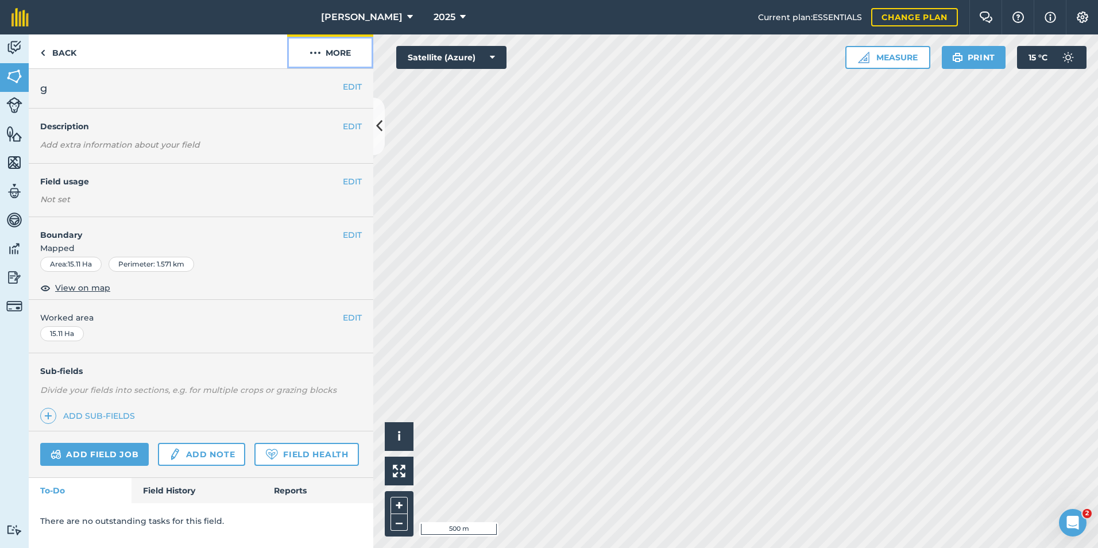
click at [345, 55] on button "More" at bounding box center [330, 51] width 86 height 34
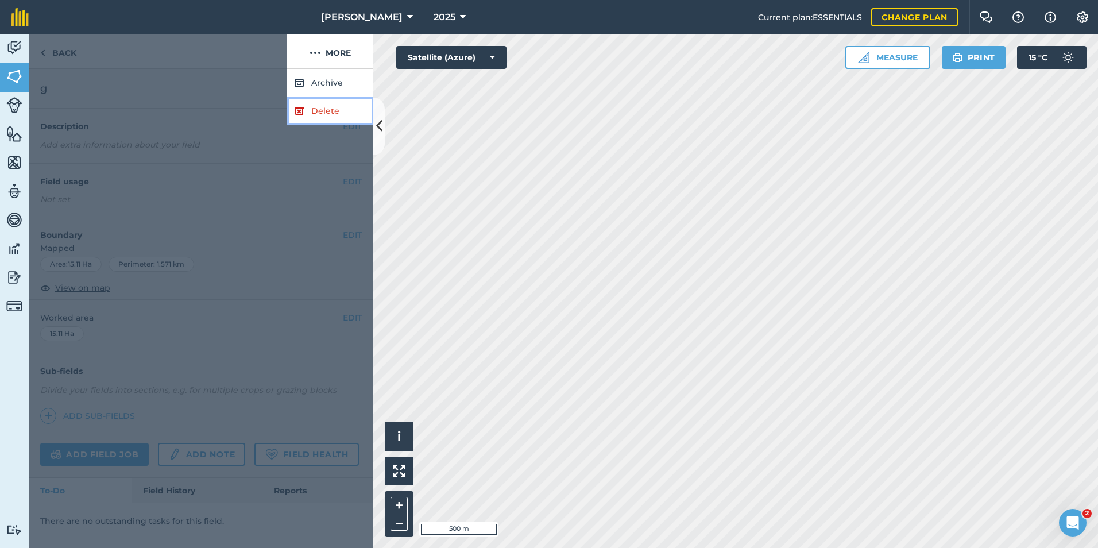
click at [334, 106] on link "Delete" at bounding box center [330, 111] width 86 height 28
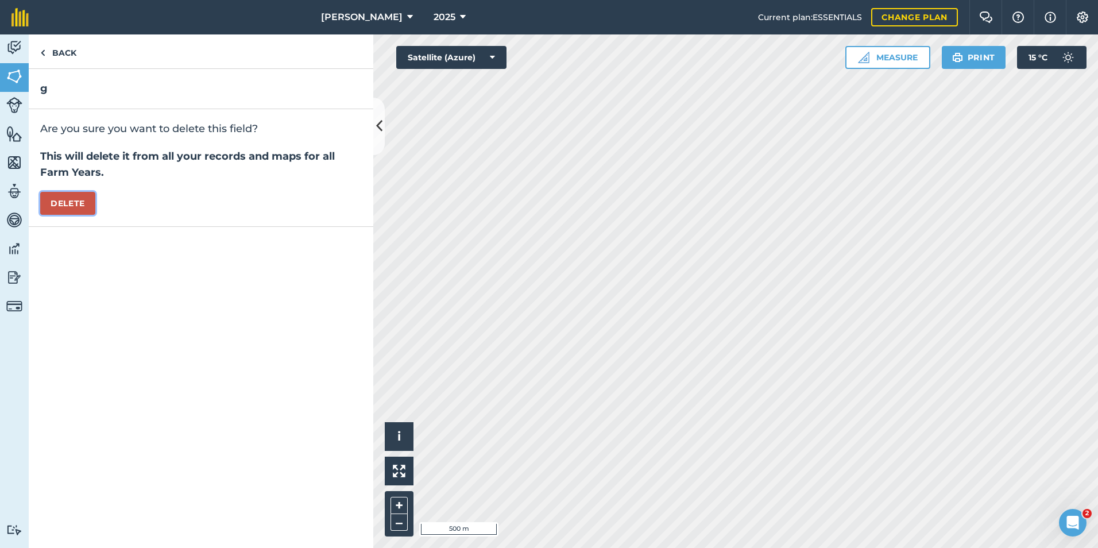
click at [69, 207] on button "Delete" at bounding box center [67, 203] width 55 height 23
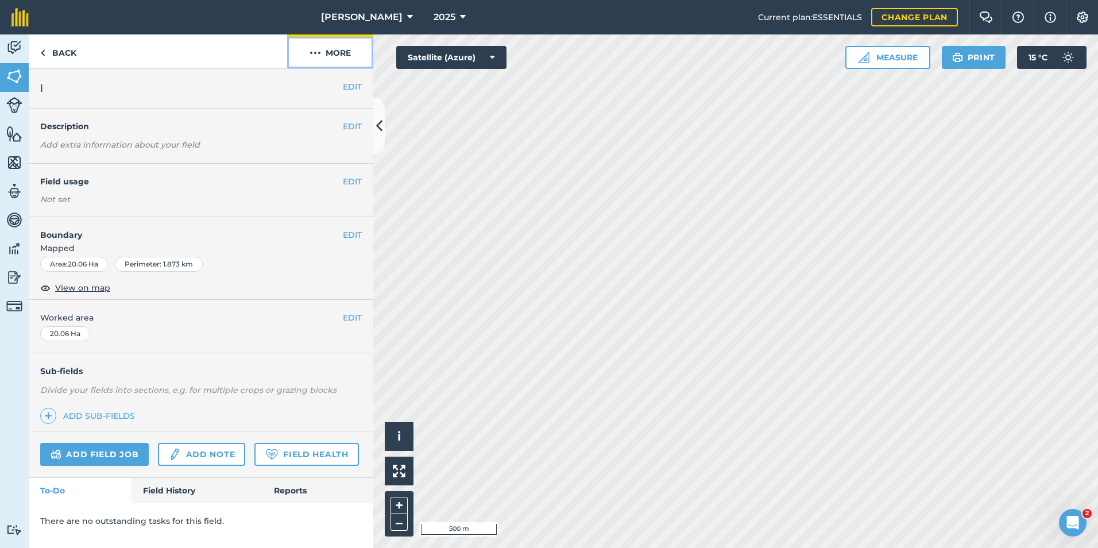
drag, startPoint x: 331, startPoint y: 49, endPoint x: 332, endPoint y: 55, distance: 5.9
click at [332, 51] on button "More" at bounding box center [330, 51] width 86 height 34
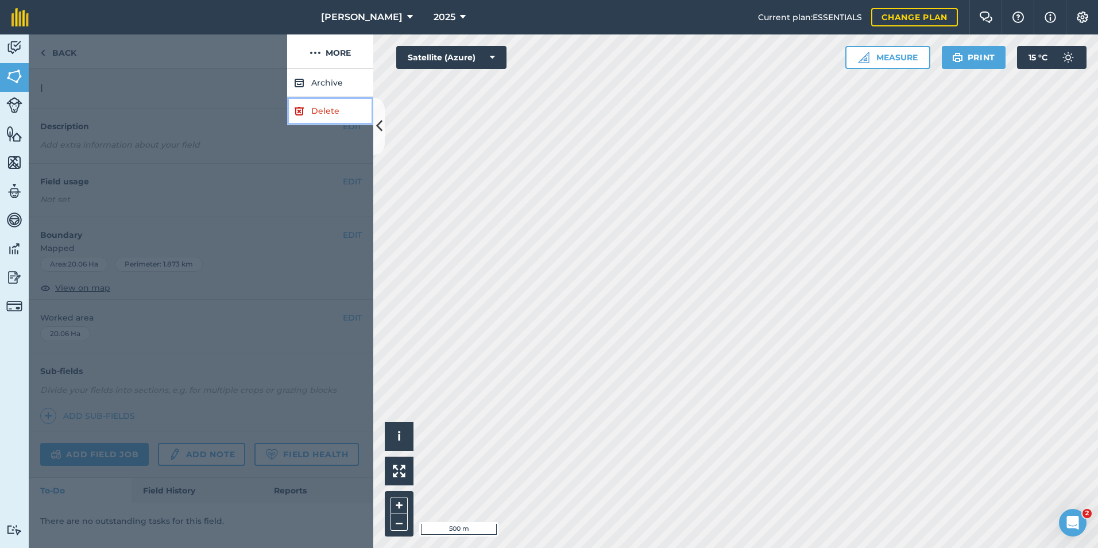
click at [328, 102] on link "Delete" at bounding box center [330, 111] width 86 height 28
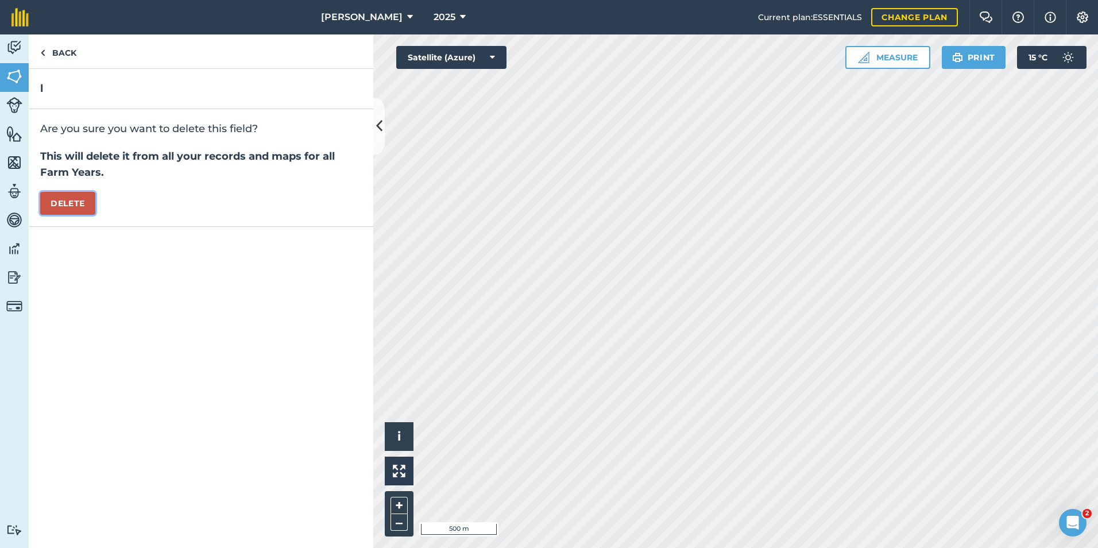
drag, startPoint x: 74, startPoint y: 204, endPoint x: 134, endPoint y: 218, distance: 61.2
click at [75, 204] on button "Delete" at bounding box center [67, 203] width 55 height 23
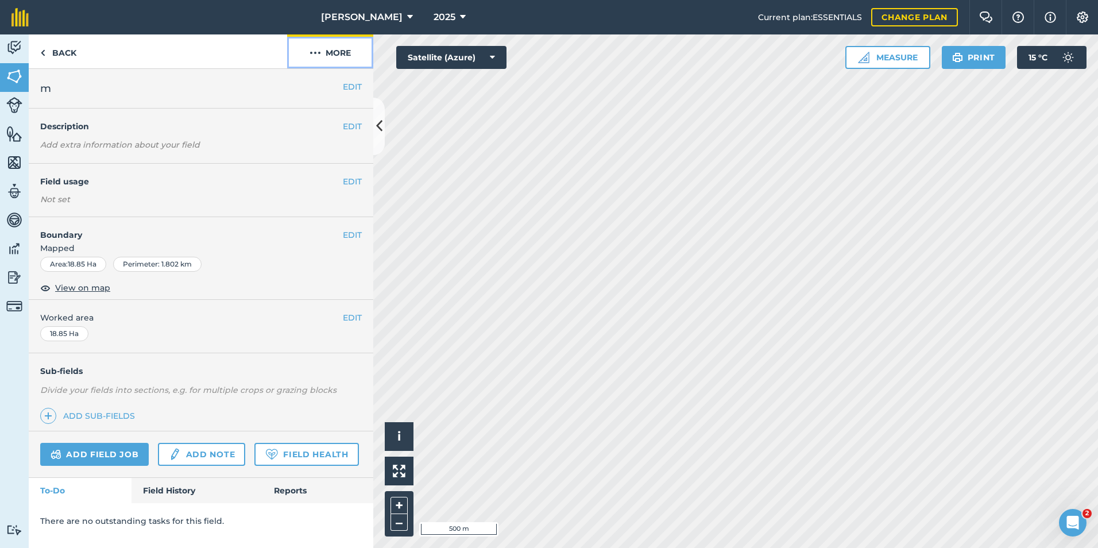
drag, startPoint x: 340, startPoint y: 54, endPoint x: 340, endPoint y: 60, distance: 6.3
click at [340, 55] on button "More" at bounding box center [330, 51] width 86 height 34
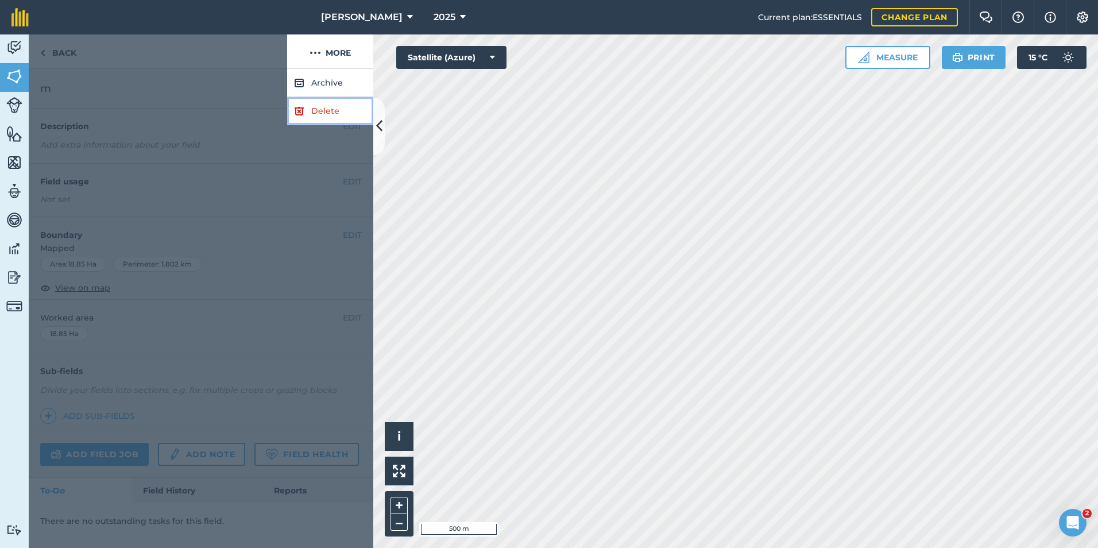
click at [310, 115] on link "Delete" at bounding box center [330, 111] width 86 height 28
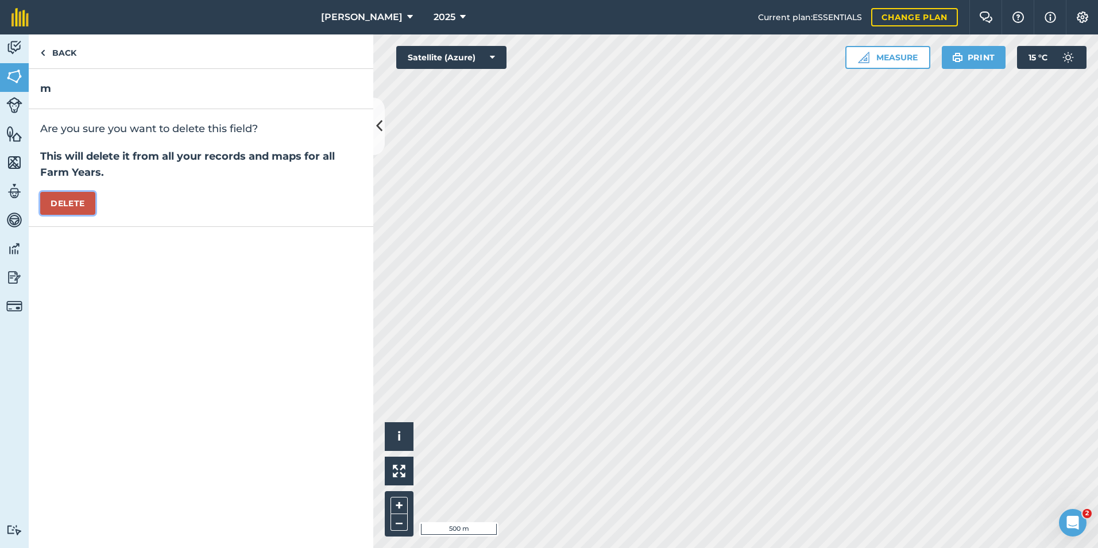
click at [73, 200] on button "Delete" at bounding box center [67, 203] width 55 height 23
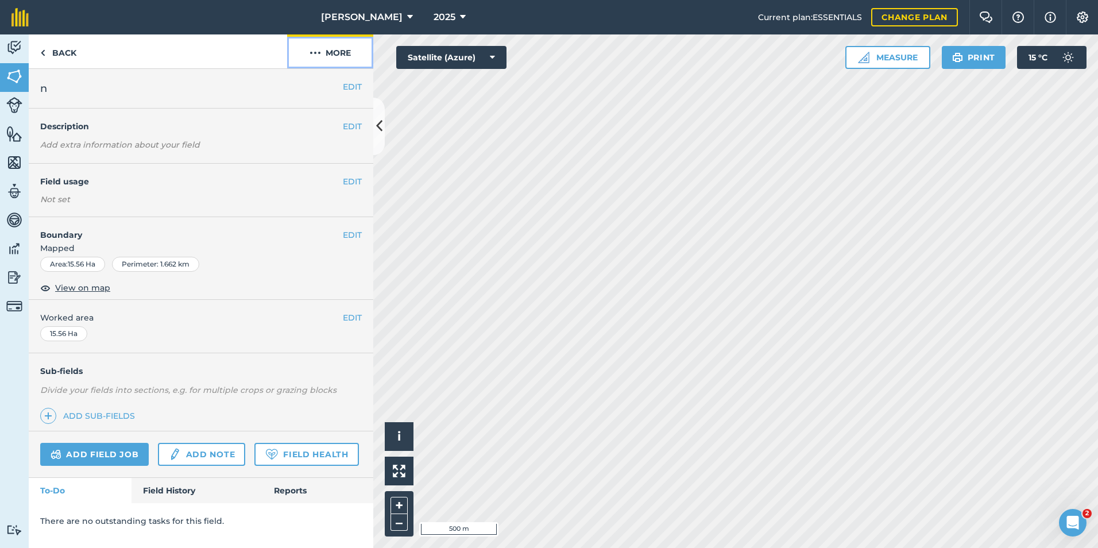
click at [341, 57] on button "More" at bounding box center [330, 51] width 86 height 34
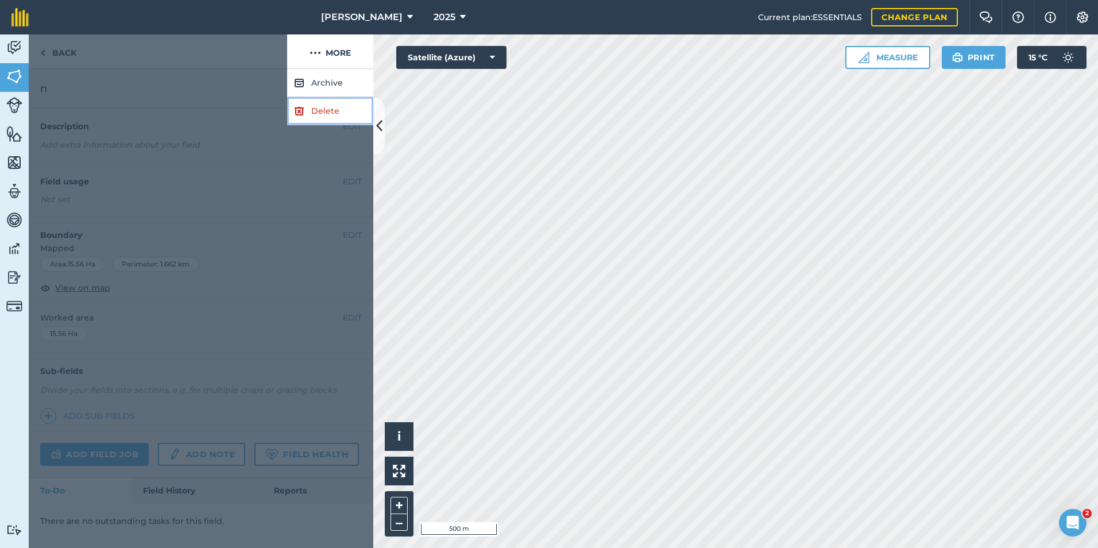
click at [304, 105] on img at bounding box center [299, 111] width 10 height 14
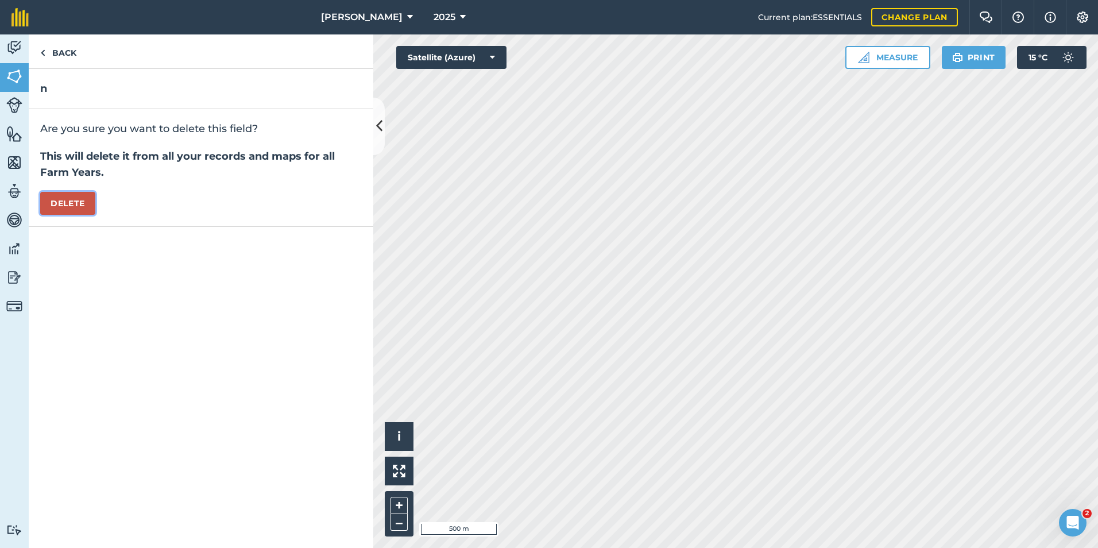
drag, startPoint x: 66, startPoint y: 203, endPoint x: 76, endPoint y: 205, distance: 10.0
click at [67, 203] on button "Delete" at bounding box center [67, 203] width 55 height 23
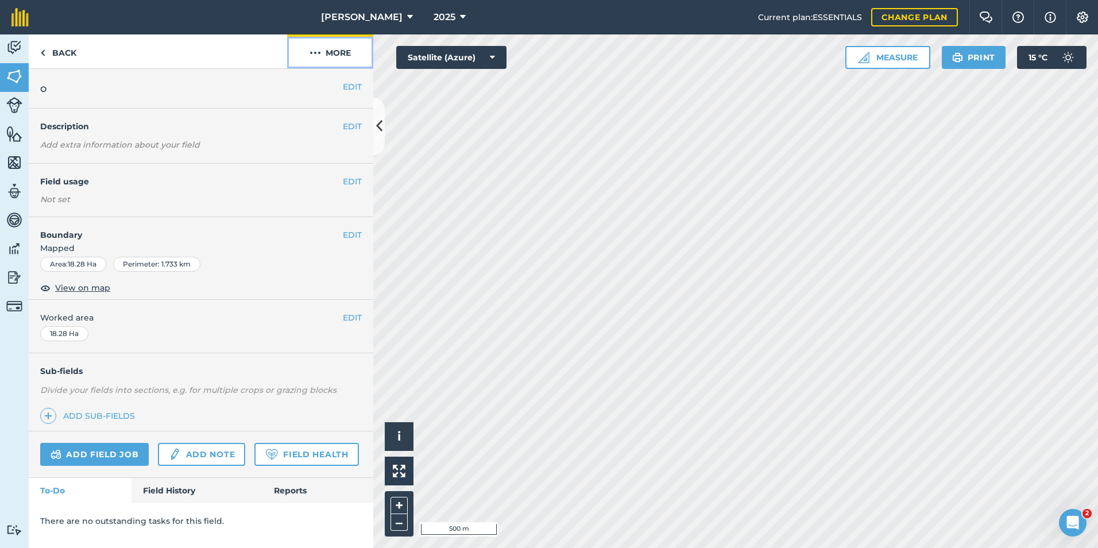
click at [343, 53] on button "More" at bounding box center [330, 51] width 86 height 34
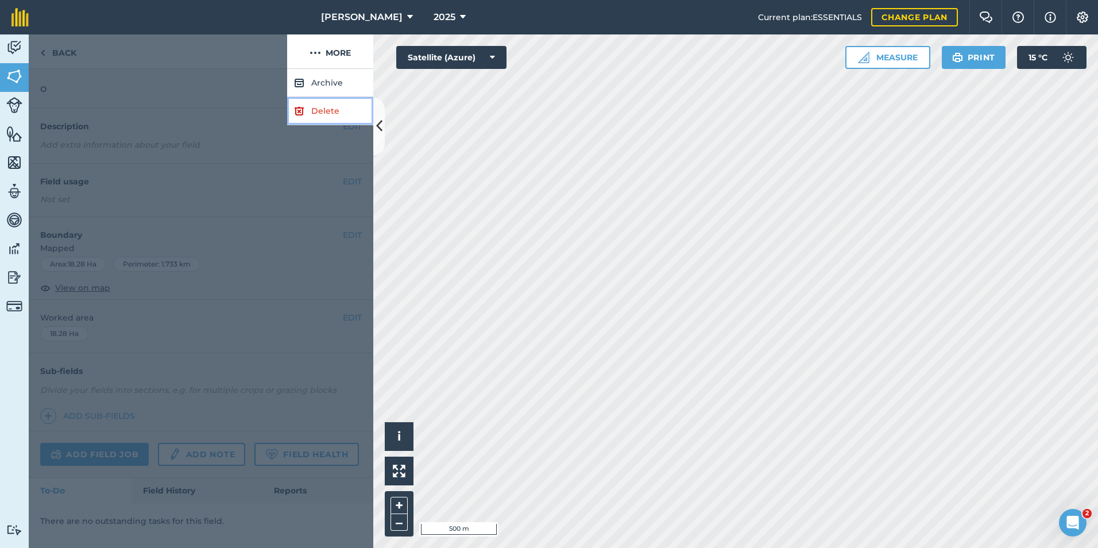
click at [319, 113] on link "Delete" at bounding box center [330, 111] width 86 height 28
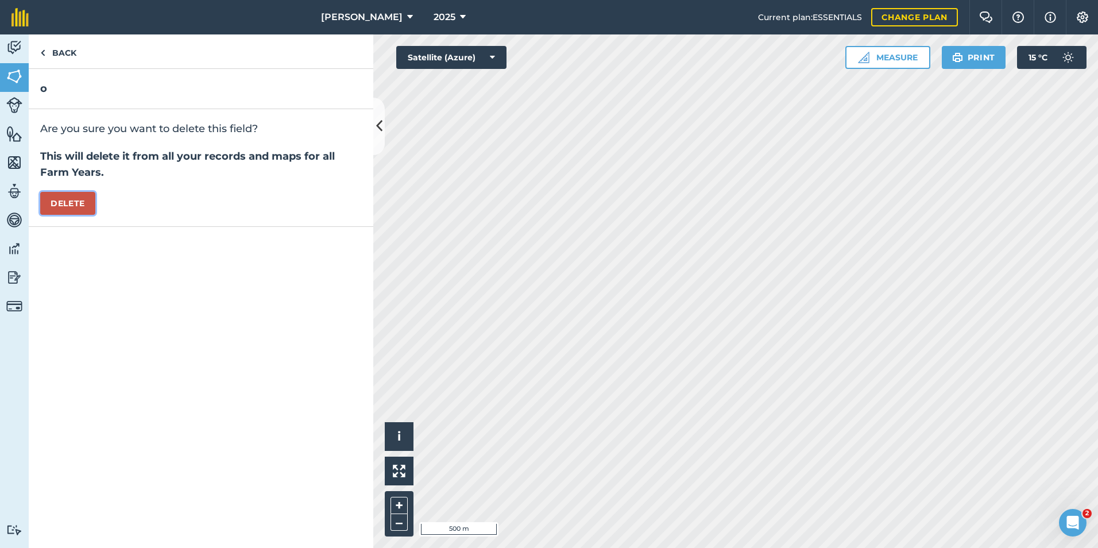
click at [60, 202] on button "Delete" at bounding box center [67, 203] width 55 height 23
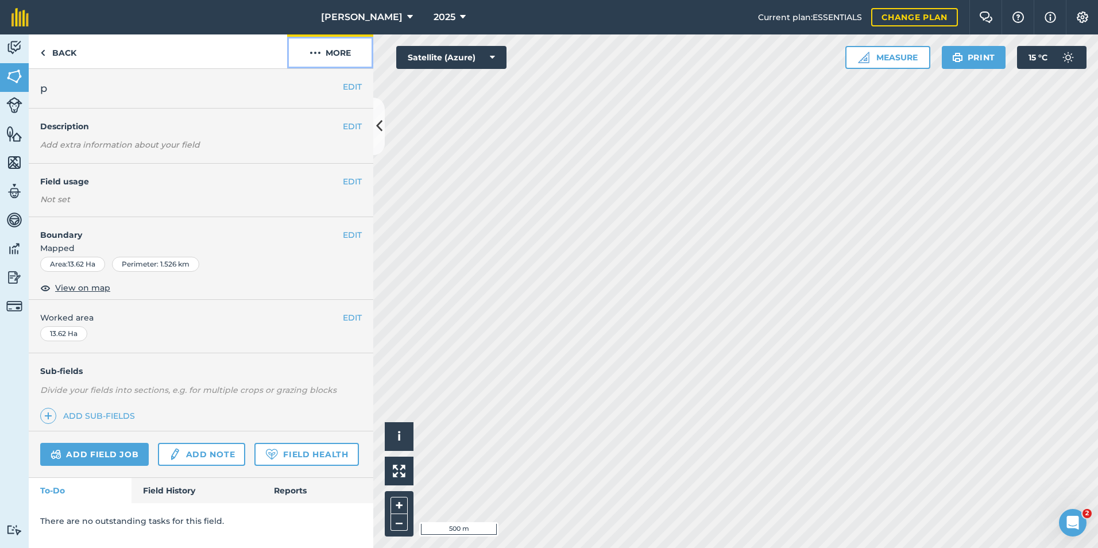
click at [338, 51] on button "More" at bounding box center [330, 51] width 86 height 34
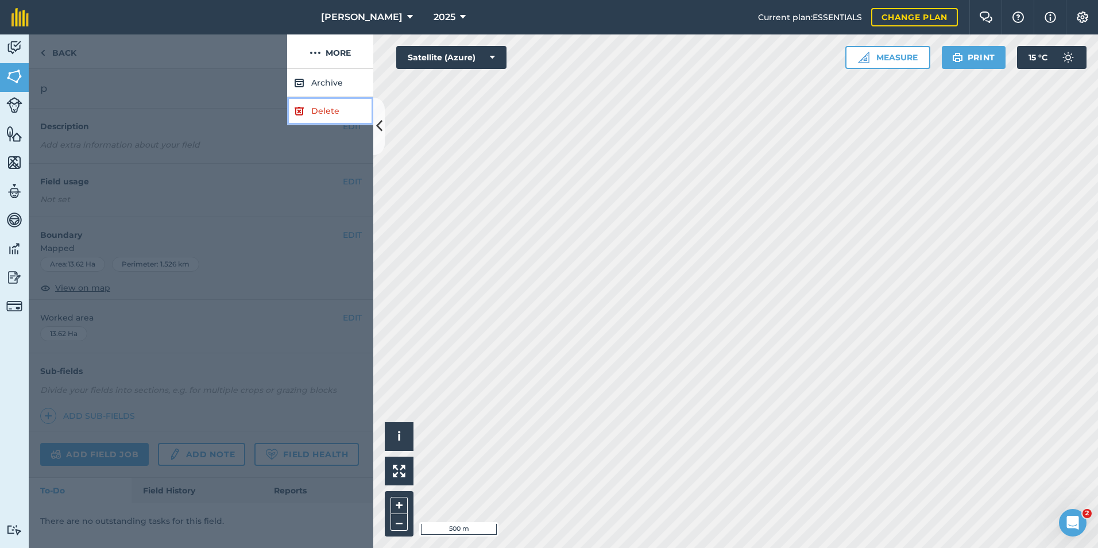
click at [332, 118] on link "Delete" at bounding box center [330, 111] width 86 height 28
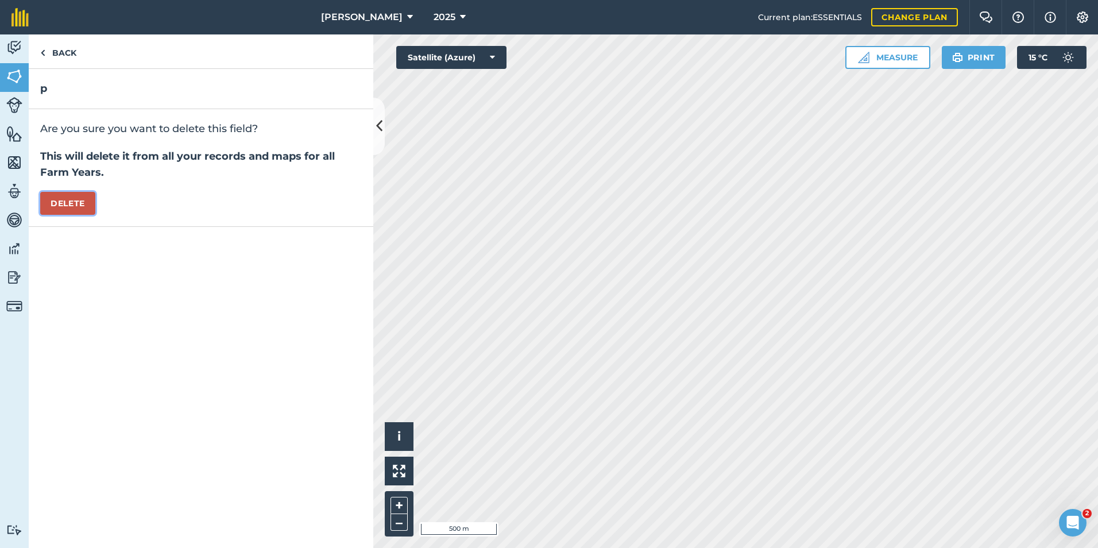
click at [73, 204] on button "Delete" at bounding box center [67, 203] width 55 height 23
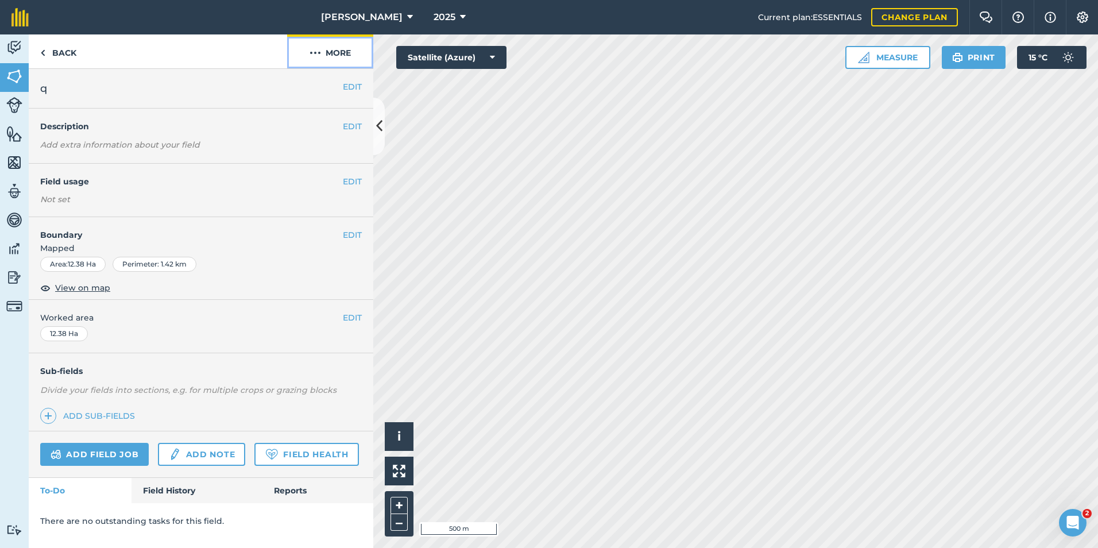
click at [357, 54] on button "More" at bounding box center [330, 51] width 86 height 34
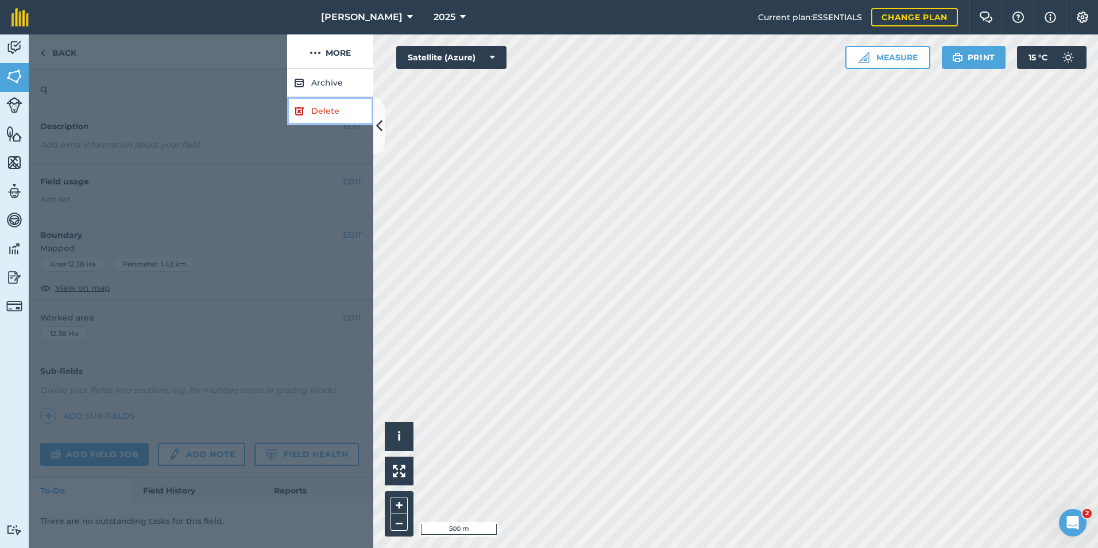
click at [346, 113] on link "Delete" at bounding box center [330, 111] width 86 height 28
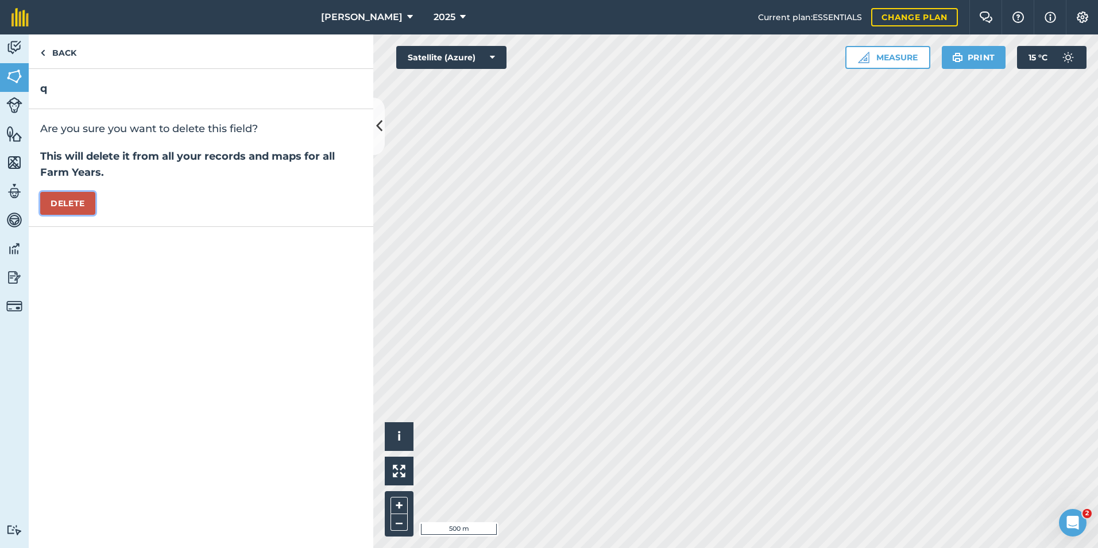
click at [82, 206] on button "Delete" at bounding box center [67, 203] width 55 height 23
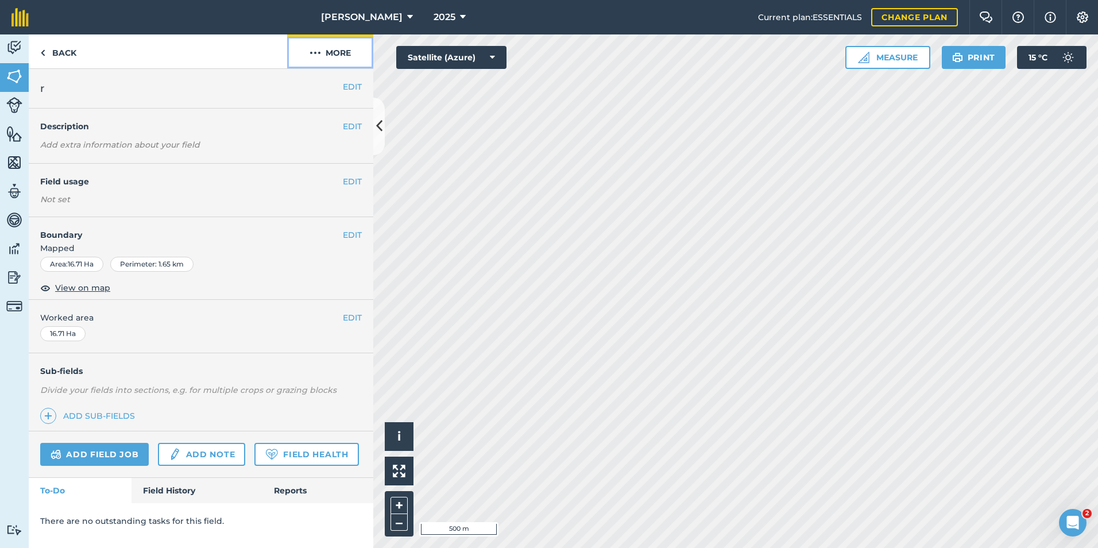
click at [341, 50] on button "More" at bounding box center [330, 51] width 86 height 34
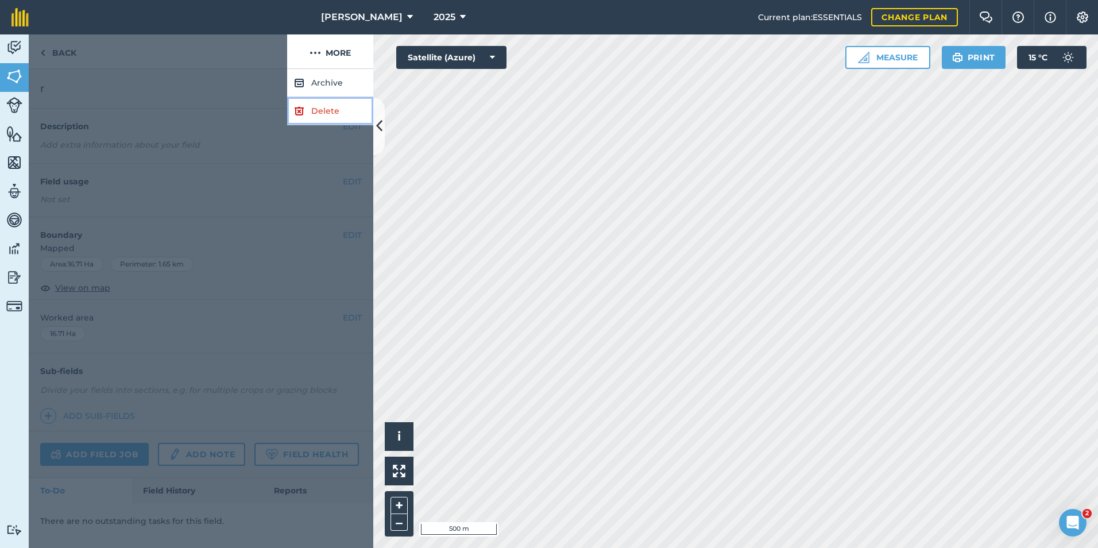
click at [315, 115] on link "Delete" at bounding box center [330, 111] width 86 height 28
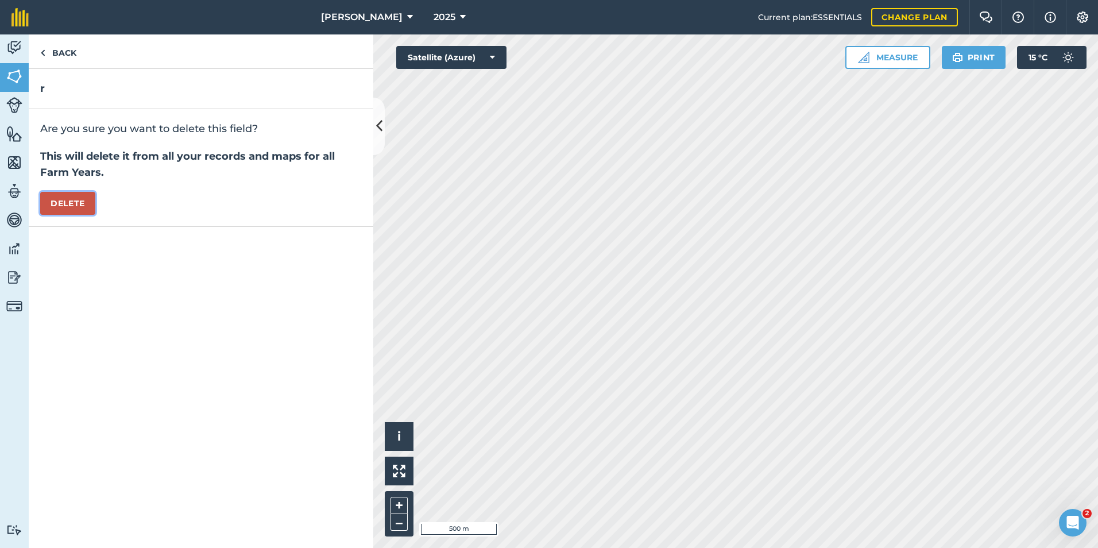
click at [79, 209] on button "Delete" at bounding box center [67, 203] width 55 height 23
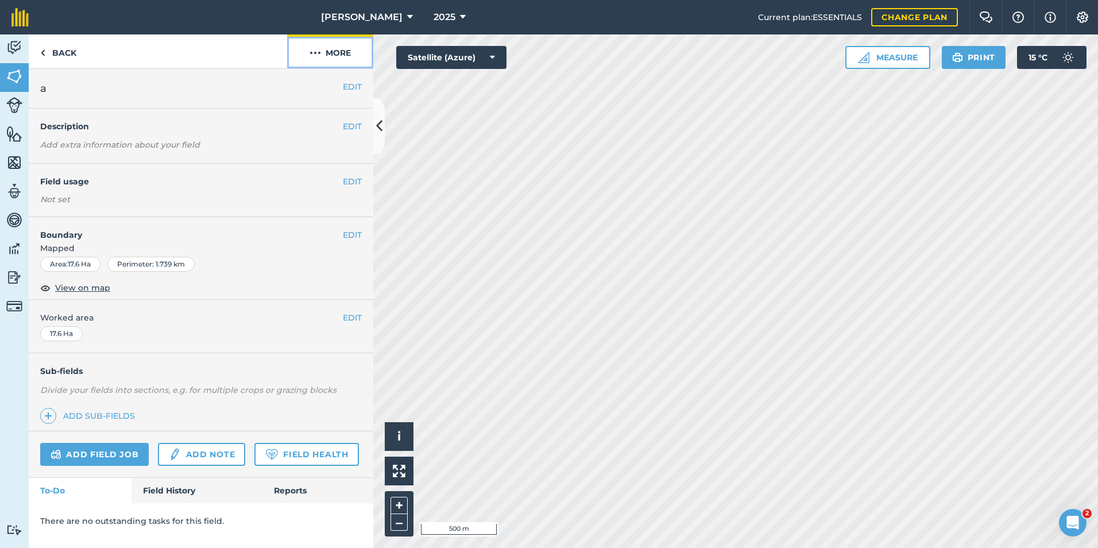
click at [324, 51] on button "More" at bounding box center [330, 51] width 86 height 34
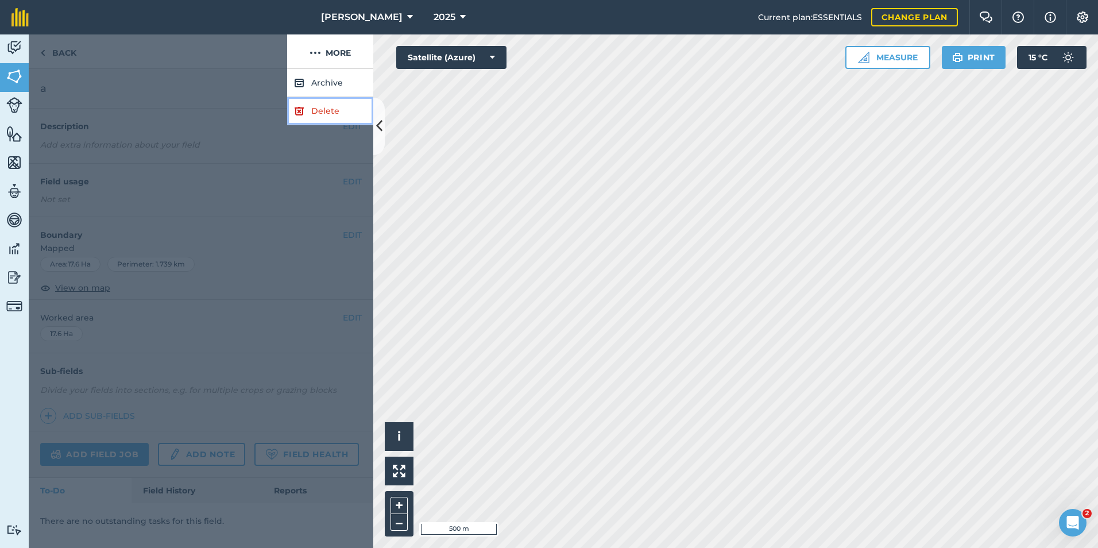
click at [328, 111] on link "Delete" at bounding box center [330, 111] width 86 height 28
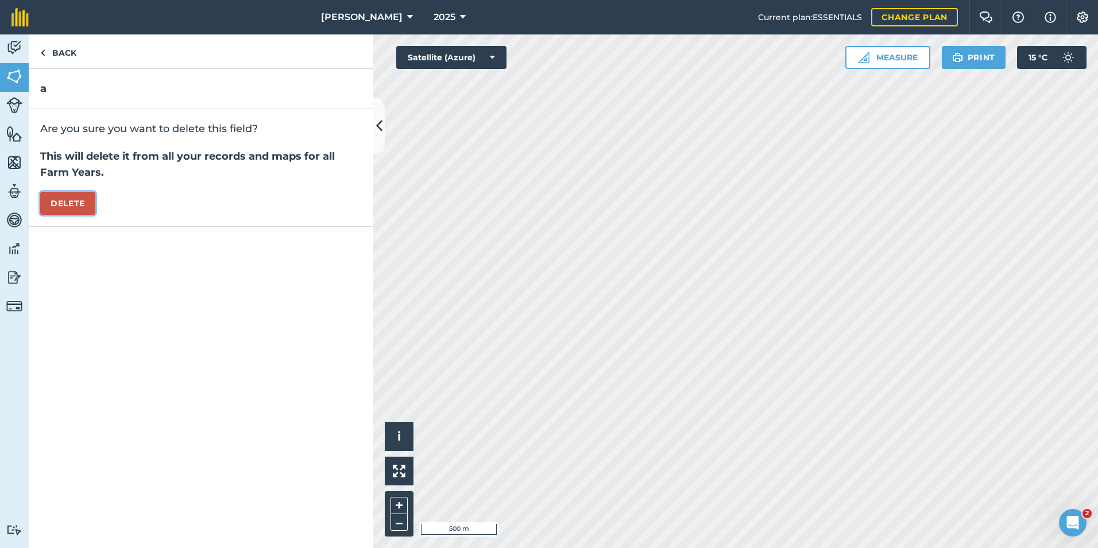
click at [91, 202] on button "Delete" at bounding box center [67, 203] width 55 height 23
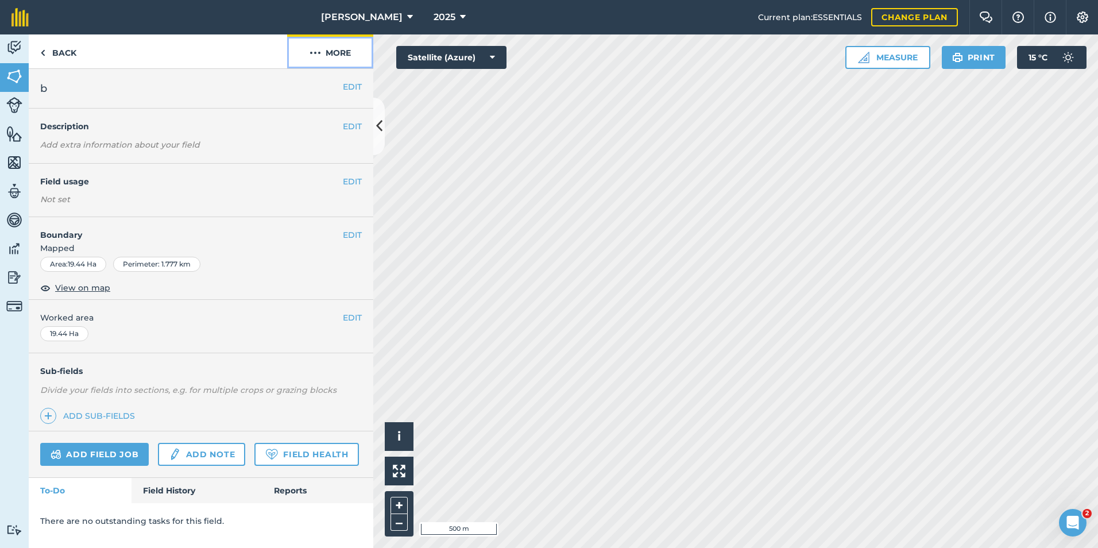
click at [340, 54] on button "More" at bounding box center [330, 51] width 86 height 34
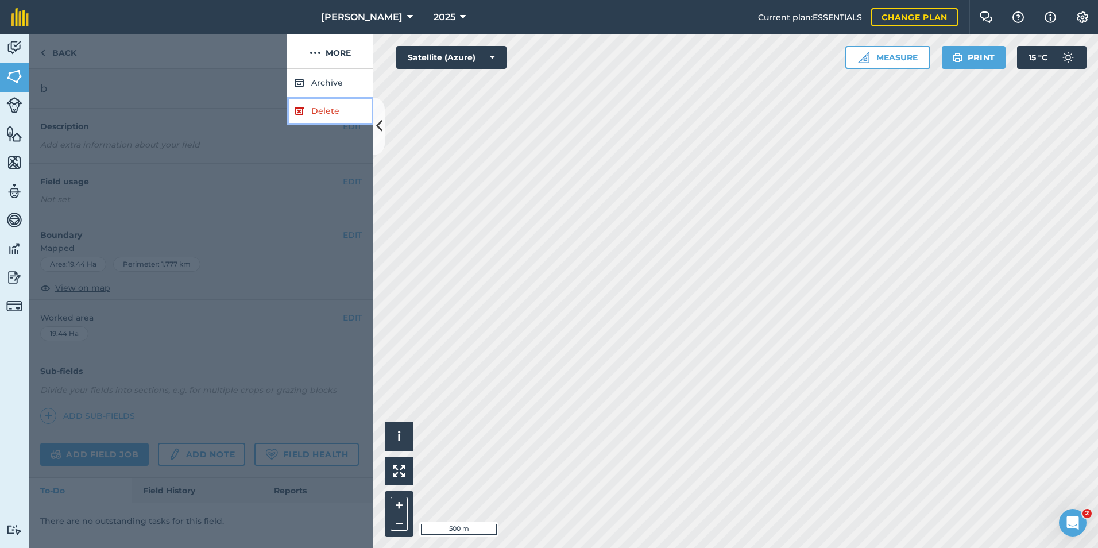
click at [326, 110] on link "Delete" at bounding box center [330, 111] width 86 height 28
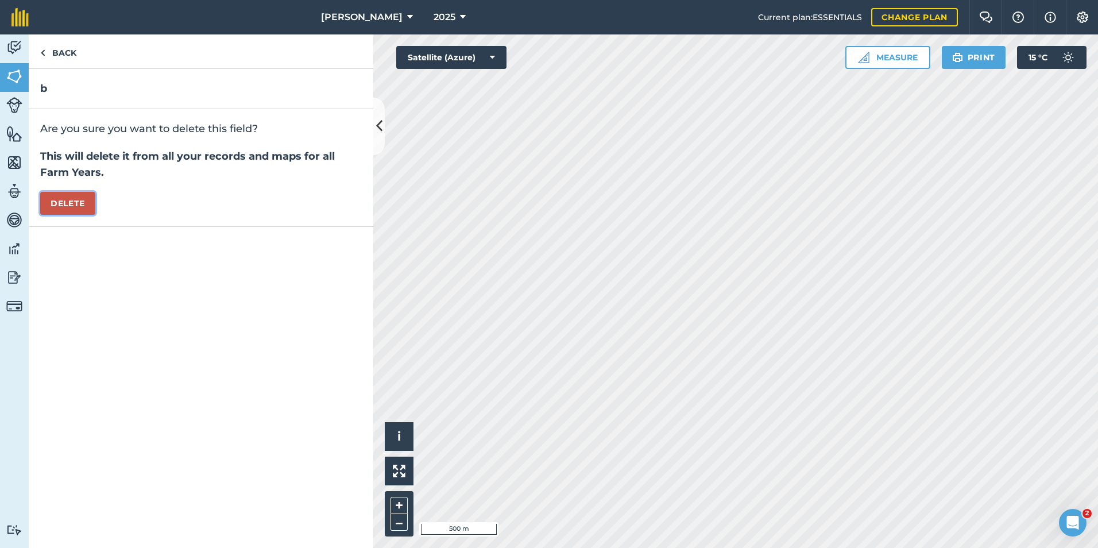
click at [93, 203] on button "Delete" at bounding box center [67, 203] width 55 height 23
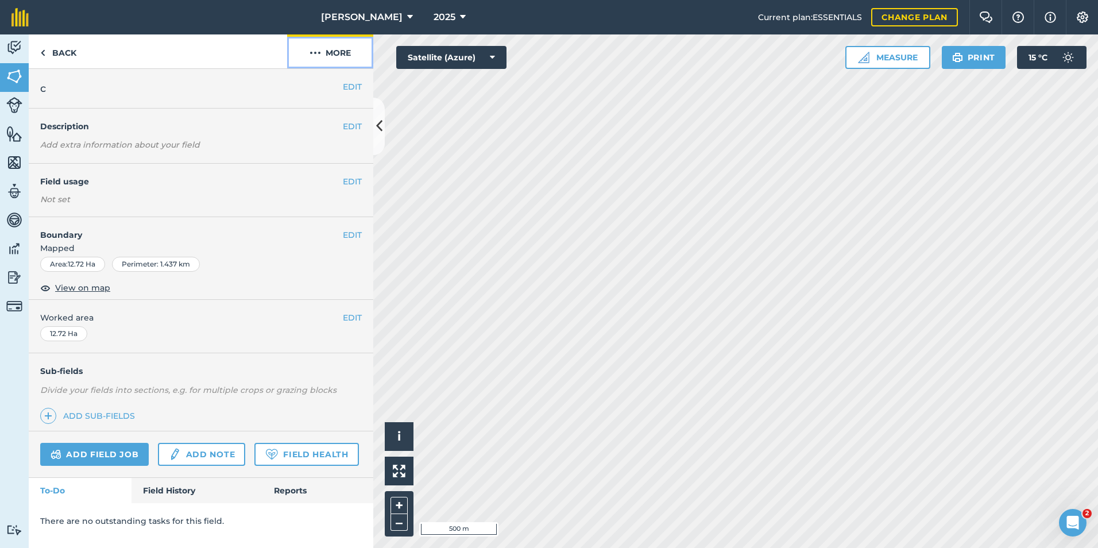
drag, startPoint x: 347, startPoint y: 57, endPoint x: 337, endPoint y: 65, distance: 12.6
click at [346, 58] on button "More" at bounding box center [330, 51] width 86 height 34
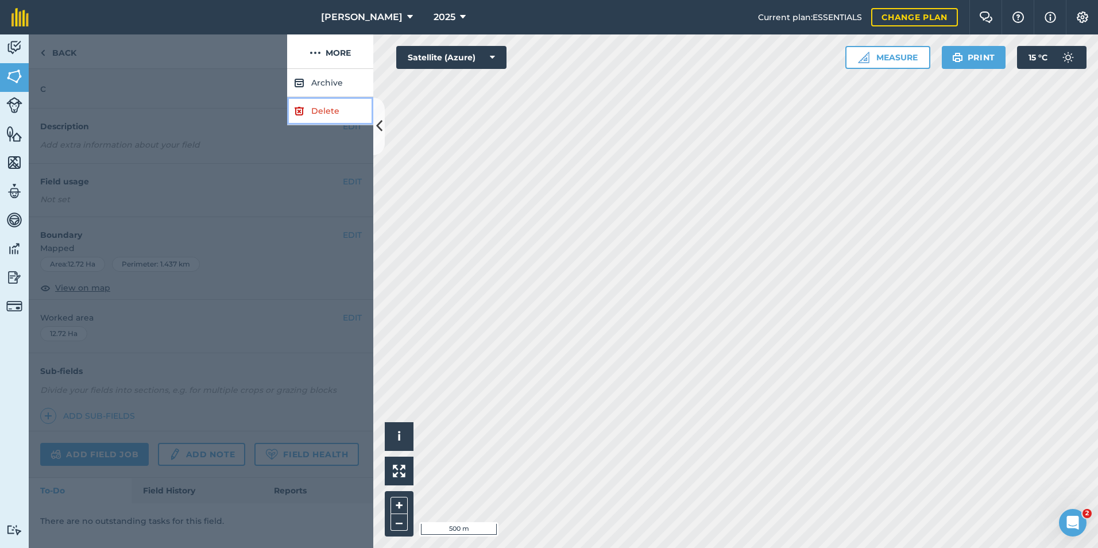
click at [324, 109] on link "Delete" at bounding box center [330, 111] width 86 height 28
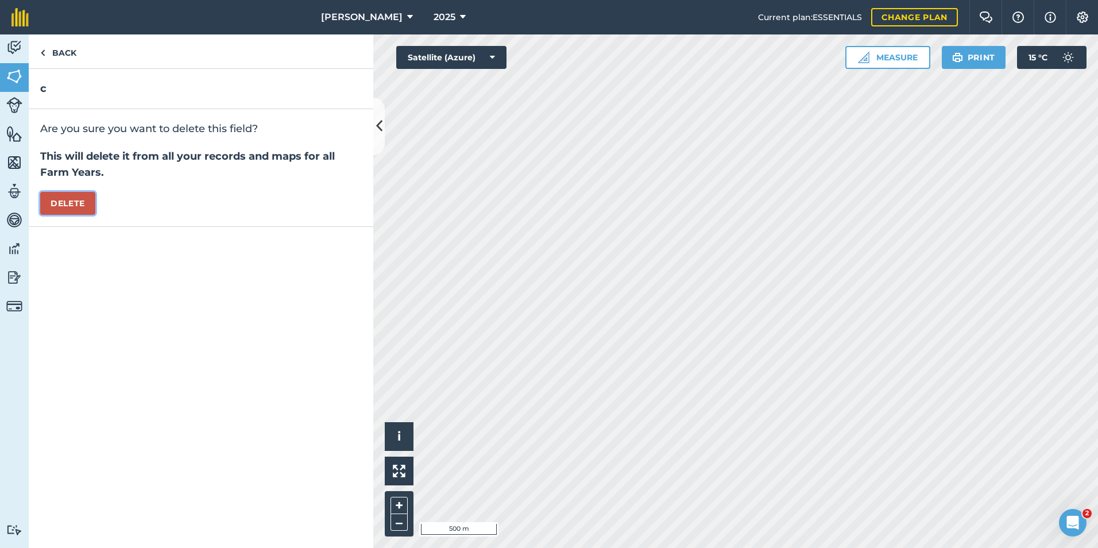
click at [75, 200] on button "Delete" at bounding box center [67, 203] width 55 height 23
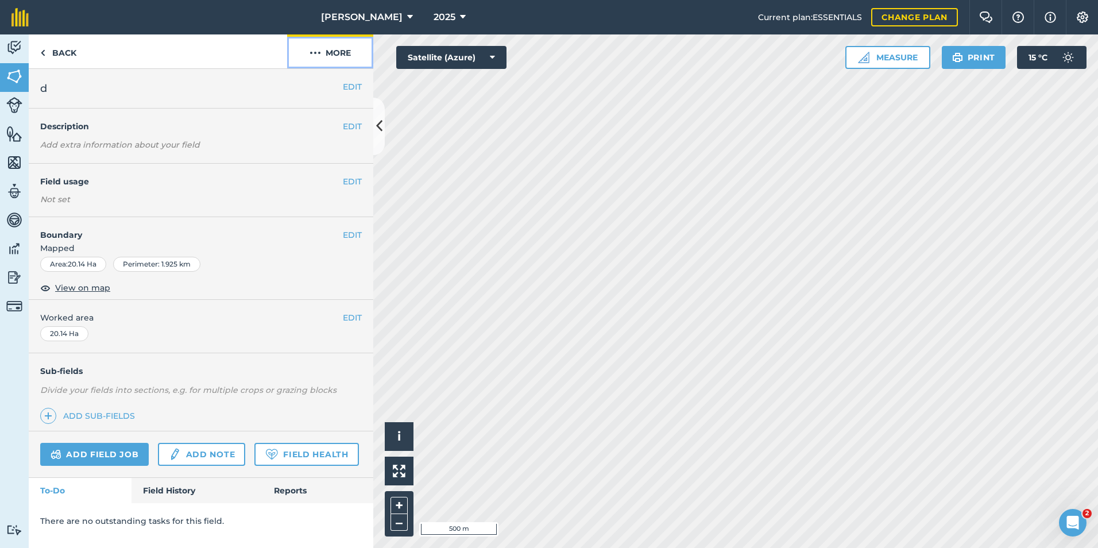
click at [345, 52] on button "More" at bounding box center [330, 51] width 86 height 34
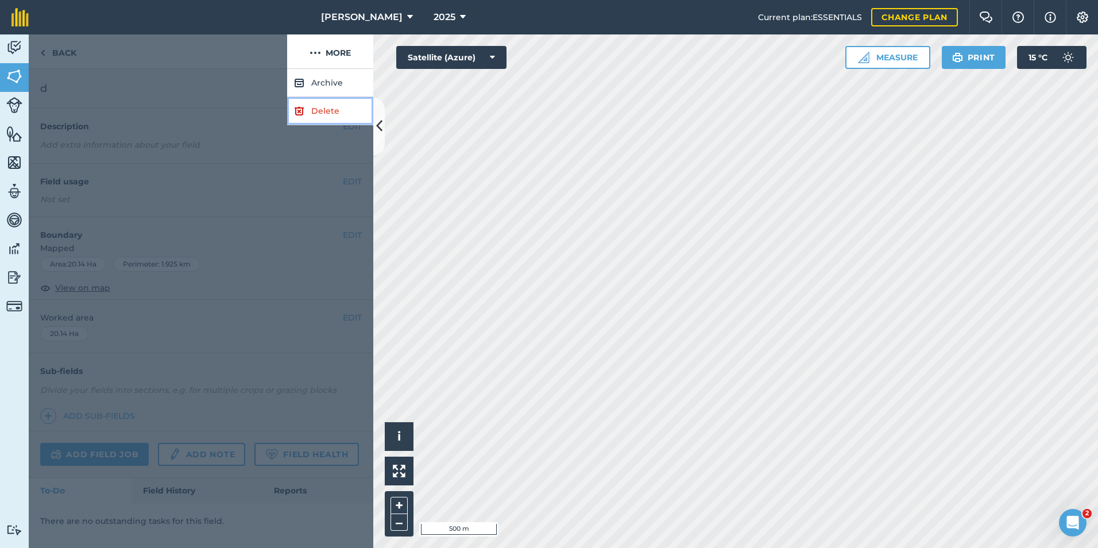
click at [331, 112] on link "Delete" at bounding box center [330, 111] width 86 height 28
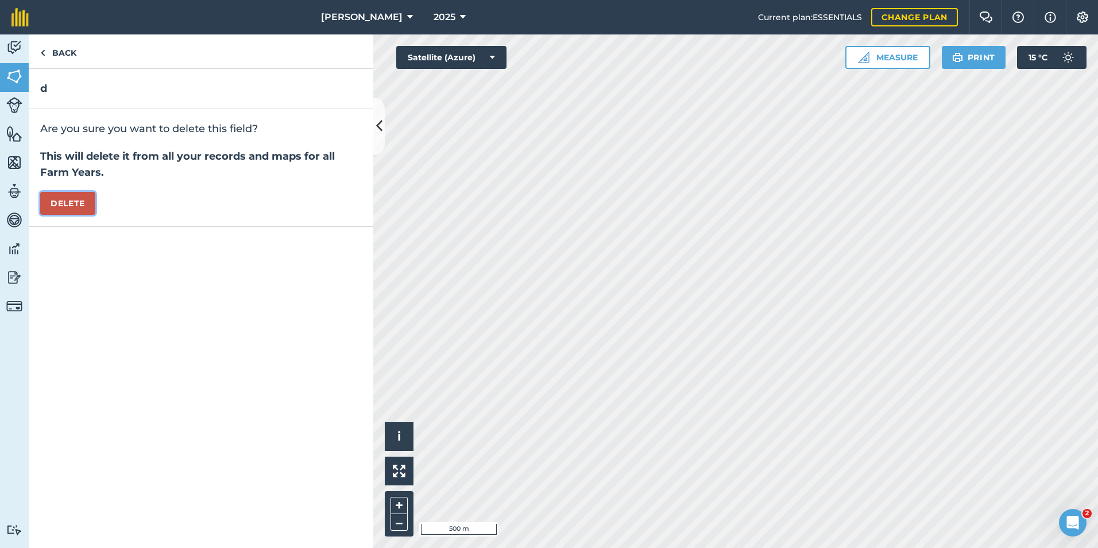
click at [86, 204] on button "Delete" at bounding box center [67, 203] width 55 height 23
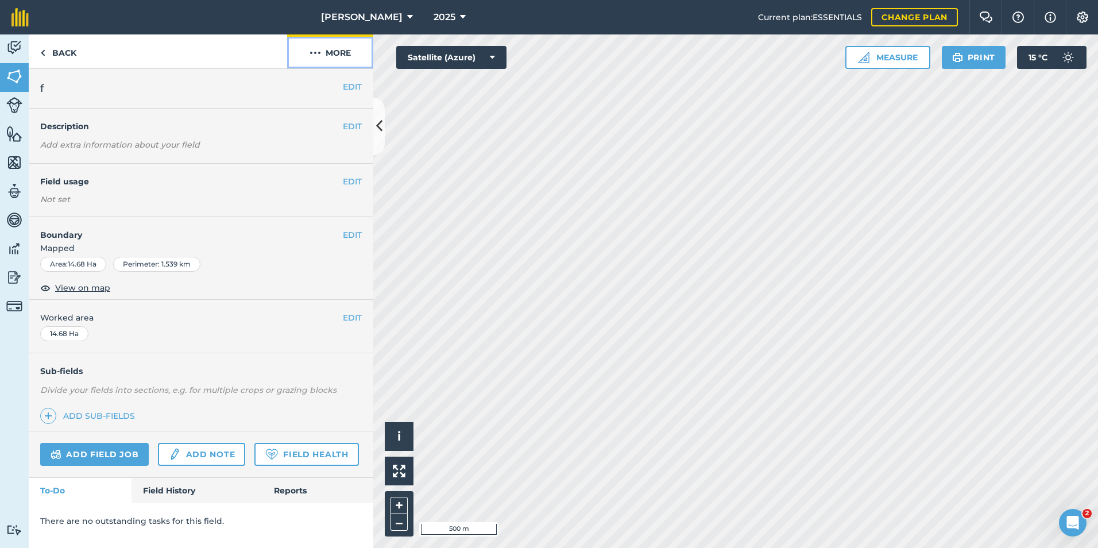
click at [347, 59] on button "More" at bounding box center [330, 51] width 86 height 34
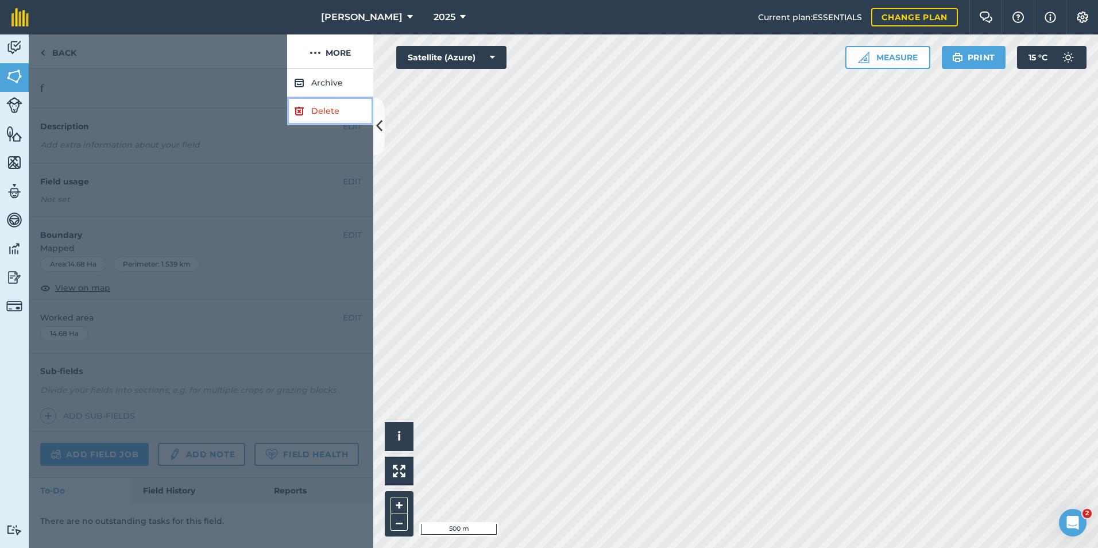
click at [332, 111] on link "Delete" at bounding box center [330, 111] width 86 height 28
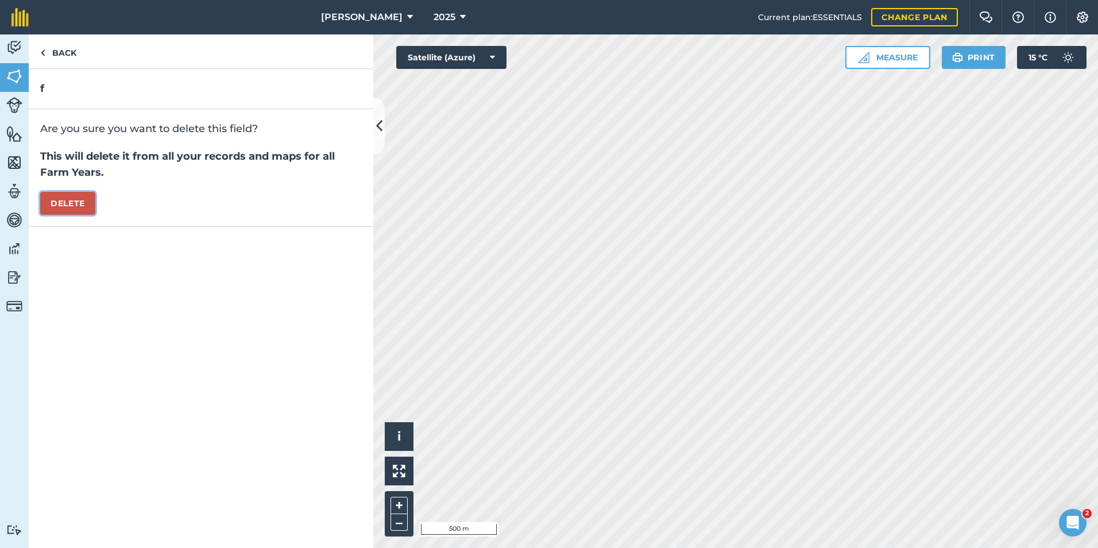
click at [88, 207] on button "Delete" at bounding box center [67, 203] width 55 height 23
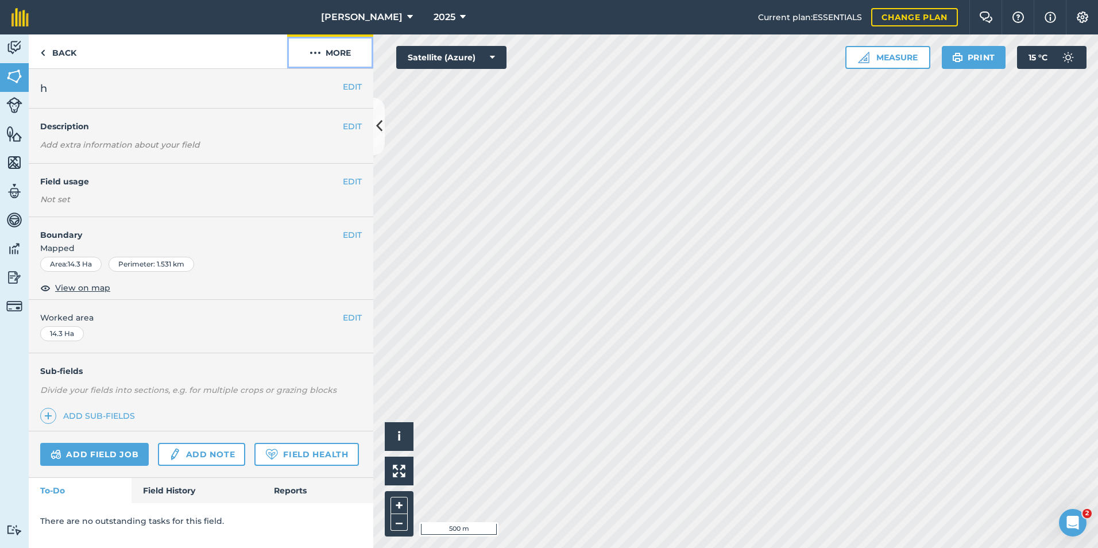
click at [349, 56] on button "More" at bounding box center [330, 51] width 86 height 34
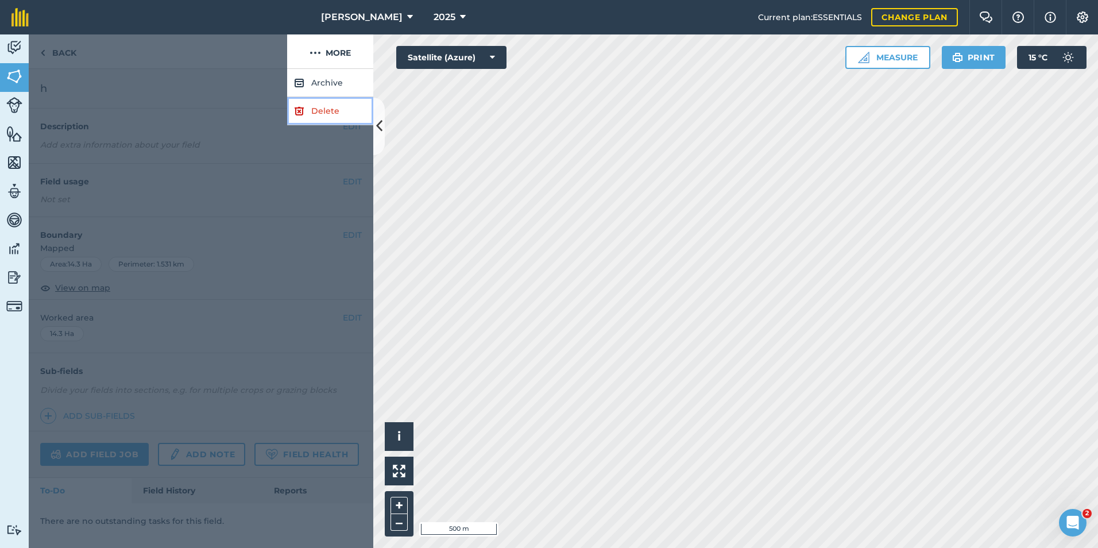
click at [347, 109] on link "Delete" at bounding box center [330, 111] width 86 height 28
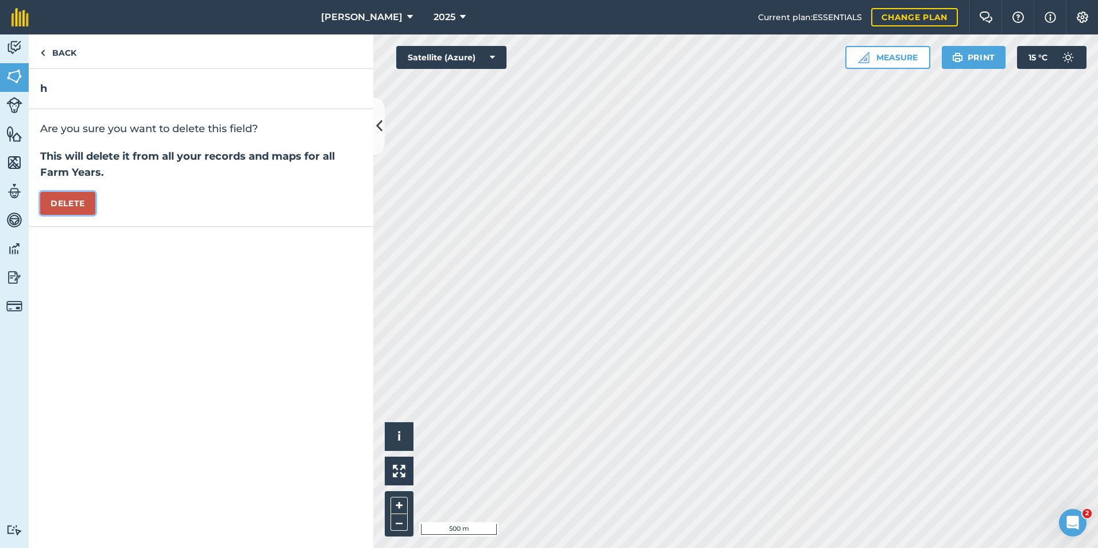
click at [72, 204] on button "Delete" at bounding box center [67, 203] width 55 height 23
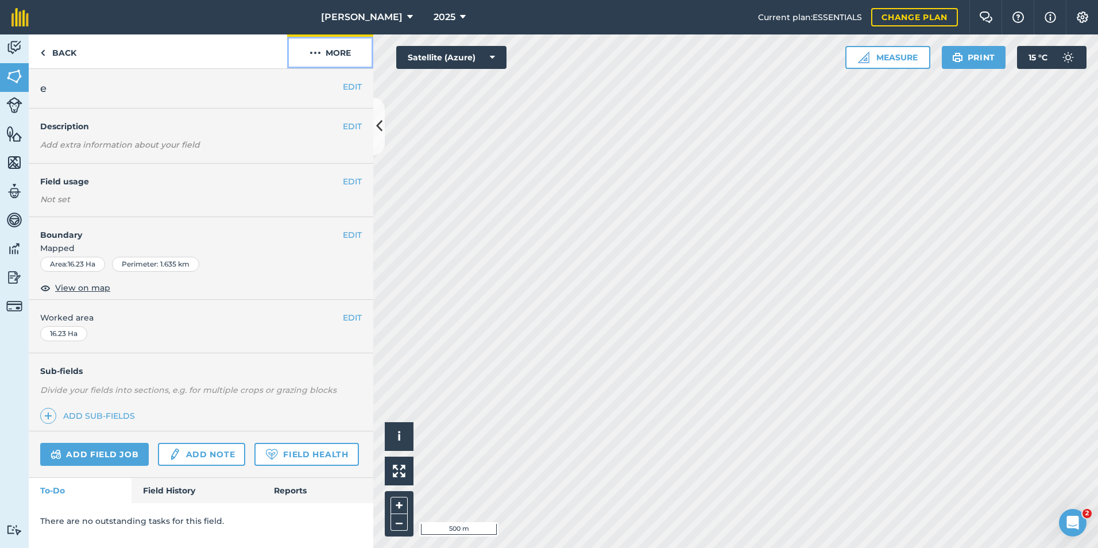
click at [330, 51] on button "More" at bounding box center [330, 51] width 86 height 34
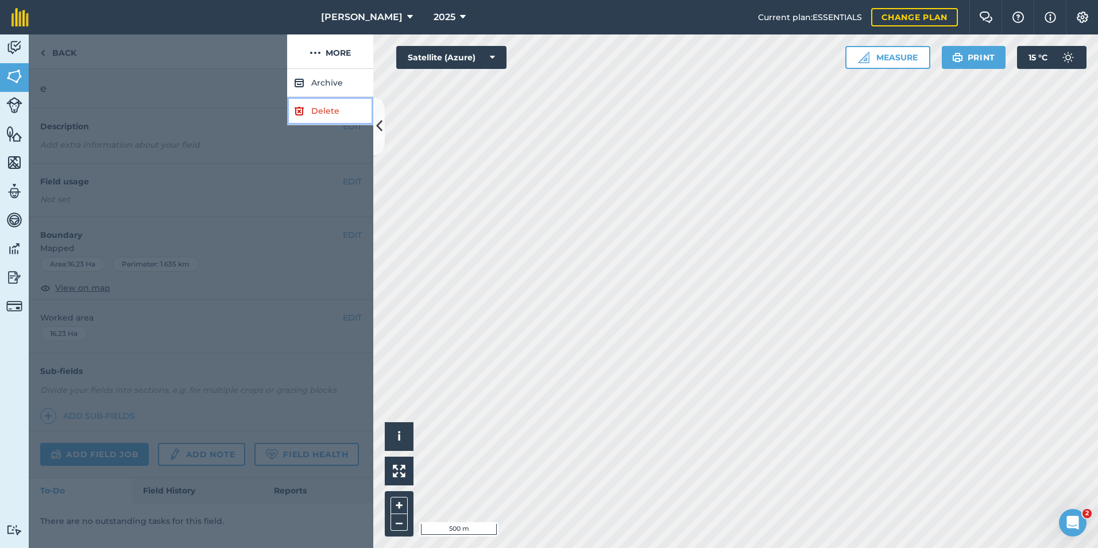
click at [319, 107] on link "Delete" at bounding box center [330, 111] width 86 height 28
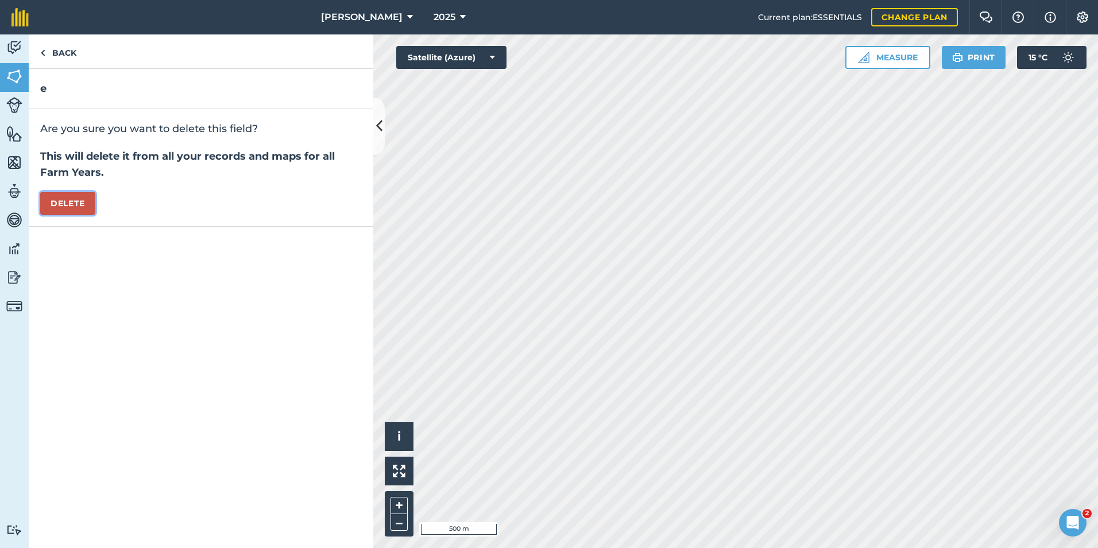
click at [88, 198] on button "Delete" at bounding box center [67, 203] width 55 height 23
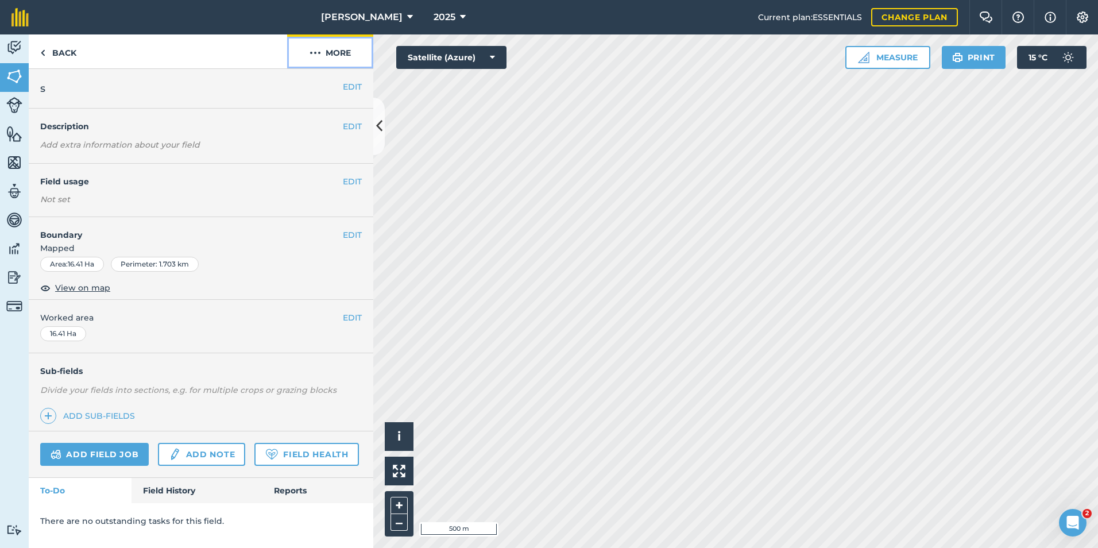
click at [335, 54] on button "More" at bounding box center [330, 51] width 86 height 34
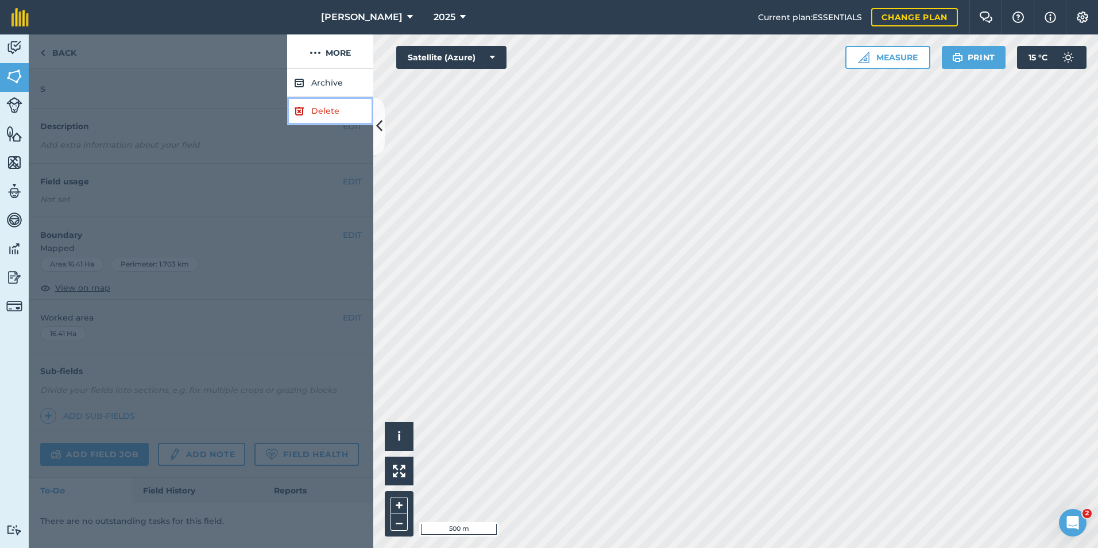
click at [335, 112] on link "Delete" at bounding box center [330, 111] width 86 height 28
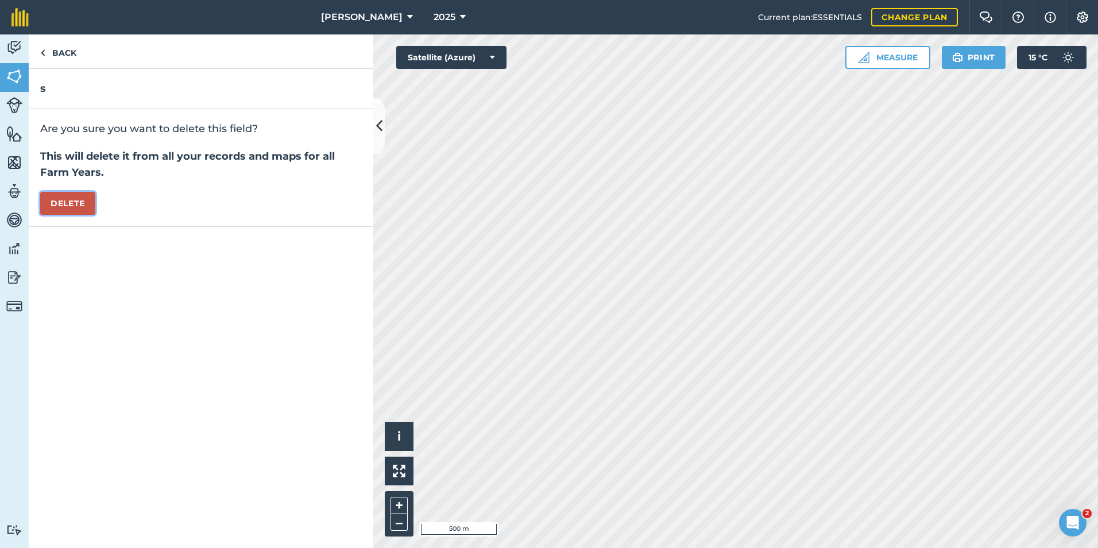
click at [88, 202] on button "Delete" at bounding box center [67, 203] width 55 height 23
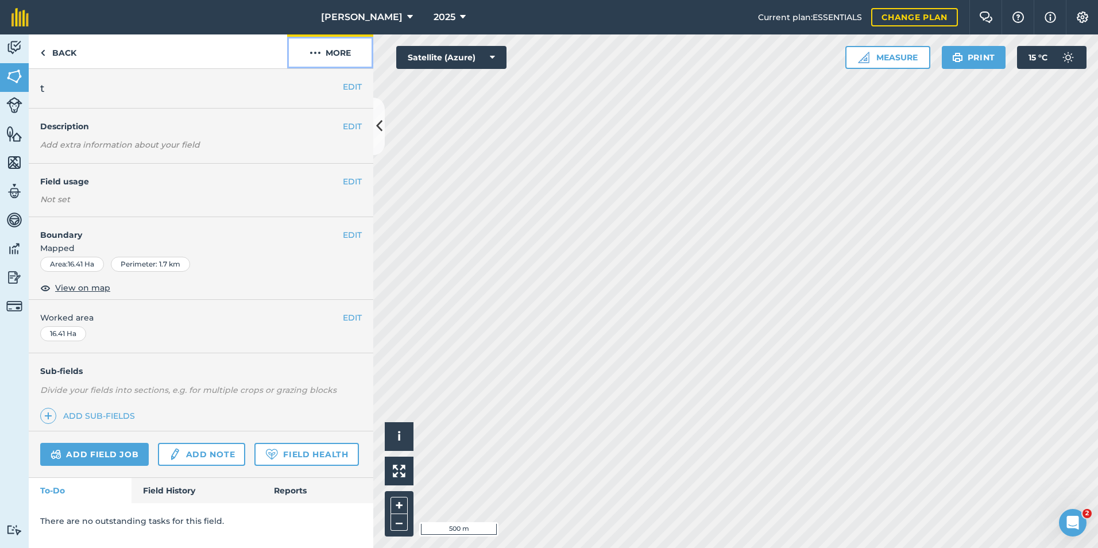
click at [333, 56] on button "More" at bounding box center [330, 51] width 86 height 34
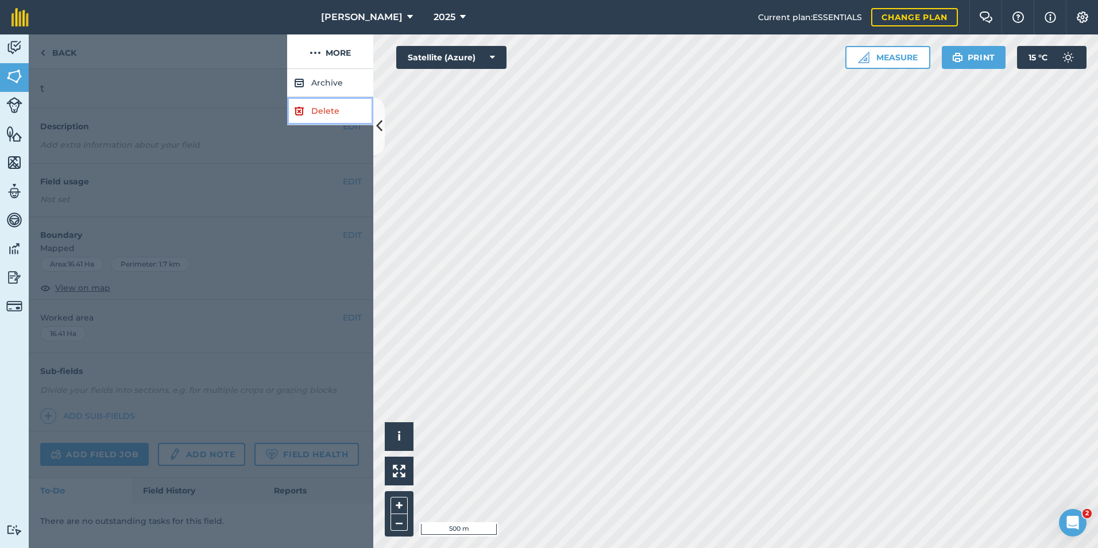
click at [326, 118] on link "Delete" at bounding box center [330, 111] width 86 height 28
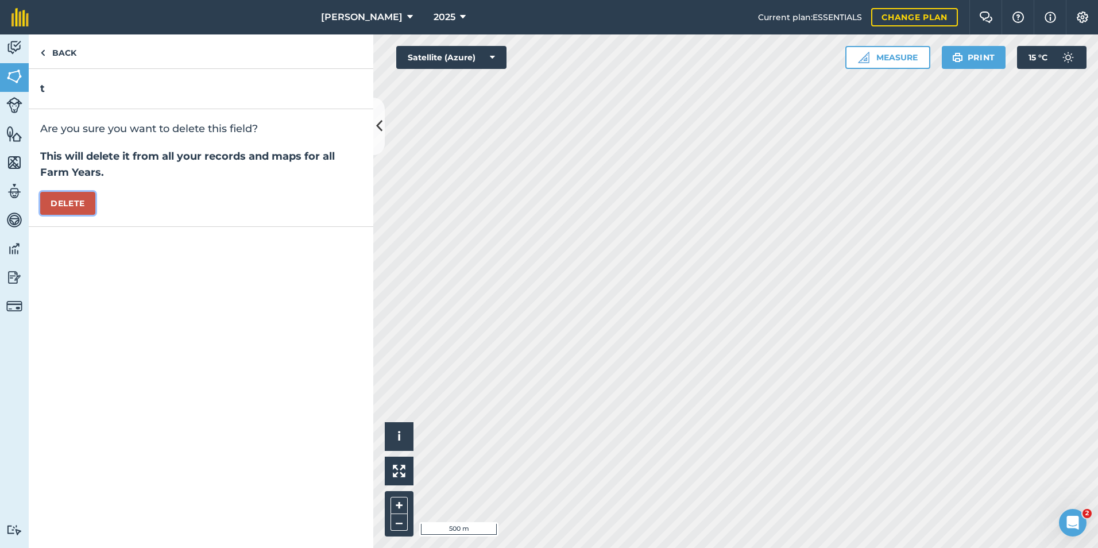
click at [56, 204] on button "Delete" at bounding box center [67, 203] width 55 height 23
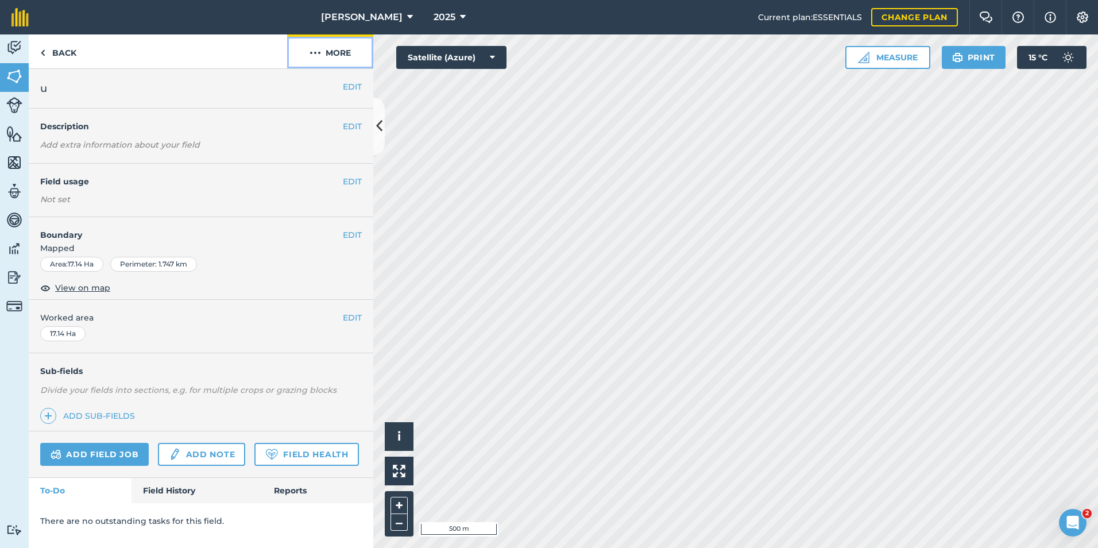
click at [341, 56] on button "More" at bounding box center [330, 51] width 86 height 34
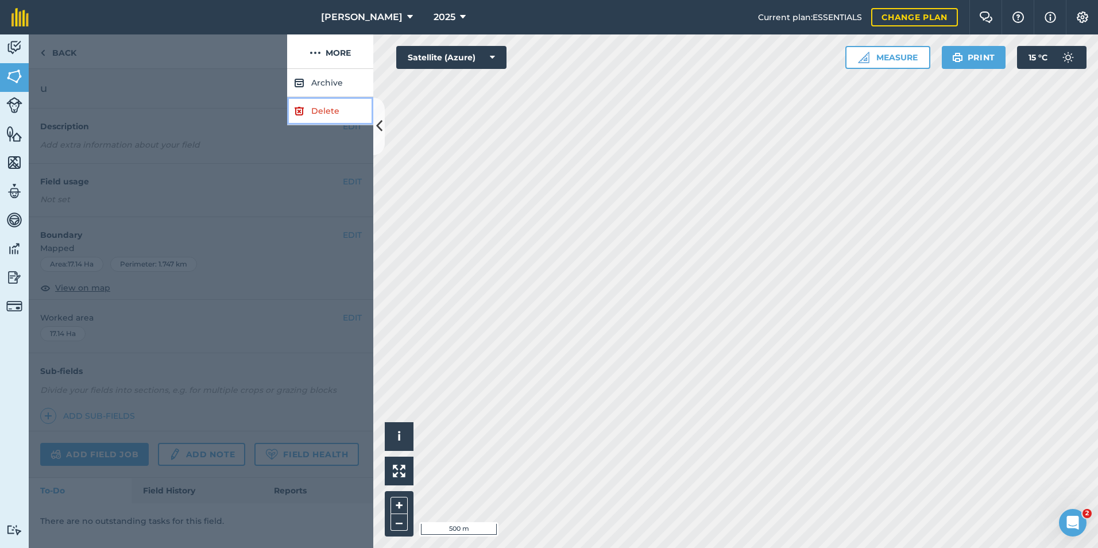
click at [311, 117] on link "Delete" at bounding box center [330, 111] width 86 height 28
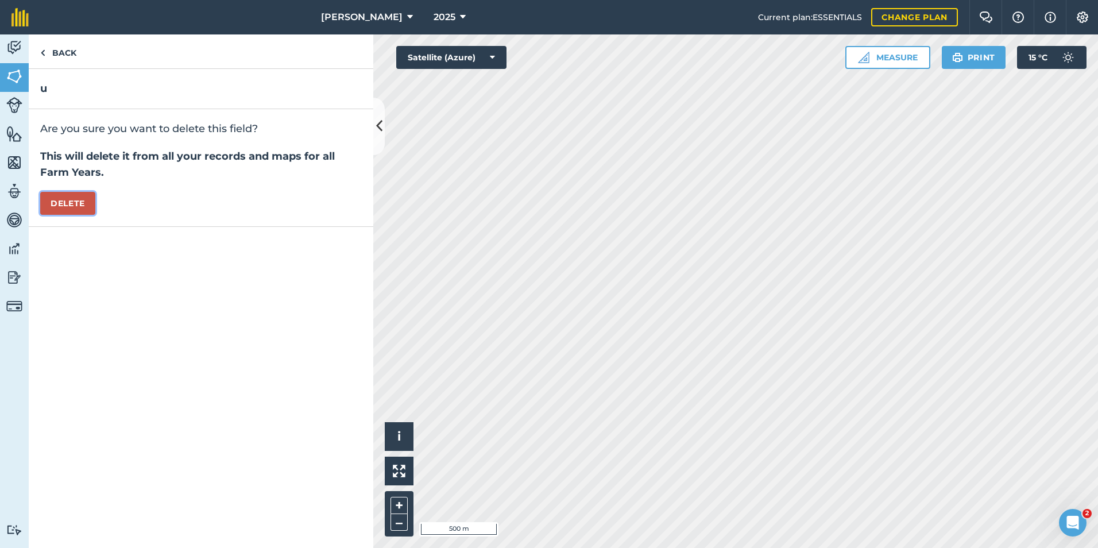
click at [51, 197] on button "Delete" at bounding box center [67, 203] width 55 height 23
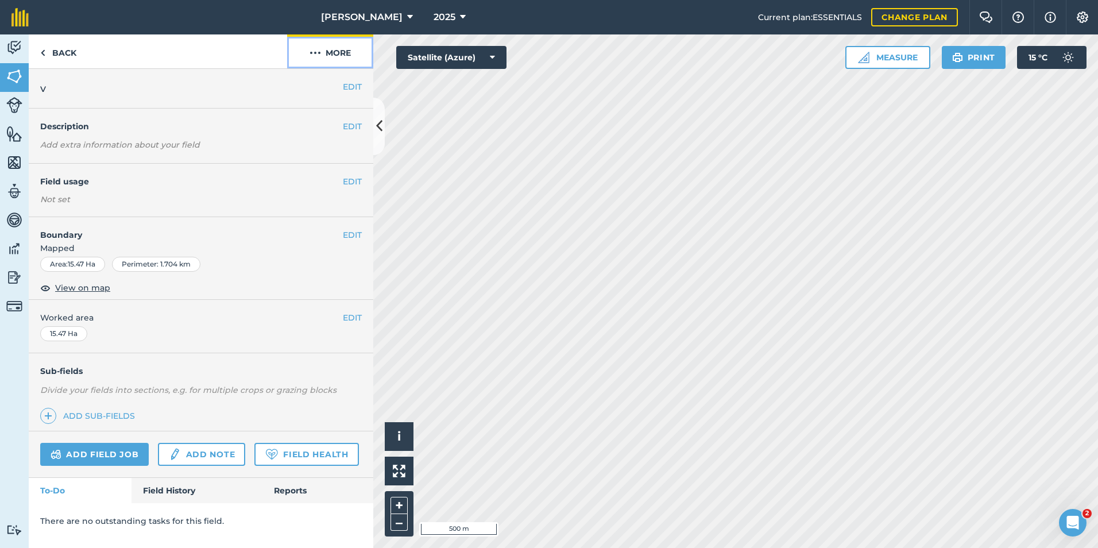
click at [336, 59] on button "More" at bounding box center [330, 51] width 86 height 34
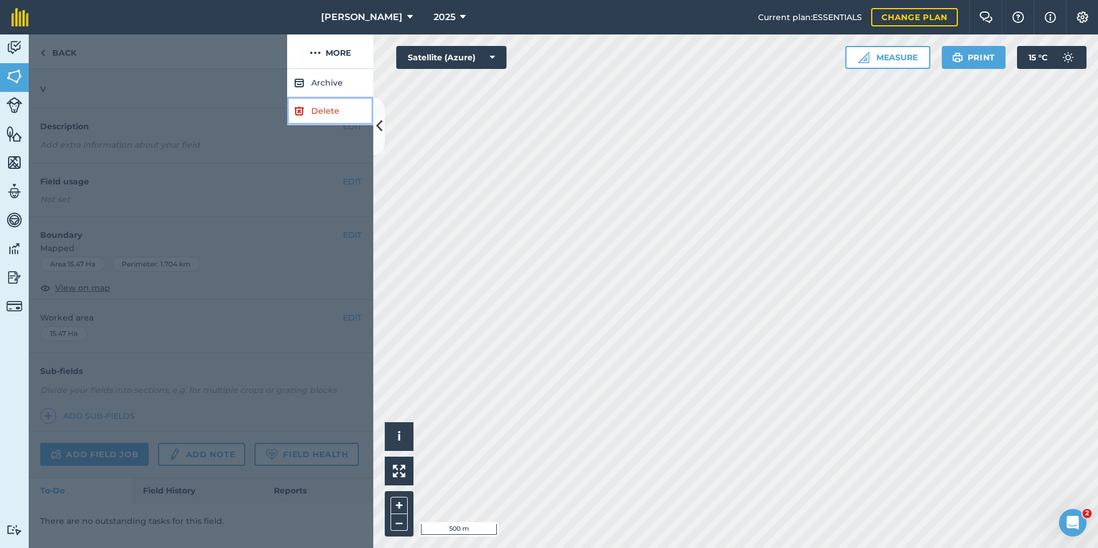
click at [311, 114] on link "Delete" at bounding box center [330, 111] width 86 height 28
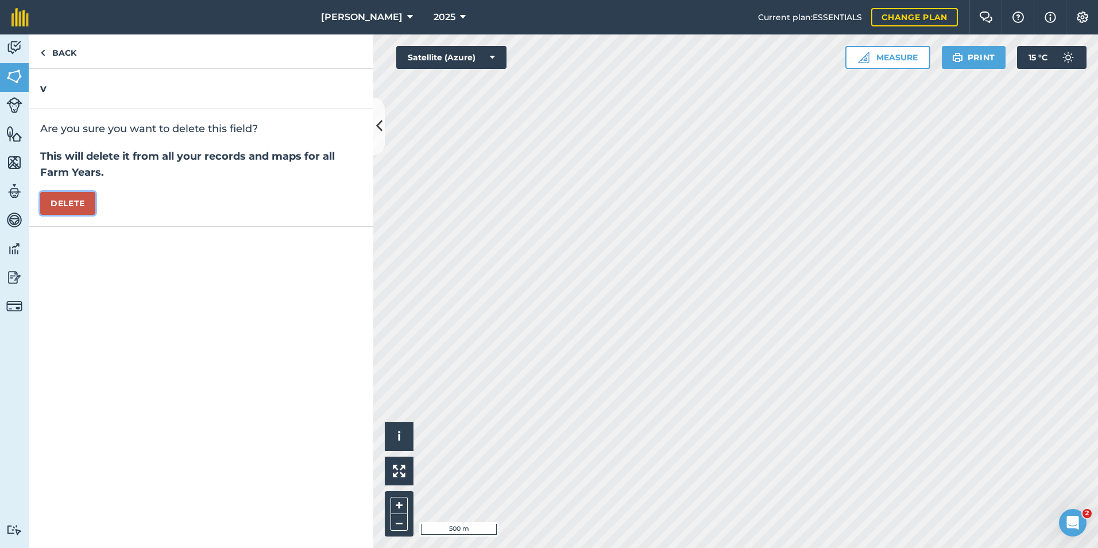
click at [87, 202] on button "Delete" at bounding box center [67, 203] width 55 height 23
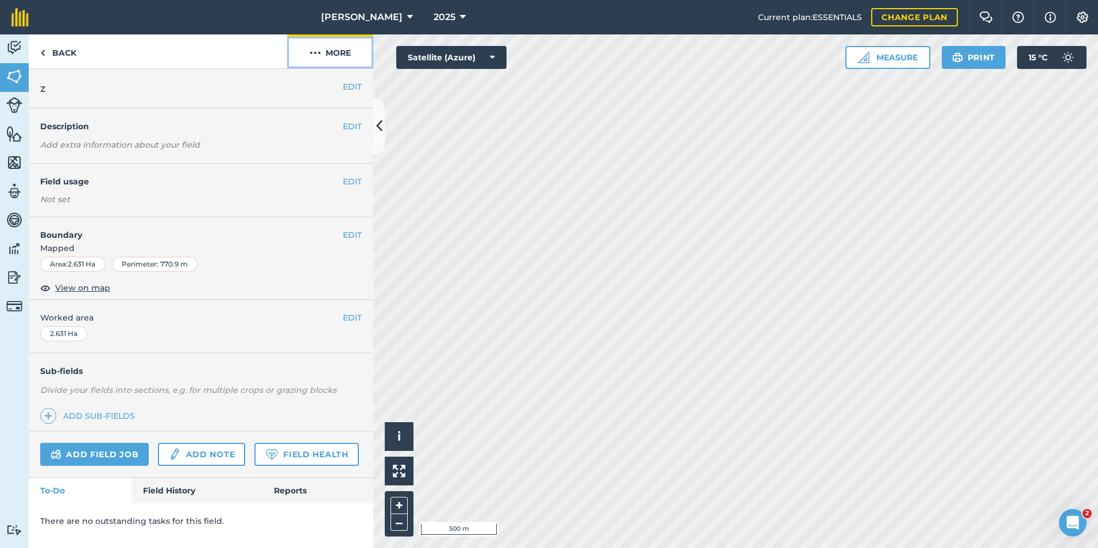
click at [327, 55] on button "More" at bounding box center [330, 51] width 86 height 34
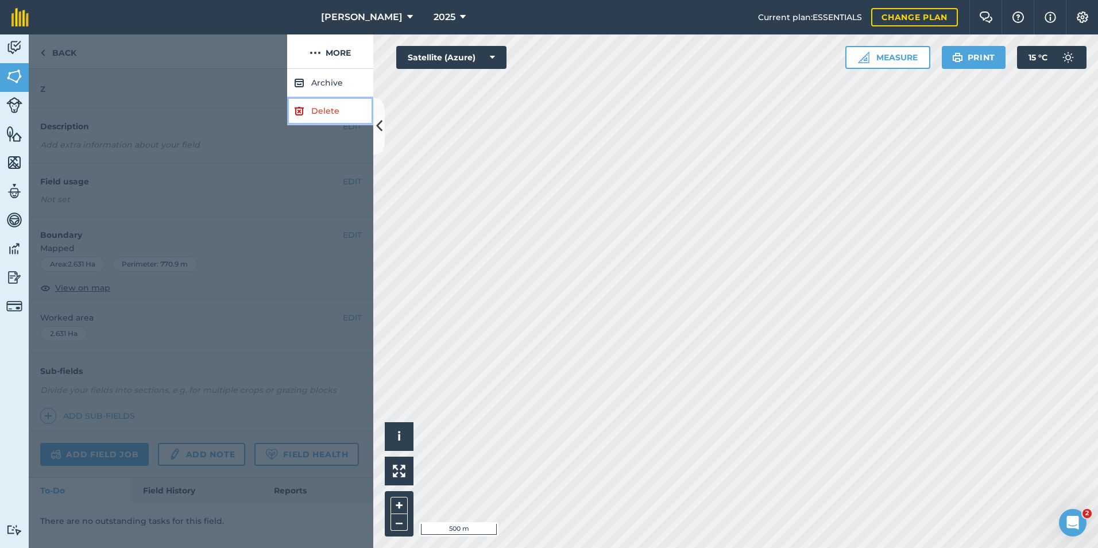
click at [320, 114] on link "Delete" at bounding box center [330, 111] width 86 height 28
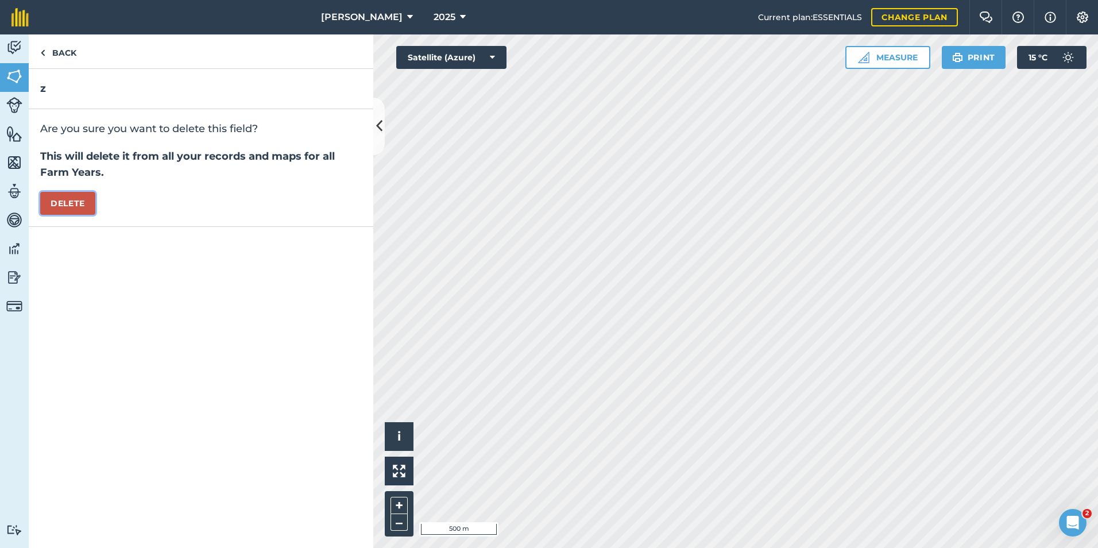
click at [91, 204] on button "Delete" at bounding box center [67, 203] width 55 height 23
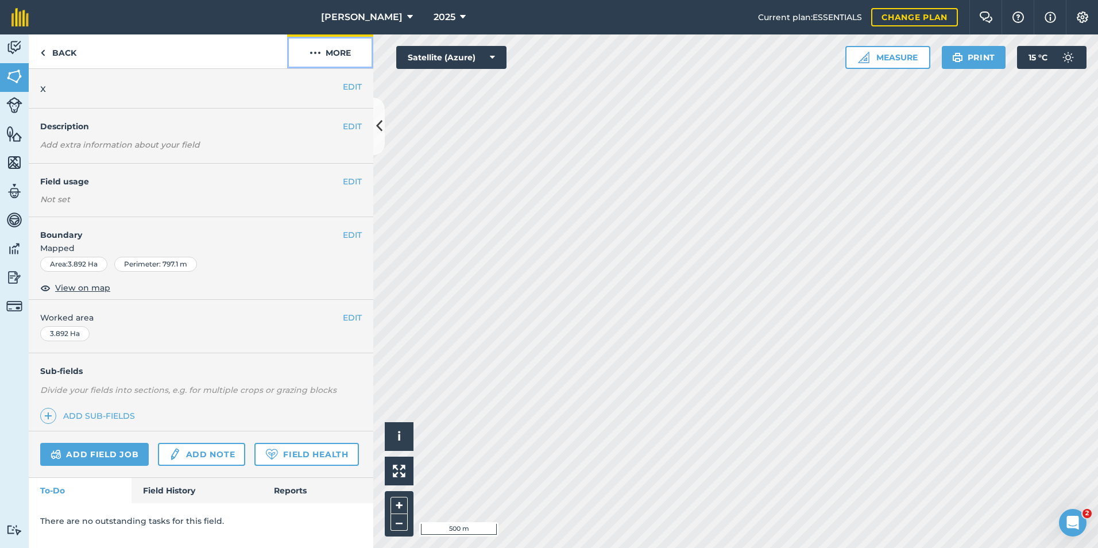
drag, startPoint x: 338, startPoint y: 52, endPoint x: 322, endPoint y: 65, distance: 20.4
click at [338, 53] on button "More" at bounding box center [330, 51] width 86 height 34
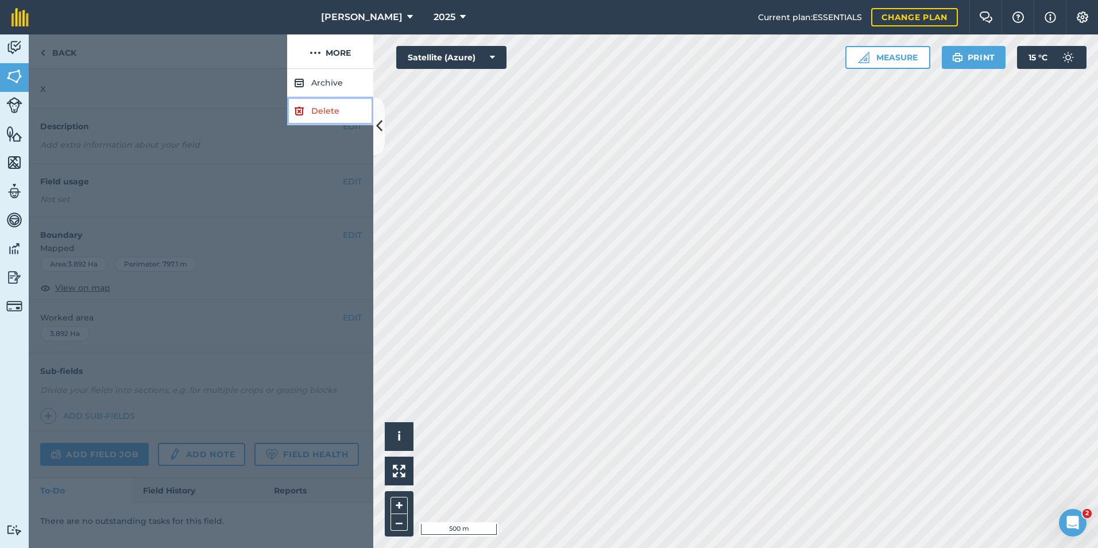
click at [327, 113] on link "Delete" at bounding box center [330, 111] width 86 height 28
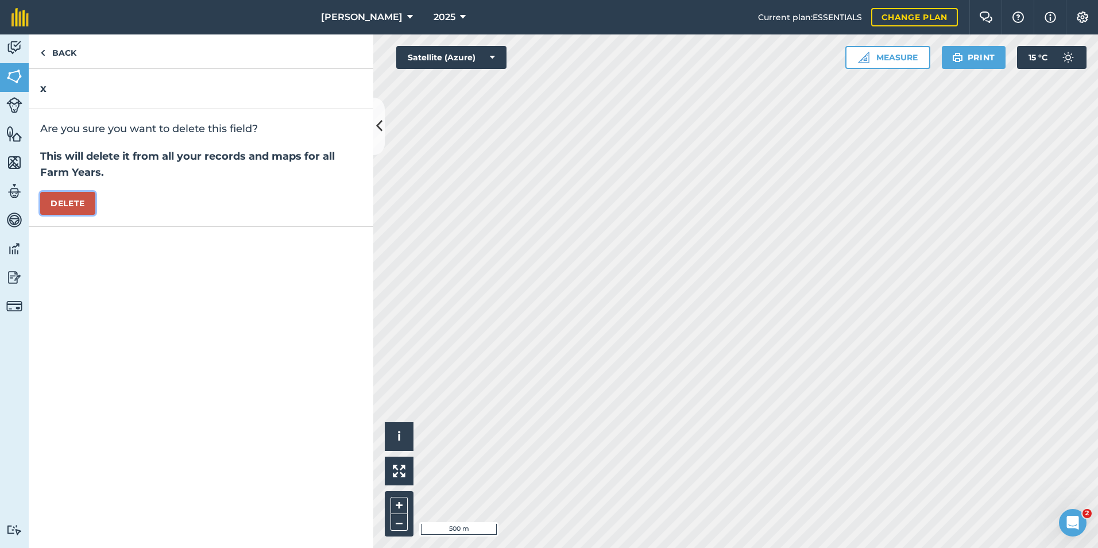
click at [84, 203] on button "Delete" at bounding box center [67, 203] width 55 height 23
